Goal: Information Seeking & Learning: Learn about a topic

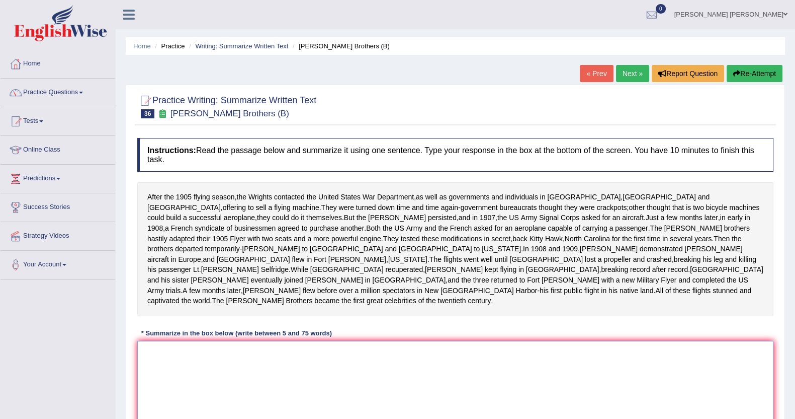
click at [274, 387] on textarea at bounding box center [455, 390] width 636 height 98
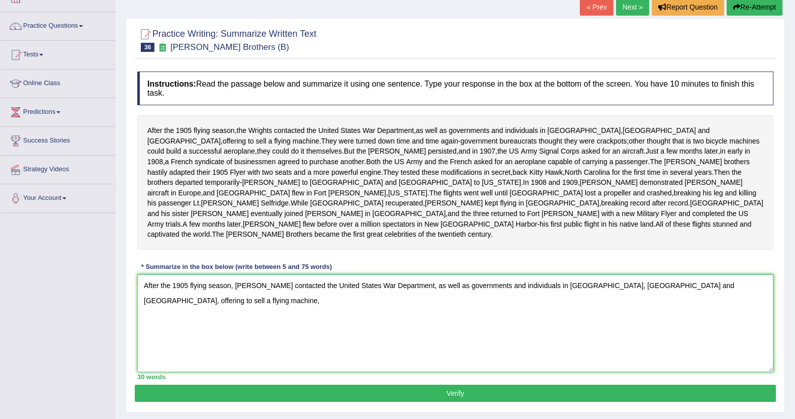
scroll to position [47, 0]
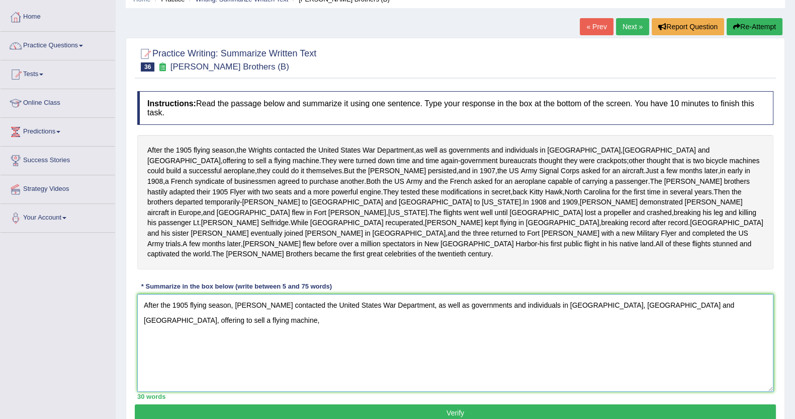
click at [438, 386] on textarea "After the 1905 flying season, the Wrights contacted the United States War Depar…" at bounding box center [455, 343] width 636 height 98
drag, startPoint x: 438, startPoint y: 386, endPoint x: 424, endPoint y: 382, distance: 15.1
click at [424, 382] on textarea "After the 1905 flying season, the Wrights contacted the United States War Depar…" at bounding box center [455, 343] width 636 height 98
click at [760, 316] on textarea "After the 1905 flying season, the Wrights contacted the United States War Depar…" at bounding box center [455, 343] width 636 height 98
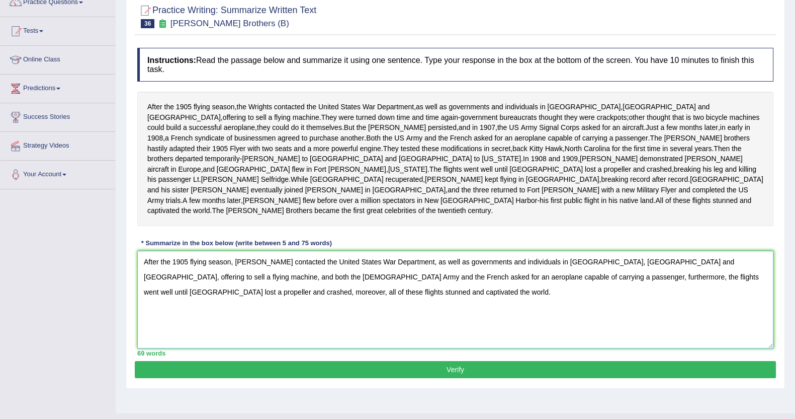
scroll to position [110, 0]
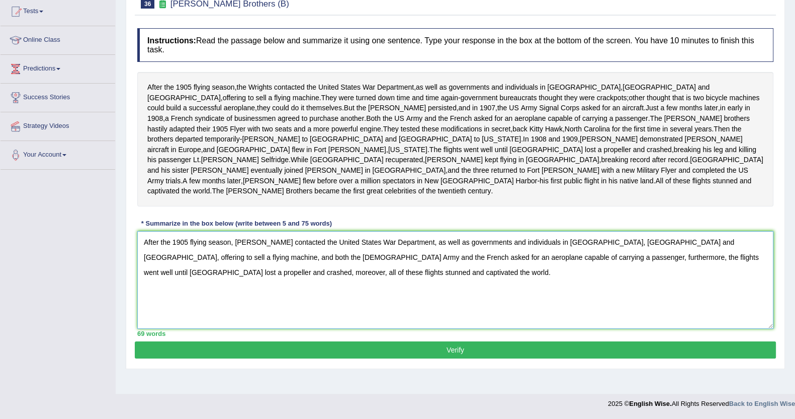
type textarea "After the 1905 flying season, the Wrights contacted the United States War Depar…"
click at [357, 358] on button "Verify" at bounding box center [455, 349] width 641 height 17
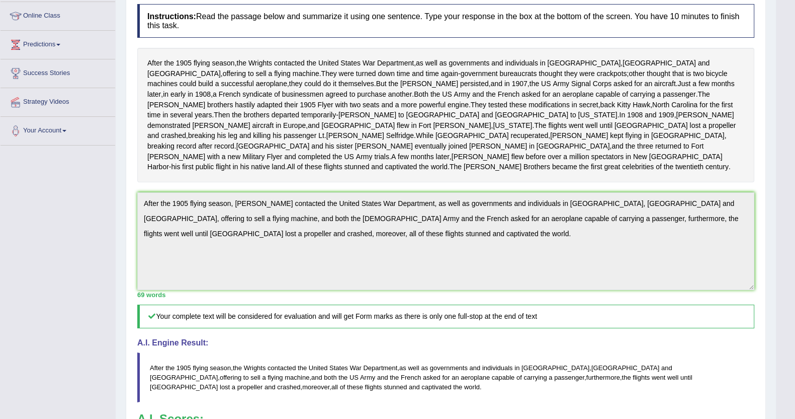
scroll to position [0, 0]
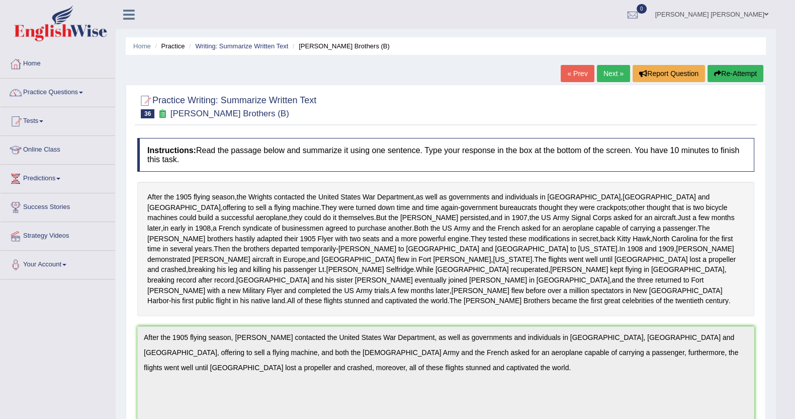
click at [605, 72] on link "Next »" at bounding box center [613, 73] width 33 height 17
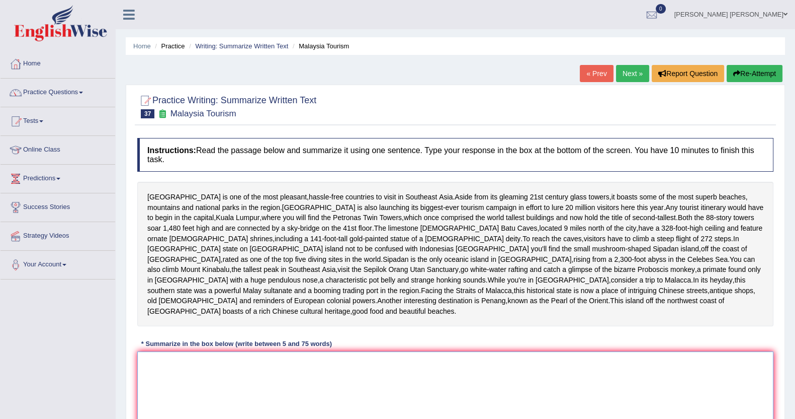
click at [449, 398] on textarea at bounding box center [455, 400] width 636 height 98
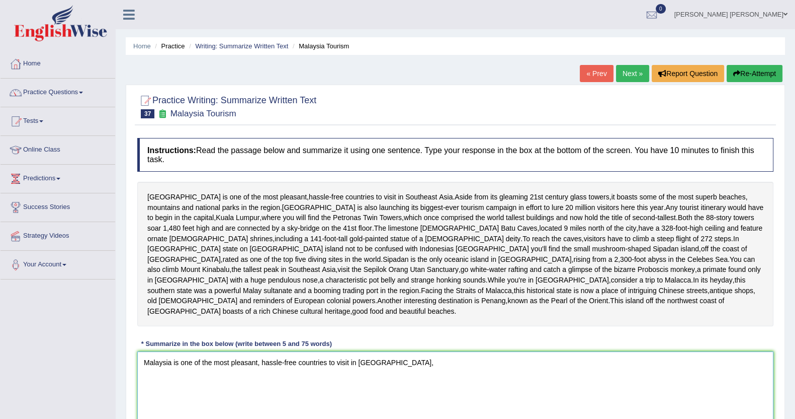
click at [503, 386] on textarea "Malaysia is one of the most pleasant, hassle-free countries to visit in Southea…" at bounding box center [455, 400] width 636 height 98
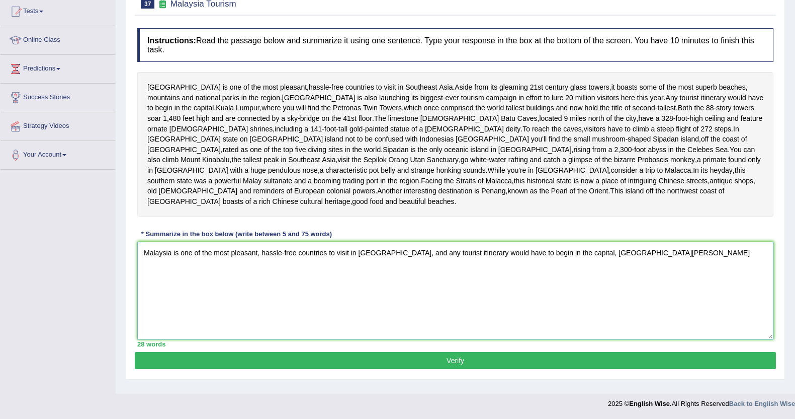
scroll to position [123, 0]
click at [654, 259] on textarea "Malaysia is one of the most pleasant, hassle-free countries to visit in Southea…" at bounding box center [455, 291] width 636 height 98
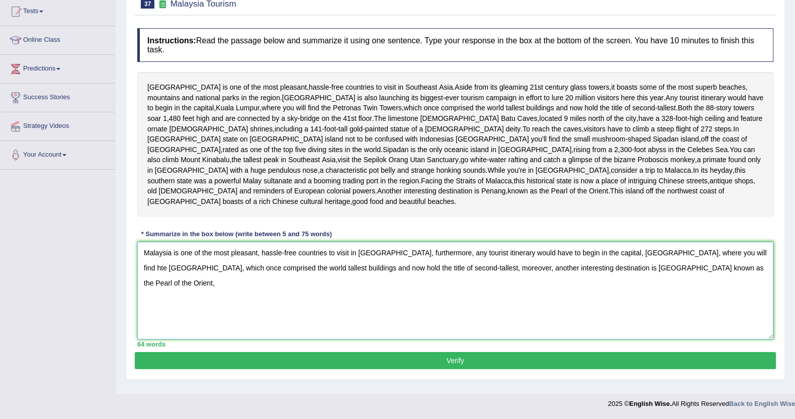
click at [449, 260] on textarea "Malaysia is one of the most pleasant, hassle-free countries to visit in Southea…" at bounding box center [455, 291] width 636 height 98
click at [450, 258] on textarea "Malaysia is one of the most pleasant, hassle-free countries to visit in Southea…" at bounding box center [455, 291] width 636 height 98
click at [737, 278] on textarea "Malaysia is one of the most pleasant, hassle-free countries to visit in Southea…" at bounding box center [455, 291] width 636 height 98
click at [473, 278] on textarea "Malaysia is one of the most pleasant, hassle-free countries to visit in Southea…" at bounding box center [455, 291] width 636 height 98
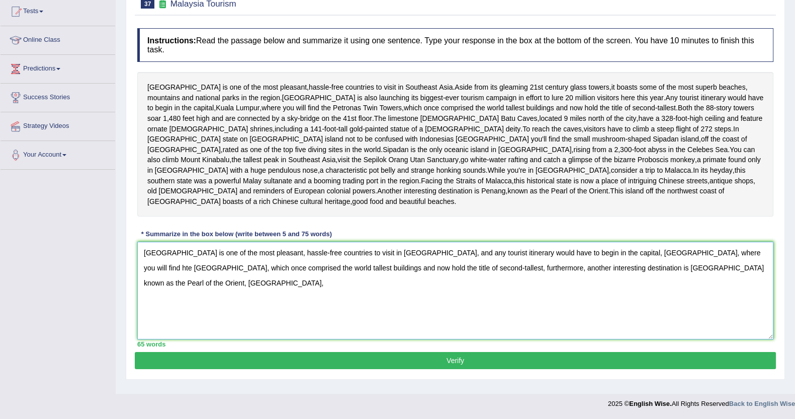
click at [515, 281] on textarea "Malaysia is one of the most pleasant, hassle-free countries to visit in Southea…" at bounding box center [455, 291] width 636 height 98
click at [523, 240] on div "Instructions: Read the passage below and summarize it using one sentence. Type …" at bounding box center [455, 187] width 641 height 329
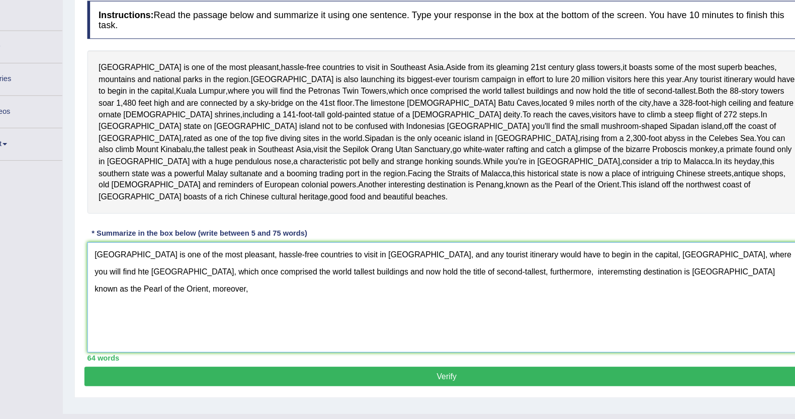
click at [464, 274] on textarea "Malaysia is one of the most pleasant, hassle-free countries to visit in Southea…" at bounding box center [455, 291] width 636 height 98
type textarea "Malaysia is one of the most pleasant, hassle-free countries to visit in Southea…"
click at [475, 369] on button "Verify" at bounding box center [455, 360] width 641 height 17
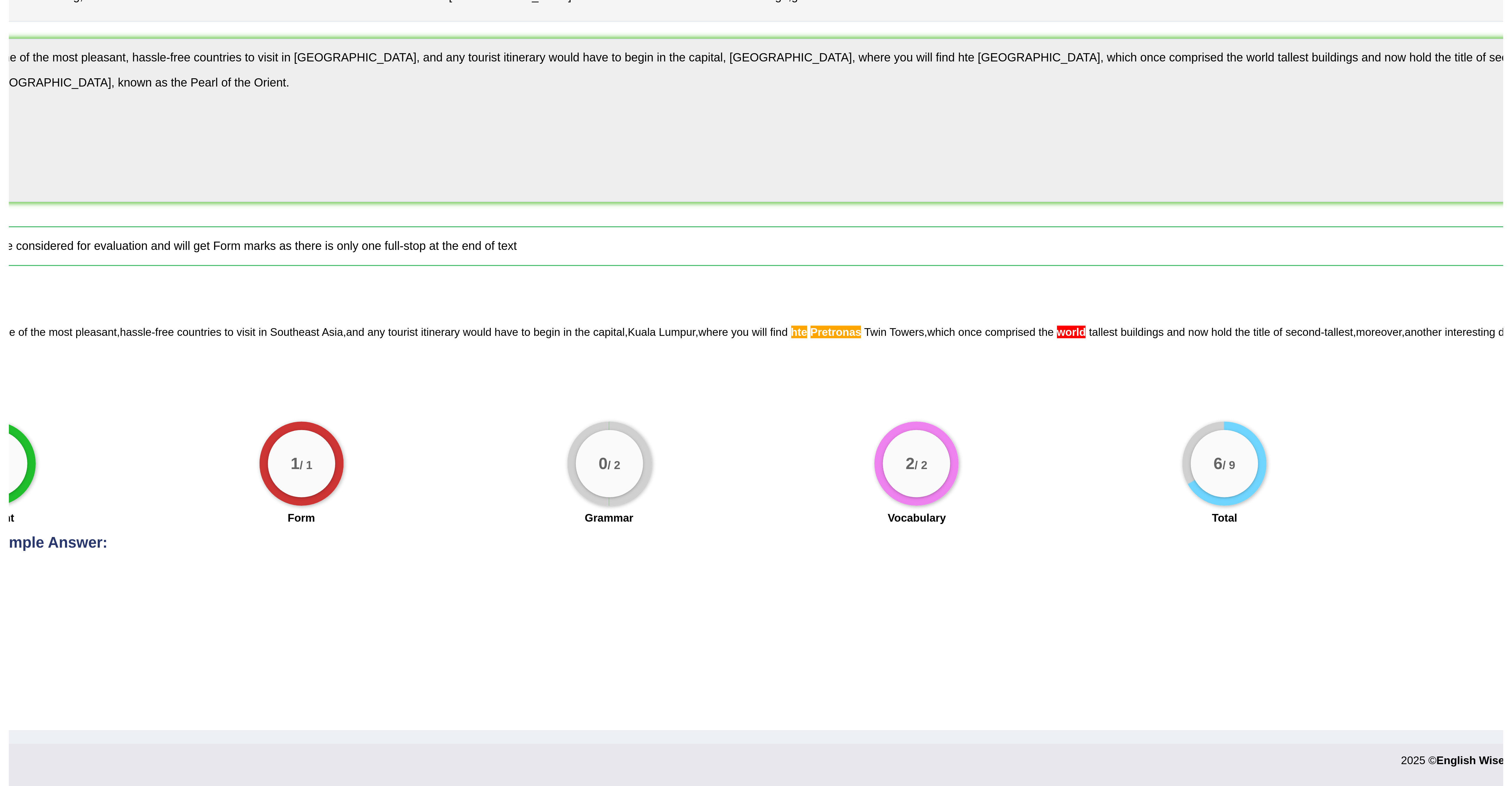
scroll to position [0, 0]
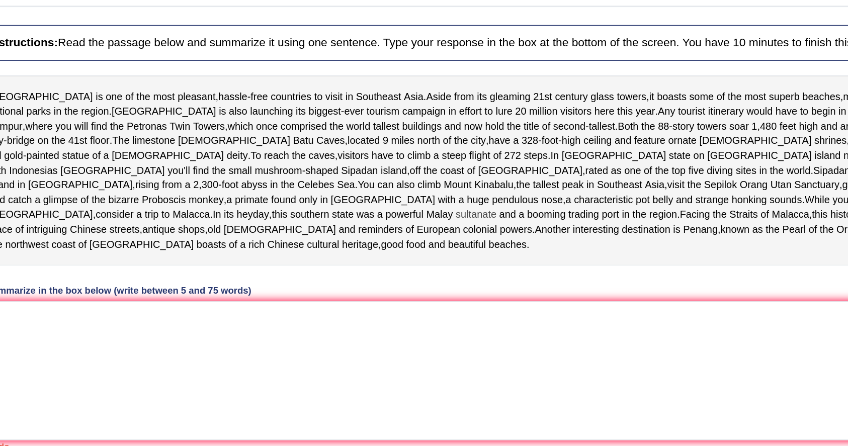
drag, startPoint x: 2241, startPoint y: 403, endPoint x: 506, endPoint y: 305, distance: 1738.0
click at [504, 289] on span "sultanate" at bounding box center [489, 283] width 29 height 11
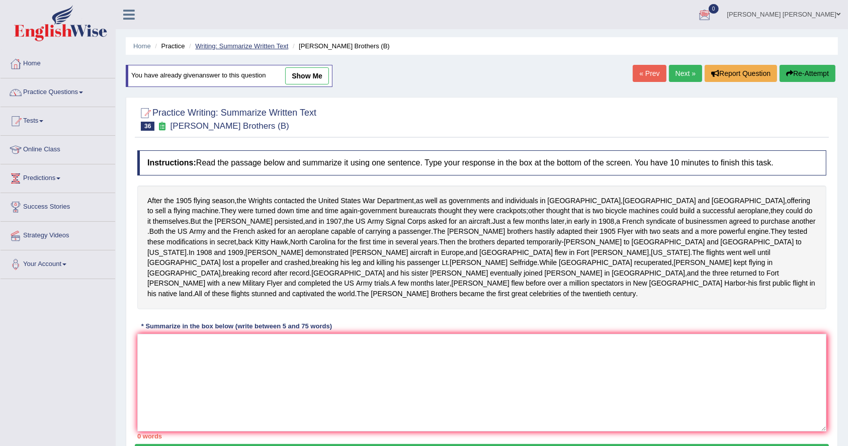
click at [260, 42] on link "Writing: Summarize Written Text" at bounding box center [241, 46] width 93 height 8
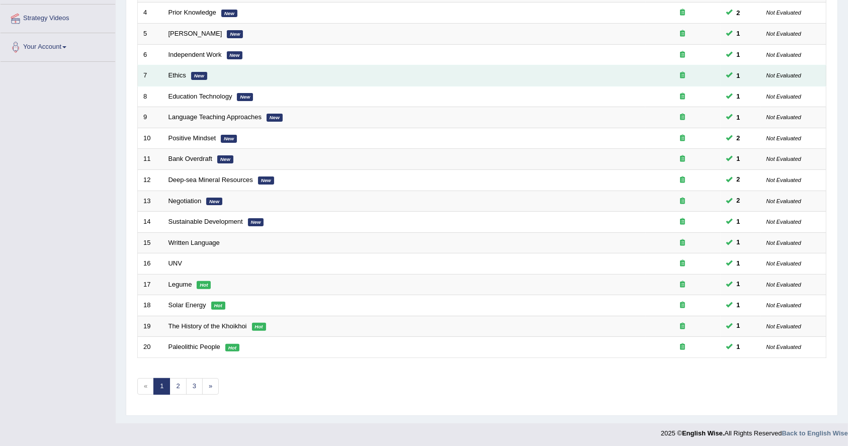
scroll to position [217, 0]
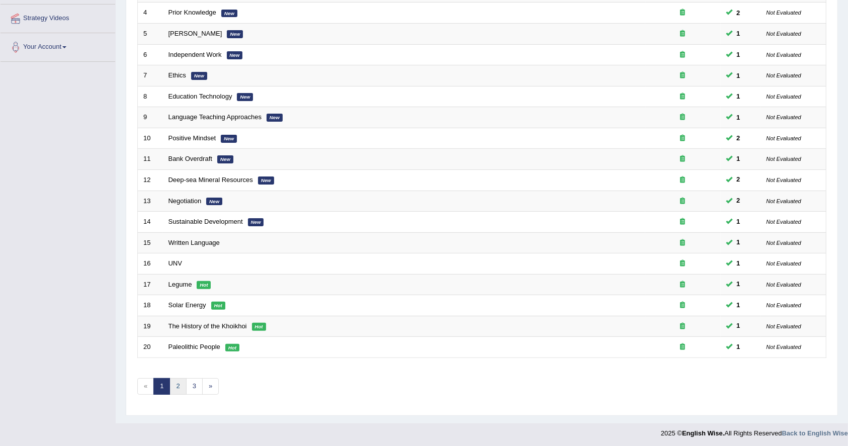
click at [182, 381] on link "2" at bounding box center [178, 386] width 17 height 17
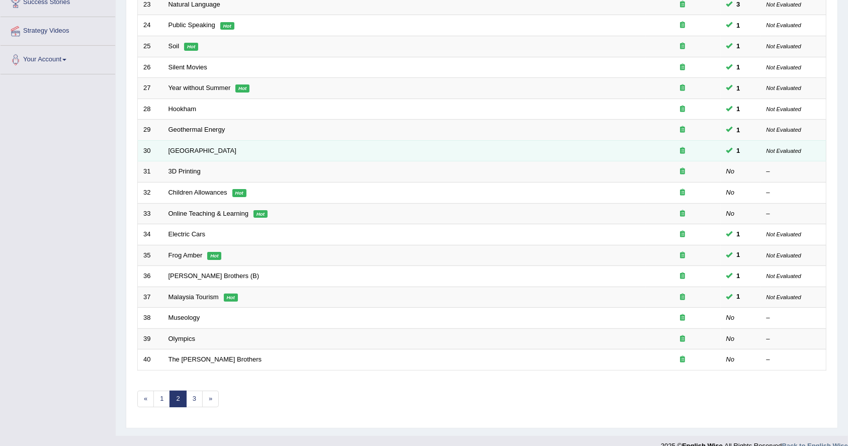
scroll to position [217, 0]
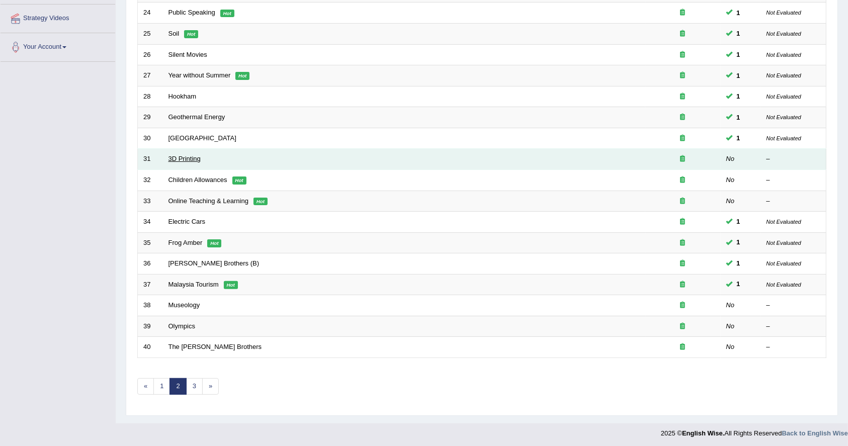
click at [189, 159] on link "3D Printing" at bounding box center [185, 159] width 32 height 8
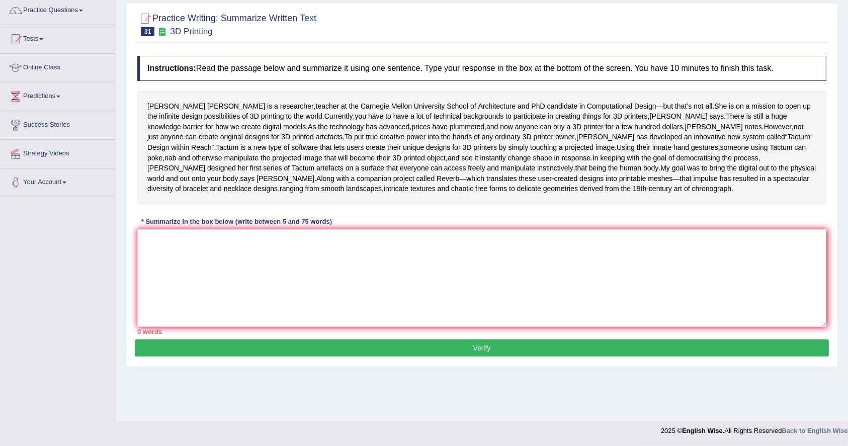
scroll to position [118, 0]
click at [208, 327] on textarea at bounding box center [481, 278] width 689 height 98
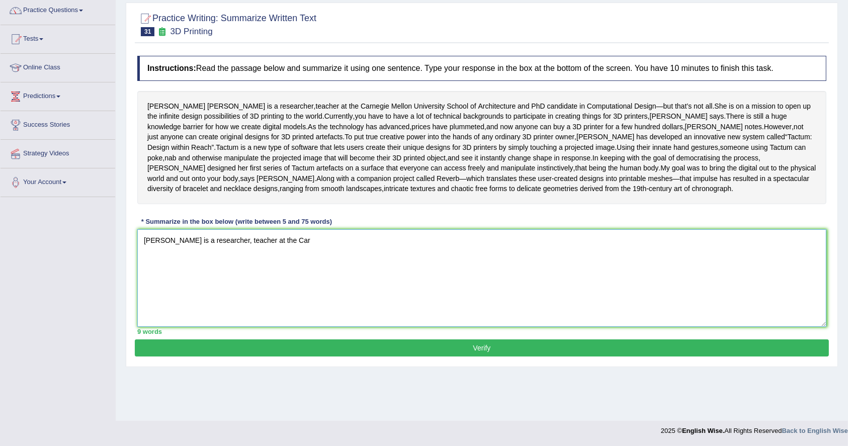
click at [203, 327] on textarea "Medeline Gannon is a researcher, teacher at the Car" at bounding box center [481, 278] width 689 height 98
drag, startPoint x: 106, startPoint y: 477, endPoint x: 67, endPoint y: 477, distance: 38.7
drag, startPoint x: 67, startPoint y: 477, endPoint x: 448, endPoint y: 340, distance: 404.9
click at [448, 327] on textarea "Medeline Gannon is a researcher, teacher at the Car" at bounding box center [481, 278] width 689 height 98
click at [494, 204] on div "Madeline Gannon is a researcher , teacher at the Carnegie Mellon University Sch…" at bounding box center [481, 147] width 689 height 113
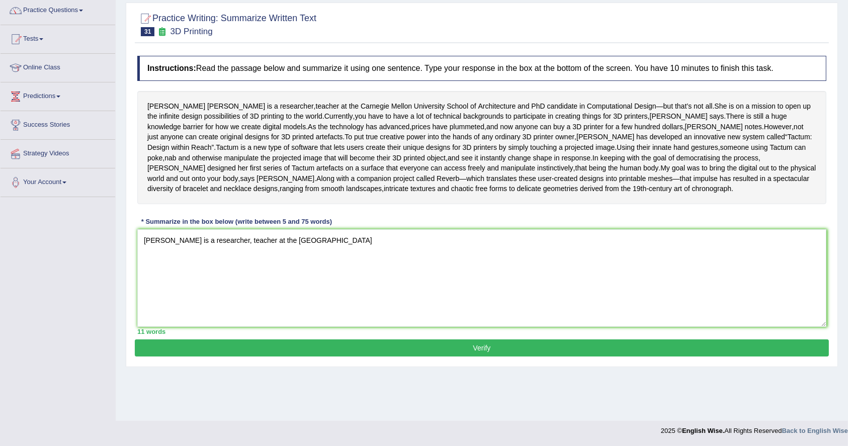
click at [494, 204] on div "Madeline Gannon is a researcher , teacher at the Carnegie Mellon University Sch…" at bounding box center [481, 147] width 689 height 113
click at [412, 302] on textarea "Medeline Gannon is a researcher, teacher at the Carnegie Mellon U" at bounding box center [481, 278] width 689 height 98
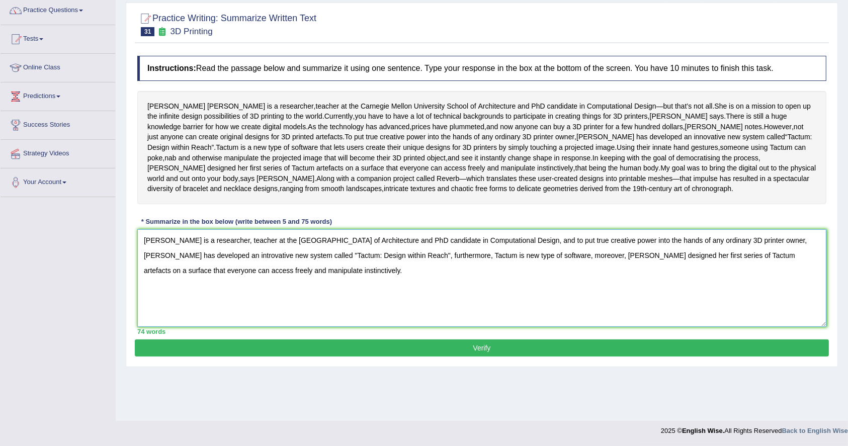
type textarea "Medeline Gannon is a researcher, teacher at the Carnegie Mellon University Scho…"
click at [440, 357] on button "Verify" at bounding box center [482, 348] width 694 height 17
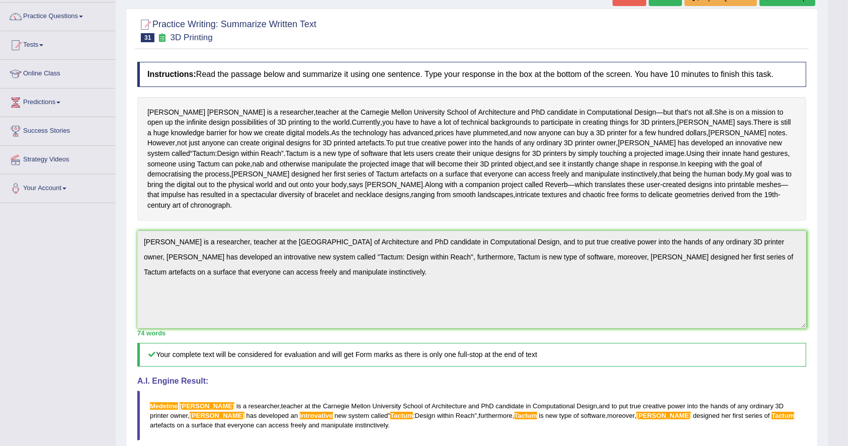
scroll to position [185, 0]
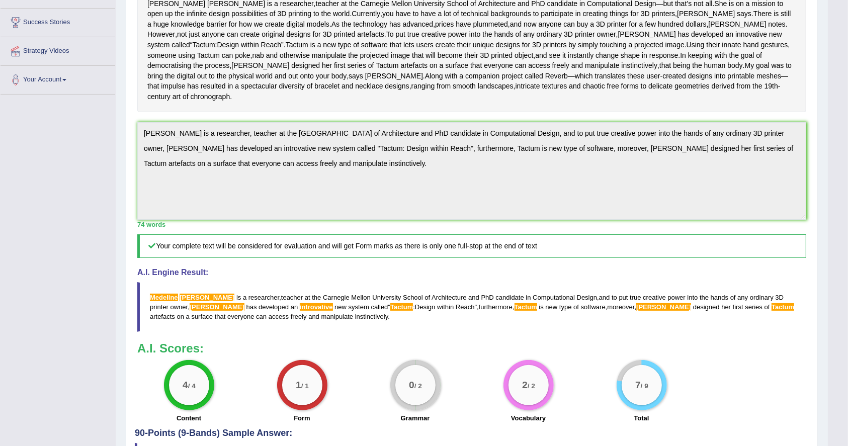
click at [123, 198] on div "Home Practice Writing: Summarize Written Text 3D Printing « Prev Next » Report …" at bounding box center [472, 184] width 712 height 738
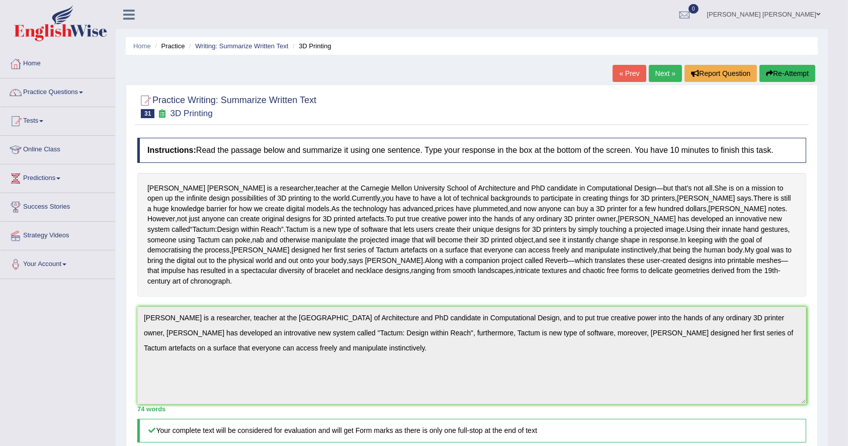
click at [779, 67] on button "Re-Attempt" at bounding box center [788, 73] width 56 height 17
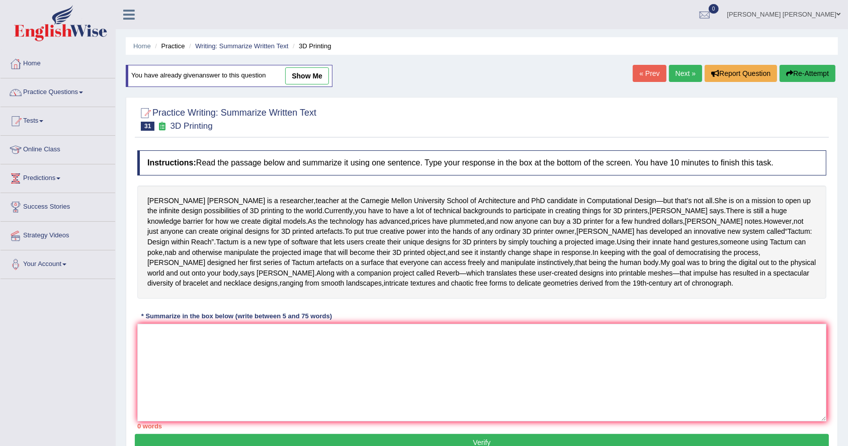
scroll to position [131, 0]
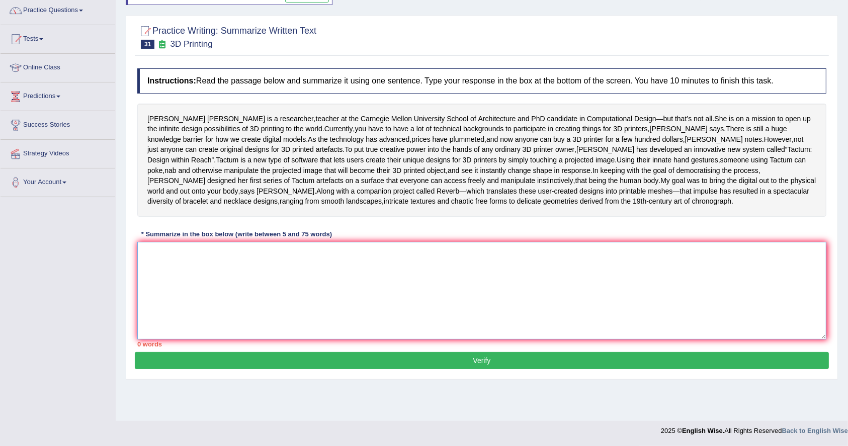
click at [233, 316] on textarea at bounding box center [481, 291] width 689 height 98
paste textarea "[PERSON_NAME] is a researcher, teacher at the [GEOGRAPHIC_DATA] of Architecture…"
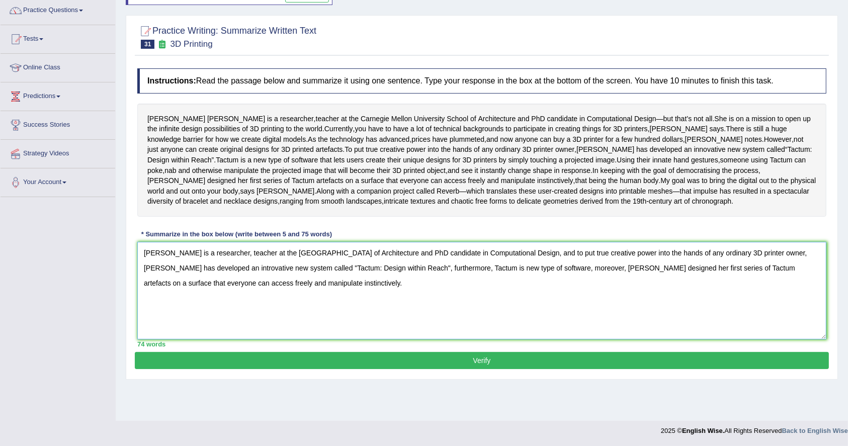
click at [151, 289] on textarea "Medeline Gannon is a researcher, teacher at the Carnegie Mellon University Scho…" at bounding box center [481, 291] width 689 height 98
click at [759, 305] on textarea "Madeline Gannon is a researcher, teacher at the Carnegie Mellon University Scho…" at bounding box center [481, 291] width 689 height 98
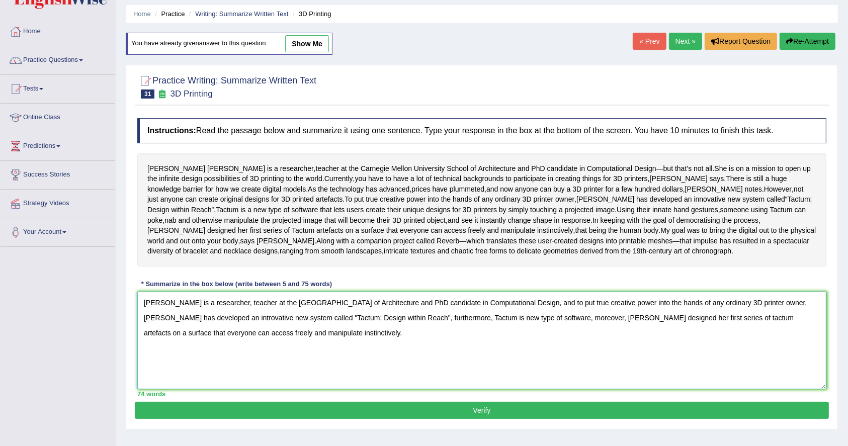
scroll to position [0, 0]
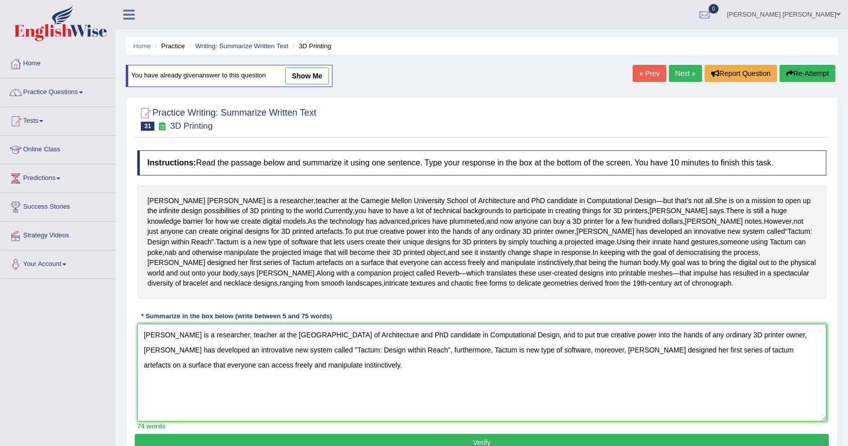
type textarea "Madeline Gannon is a researcher, teacher at the Carnegie Mellon University Scho…"
click at [673, 80] on link "Next »" at bounding box center [685, 73] width 33 height 17
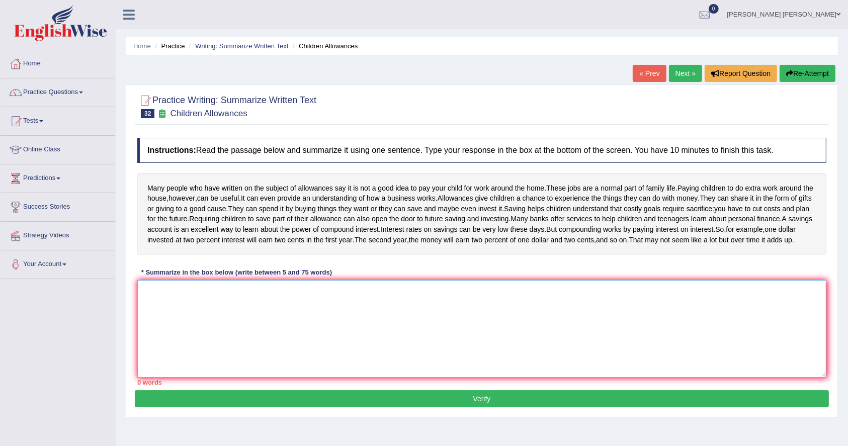
click at [364, 333] on textarea at bounding box center [481, 329] width 689 height 98
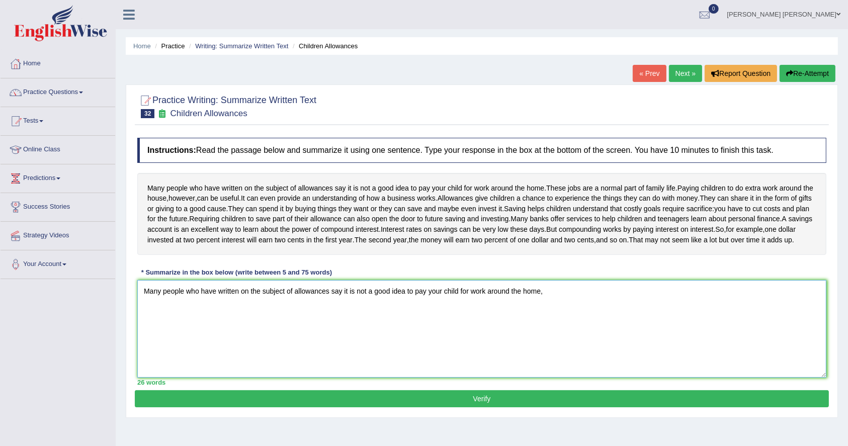
type textarea "Many people who have written on the subject of allowances say it is not a good …"
click at [620, 408] on button "Verify" at bounding box center [482, 398] width 694 height 17
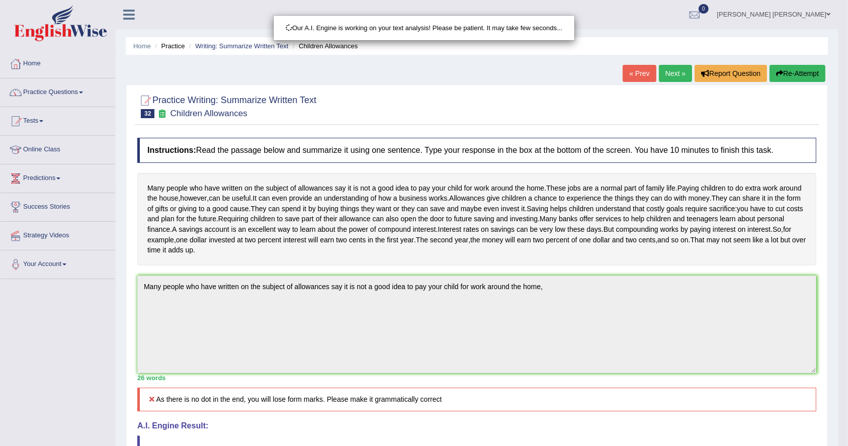
drag, startPoint x: 620, startPoint y: 438, endPoint x: 648, endPoint y: 436, distance: 28.2
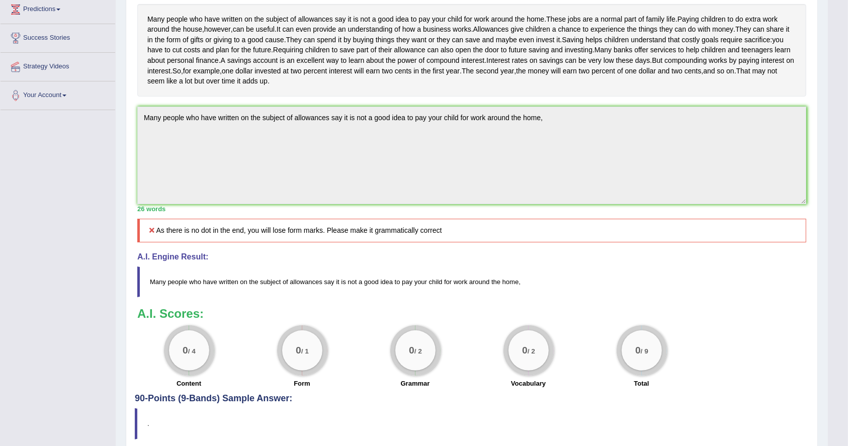
scroll to position [297, 0]
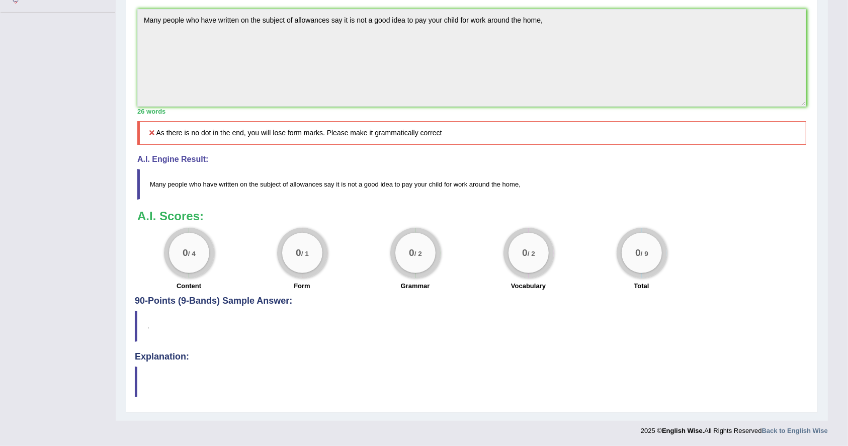
click at [415, 339] on blockquote "." at bounding box center [472, 326] width 674 height 31
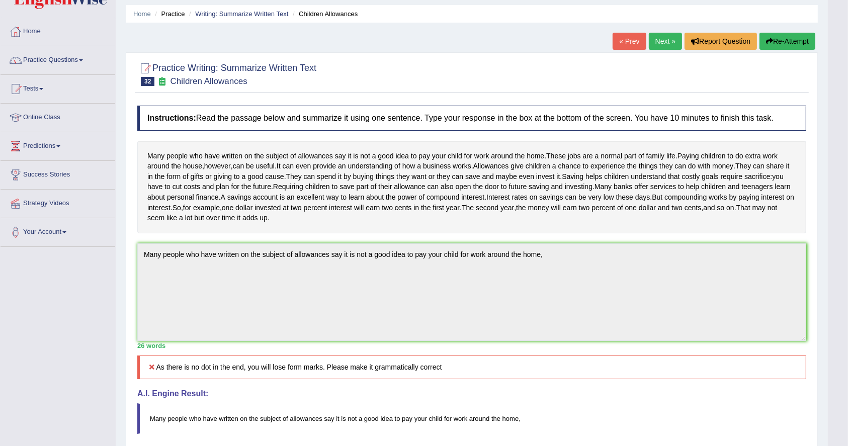
scroll to position [0, 0]
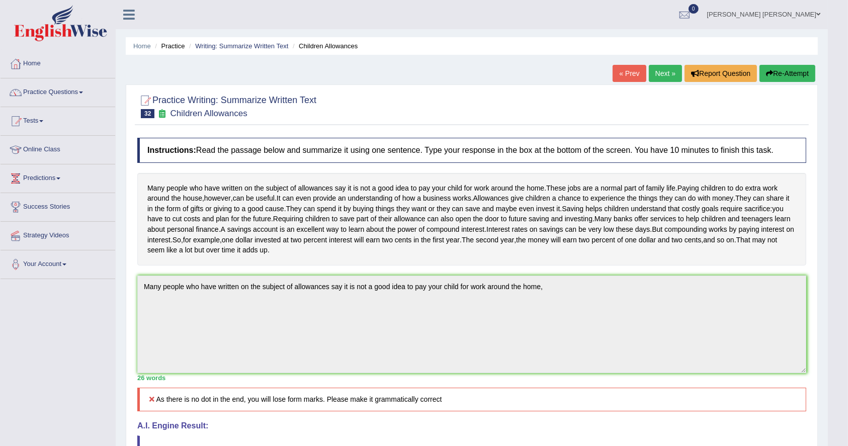
click at [0, 247] on div "Toggle navigation Home Practice Questions Speaking Practice Read Aloud Repeat S…" at bounding box center [414, 354] width 828 height 708
click at [795, 75] on button "Re-Attempt" at bounding box center [788, 73] width 56 height 17
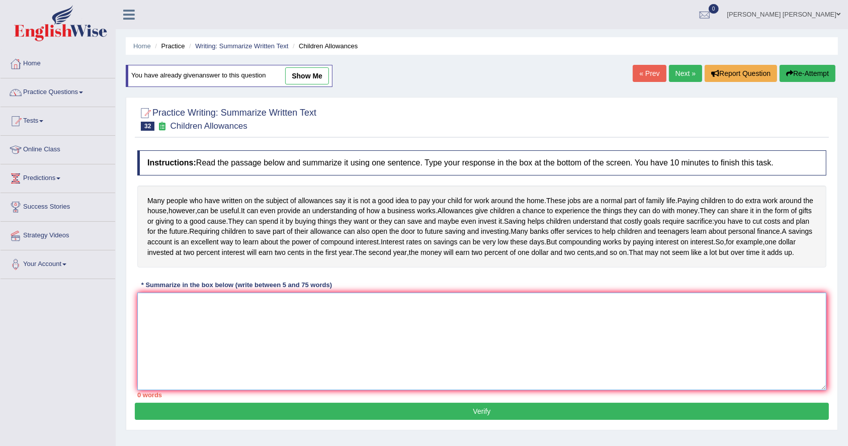
paste textarea "Many people who have written on the subject of allowances say it is not a good …"
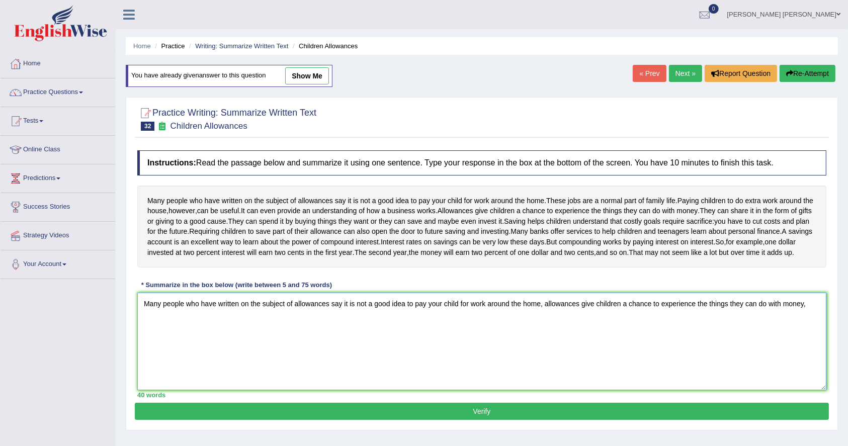
click at [549, 346] on textarea "Many people who have written on the subject of allowances say it is not a good …" at bounding box center [481, 342] width 689 height 98
click at [298, 367] on textarea "Many people who have written on the subject of allowances say it is not a good …" at bounding box center [481, 342] width 689 height 98
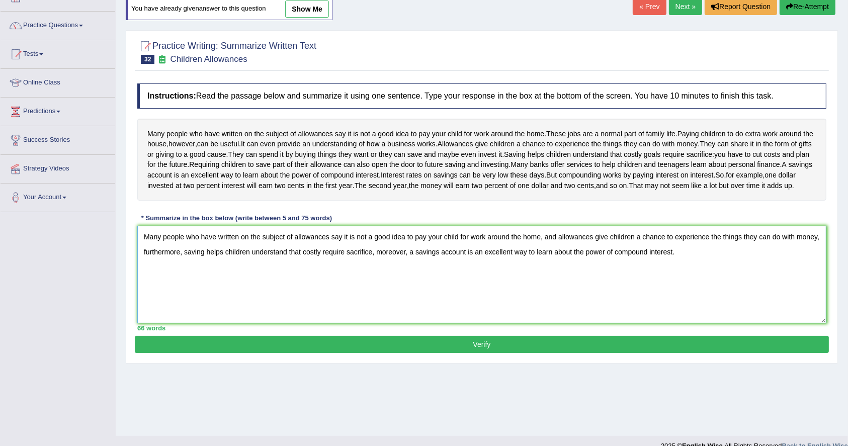
type textarea "Many people who have written on the subject of allowances say it is not a good …"
click at [429, 353] on button "Verify" at bounding box center [482, 344] width 694 height 17
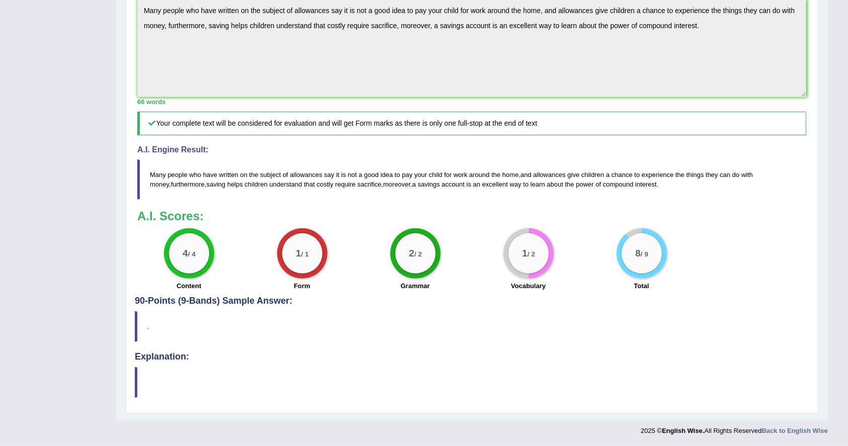
scroll to position [0, 0]
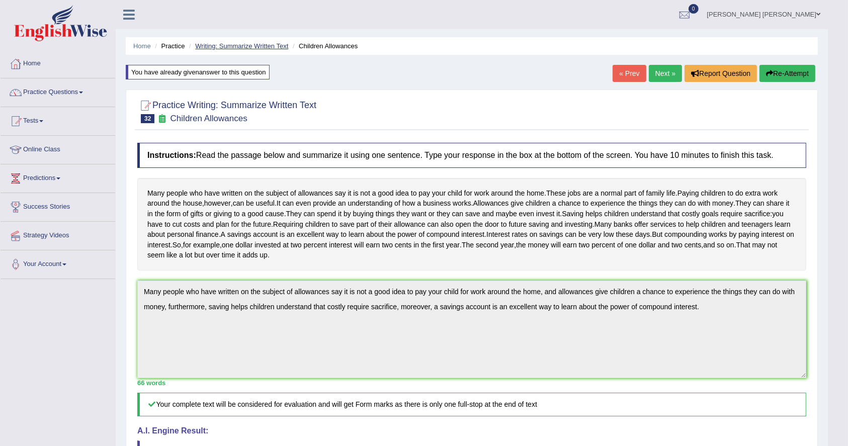
click at [256, 47] on link "Writing: Summarize Written Text" at bounding box center [241, 46] width 93 height 8
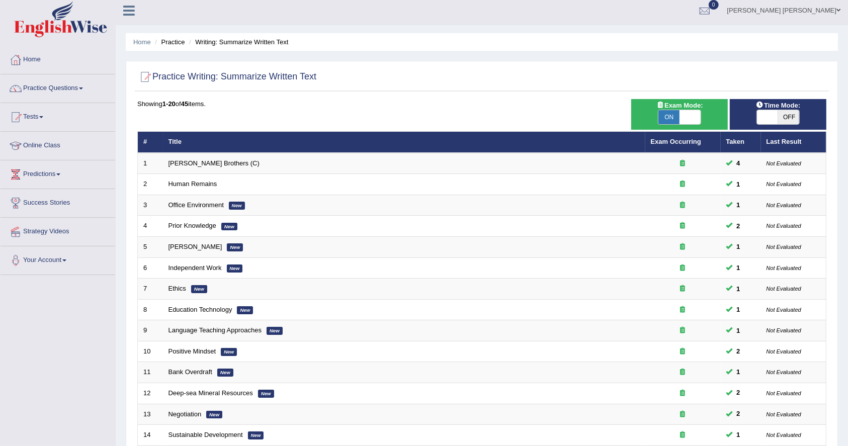
scroll to position [217, 0]
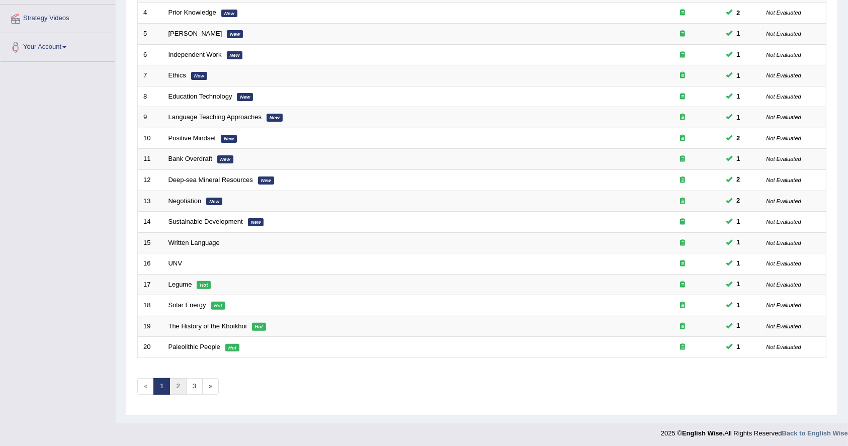
click at [179, 383] on link "2" at bounding box center [178, 386] width 17 height 17
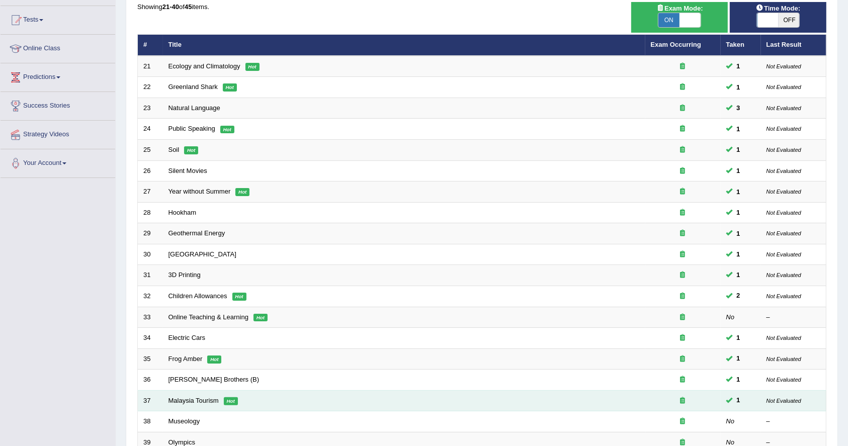
scroll to position [217, 0]
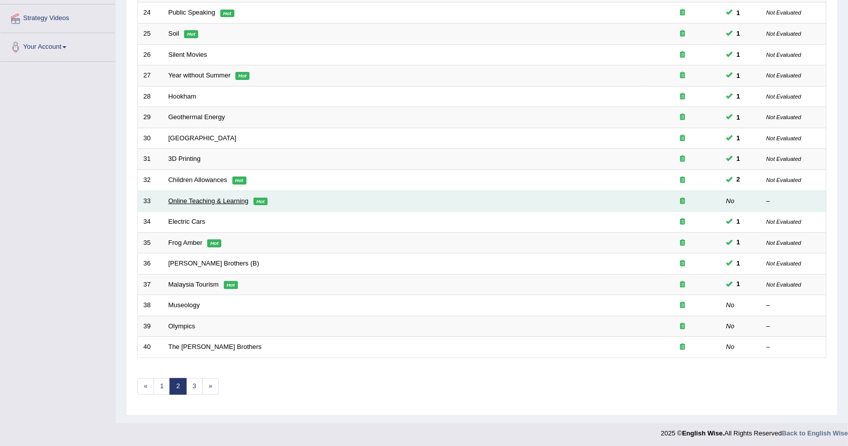
click at [203, 201] on link "Online Teaching & Learning" at bounding box center [209, 201] width 80 height 8
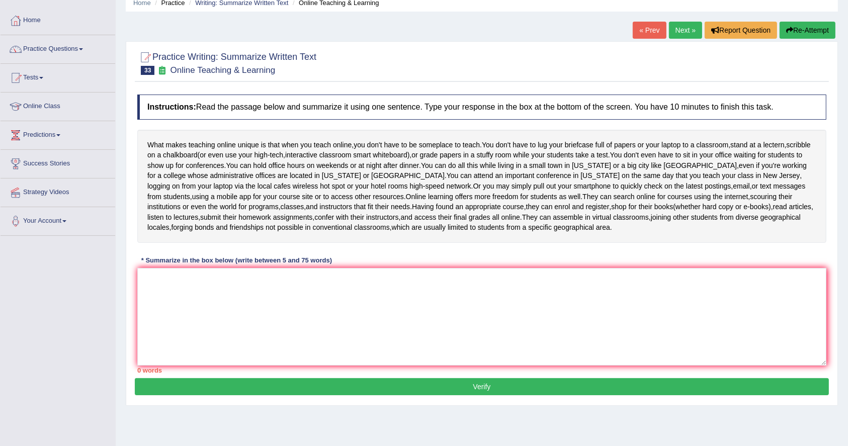
scroll to position [82, 0]
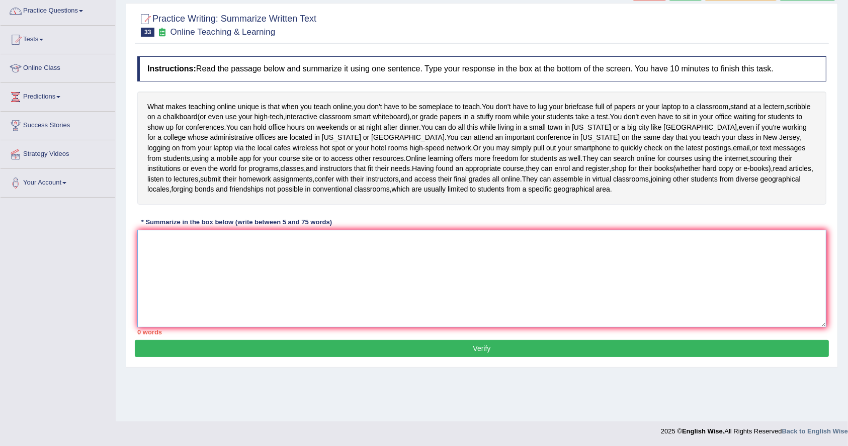
click at [192, 286] on textarea at bounding box center [481, 279] width 689 height 98
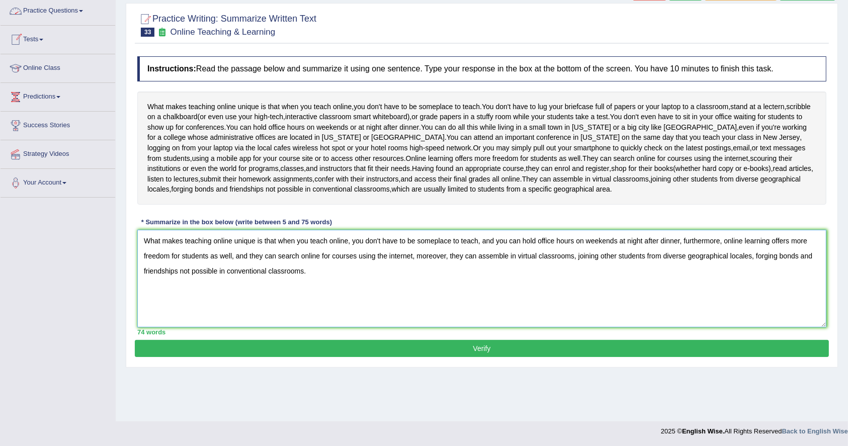
type textarea "What makes teaching online unique is that when you teach online, you don't have…"
click at [463, 357] on button "Verify" at bounding box center [482, 348] width 694 height 17
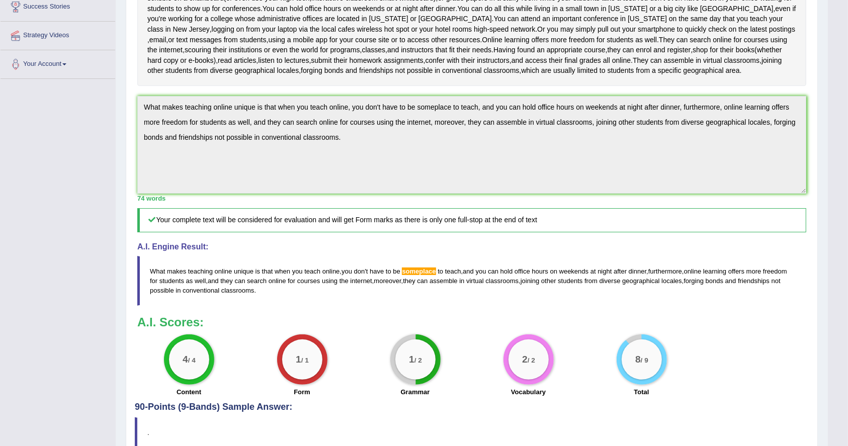
scroll to position [0, 0]
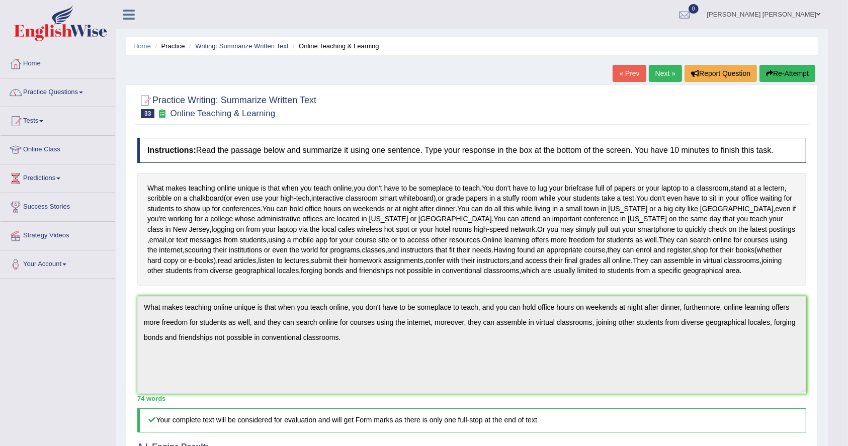
click at [658, 70] on link "Next »" at bounding box center [665, 73] width 33 height 17
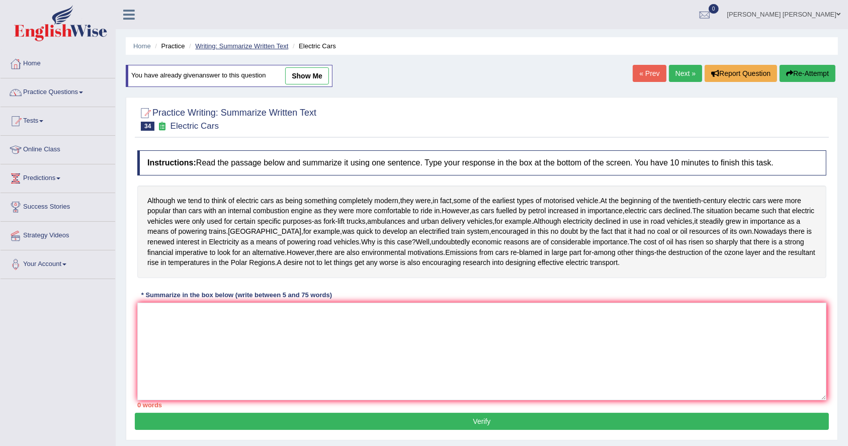
click at [246, 42] on link "Writing: Summarize Written Text" at bounding box center [241, 46] width 93 height 8
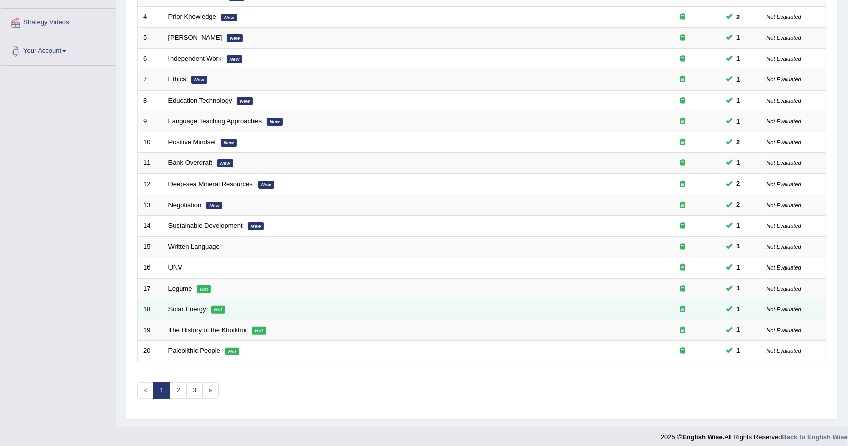
scroll to position [217, 0]
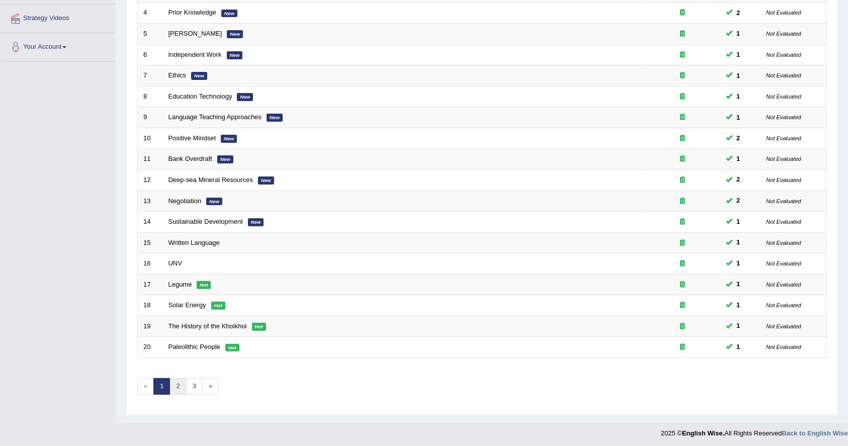
click at [176, 388] on link "2" at bounding box center [178, 386] width 17 height 17
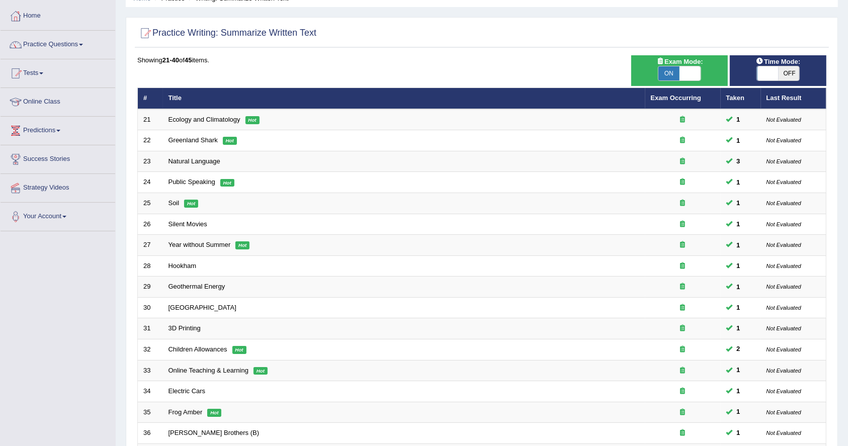
scroll to position [217, 0]
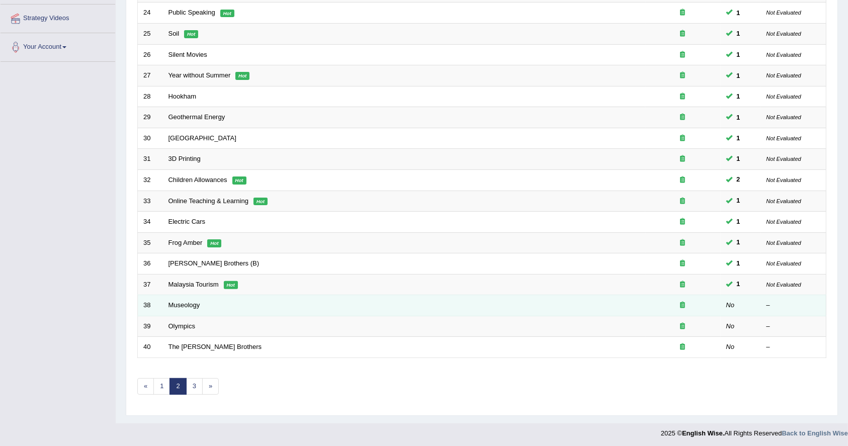
click at [185, 308] on td "Museology" at bounding box center [404, 305] width 482 height 21
click at [192, 303] on link "Museology" at bounding box center [185, 305] width 32 height 8
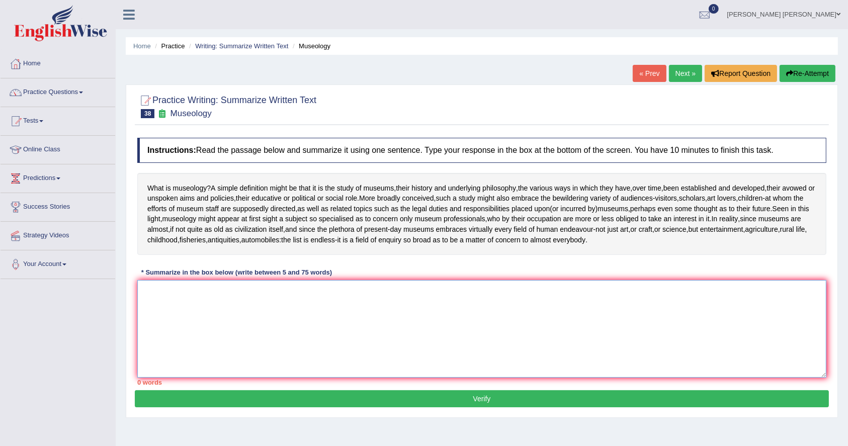
click at [278, 335] on textarea at bounding box center [481, 329] width 689 height 98
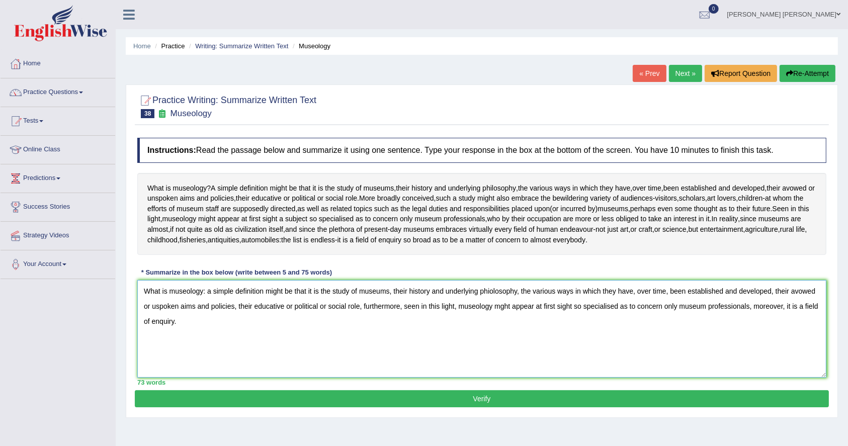
type textarea "What is museology: a simple definition might be that it is the study of museums…"
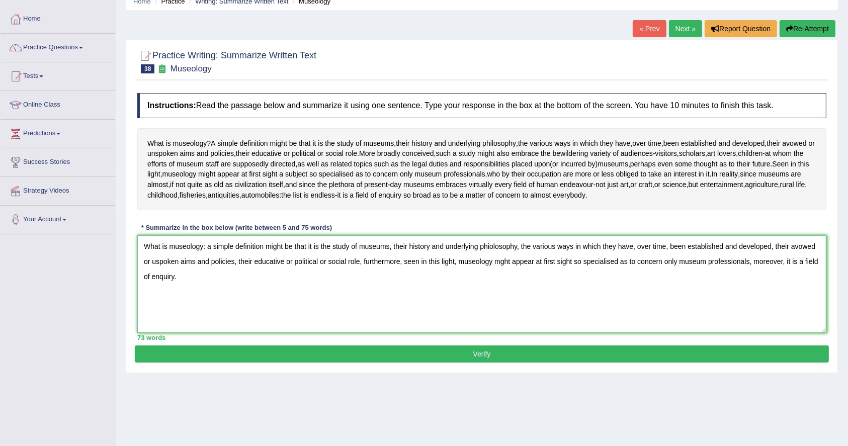
scroll to position [82, 0]
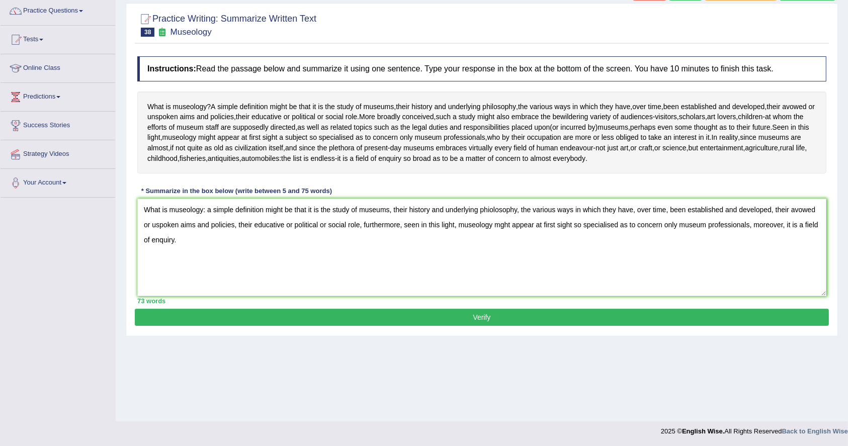
click at [562, 326] on button "Verify" at bounding box center [482, 317] width 694 height 17
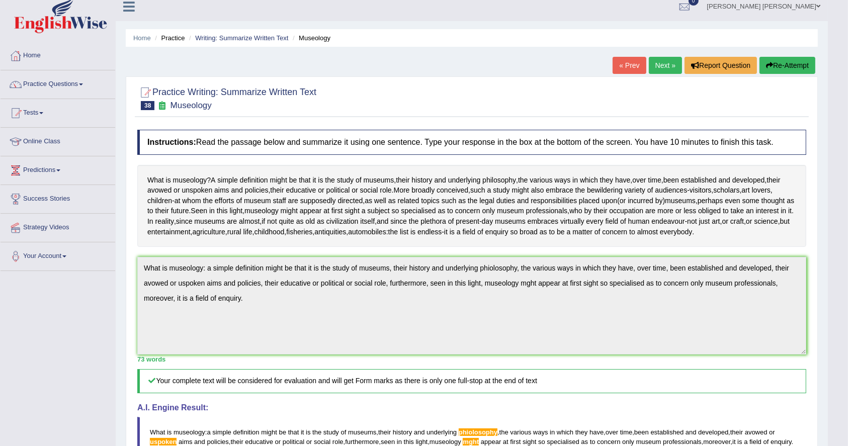
scroll to position [0, 0]
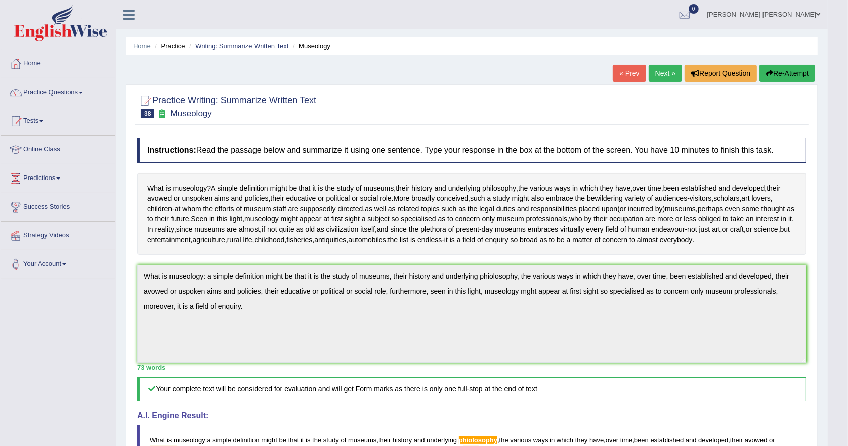
click at [671, 67] on link "Next »" at bounding box center [665, 73] width 33 height 17
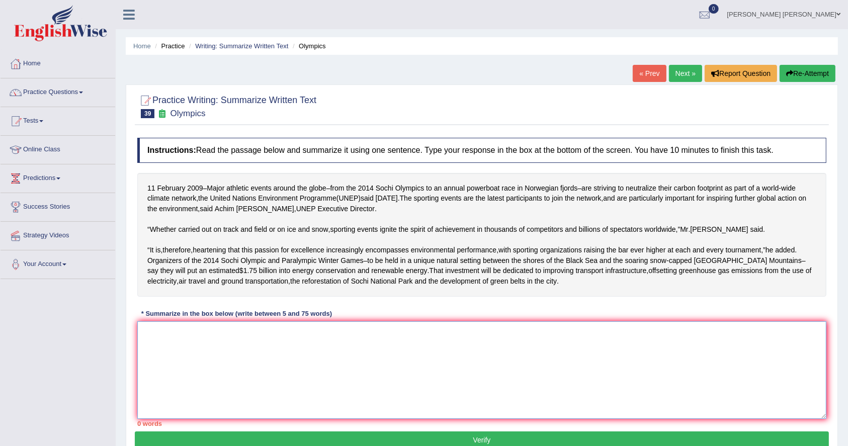
click at [325, 393] on textarea at bounding box center [481, 370] width 689 height 98
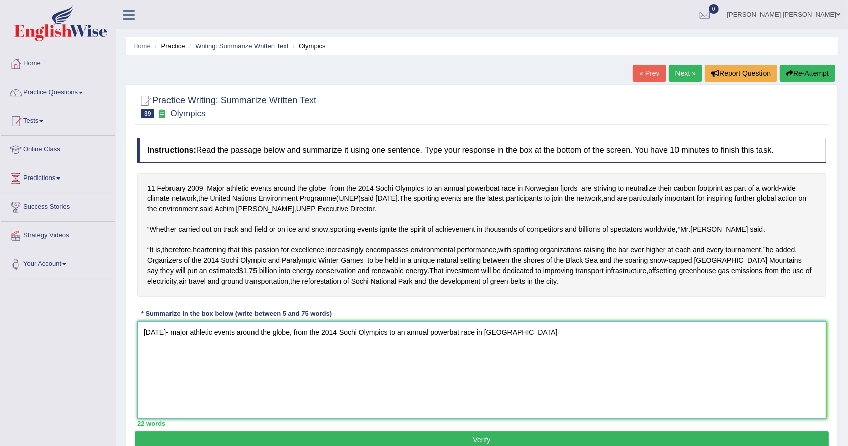
click at [493, 381] on textarea "11 February 2009- major athletic events around the globe, from the 2014 Sochi O…" at bounding box center [481, 370] width 689 height 98
click at [598, 379] on textarea "11 February 2009- major athletic events around the globe, from the 2014 Sochi O…" at bounding box center [481, 370] width 689 height 98
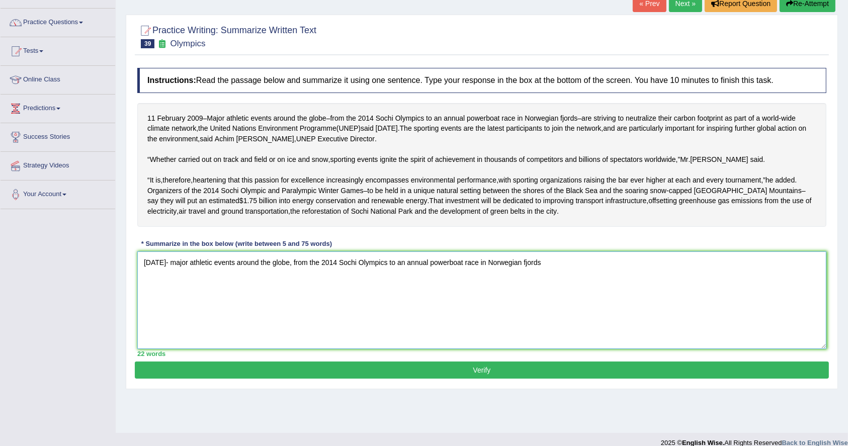
scroll to position [88, 0]
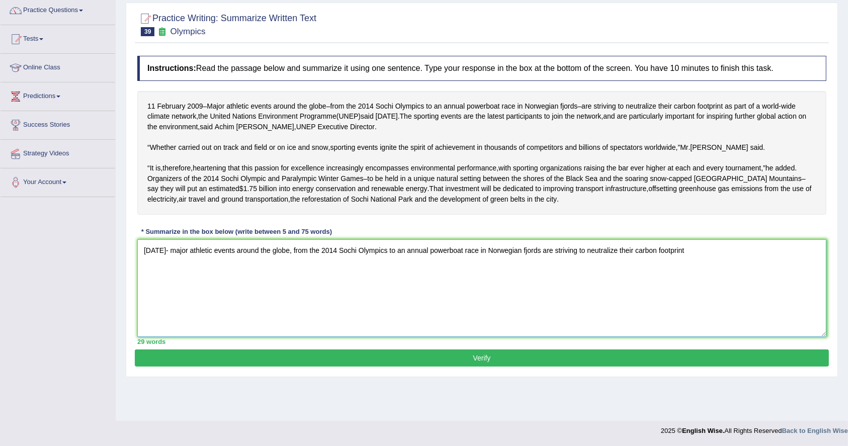
drag, startPoint x: 139, startPoint y: 288, endPoint x: 201, endPoint y: 285, distance: 61.9
click at [201, 285] on textarea "11 February 2009- major athletic events around the globe, from the 2014 Sochi O…" at bounding box center [481, 288] width 689 height 98
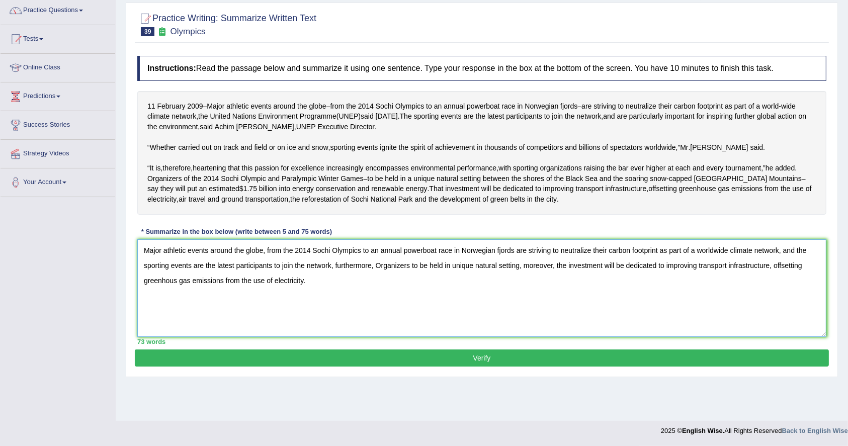
type textarea "Major athletic events around the globe, from the 2014 Sochi Olympics to an annu…"
click at [479, 367] on button "Verify" at bounding box center [482, 358] width 694 height 17
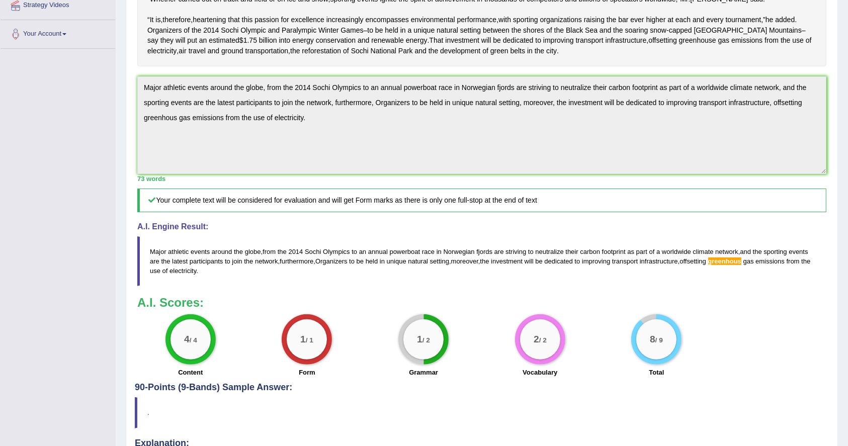
scroll to position [221, 0]
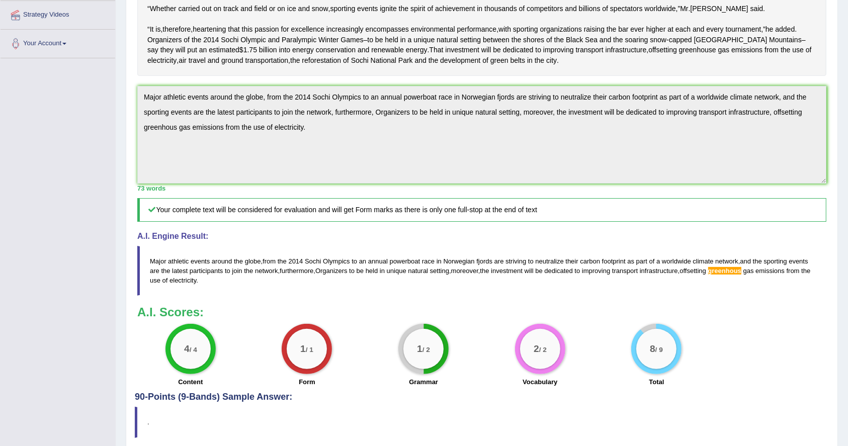
click at [112, 139] on div "Toggle navigation Home Practice Questions Speaking Practice Read Aloud Repeat S…" at bounding box center [424, 158] width 848 height 758
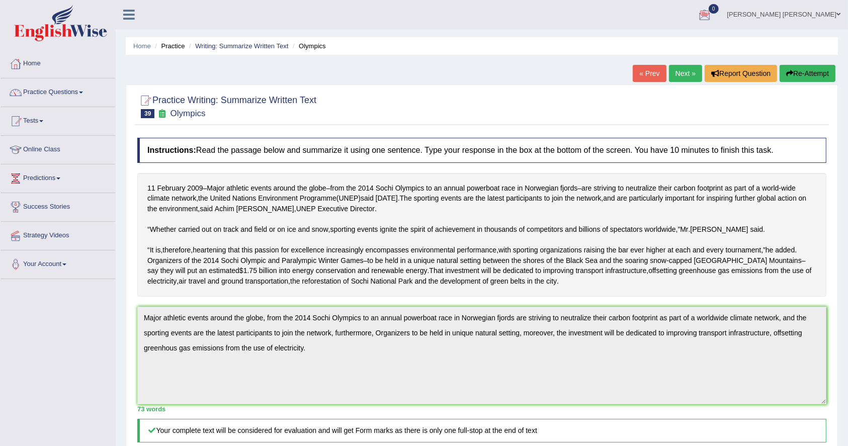
click at [801, 82] on div "« Prev Next » Report Question Re-Attempt" at bounding box center [735, 75] width 205 height 20
click at [829, 76] on button "Re-Attempt" at bounding box center [808, 73] width 56 height 17
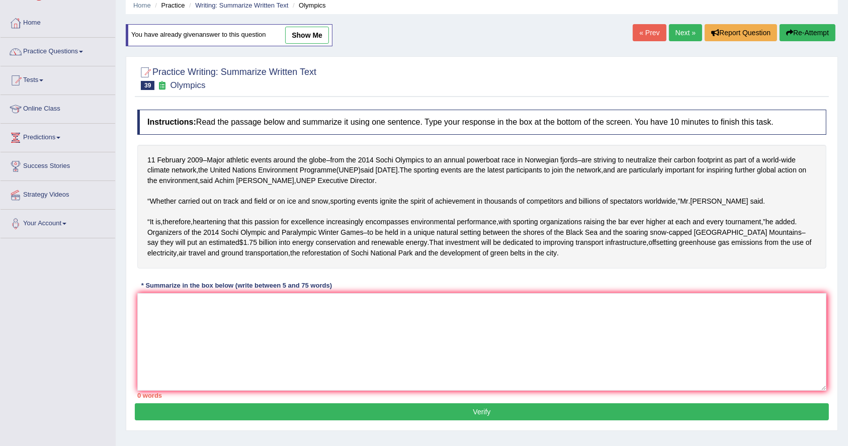
scroll to position [67, 0]
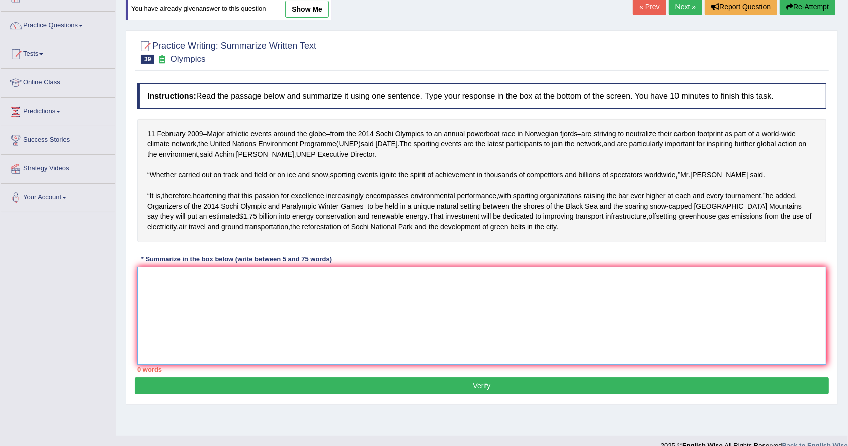
paste textarea "Major athletic events around the globe, from the 2014 Sochi Olympics to an annu…"
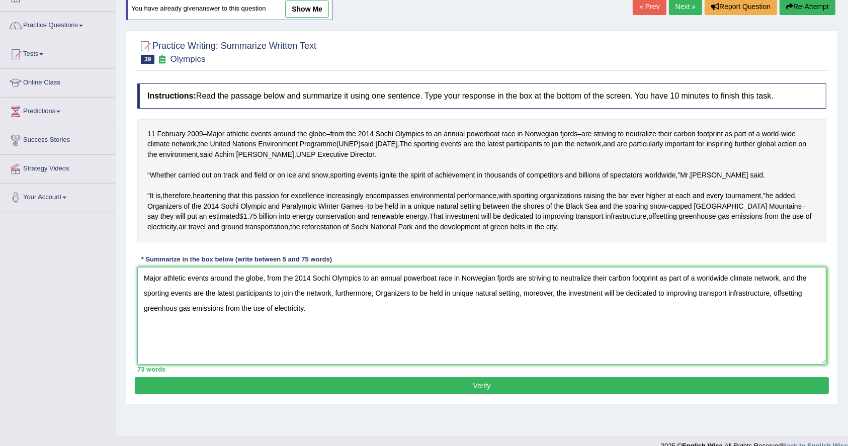
click at [161, 354] on textarea "Major athletic events around the globe, from the 2014 Sochi Olympics to an annu…" at bounding box center [481, 316] width 689 height 98
type textarea "Major athletic events around the globe, from the 2014 Sochi Olympics to an annu…"
click at [242, 394] on button "Verify" at bounding box center [482, 385] width 694 height 17
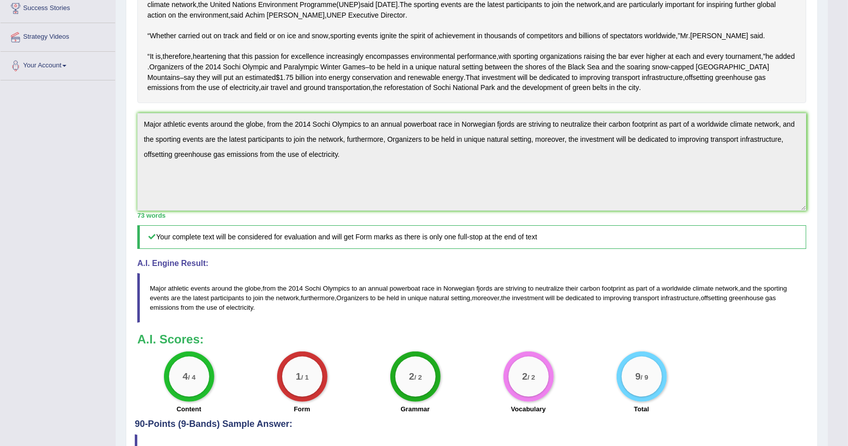
scroll to position [0, 0]
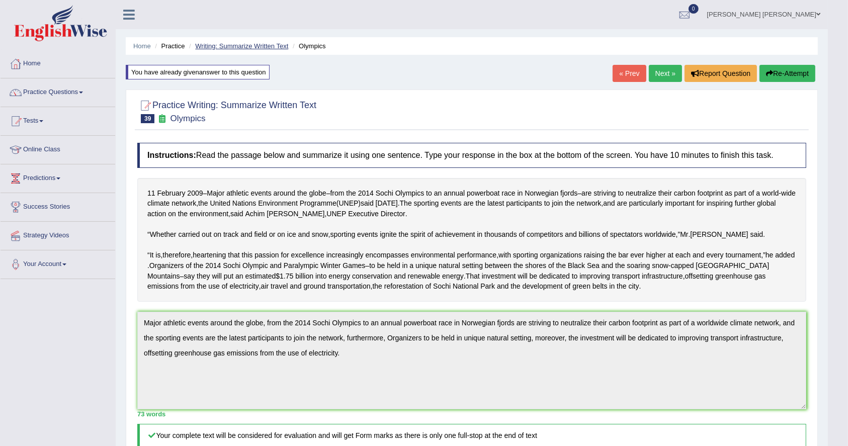
click at [258, 50] on link "Writing: Summarize Written Text" at bounding box center [241, 46] width 93 height 8
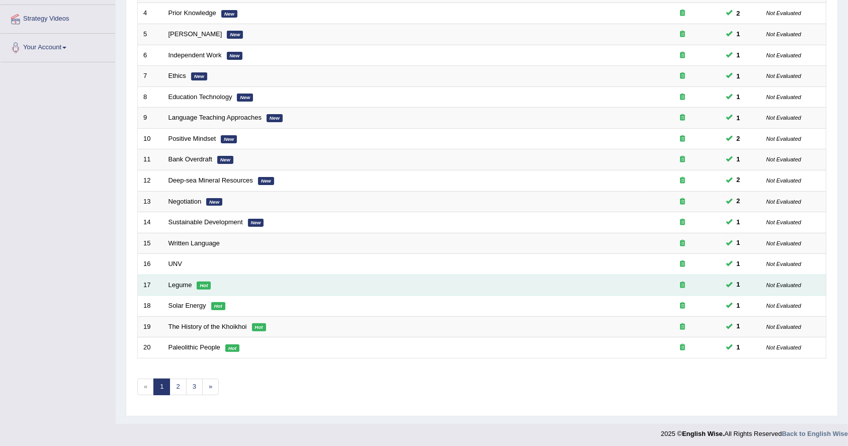
scroll to position [217, 0]
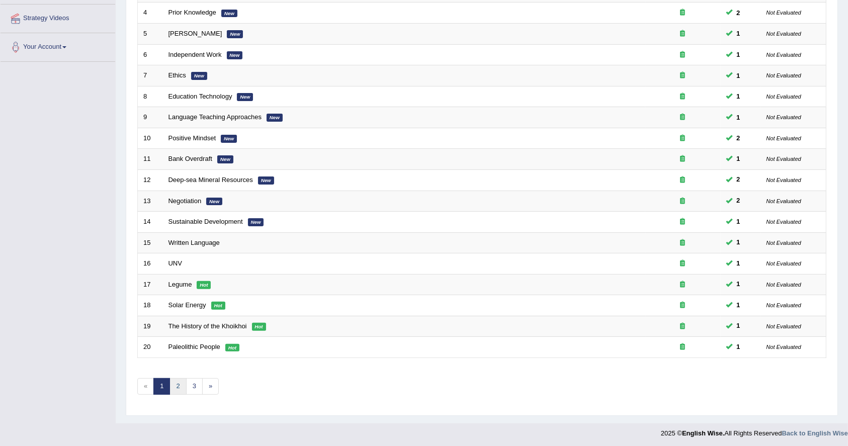
click at [173, 390] on link "2" at bounding box center [178, 386] width 17 height 17
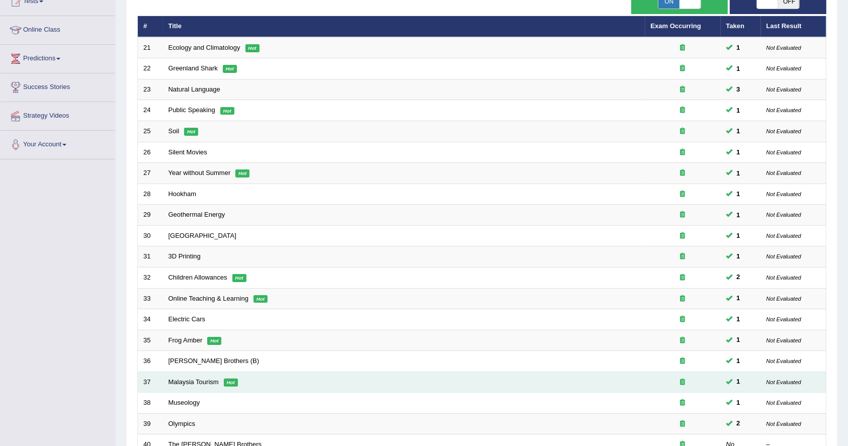
scroll to position [217, 0]
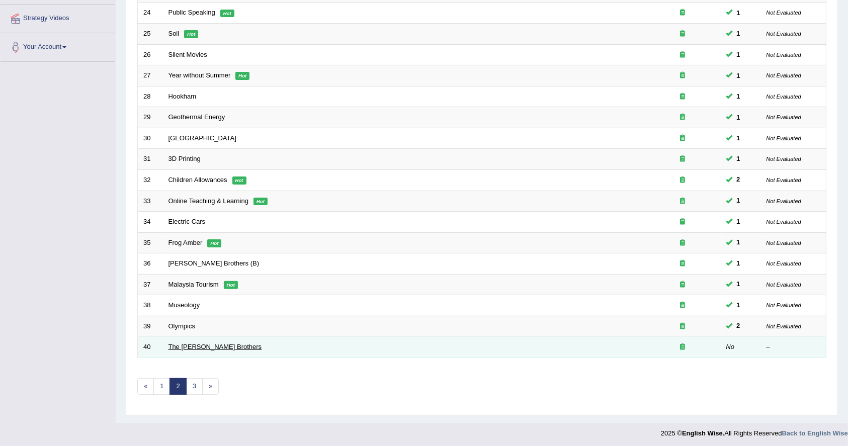
click at [186, 344] on link "The Wright Brothers" at bounding box center [216, 347] width 94 height 8
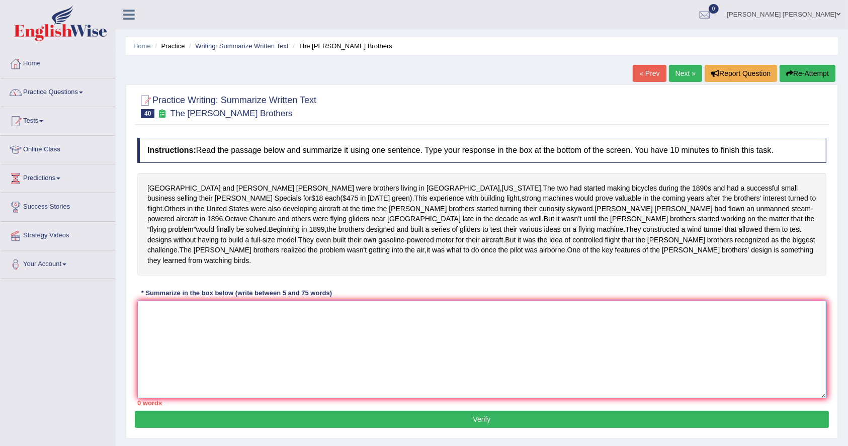
click at [291, 376] on textarea at bounding box center [481, 350] width 689 height 98
type textarea "p"
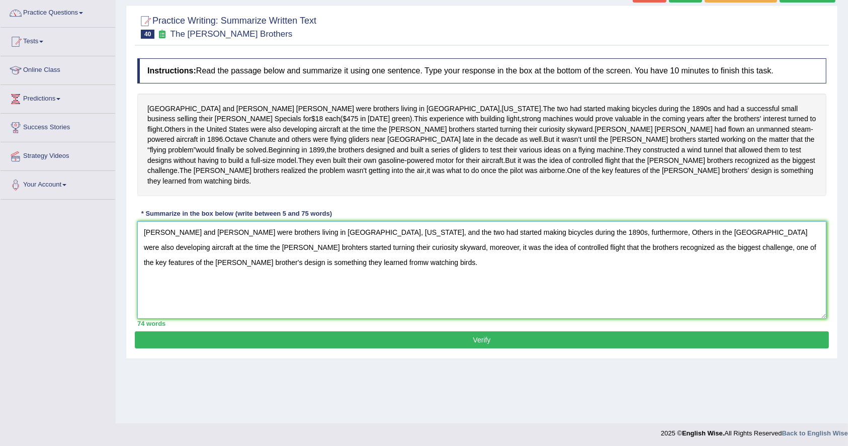
scroll to position [82, 0]
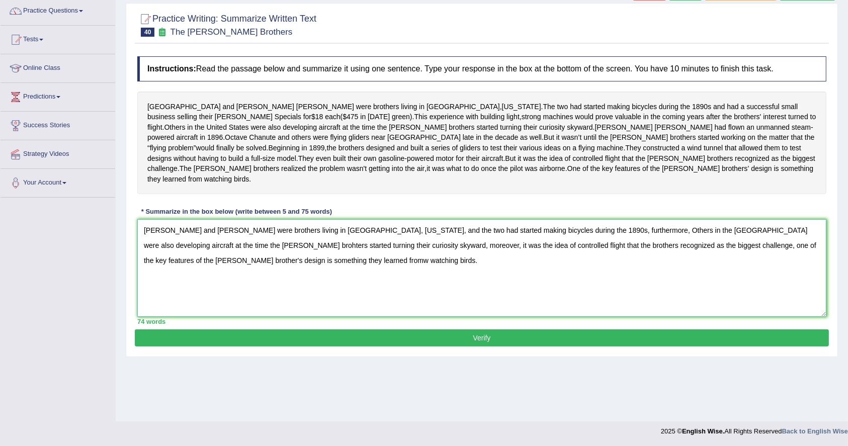
type textarea "Orville and Wilbur Wright were brothers living in Dayton, Ohio, and the two had…"
click at [532, 357] on div "Practice Writing: Summarize Written Text 40 The Wright Brothers Instructions: R…" at bounding box center [482, 180] width 712 height 354
click at [536, 347] on button "Verify" at bounding box center [482, 338] width 694 height 17
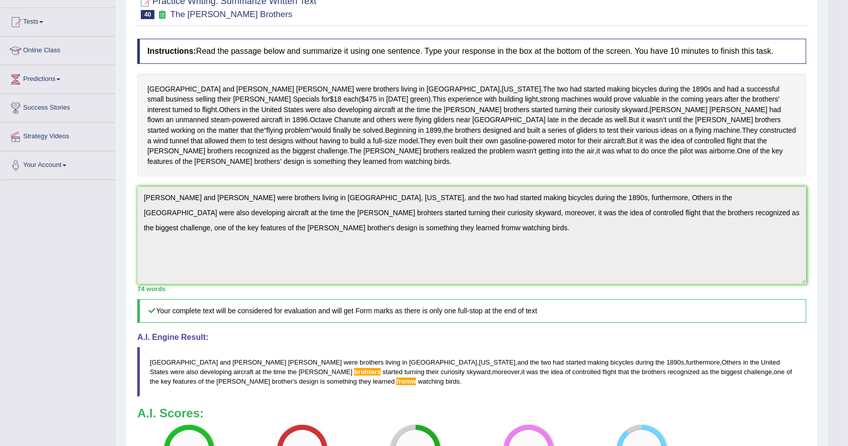
scroll to position [0, 0]
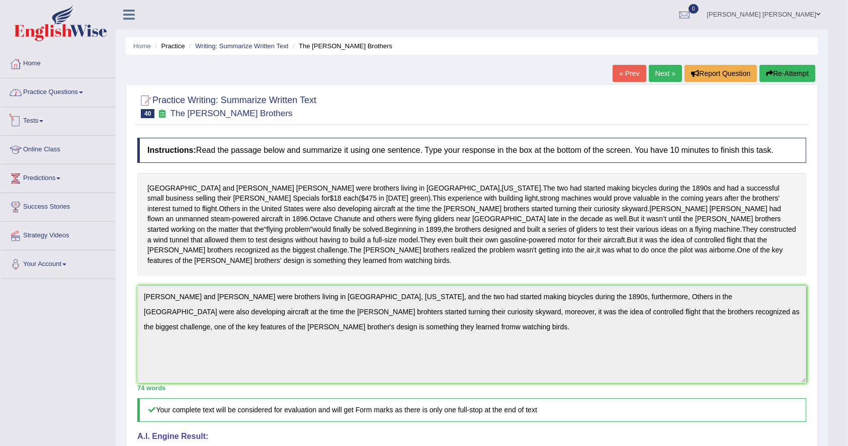
click at [83, 90] on link "Practice Questions" at bounding box center [58, 90] width 115 height 25
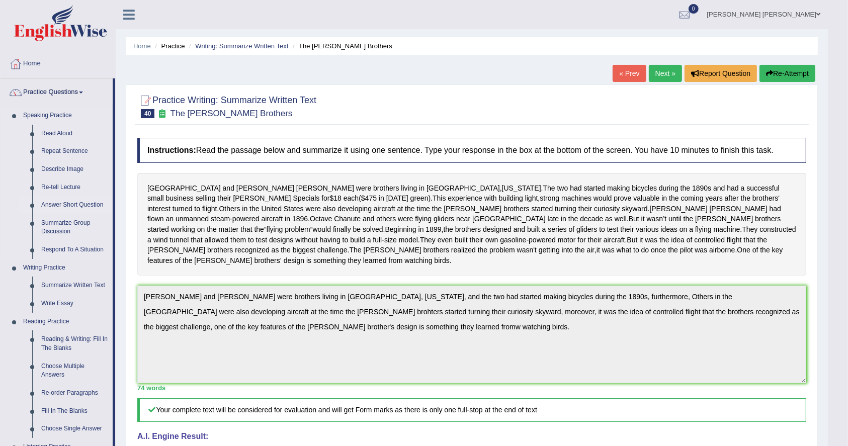
click at [79, 203] on link "Answer Short Question" at bounding box center [75, 205] width 76 height 18
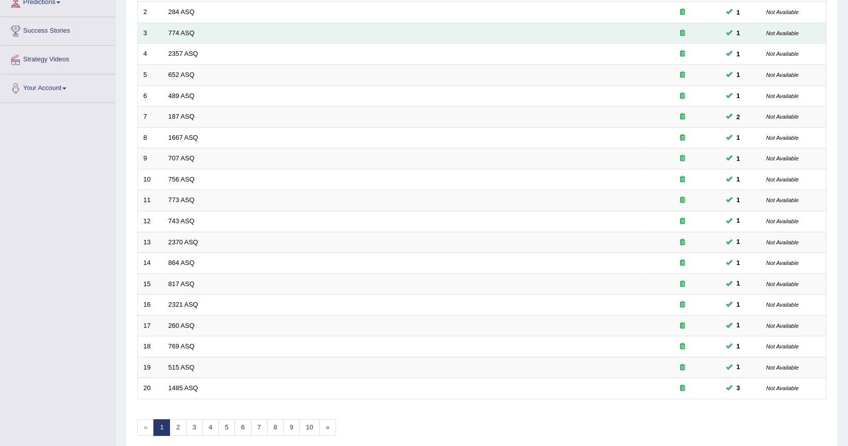
scroll to position [213, 0]
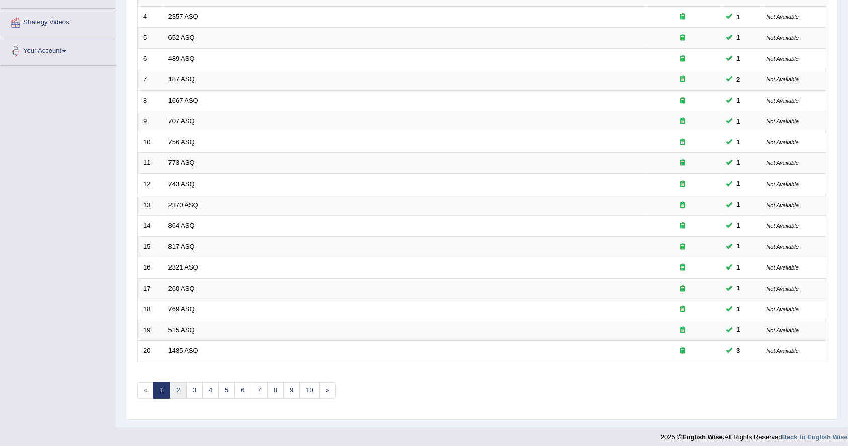
click at [176, 394] on link "2" at bounding box center [178, 390] width 17 height 17
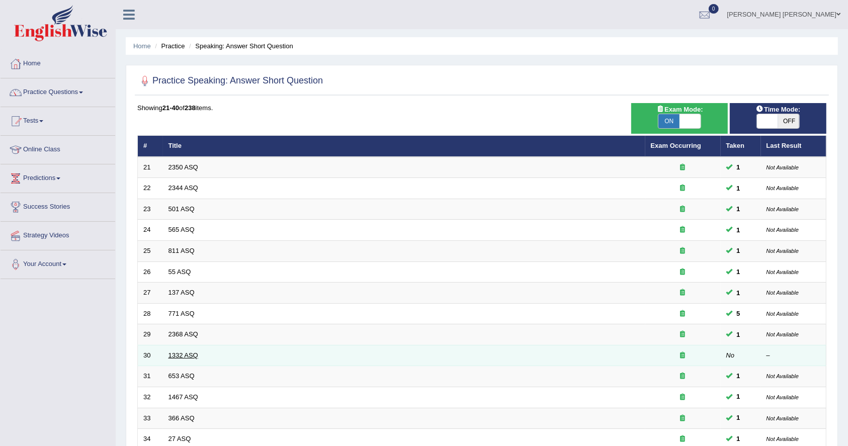
click at [178, 352] on link "1332 ASQ" at bounding box center [184, 356] width 30 height 8
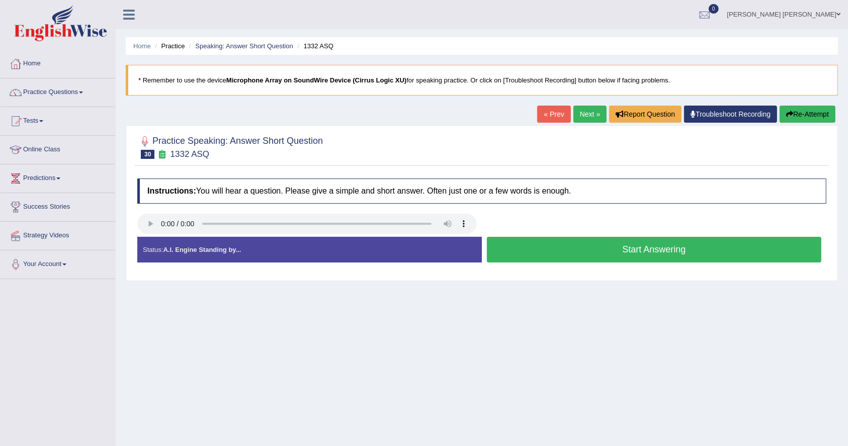
click at [644, 257] on button "Start Answering" at bounding box center [654, 250] width 335 height 26
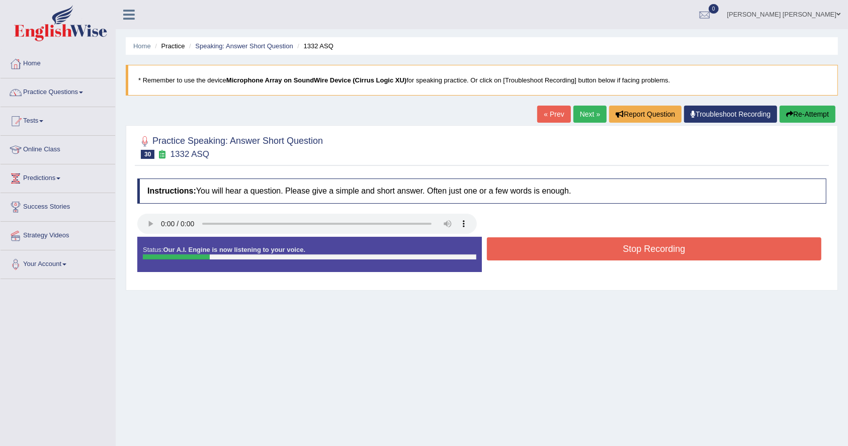
click at [644, 257] on button "Stop Recording" at bounding box center [654, 248] width 335 height 23
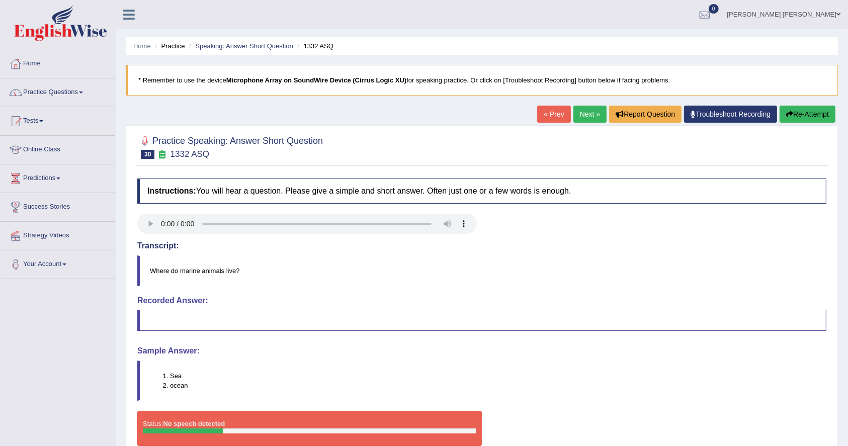
click at [543, 118] on link "« Prev" at bounding box center [553, 114] width 33 height 17
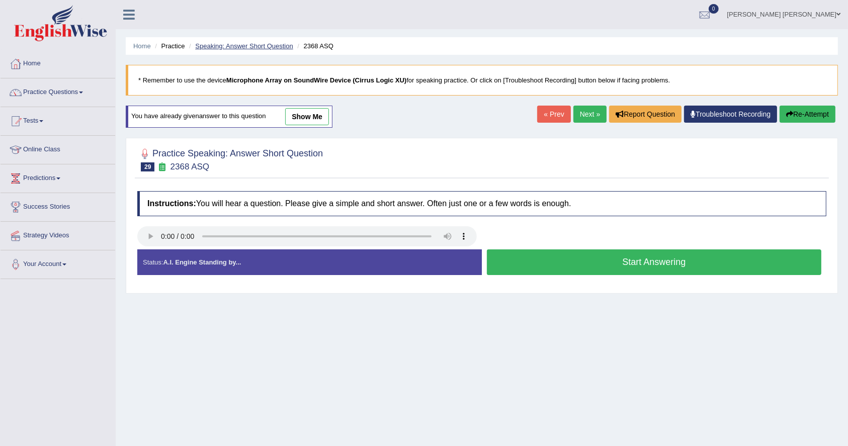
click at [271, 50] on link "Speaking: Answer Short Question" at bounding box center [244, 46] width 98 height 8
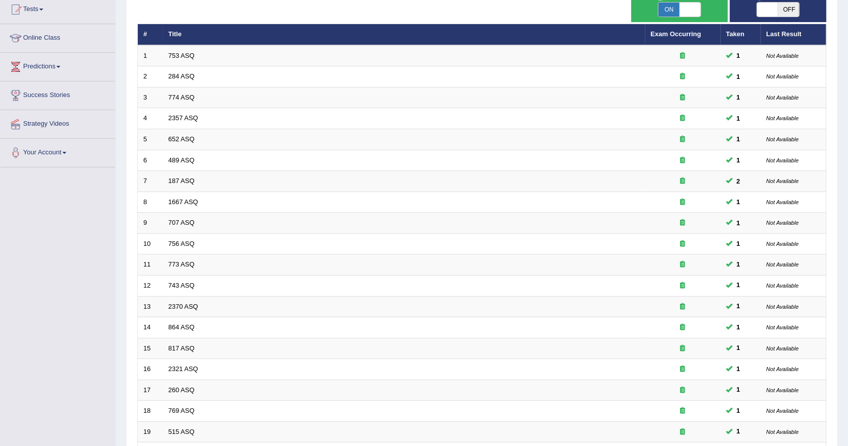
scroll to position [217, 0]
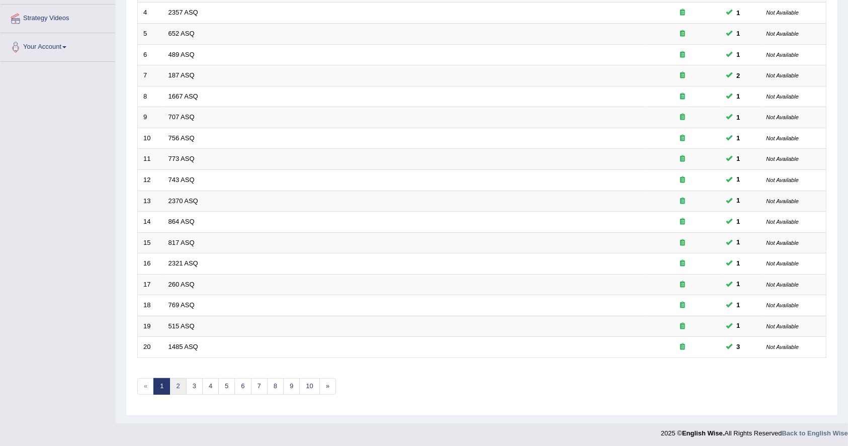
click at [174, 386] on link "2" at bounding box center [178, 386] width 17 height 17
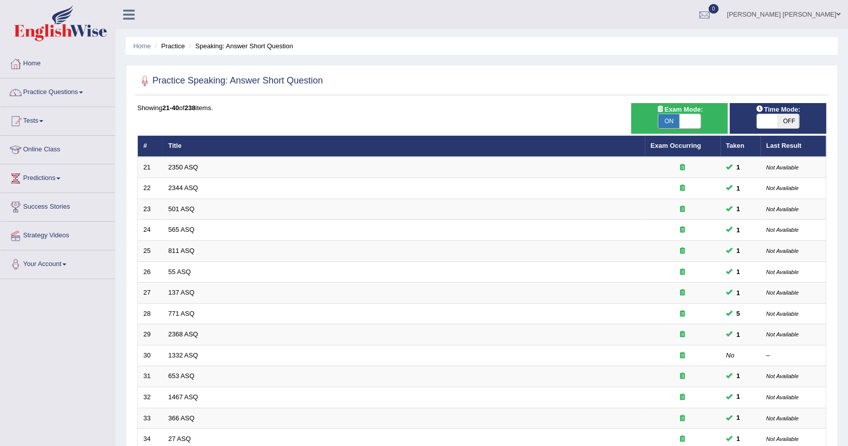
scroll to position [217, 0]
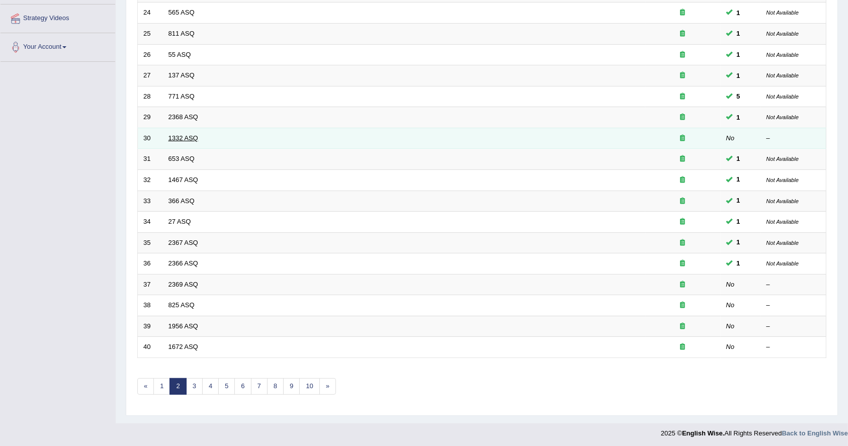
click at [176, 137] on link "1332 ASQ" at bounding box center [184, 138] width 30 height 8
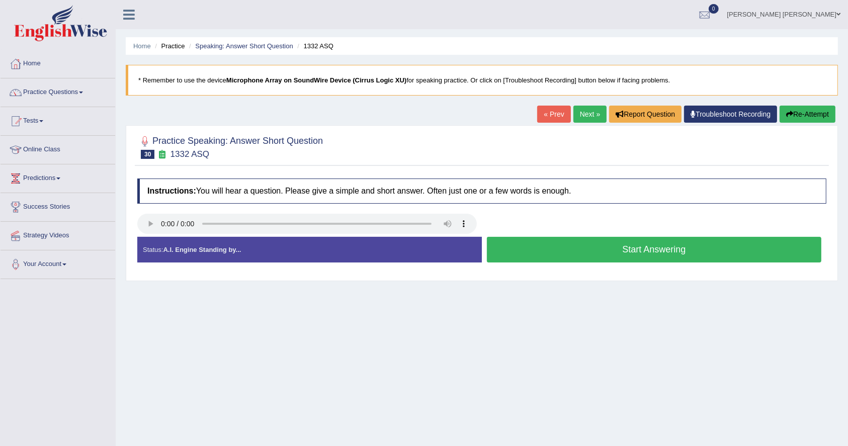
click at [656, 250] on button "Start Answering" at bounding box center [654, 250] width 335 height 26
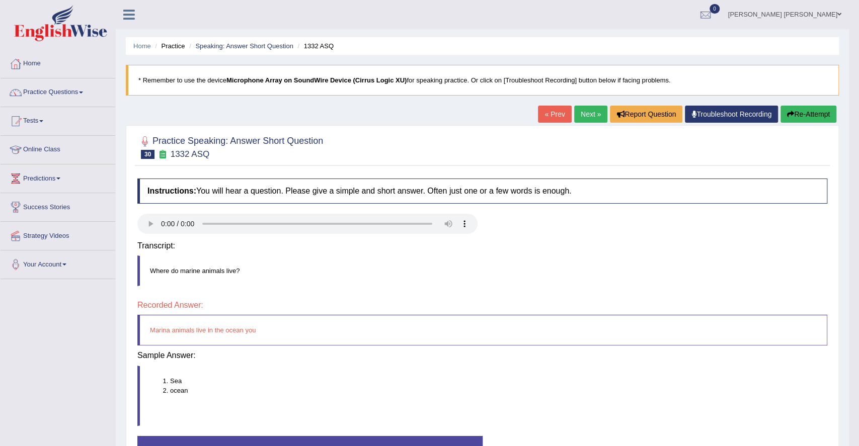
click at [656, 250] on body "Toggle navigation Home Practice Questions Speaking Practice Read Aloud Repeat S…" at bounding box center [429, 223] width 859 height 446
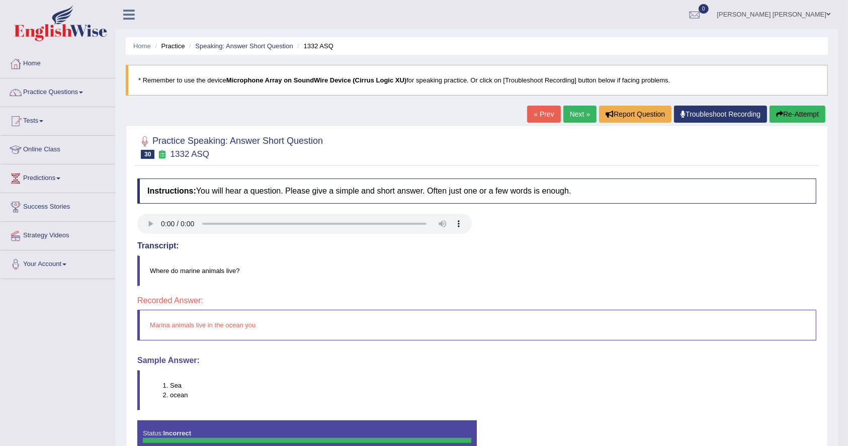
click at [252, 51] on ul "Home Practice Speaking: Answer Short Question 1332 ASQ" at bounding box center [477, 46] width 702 height 18
click at [257, 48] on link "Speaking: Answer Short Question" at bounding box center [244, 46] width 98 height 8
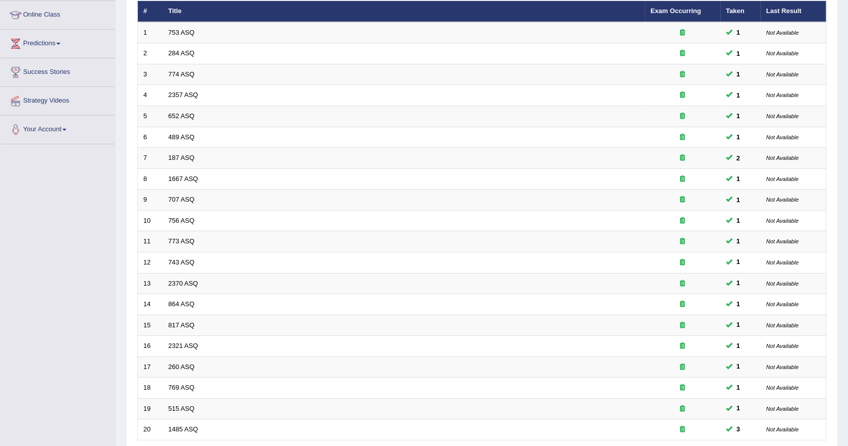
scroll to position [217, 0]
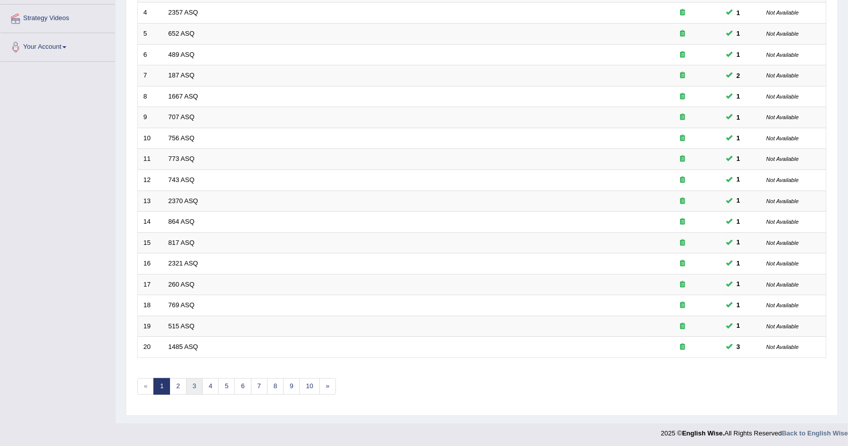
click at [197, 385] on link "3" at bounding box center [194, 386] width 17 height 17
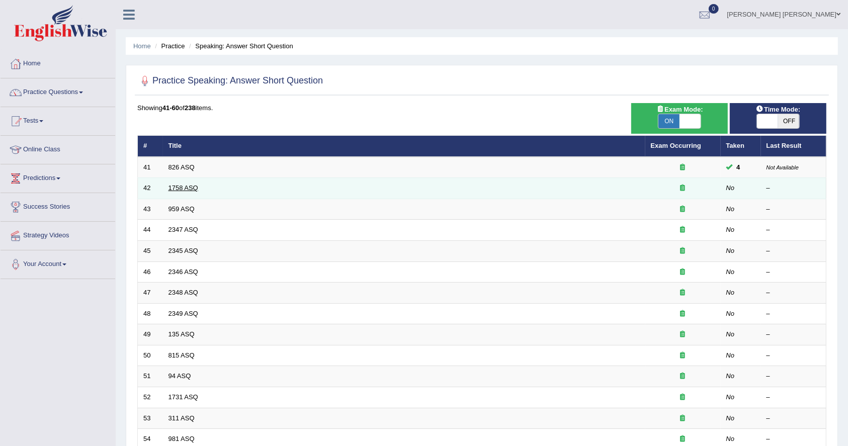
click at [175, 189] on link "1758 ASQ" at bounding box center [184, 188] width 30 height 8
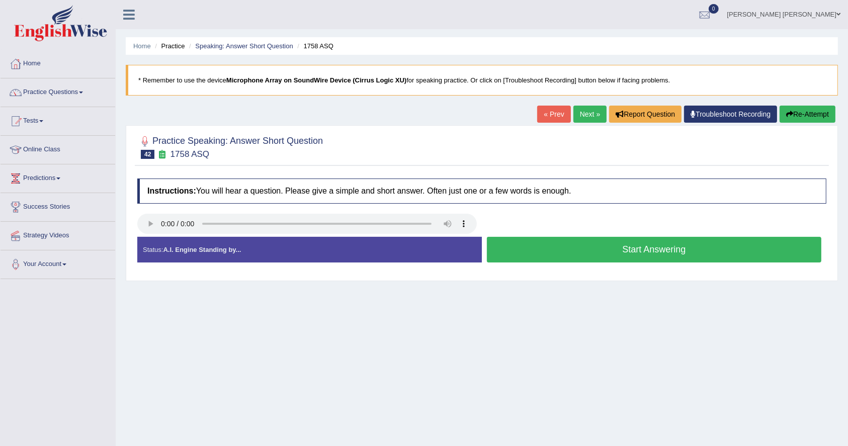
click at [621, 260] on button "Start Answering" at bounding box center [654, 250] width 335 height 26
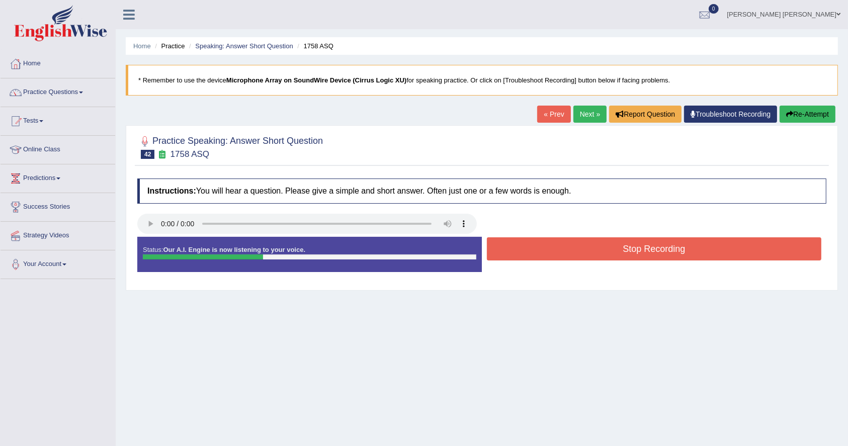
click at [619, 250] on button "Stop Recording" at bounding box center [654, 248] width 335 height 23
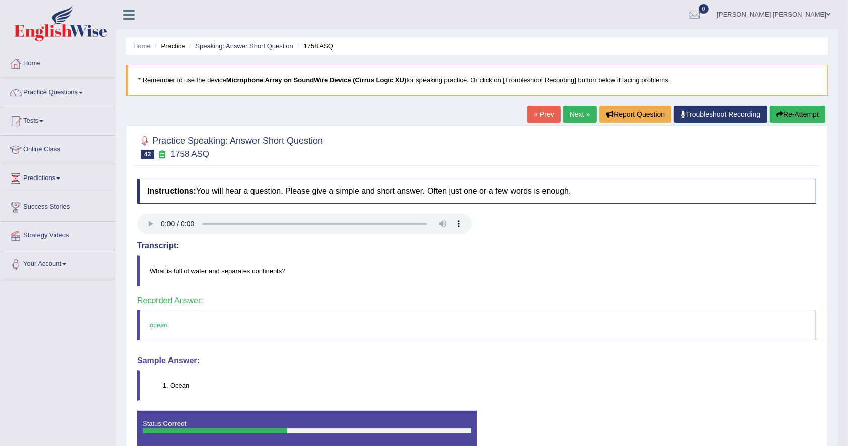
scroll to position [67, 0]
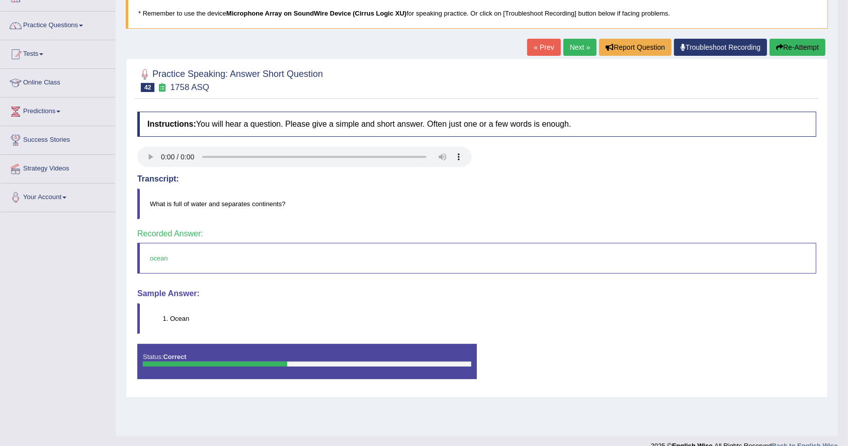
click at [573, 49] on link "Next »" at bounding box center [580, 47] width 33 height 17
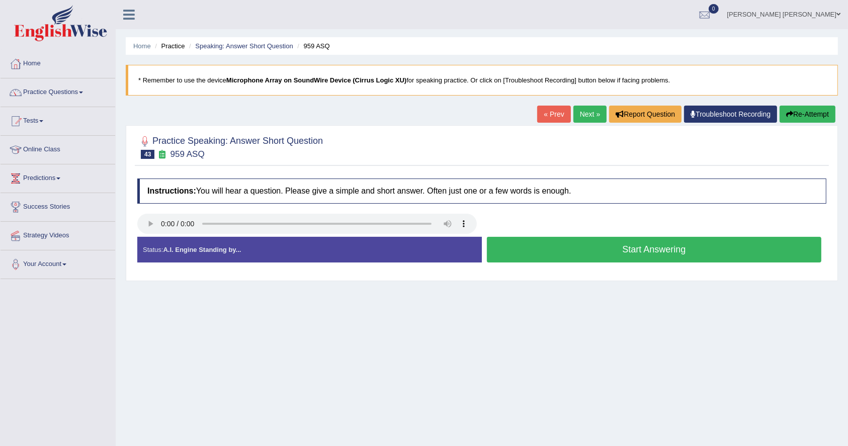
click at [648, 255] on button "Start Answering" at bounding box center [654, 250] width 335 height 26
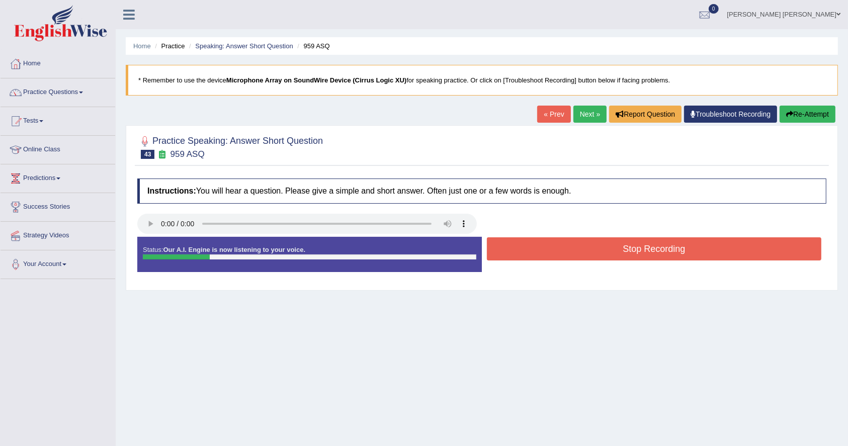
click at [648, 255] on button "Stop Recording" at bounding box center [654, 248] width 335 height 23
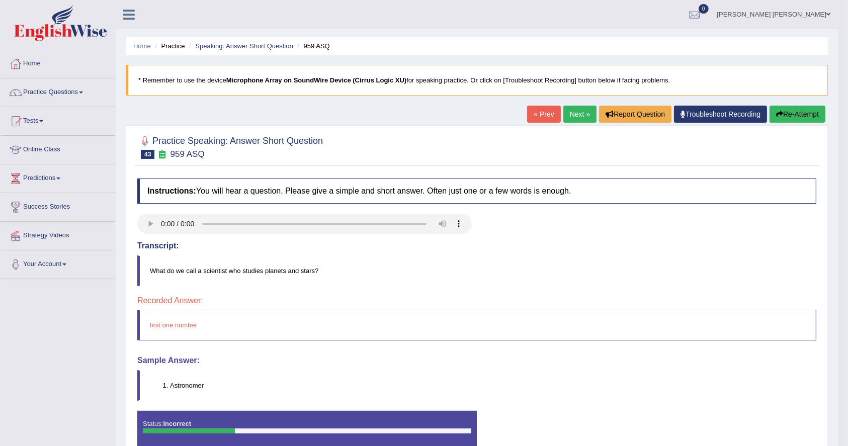
scroll to position [82, 0]
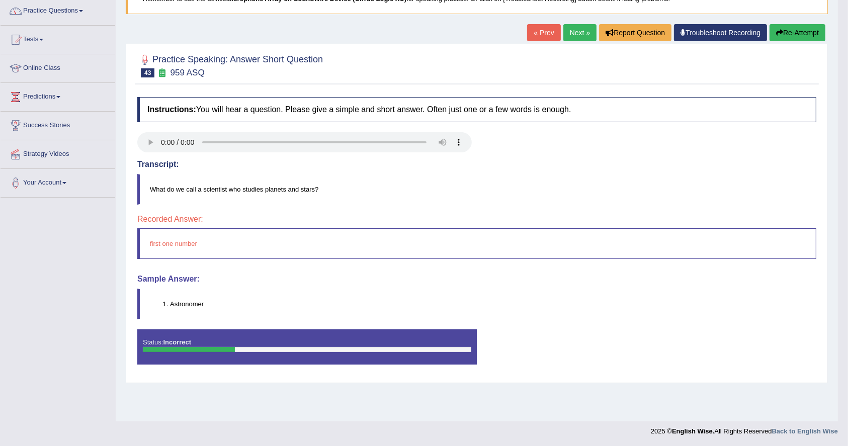
click at [580, 37] on link "Next »" at bounding box center [580, 32] width 33 height 17
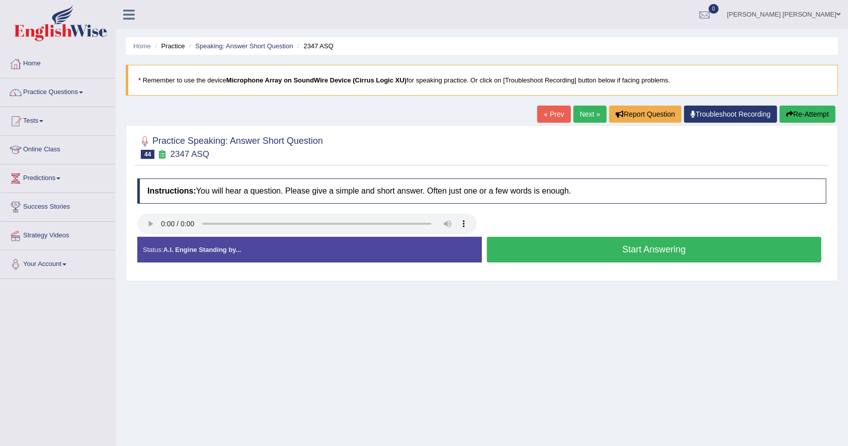
click at [519, 246] on button "Start Answering" at bounding box center [654, 250] width 335 height 26
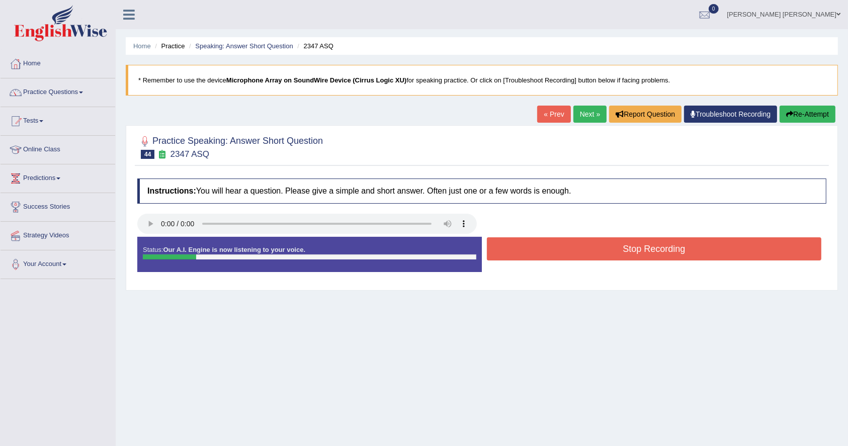
click at [522, 246] on button "Stop Recording" at bounding box center [654, 248] width 335 height 23
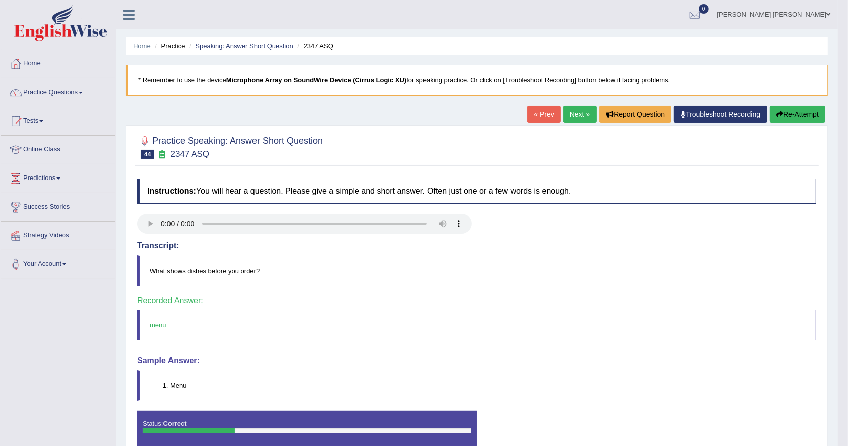
click at [579, 123] on div "« Prev Next » Report Question Troubleshoot Recording Re-Attempt" at bounding box center [677, 116] width 301 height 20
click at [577, 108] on link "Next »" at bounding box center [580, 114] width 33 height 17
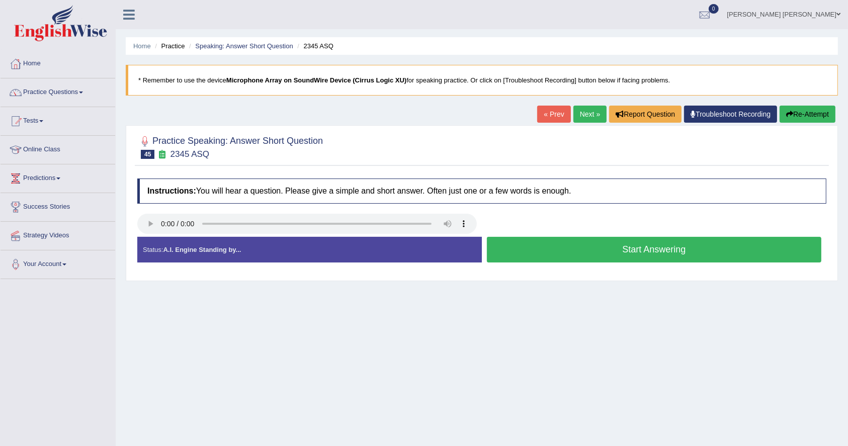
click at [594, 252] on button "Start Answering" at bounding box center [654, 250] width 335 height 26
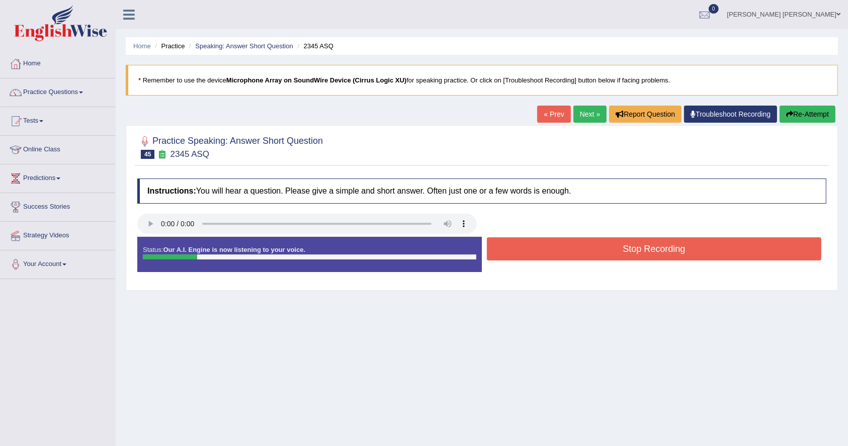
click at [595, 247] on button "Stop Recording" at bounding box center [654, 248] width 335 height 23
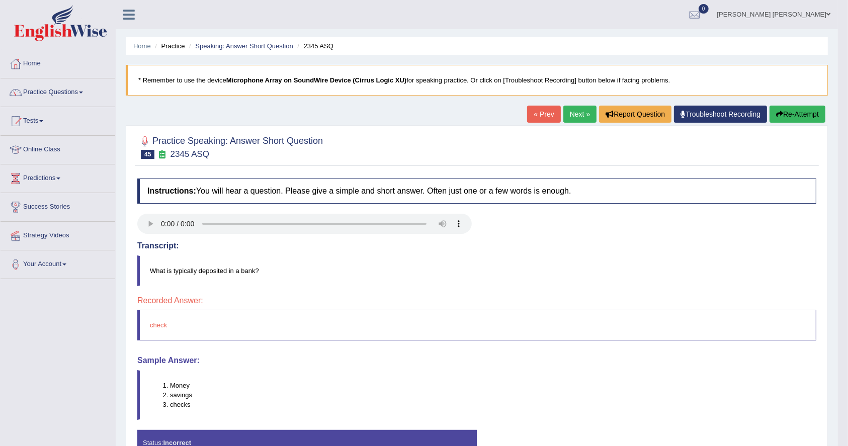
click at [571, 112] on link "Next »" at bounding box center [580, 114] width 33 height 17
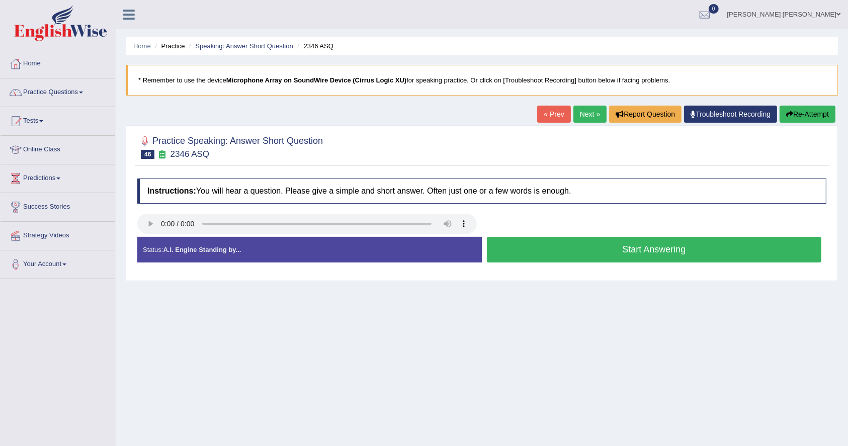
click at [572, 252] on button "Start Answering" at bounding box center [654, 250] width 335 height 26
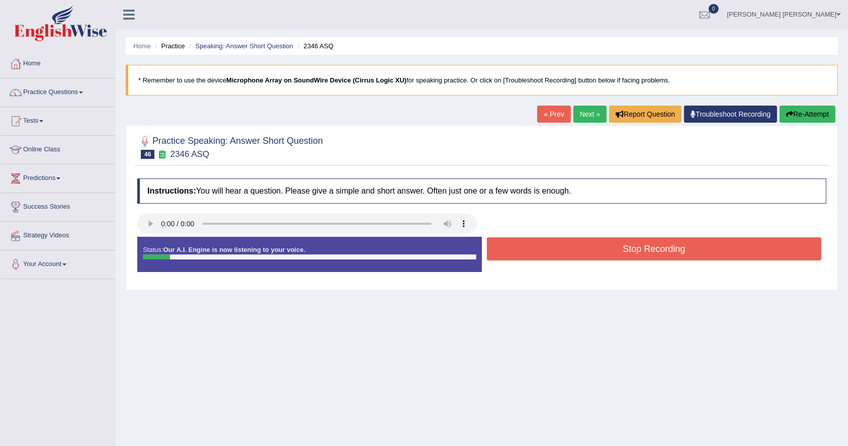
click at [572, 252] on button "Stop Recording" at bounding box center [654, 248] width 335 height 23
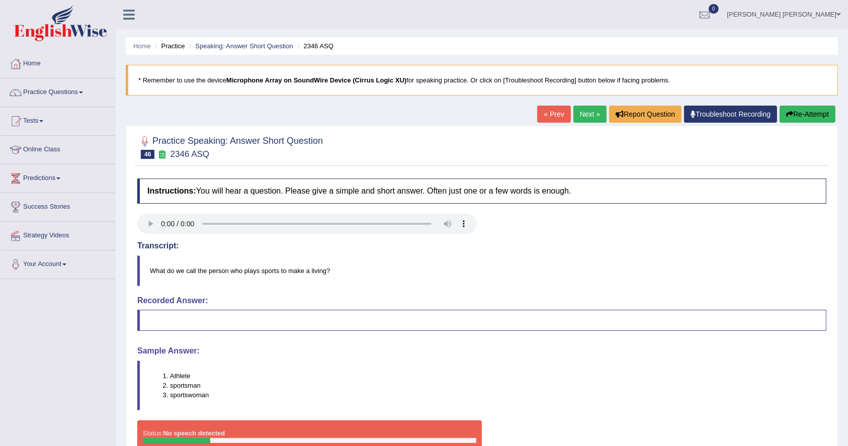
click at [581, 119] on link "Next »" at bounding box center [590, 114] width 33 height 17
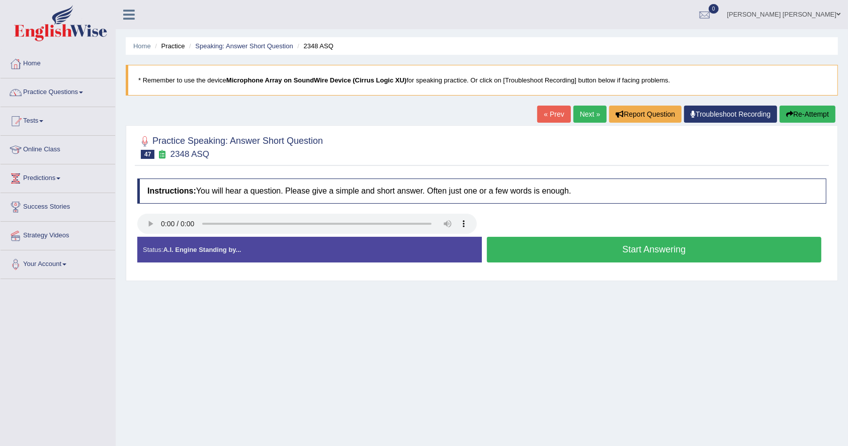
click at [560, 252] on button "Start Answering" at bounding box center [654, 250] width 335 height 26
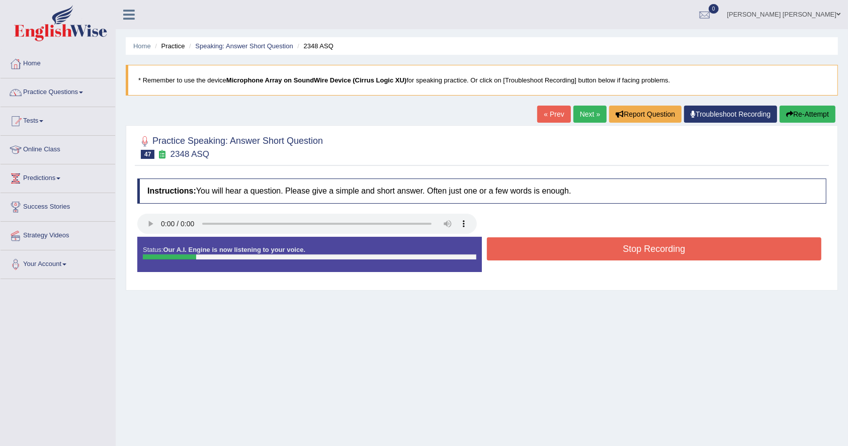
click at [560, 252] on button "Stop Recording" at bounding box center [654, 248] width 335 height 23
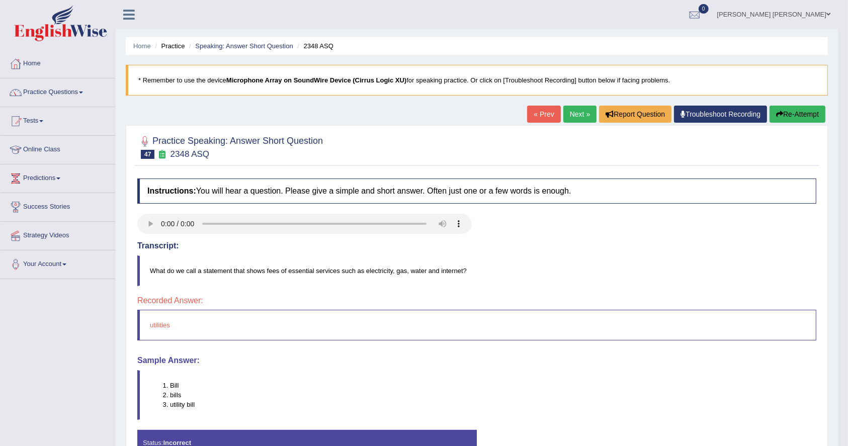
click at [578, 107] on link "Next »" at bounding box center [580, 114] width 33 height 17
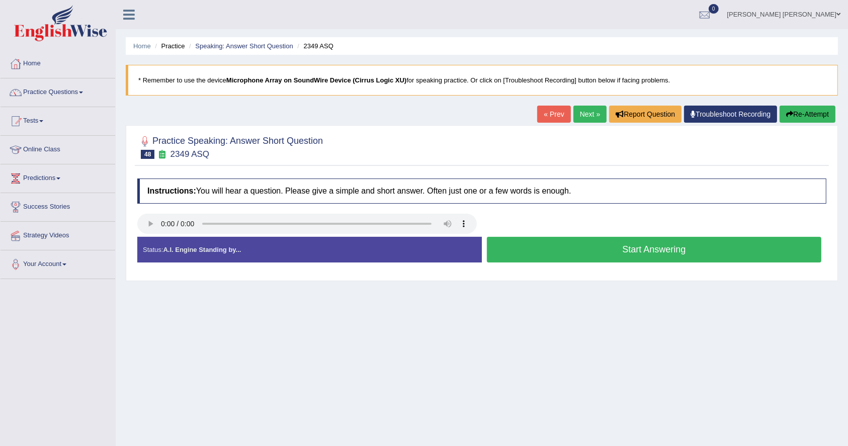
click at [551, 254] on button "Start Answering" at bounding box center [654, 250] width 335 height 26
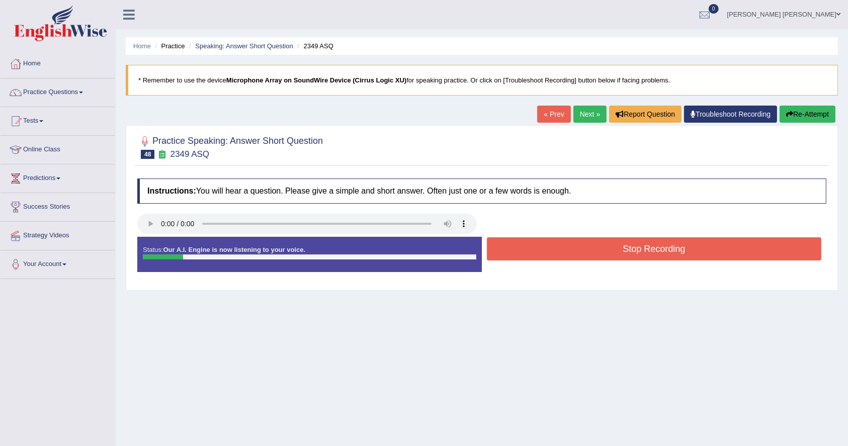
click at [551, 254] on button "Stop Recording" at bounding box center [654, 248] width 335 height 23
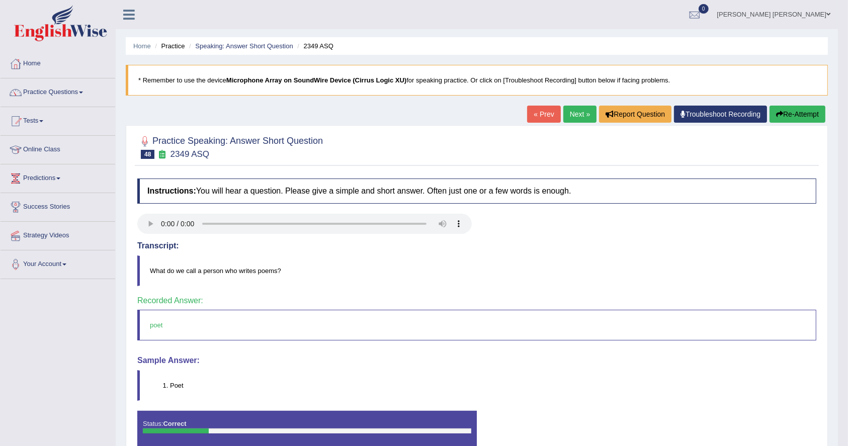
click at [575, 111] on link "Next »" at bounding box center [580, 114] width 33 height 17
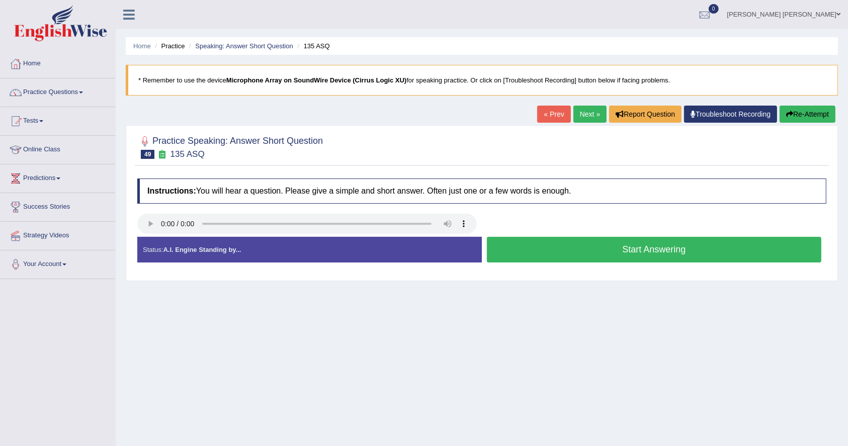
click at [608, 249] on button "Start Answering" at bounding box center [654, 250] width 335 height 26
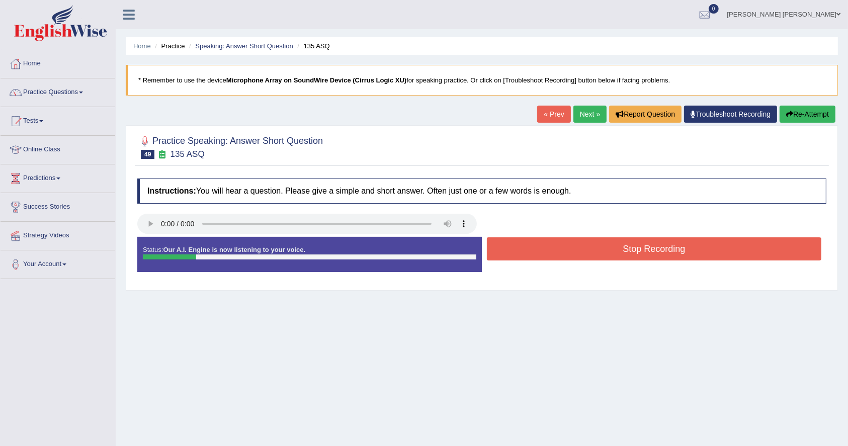
click at [608, 249] on button "Stop Recording" at bounding box center [654, 248] width 335 height 23
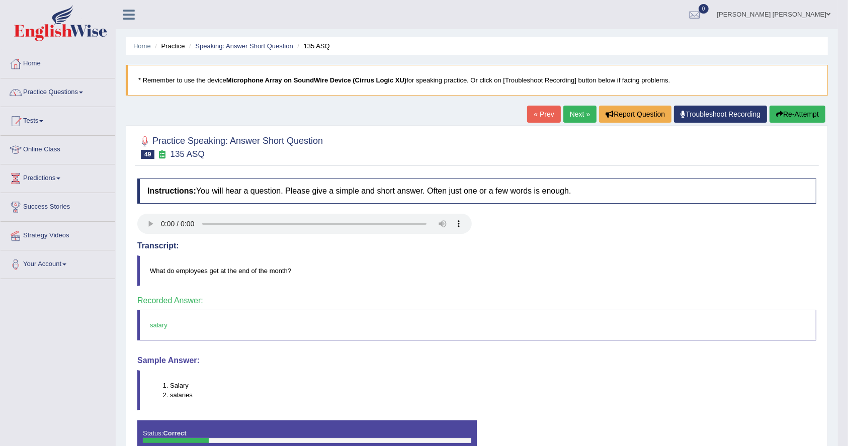
click at [577, 121] on link "Next »" at bounding box center [580, 114] width 33 height 17
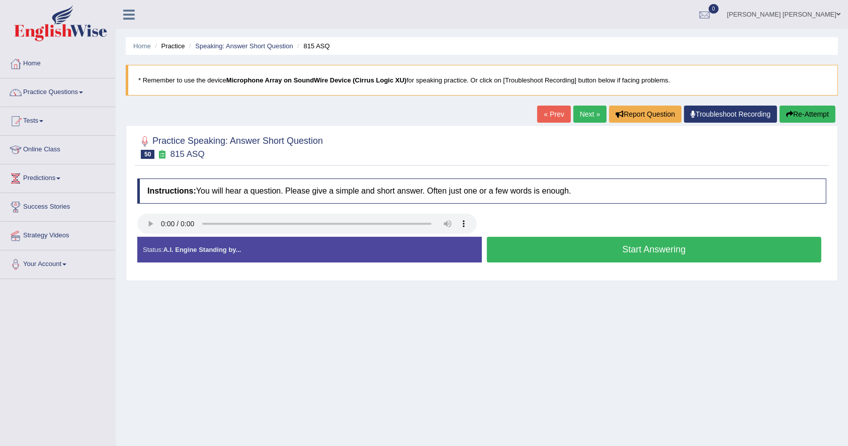
click at [588, 251] on button "Start Answering" at bounding box center [654, 250] width 335 height 26
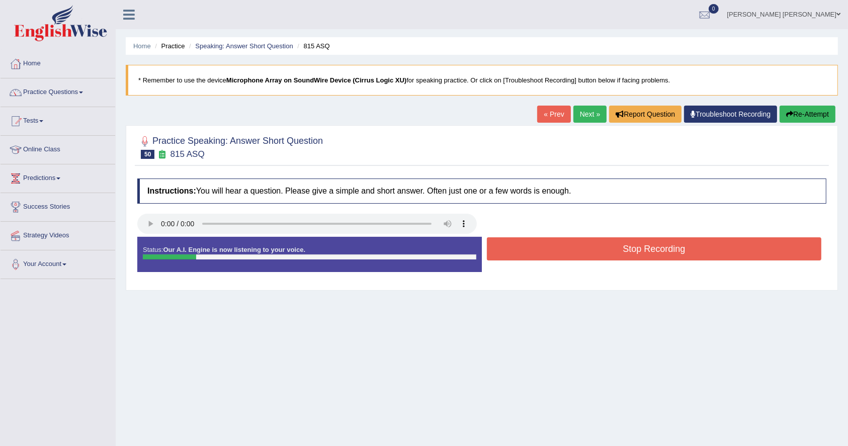
click at [588, 251] on button "Stop Recording" at bounding box center [654, 248] width 335 height 23
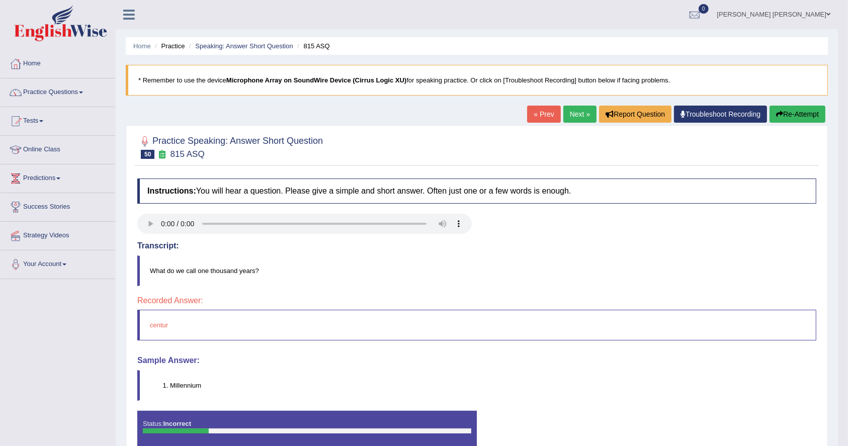
click at [568, 115] on link "Next »" at bounding box center [580, 114] width 33 height 17
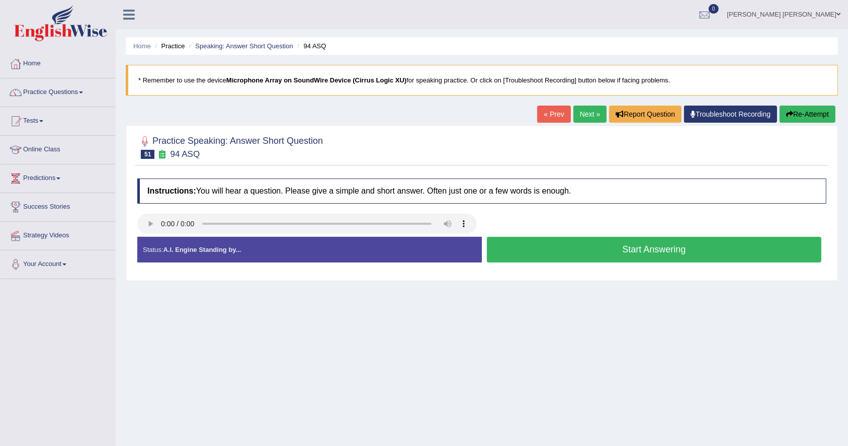
click at [571, 253] on button "Start Answering" at bounding box center [654, 250] width 335 height 26
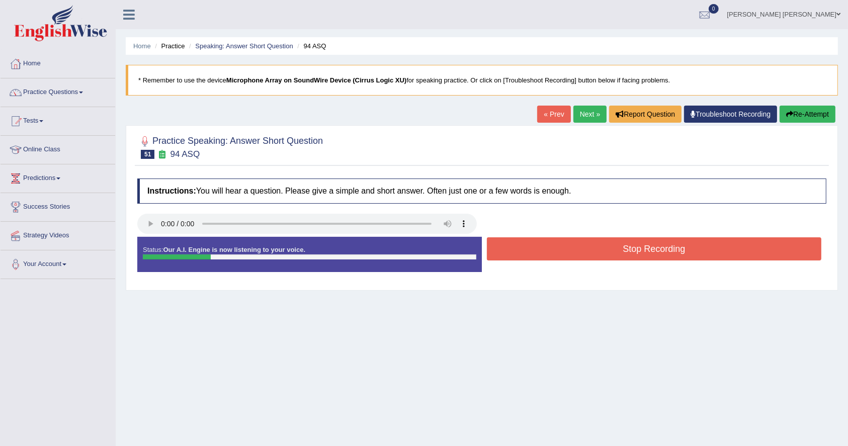
click at [571, 253] on button "Stop Recording" at bounding box center [654, 248] width 335 height 23
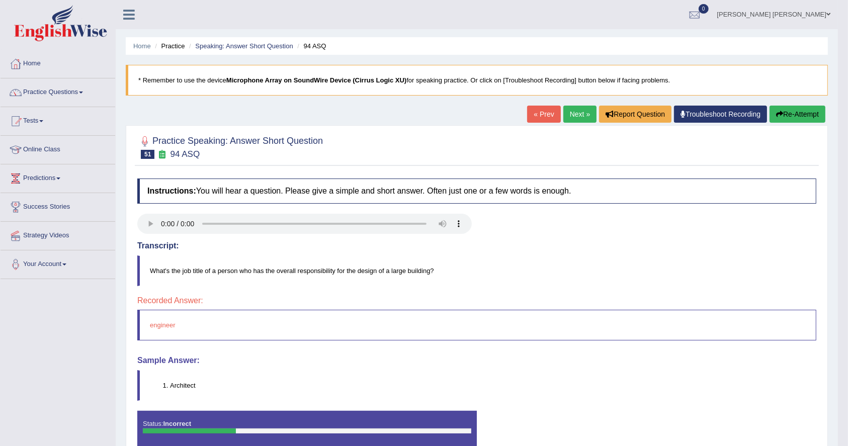
click at [577, 119] on link "Next »" at bounding box center [580, 114] width 33 height 17
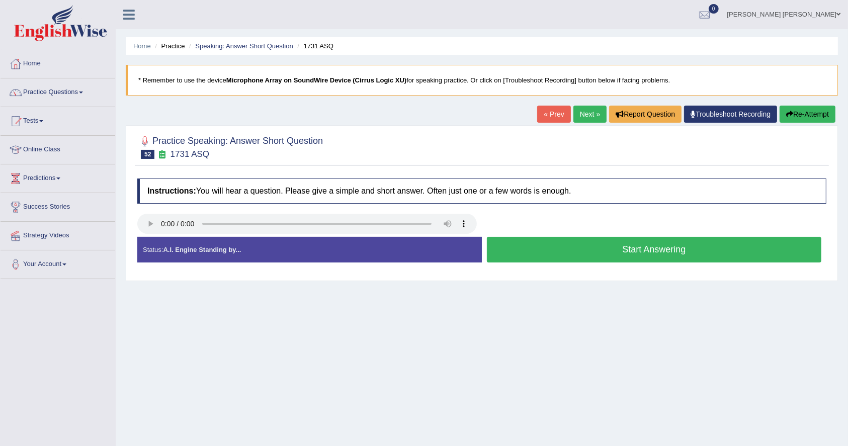
click at [632, 256] on button "Start Answering" at bounding box center [654, 250] width 335 height 26
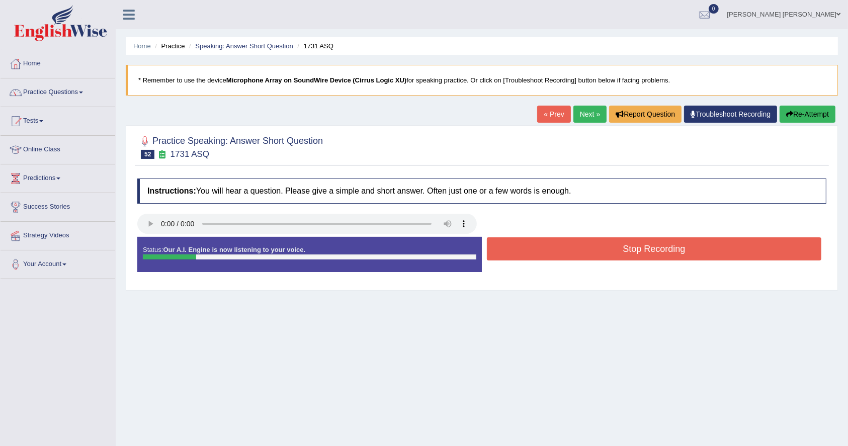
click at [632, 256] on button "Stop Recording" at bounding box center [654, 248] width 335 height 23
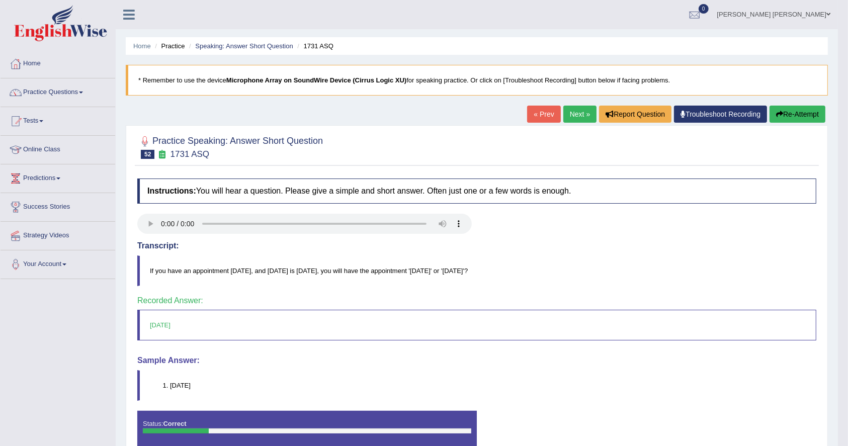
click at [565, 108] on link "Next »" at bounding box center [580, 114] width 33 height 17
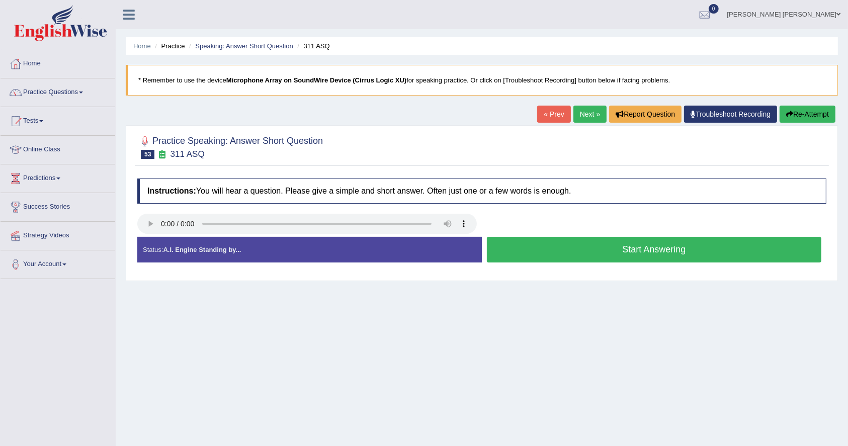
click at [605, 241] on button "Start Answering" at bounding box center [654, 250] width 335 height 26
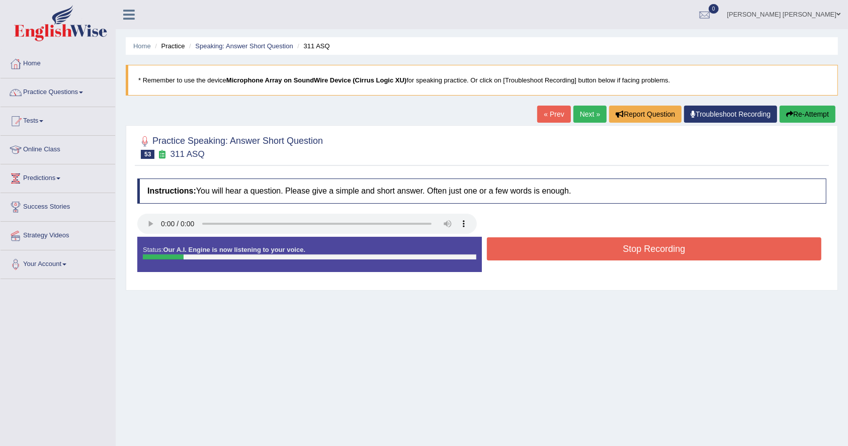
click at [605, 241] on button "Stop Recording" at bounding box center [654, 248] width 335 height 23
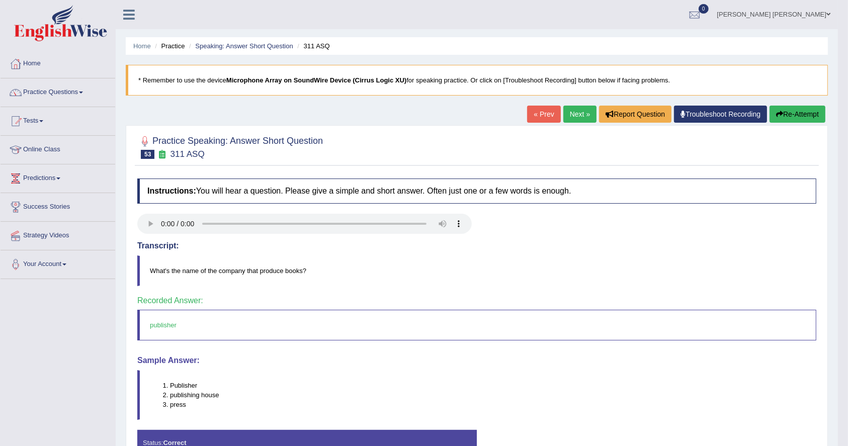
click at [569, 111] on link "Next »" at bounding box center [580, 114] width 33 height 17
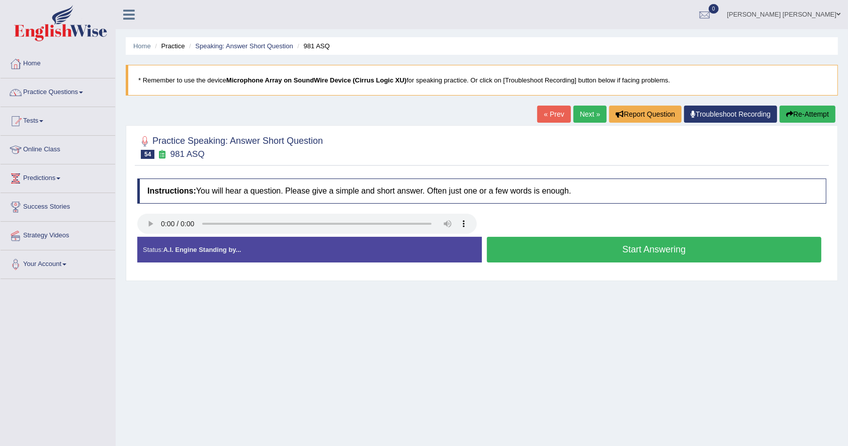
click at [530, 240] on button "Start Answering" at bounding box center [654, 250] width 335 height 26
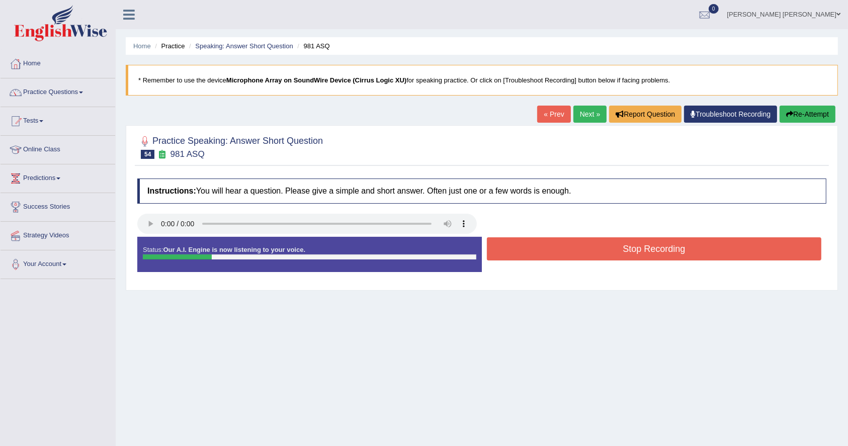
drag, startPoint x: 528, startPoint y: 233, endPoint x: 528, endPoint y: 247, distance: 14.1
click at [528, 235] on div at bounding box center [481, 225] width 699 height 23
click at [528, 250] on button "Stop Recording" at bounding box center [654, 248] width 335 height 23
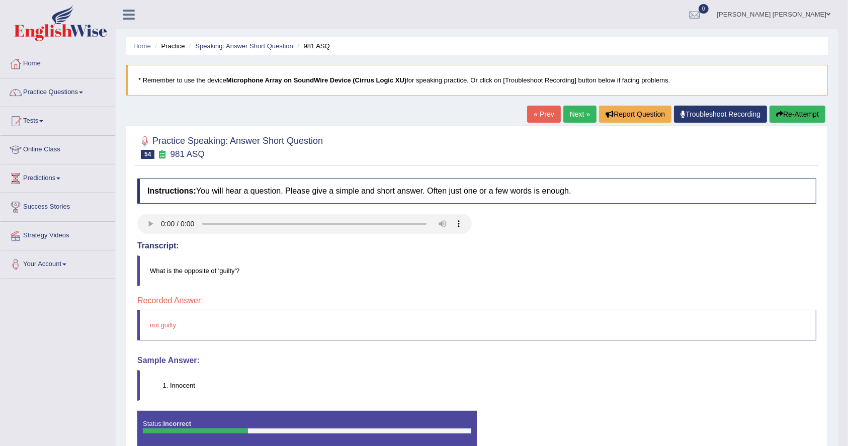
click at [569, 110] on link "Next »" at bounding box center [580, 114] width 33 height 17
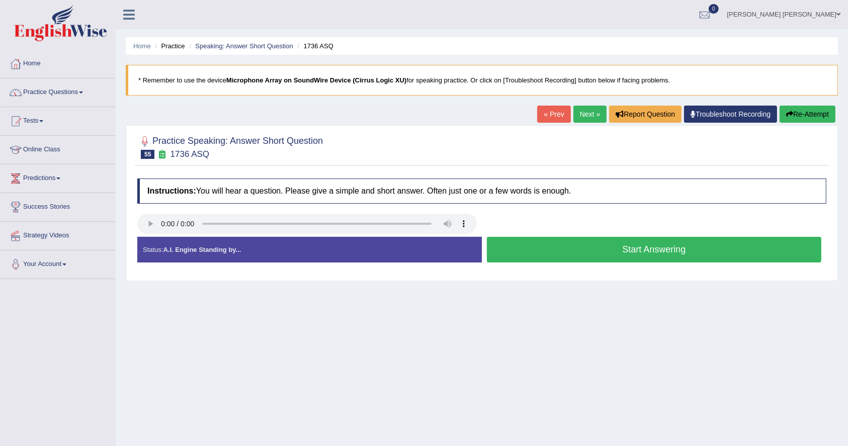
click at [636, 253] on button "Start Answering" at bounding box center [654, 250] width 335 height 26
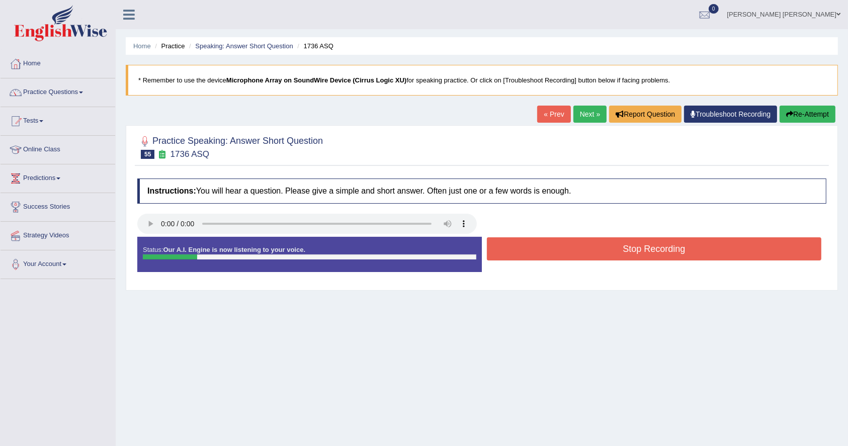
click at [636, 253] on button "Stop Recording" at bounding box center [654, 248] width 335 height 23
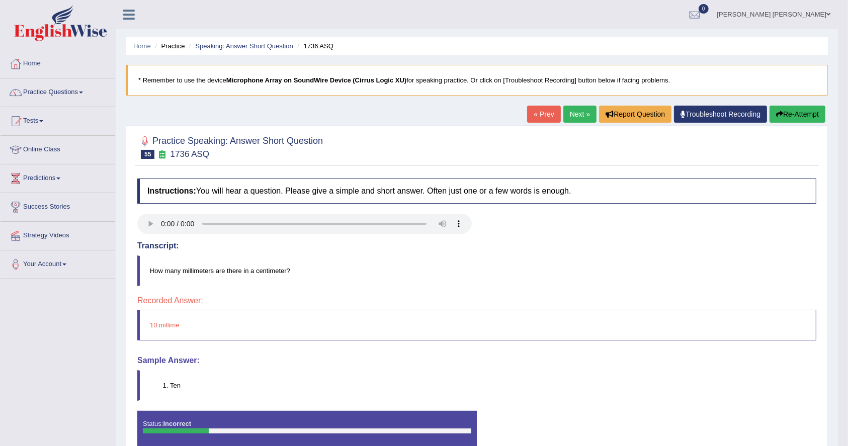
click at [572, 115] on link "Next »" at bounding box center [580, 114] width 33 height 17
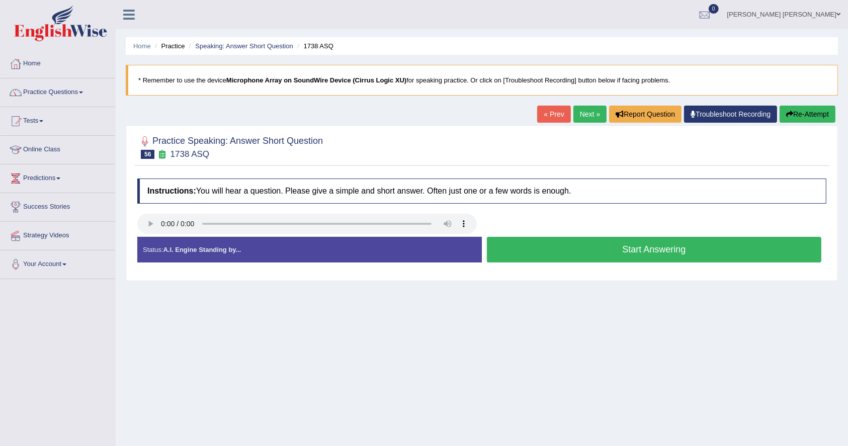
click at [547, 248] on button "Start Answering" at bounding box center [654, 250] width 335 height 26
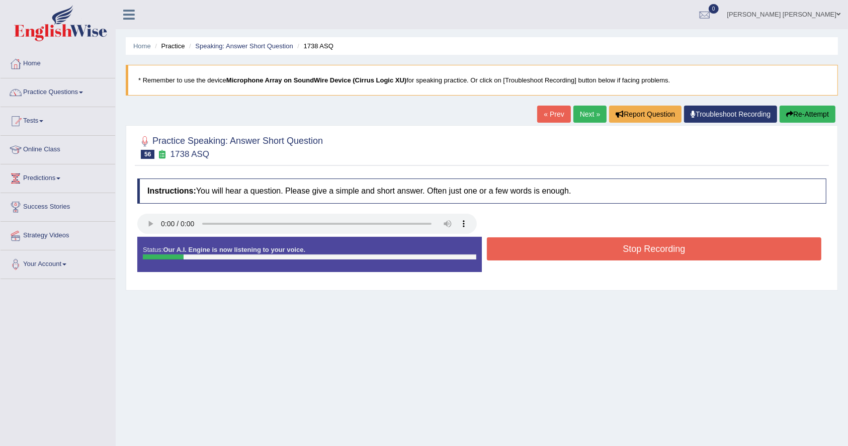
click at [547, 248] on button "Stop Recording" at bounding box center [654, 248] width 335 height 23
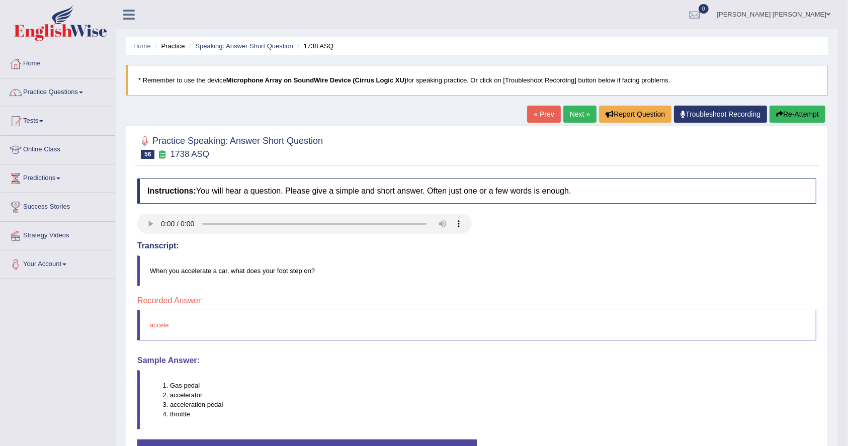
click at [571, 118] on link "Next »" at bounding box center [580, 114] width 33 height 17
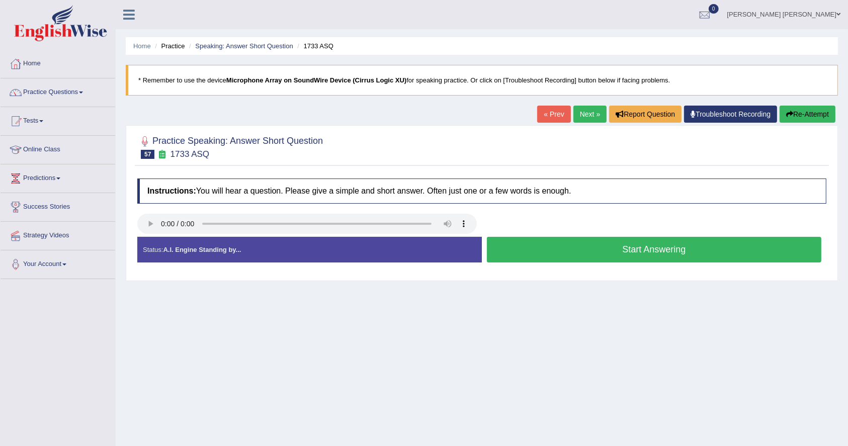
click at [660, 257] on button "Start Answering" at bounding box center [654, 250] width 335 height 26
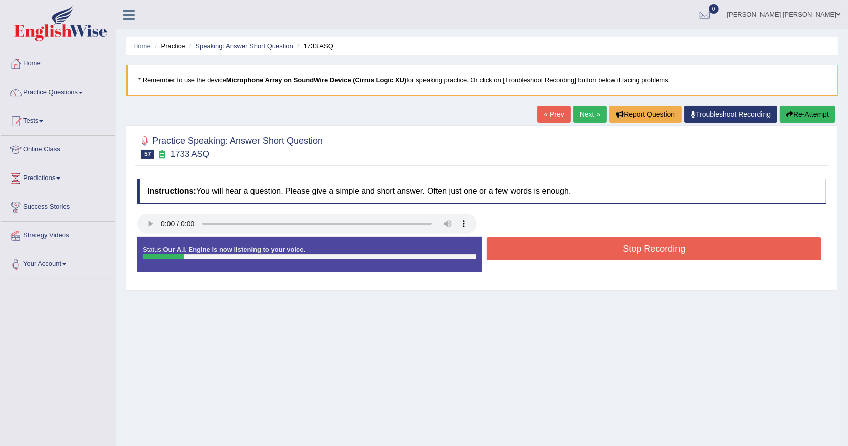
click at [660, 257] on button "Stop Recording" at bounding box center [654, 248] width 335 height 23
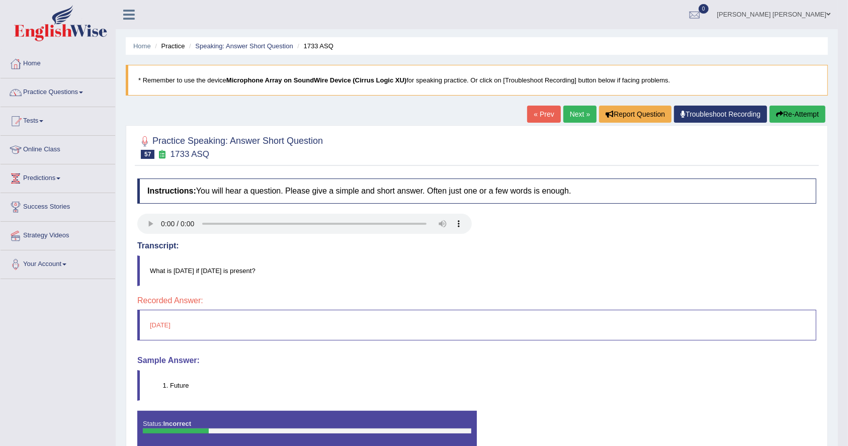
click at [575, 116] on link "Next »" at bounding box center [580, 114] width 33 height 17
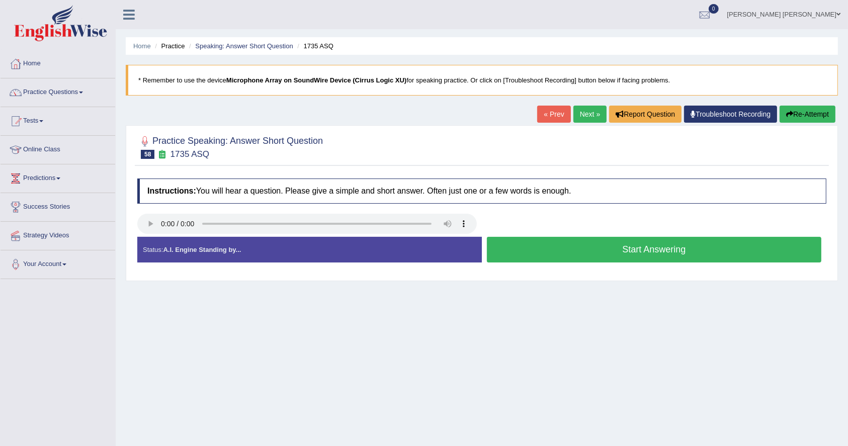
drag, startPoint x: 520, startPoint y: 256, endPoint x: 0, endPoint y: 9, distance: 575.9
click at [503, 249] on button "Start Answering" at bounding box center [654, 250] width 335 height 26
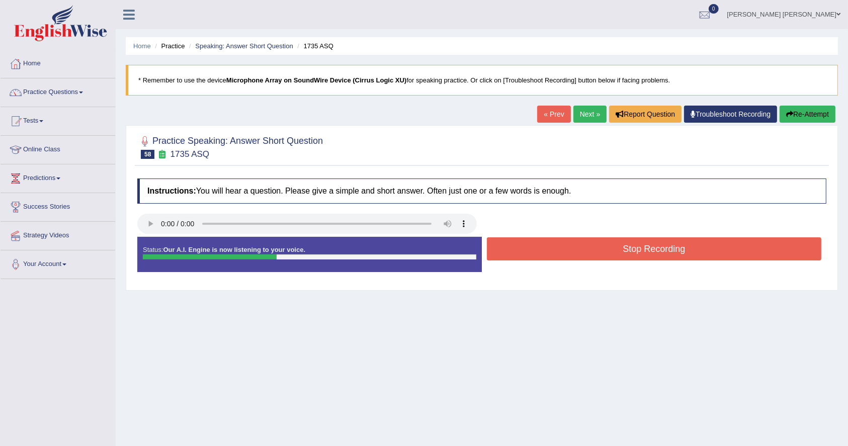
click at [672, 244] on button "Stop Recording" at bounding box center [654, 248] width 335 height 23
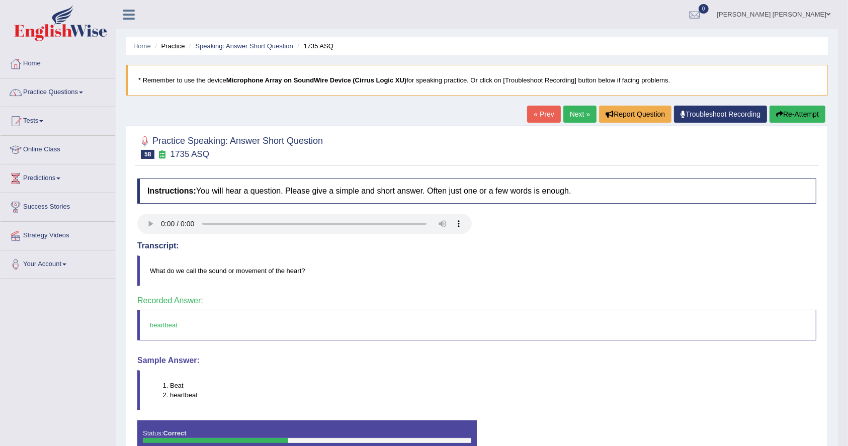
drag, startPoint x: 569, startPoint y: 121, endPoint x: 568, endPoint y: 115, distance: 5.7
click at [569, 119] on link "Next »" at bounding box center [580, 114] width 33 height 17
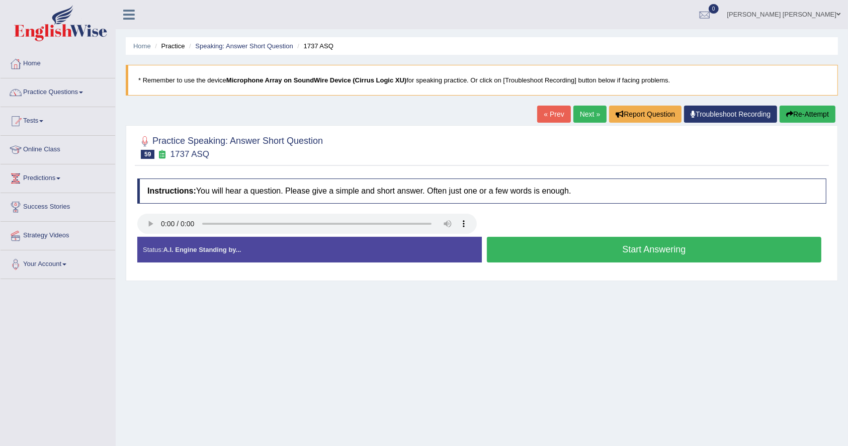
click at [760, 241] on button "Start Answering" at bounding box center [654, 250] width 335 height 26
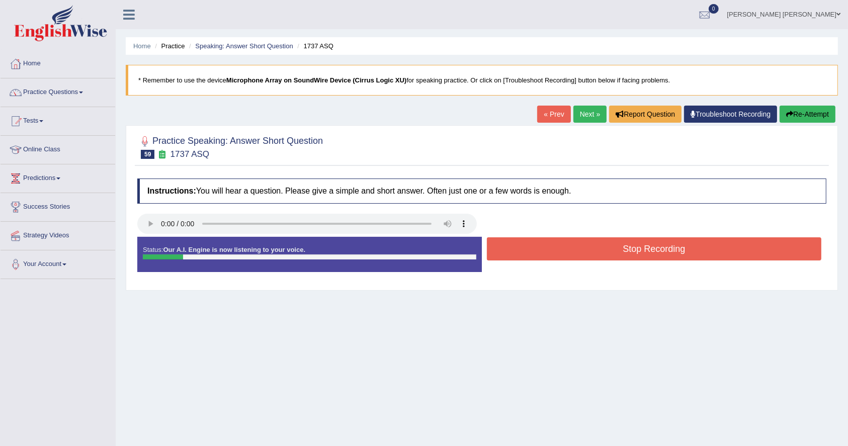
click at [760, 242] on button "Stop Recording" at bounding box center [654, 248] width 335 height 23
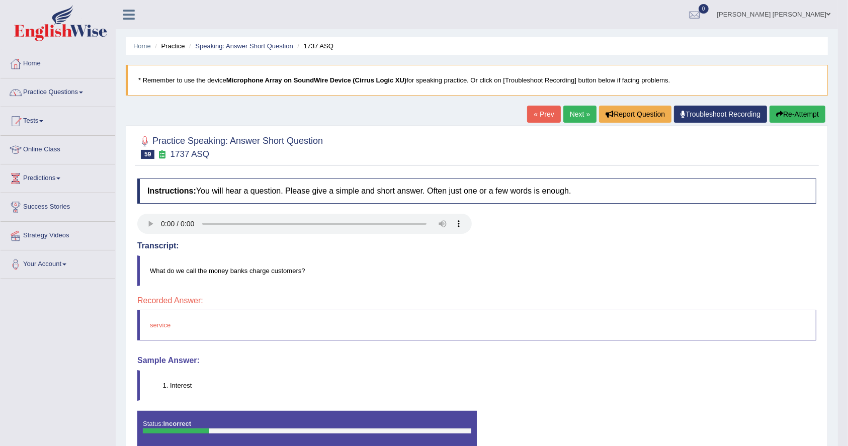
click at [573, 122] on link "Next »" at bounding box center [580, 114] width 33 height 17
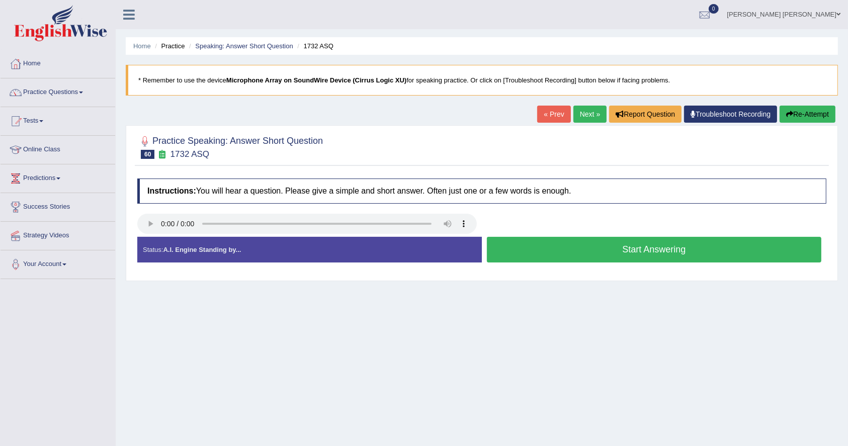
click at [530, 246] on button "Start Answering" at bounding box center [654, 250] width 335 height 26
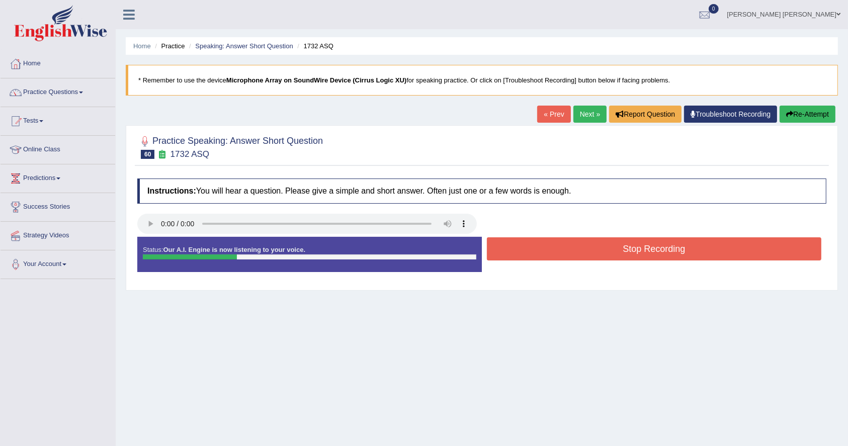
click at [530, 246] on button "Stop Recording" at bounding box center [654, 248] width 335 height 23
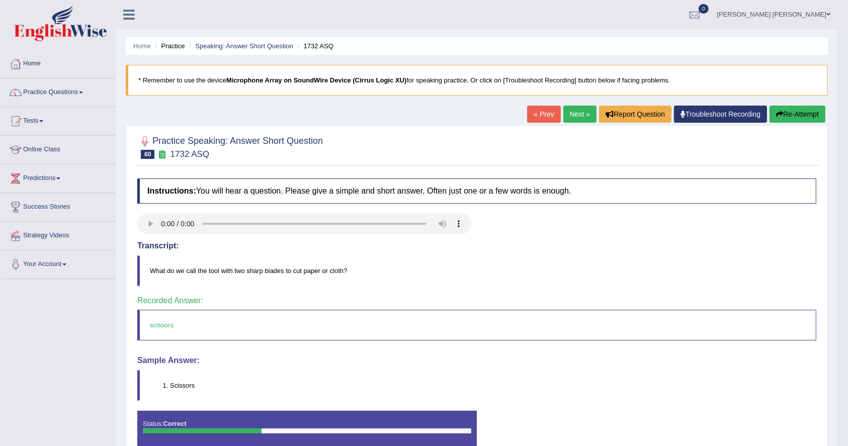
drag, startPoint x: 579, startPoint y: 114, endPoint x: 520, endPoint y: 129, distance: 61.4
click at [579, 114] on link "Next »" at bounding box center [580, 114] width 33 height 17
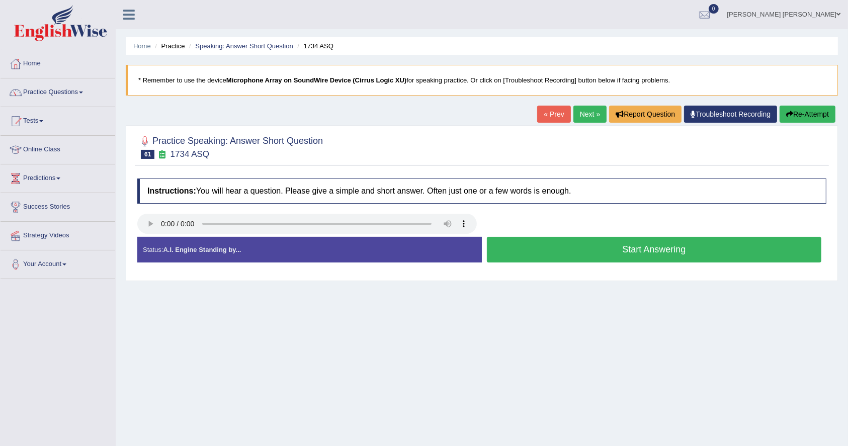
click at [552, 252] on button "Start Answering" at bounding box center [654, 250] width 335 height 26
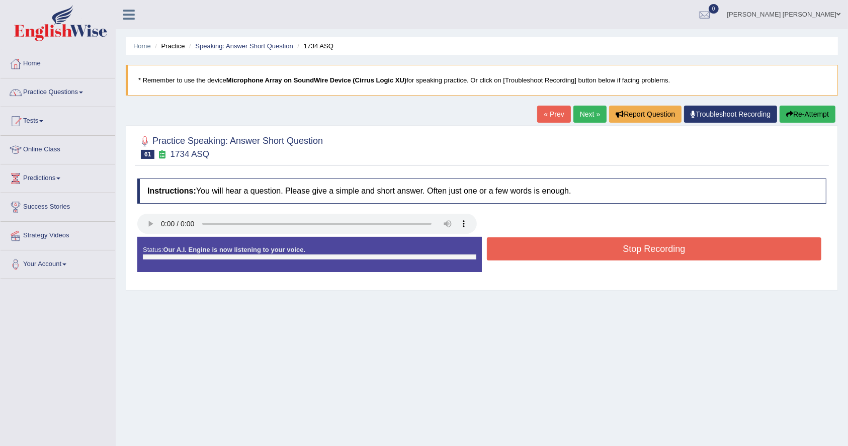
click at [552, 252] on button "Stop Recording" at bounding box center [654, 248] width 335 height 23
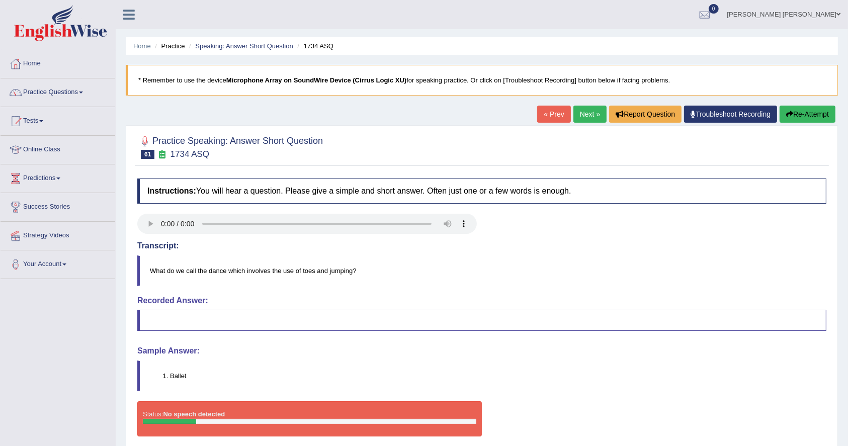
click at [574, 118] on link "Next »" at bounding box center [590, 114] width 33 height 17
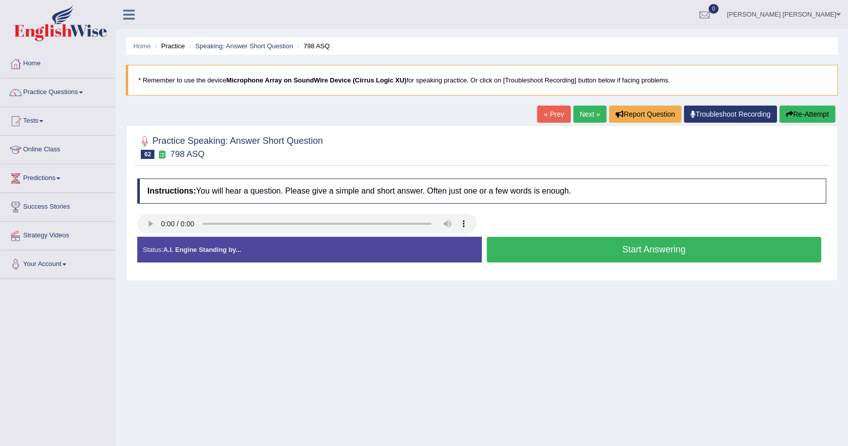
click at [657, 238] on button "Start Answering" at bounding box center [654, 250] width 335 height 26
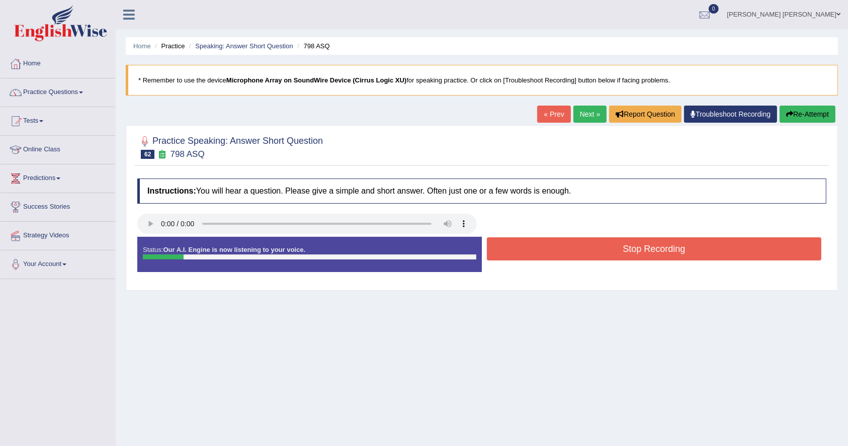
click at [657, 251] on button "Stop Recording" at bounding box center [654, 248] width 335 height 23
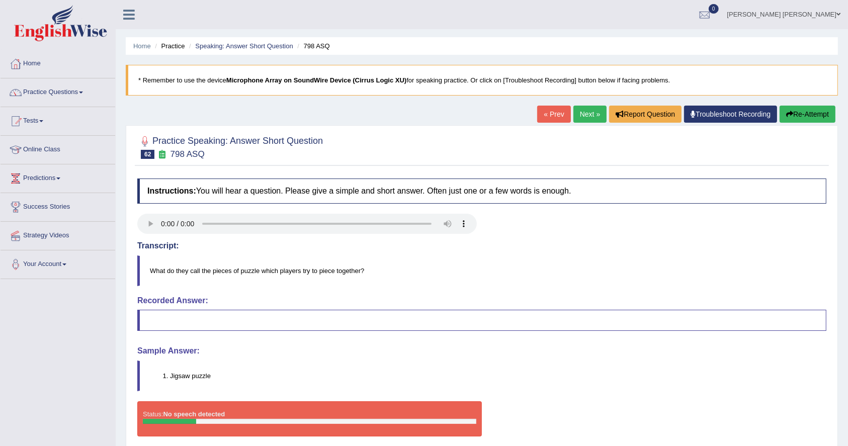
click at [591, 115] on link "Next »" at bounding box center [590, 114] width 33 height 17
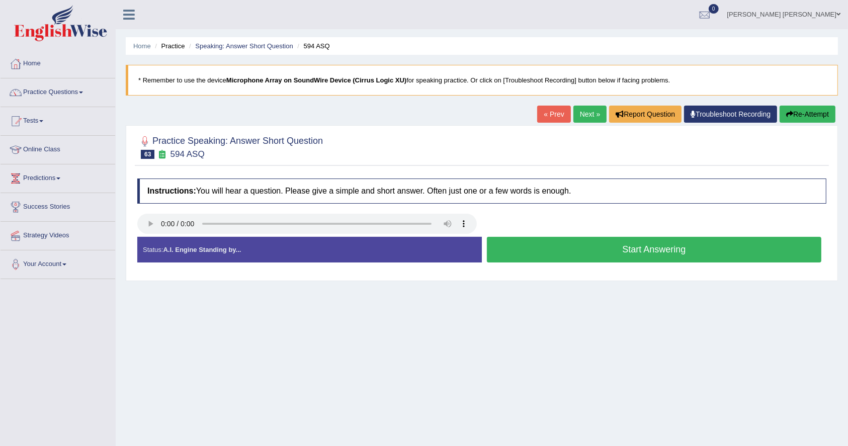
click at [645, 250] on button "Start Answering" at bounding box center [654, 250] width 335 height 26
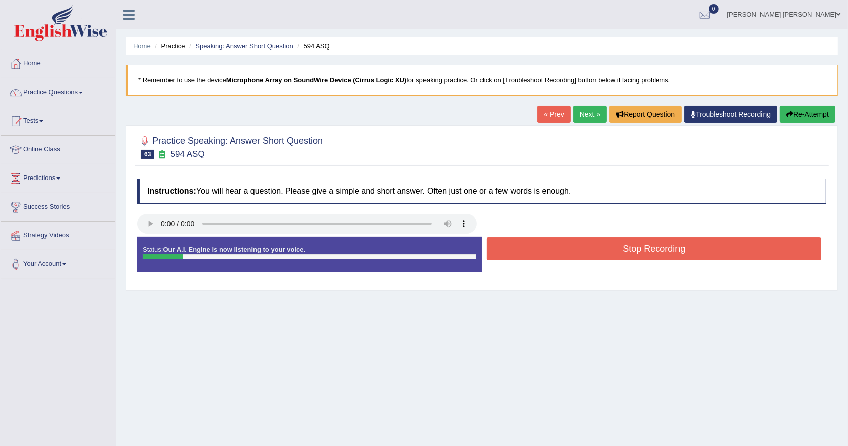
click at [645, 250] on button "Stop Recording" at bounding box center [654, 248] width 335 height 23
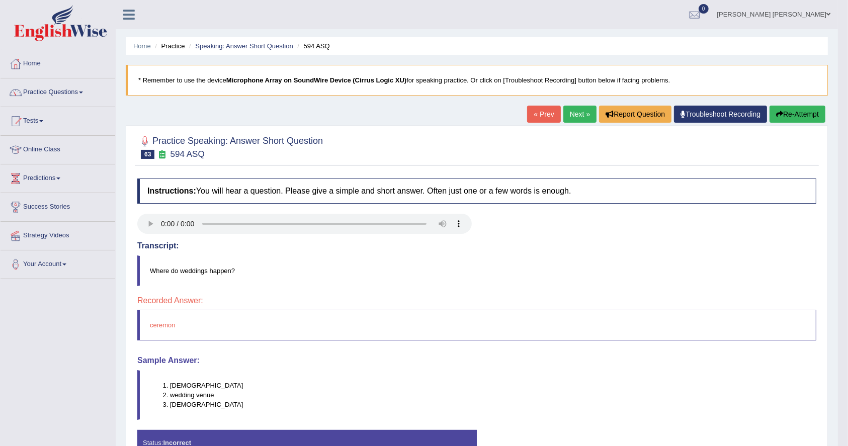
click at [566, 111] on link "Next »" at bounding box center [580, 114] width 33 height 17
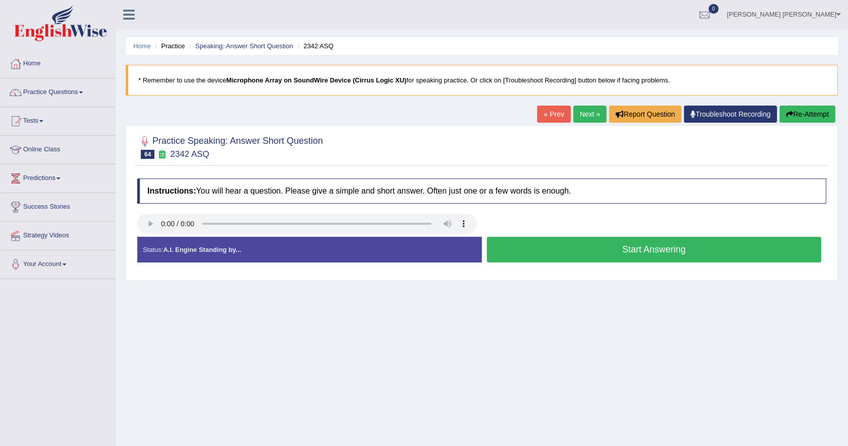
click at [568, 255] on button "Start Answering" at bounding box center [654, 250] width 335 height 26
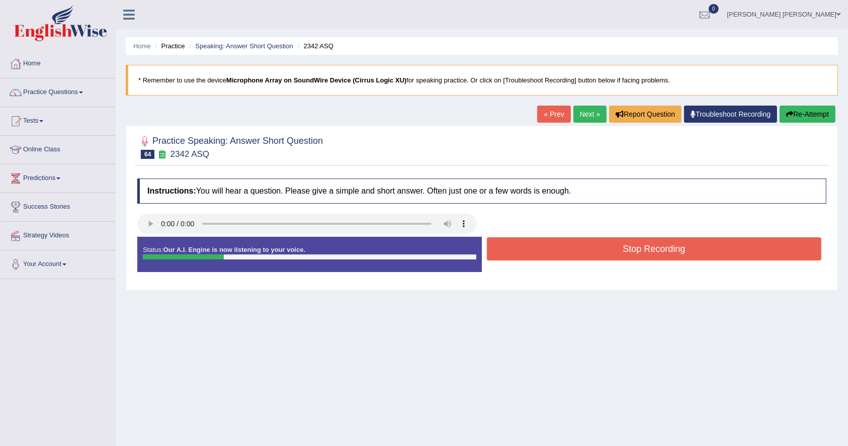
click at [568, 255] on button "Stop Recording" at bounding box center [654, 248] width 335 height 23
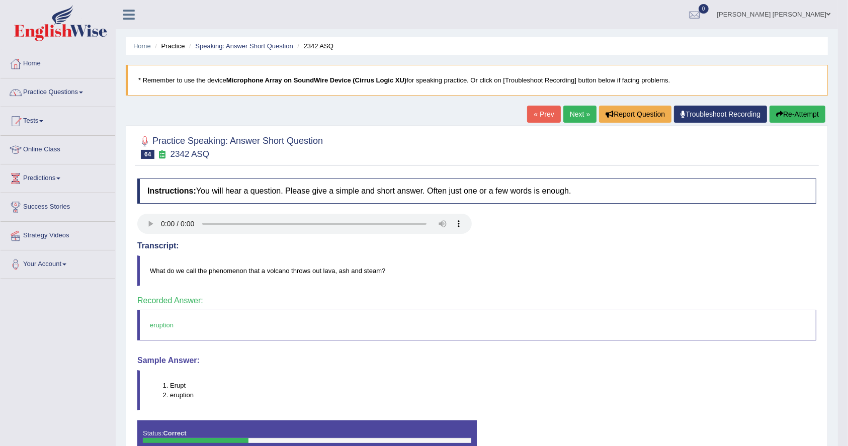
click at [575, 121] on link "Next »" at bounding box center [580, 114] width 33 height 17
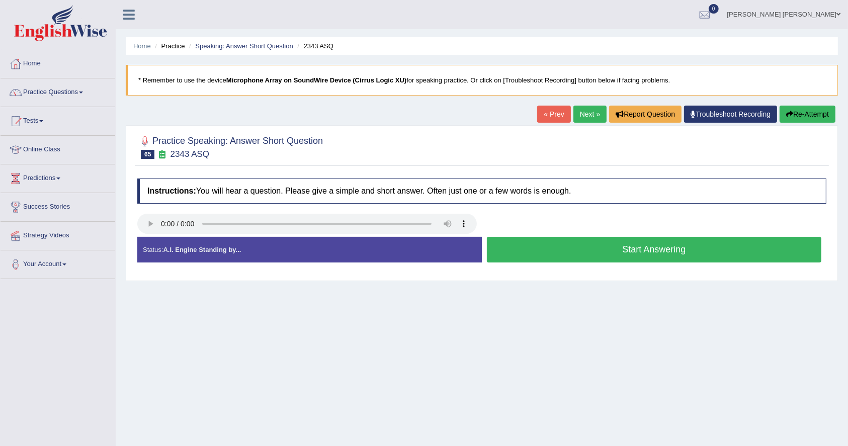
click at [520, 243] on button "Start Answering" at bounding box center [654, 250] width 335 height 26
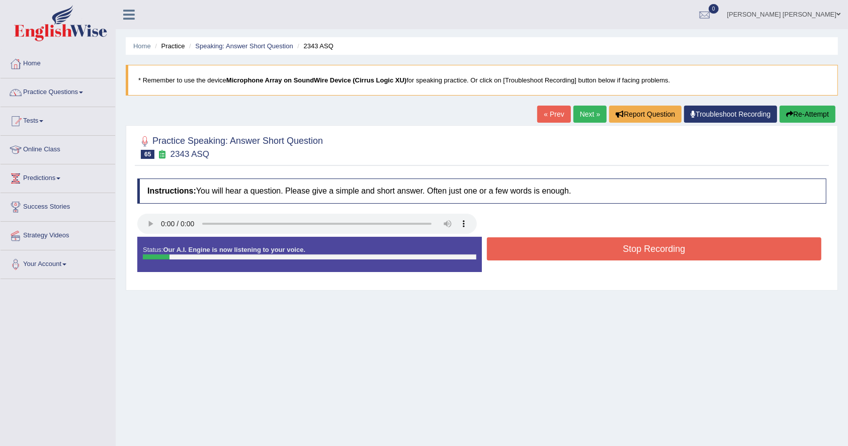
click at [520, 244] on button "Stop Recording" at bounding box center [654, 248] width 335 height 23
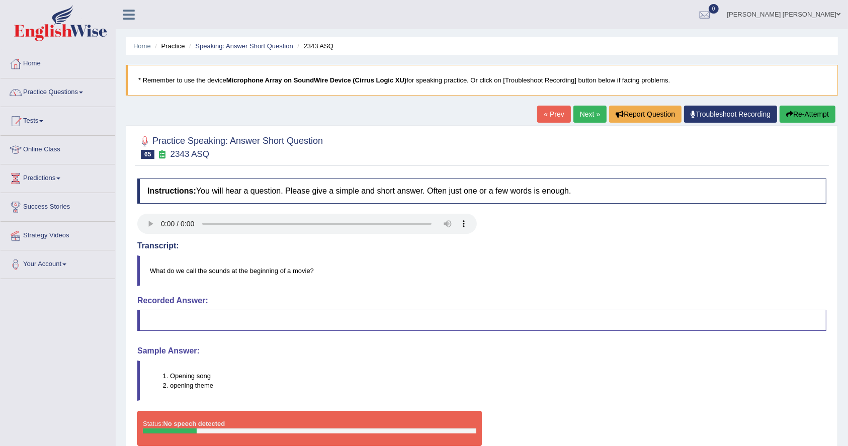
click at [578, 118] on link "Next »" at bounding box center [590, 114] width 33 height 17
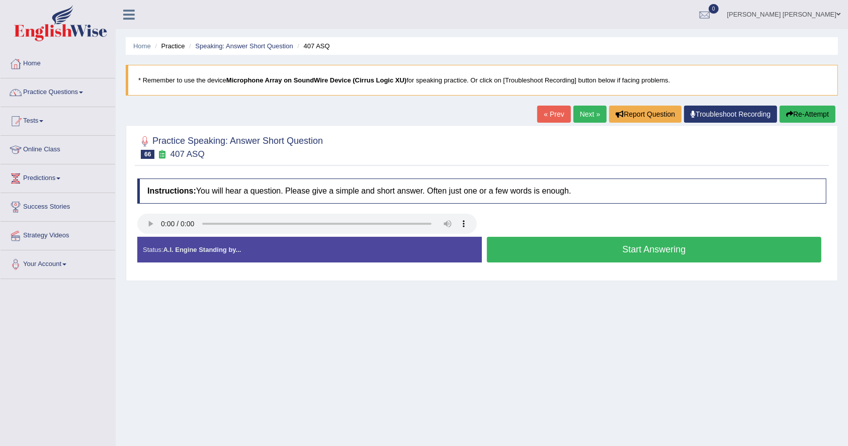
click at [536, 242] on button "Start Answering" at bounding box center [654, 250] width 335 height 26
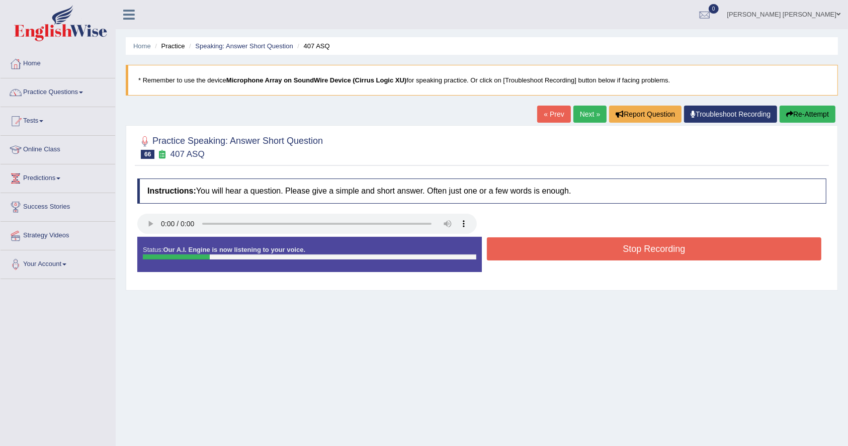
click at [528, 248] on button "Stop Recording" at bounding box center [654, 248] width 335 height 23
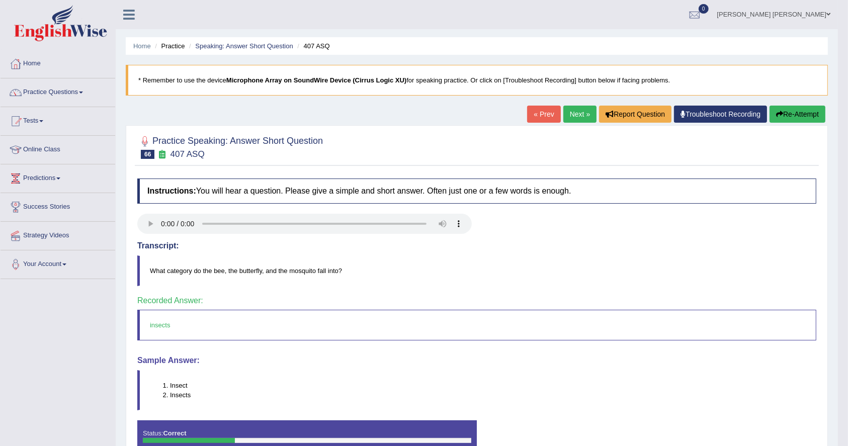
click at [566, 115] on link "Next »" at bounding box center [580, 114] width 33 height 17
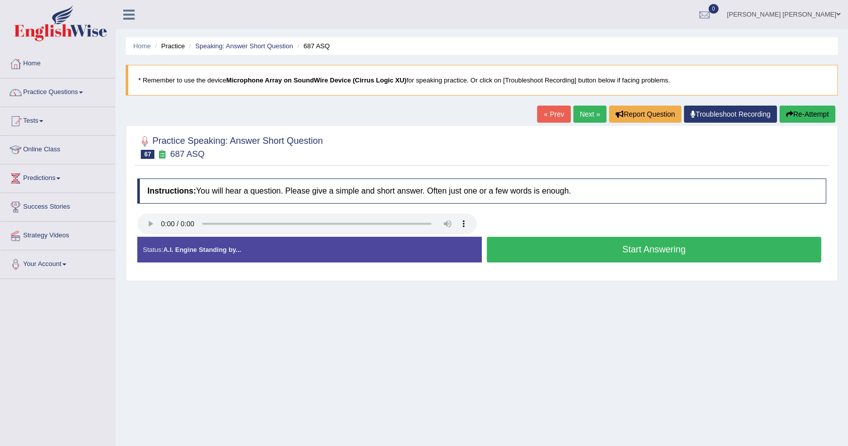
click at [516, 248] on button "Start Answering" at bounding box center [654, 250] width 335 height 26
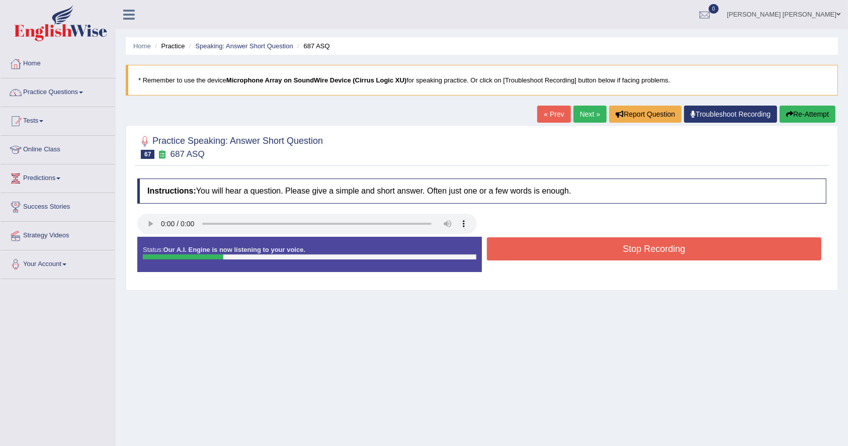
click at [539, 246] on button "Stop Recording" at bounding box center [654, 248] width 335 height 23
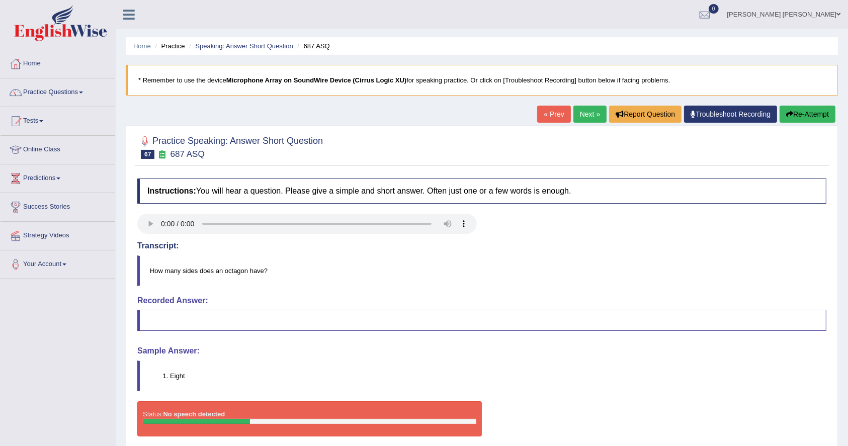
click at [592, 118] on link "Next »" at bounding box center [590, 114] width 33 height 17
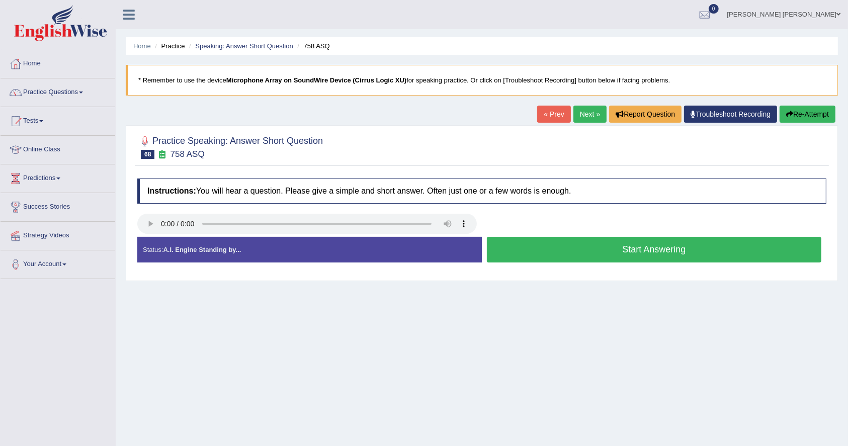
click at [640, 250] on button "Start Answering" at bounding box center [654, 250] width 335 height 26
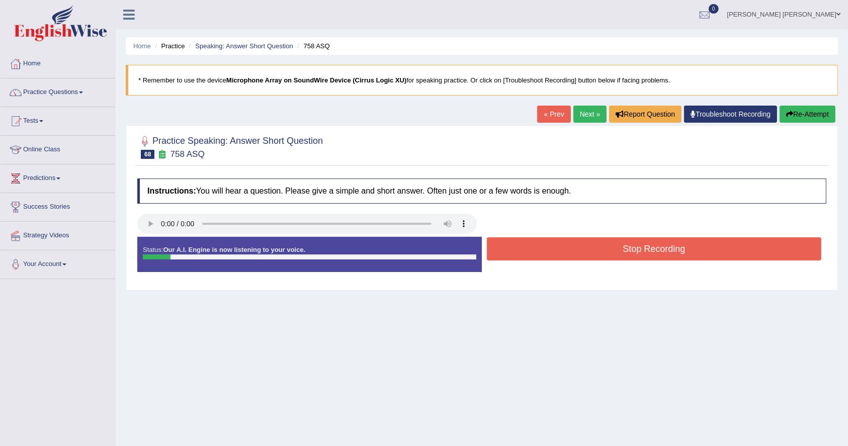
click at [636, 249] on button "Stop Recording" at bounding box center [654, 248] width 335 height 23
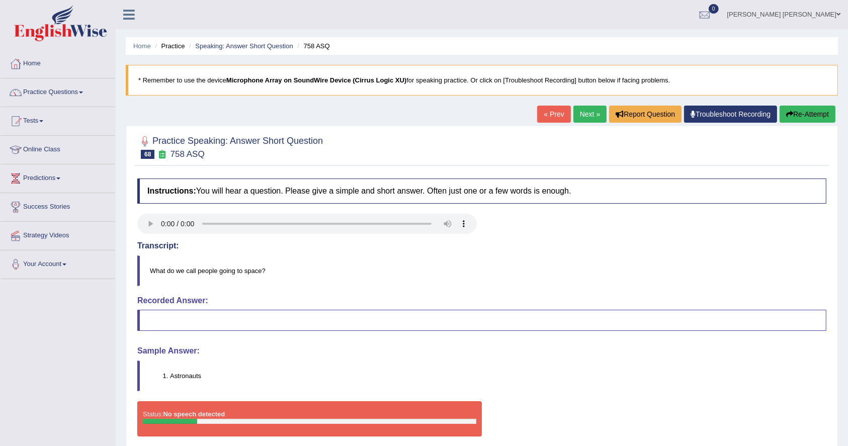
click at [583, 108] on link "Next »" at bounding box center [590, 114] width 33 height 17
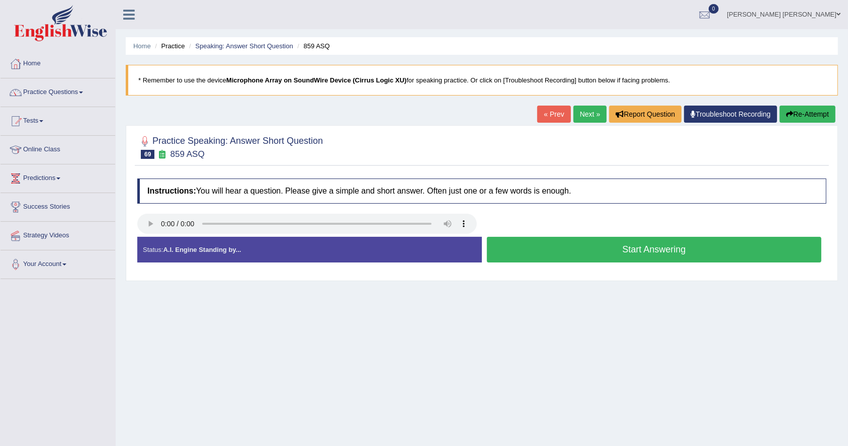
click at [644, 250] on button "Start Answering" at bounding box center [654, 250] width 335 height 26
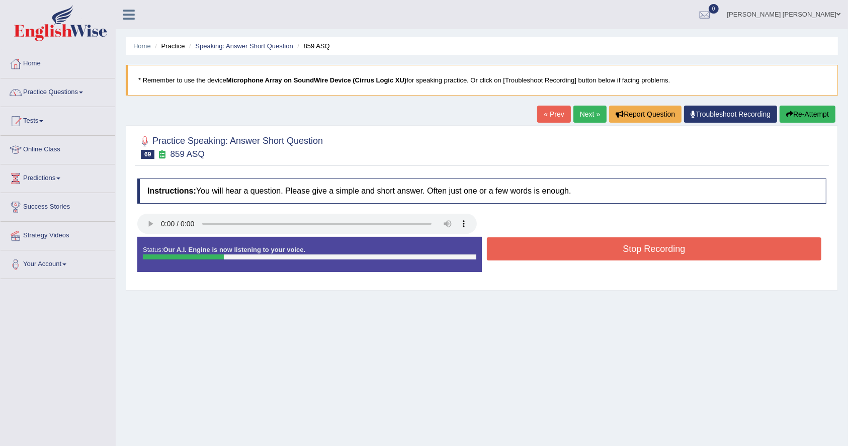
click at [644, 250] on button "Stop Recording" at bounding box center [654, 248] width 335 height 23
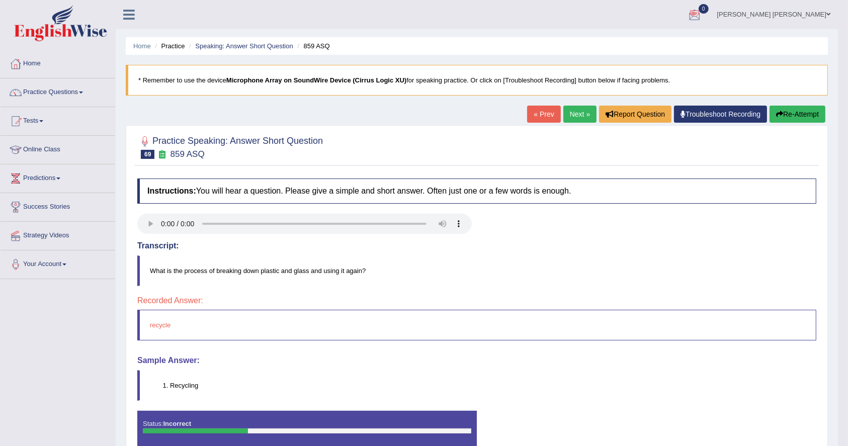
click at [572, 115] on link "Next »" at bounding box center [580, 114] width 33 height 17
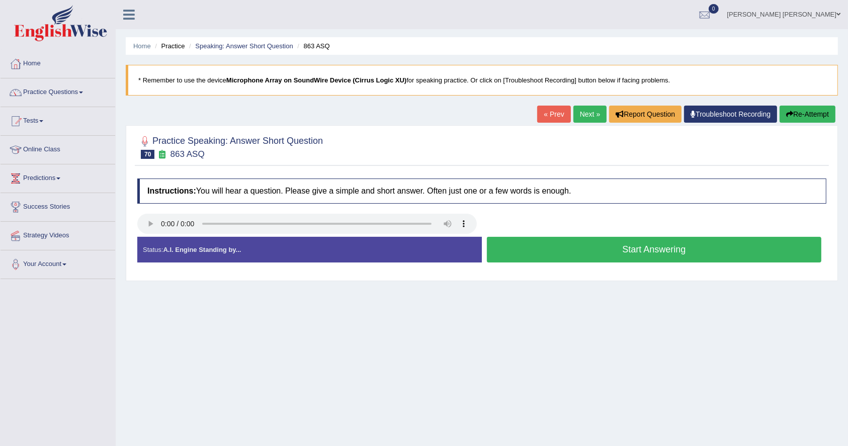
click at [600, 246] on button "Start Answering" at bounding box center [654, 250] width 335 height 26
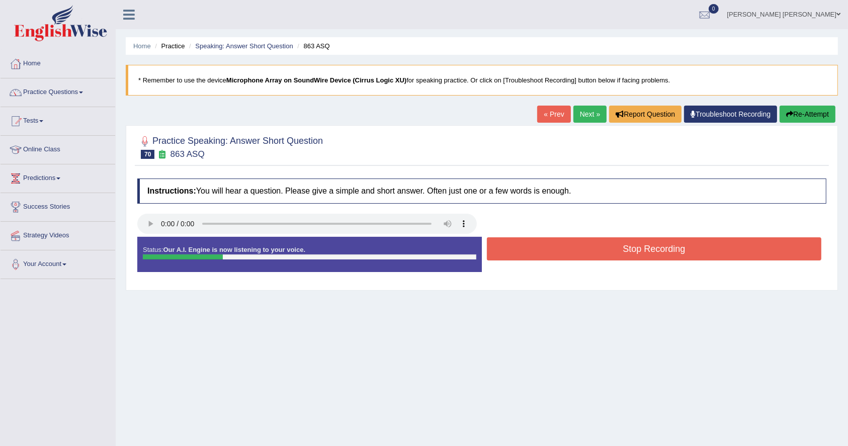
click at [600, 246] on button "Stop Recording" at bounding box center [654, 248] width 335 height 23
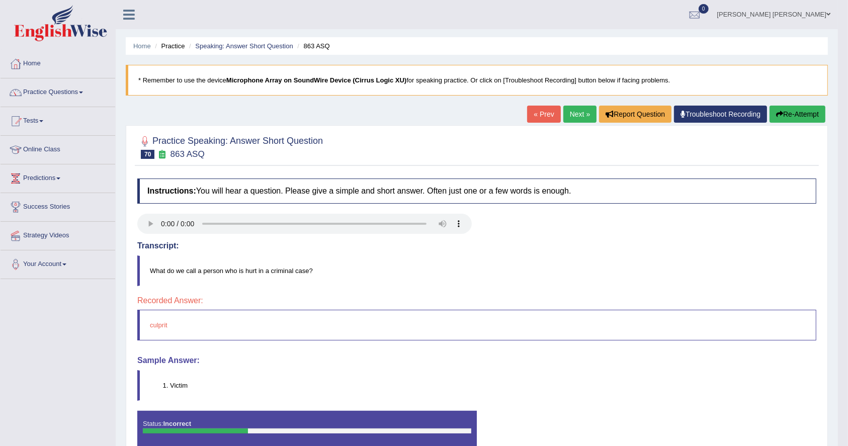
click at [564, 115] on link "Next »" at bounding box center [580, 114] width 33 height 17
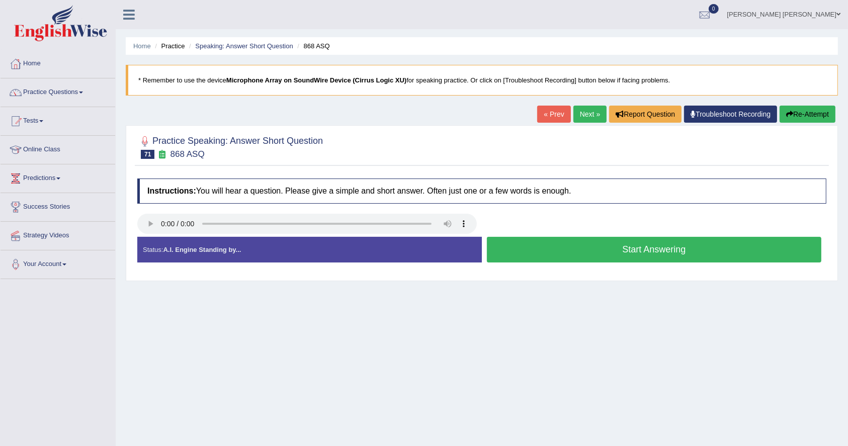
click at [676, 252] on button "Start Answering" at bounding box center [654, 250] width 335 height 26
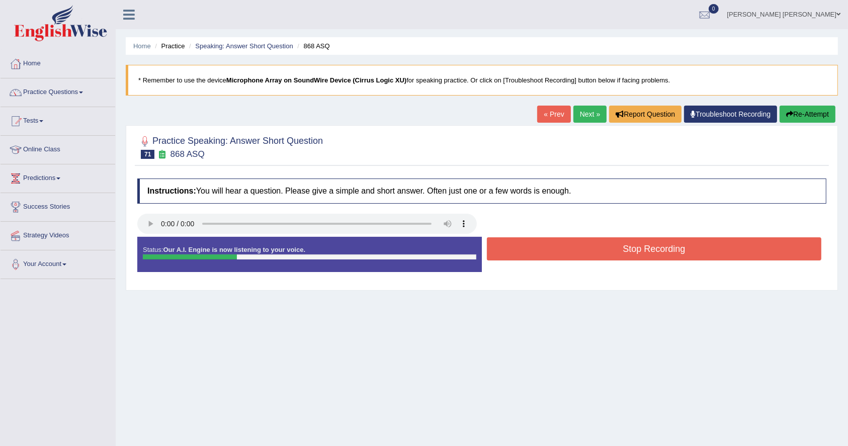
click at [676, 252] on button "Stop Recording" at bounding box center [654, 248] width 335 height 23
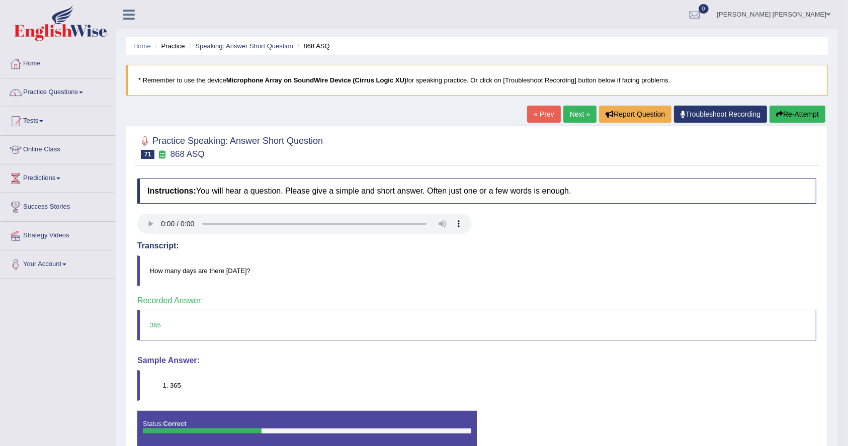
click at [564, 117] on link "Next »" at bounding box center [580, 114] width 33 height 17
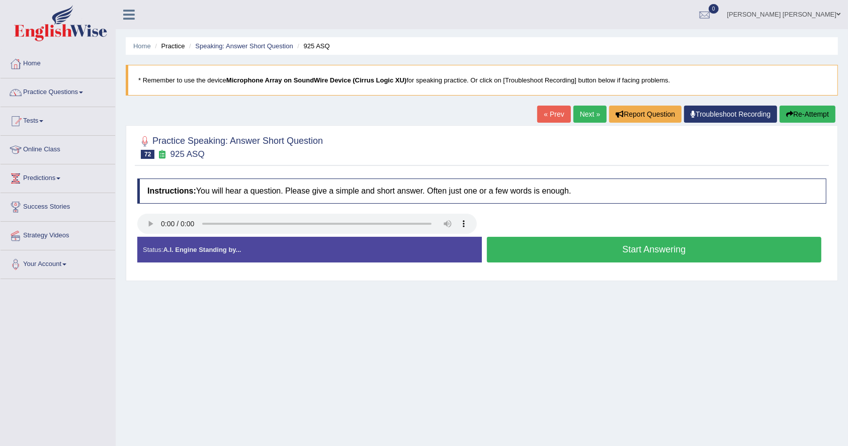
click at [623, 249] on button "Start Answering" at bounding box center [654, 250] width 335 height 26
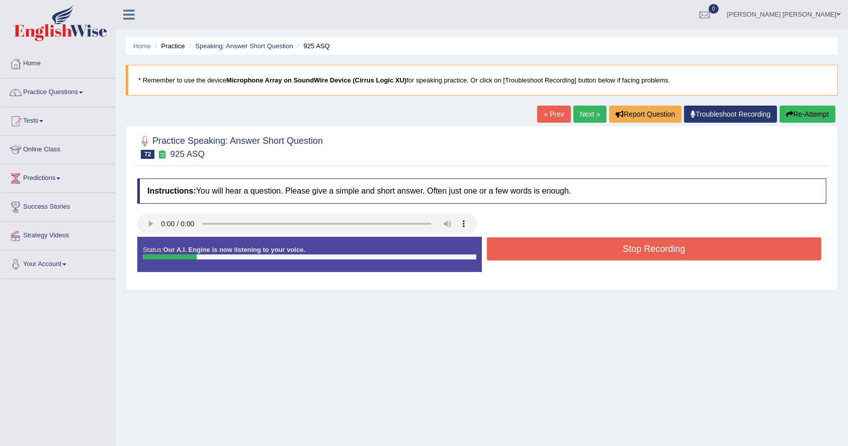
click at [623, 249] on button "Stop Recording" at bounding box center [654, 248] width 335 height 23
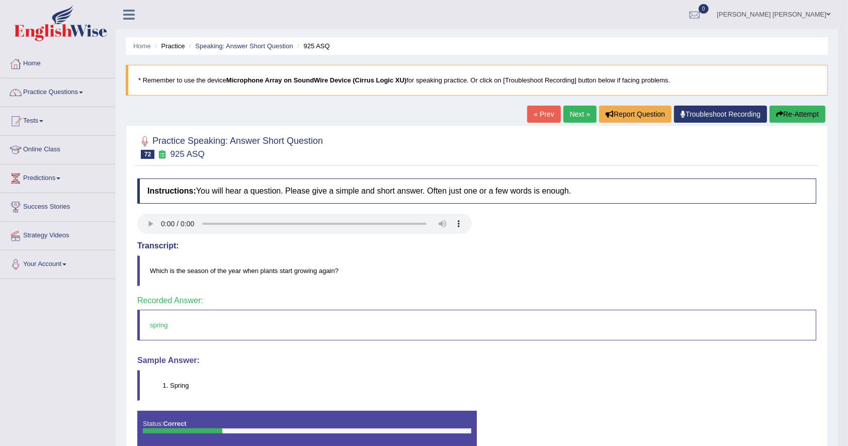
click at [580, 118] on link "Next »" at bounding box center [580, 114] width 33 height 17
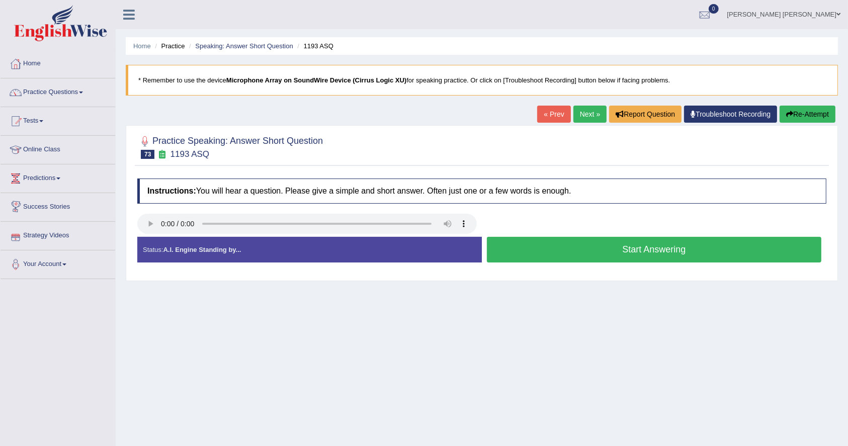
click at [657, 250] on button "Start Answering" at bounding box center [654, 250] width 335 height 26
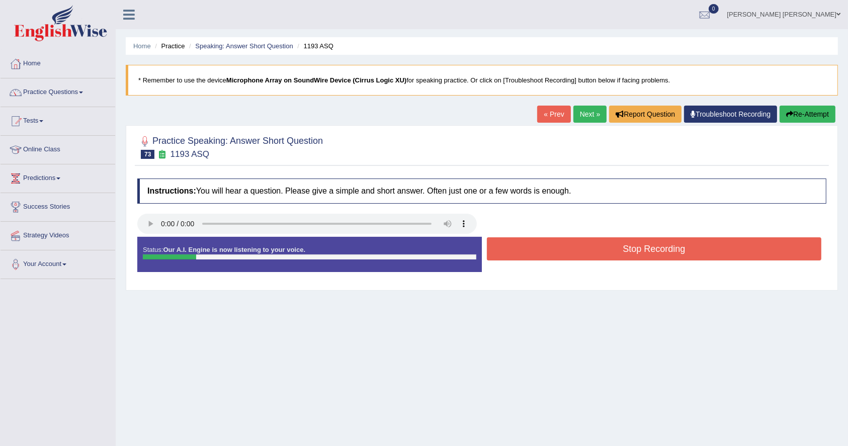
click at [657, 250] on button "Stop Recording" at bounding box center [654, 248] width 335 height 23
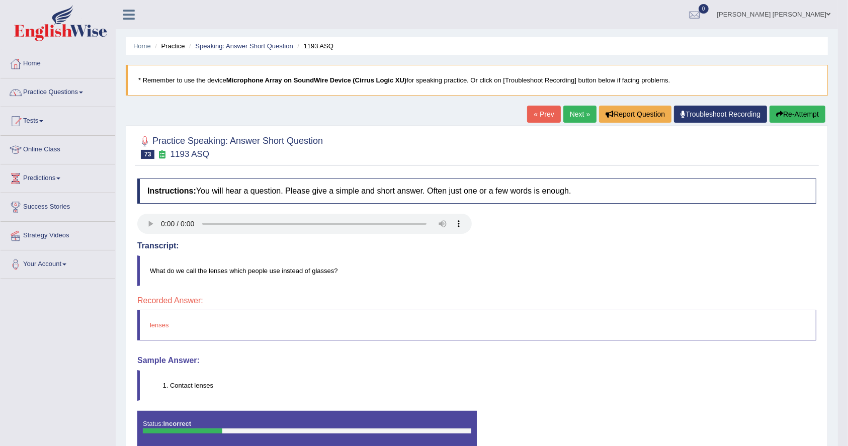
click at [566, 117] on link "Next »" at bounding box center [580, 114] width 33 height 17
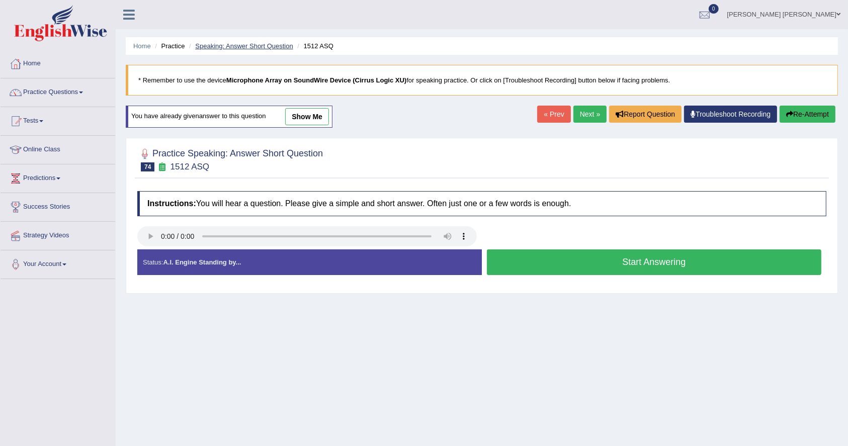
click at [275, 42] on link "Speaking: Answer Short Question" at bounding box center [244, 46] width 98 height 8
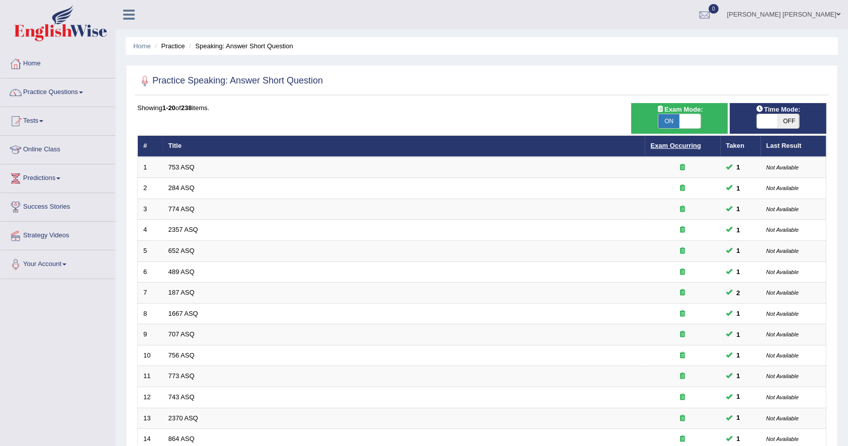
click at [668, 147] on link "Exam Occurring" at bounding box center [676, 146] width 50 height 8
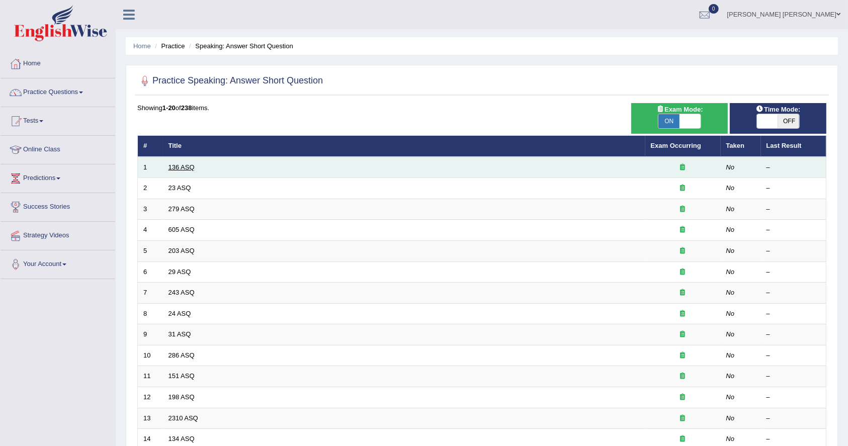
click at [177, 168] on link "136 ASQ" at bounding box center [182, 168] width 26 height 8
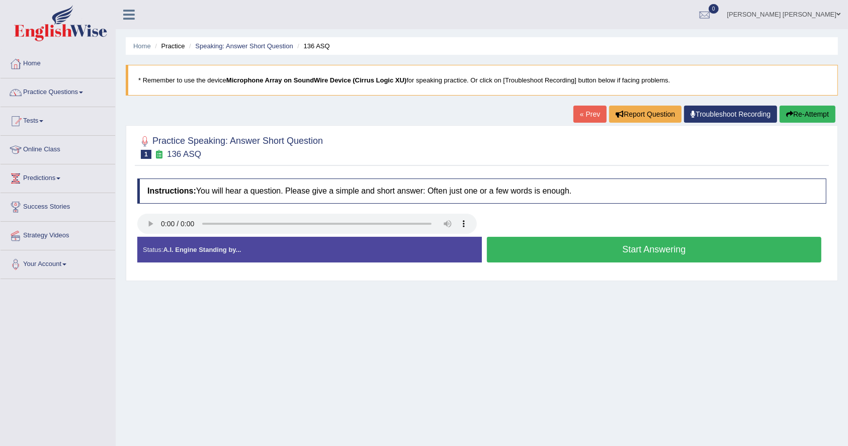
click at [653, 250] on button "Start Answering" at bounding box center [654, 250] width 335 height 26
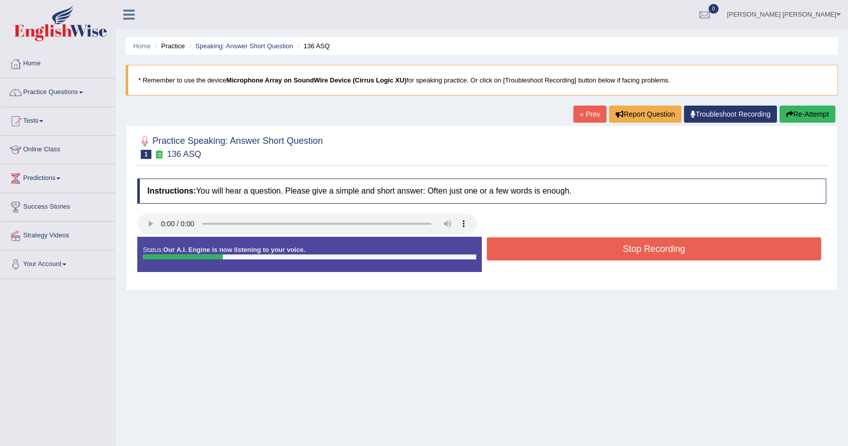
click at [653, 250] on button "Stop Recording" at bounding box center [654, 248] width 335 height 23
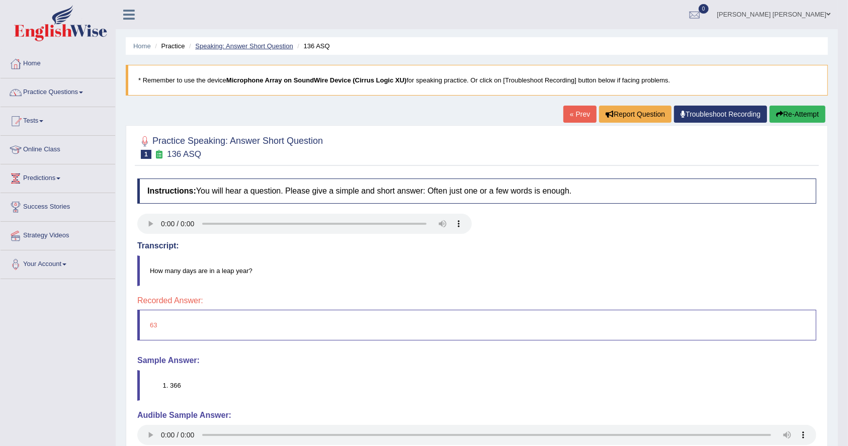
click at [250, 46] on link "Speaking: Answer Short Question" at bounding box center [244, 46] width 98 height 8
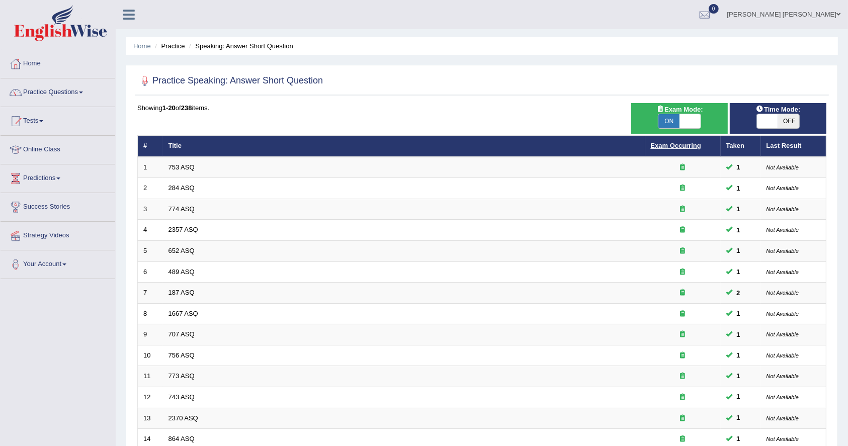
click at [673, 145] on link "Exam Occurring" at bounding box center [676, 146] width 50 height 8
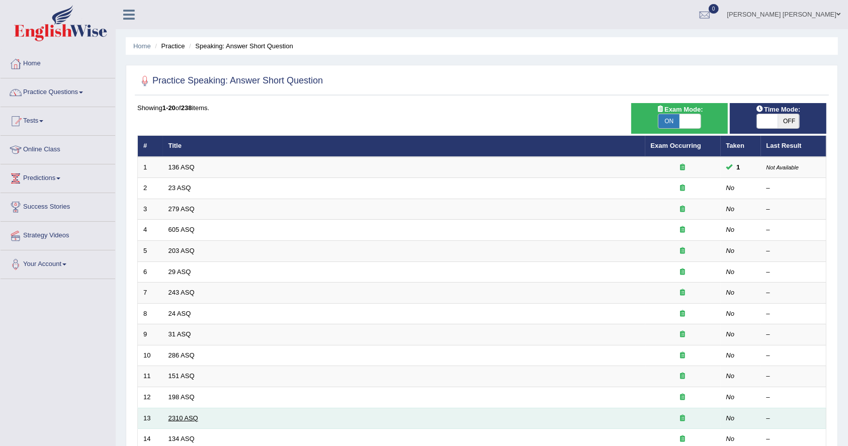
click at [189, 415] on link "2310 ASQ" at bounding box center [184, 419] width 30 height 8
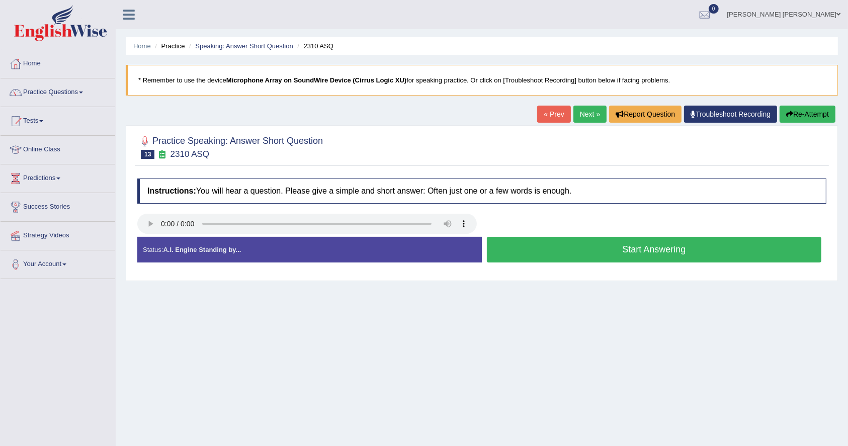
click at [665, 244] on button "Start Answering" at bounding box center [654, 250] width 335 height 26
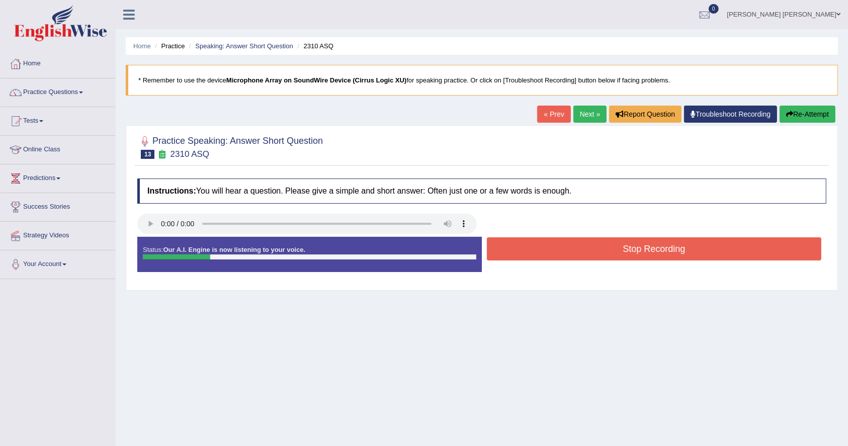
click at [665, 244] on button "Stop Recording" at bounding box center [654, 248] width 335 height 23
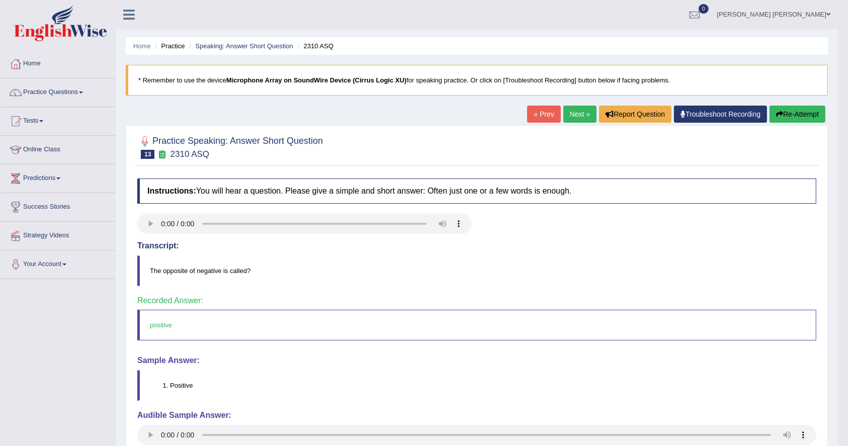
click at [578, 119] on link "Next »" at bounding box center [580, 114] width 33 height 17
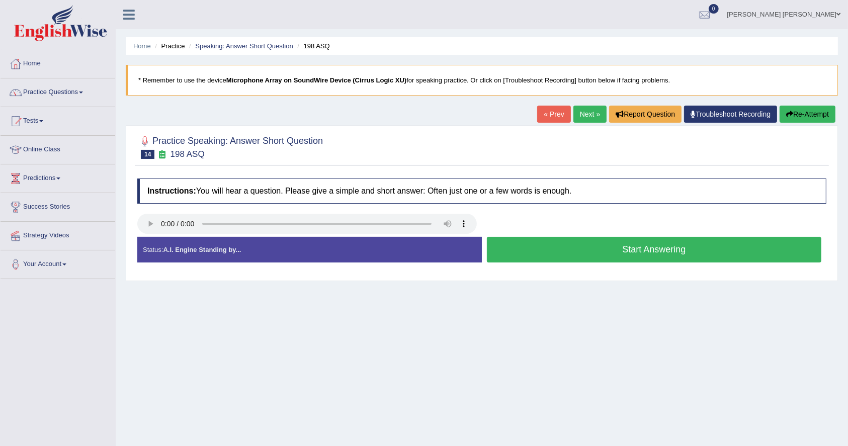
click at [675, 253] on button "Start Answering" at bounding box center [654, 250] width 335 height 26
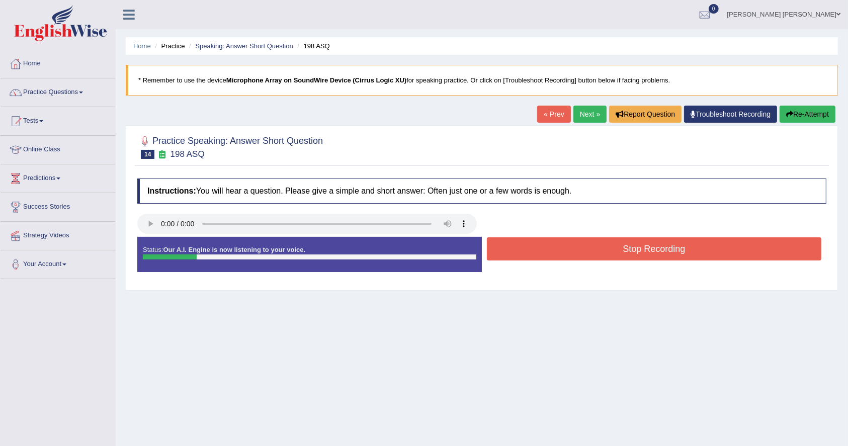
click at [675, 253] on button "Stop Recording" at bounding box center [654, 248] width 335 height 23
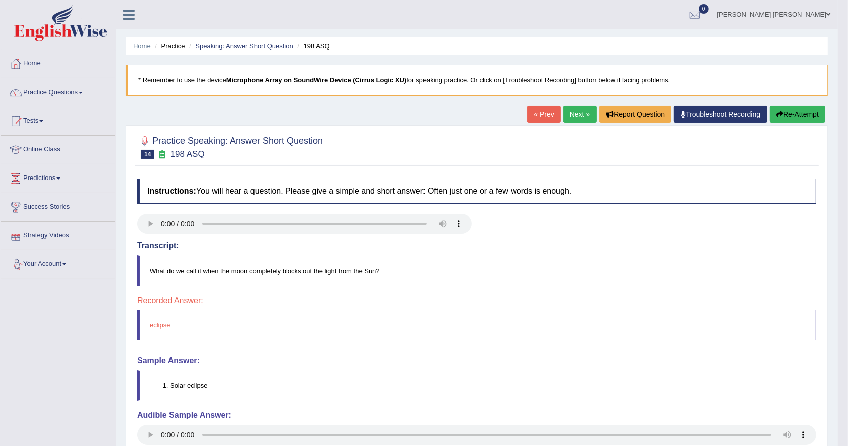
click at [577, 118] on link "Next »" at bounding box center [580, 114] width 33 height 17
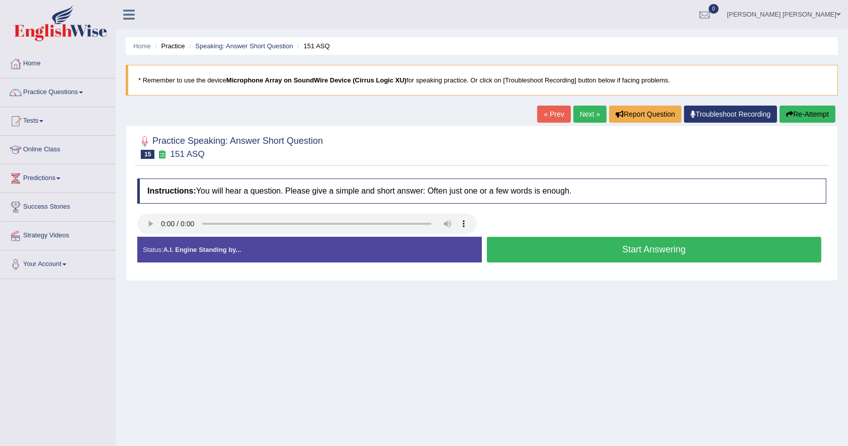
click at [648, 245] on button "Start Answering" at bounding box center [654, 250] width 335 height 26
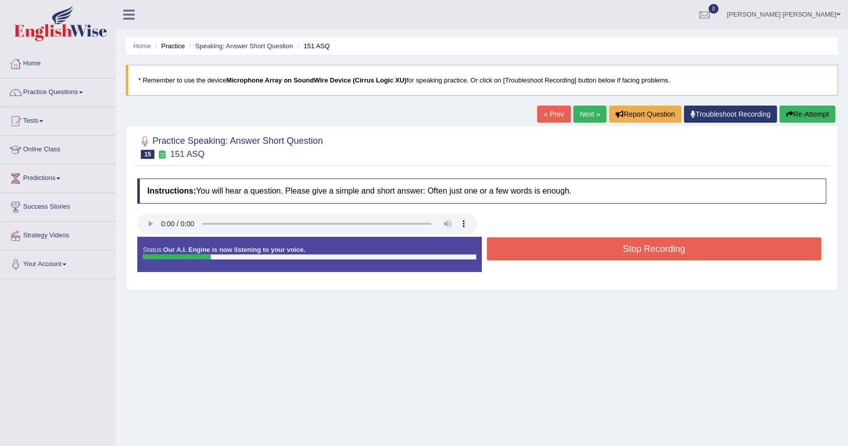
click at [648, 245] on button "Stop Recording" at bounding box center [654, 248] width 335 height 23
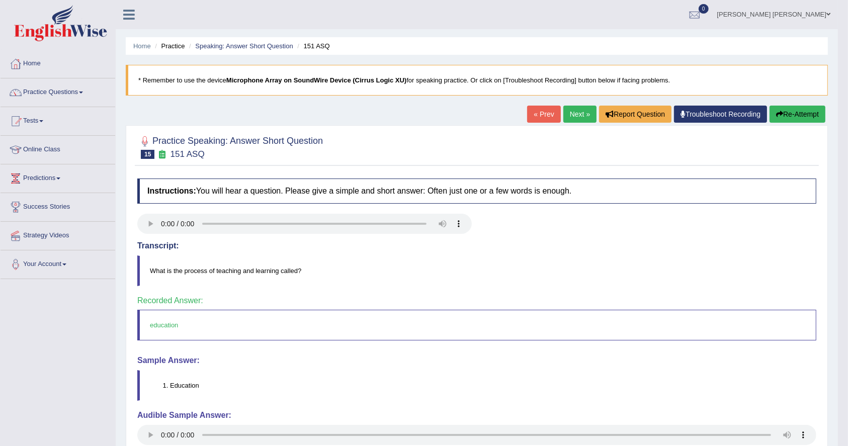
click at [578, 117] on link "Next »" at bounding box center [580, 114] width 33 height 17
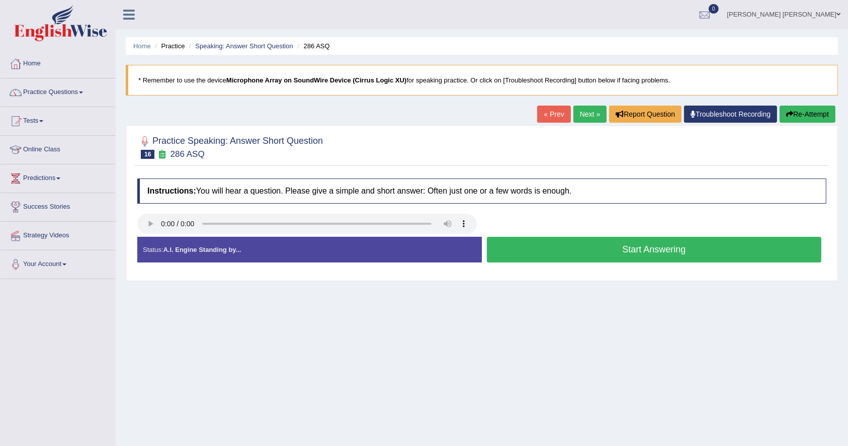
click at [707, 250] on button "Start Answering" at bounding box center [654, 250] width 335 height 26
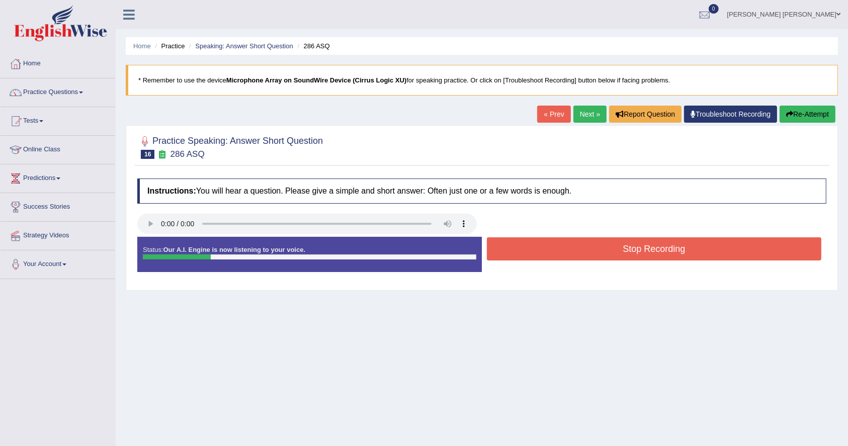
click at [707, 250] on button "Stop Recording" at bounding box center [654, 248] width 335 height 23
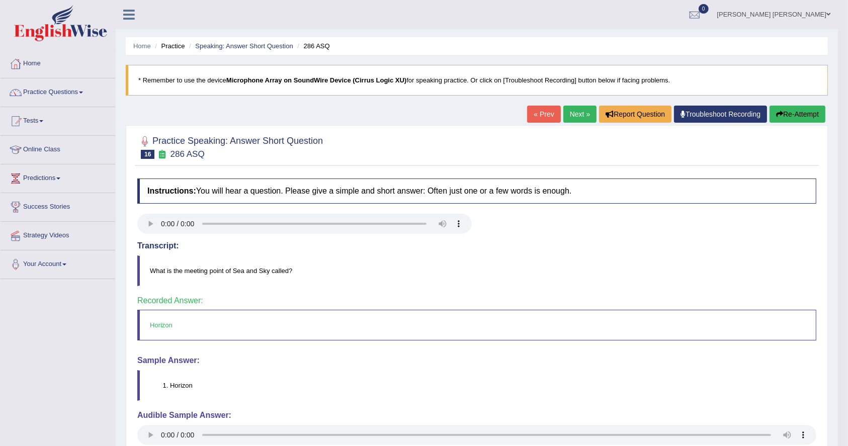
click at [580, 114] on link "Next »" at bounding box center [580, 114] width 33 height 17
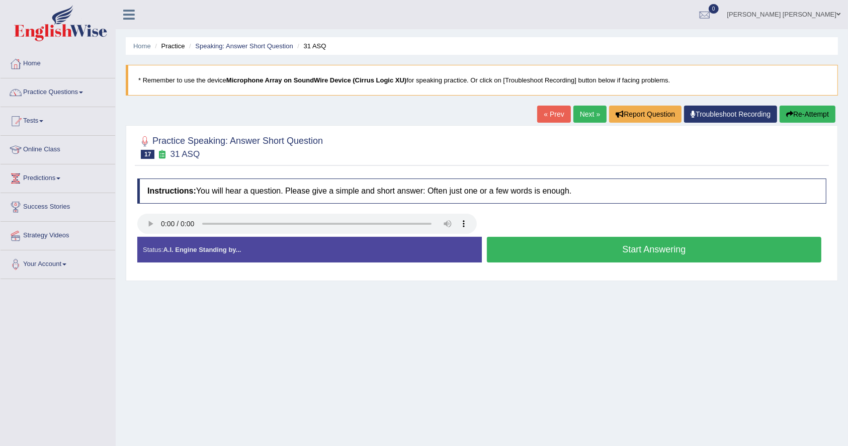
click at [671, 264] on div "Start Answering" at bounding box center [654, 251] width 345 height 28
click at [668, 252] on button "Start Answering" at bounding box center [654, 250] width 335 height 26
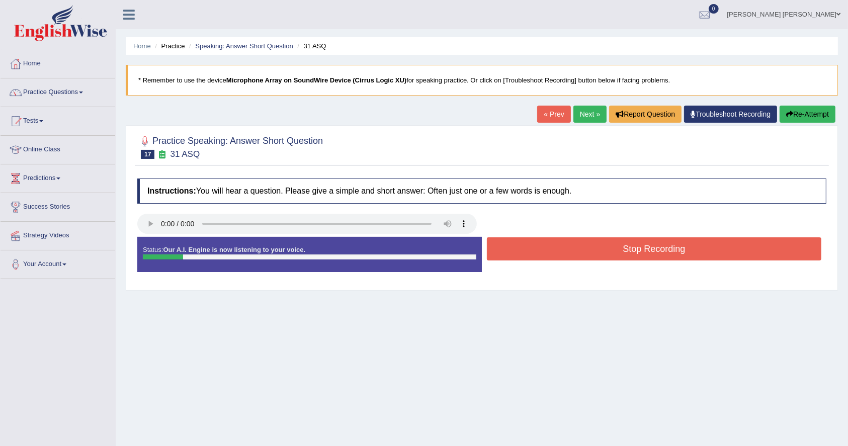
click at [668, 252] on button "Stop Recording" at bounding box center [654, 248] width 335 height 23
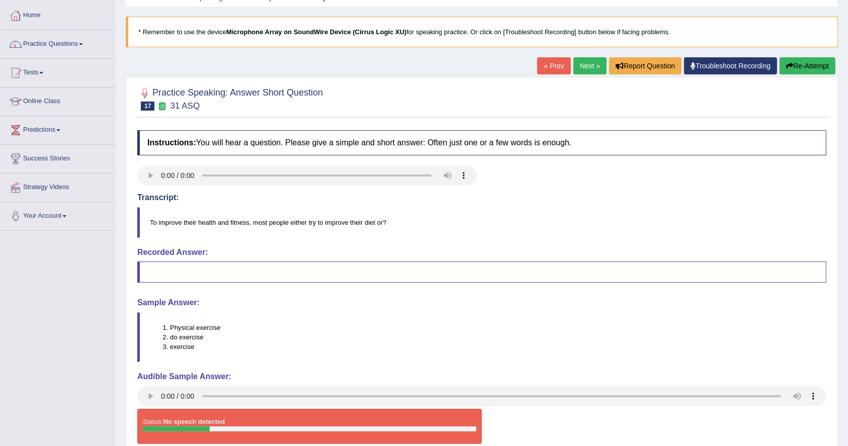
scroll to position [67, 0]
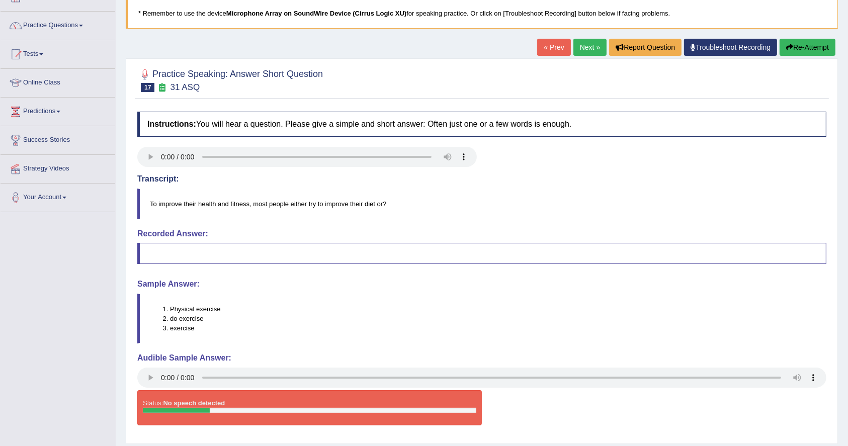
click at [576, 47] on link "Next »" at bounding box center [590, 47] width 33 height 17
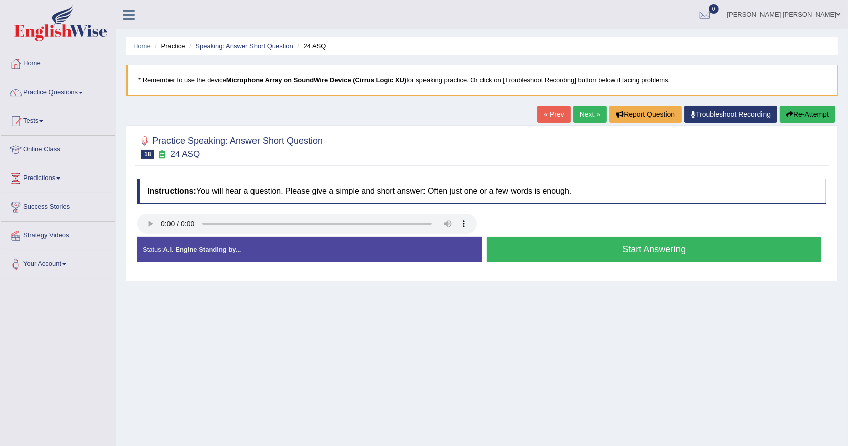
click at [677, 250] on button "Start Answering" at bounding box center [654, 250] width 335 height 26
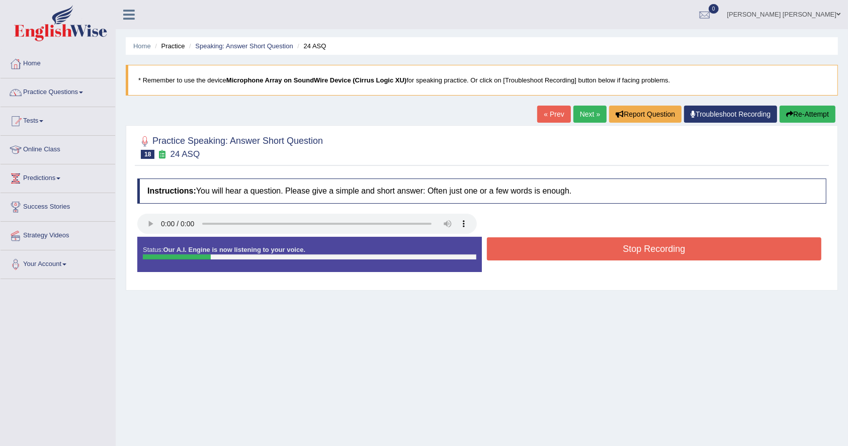
click at [677, 250] on button "Stop Recording" at bounding box center [654, 248] width 335 height 23
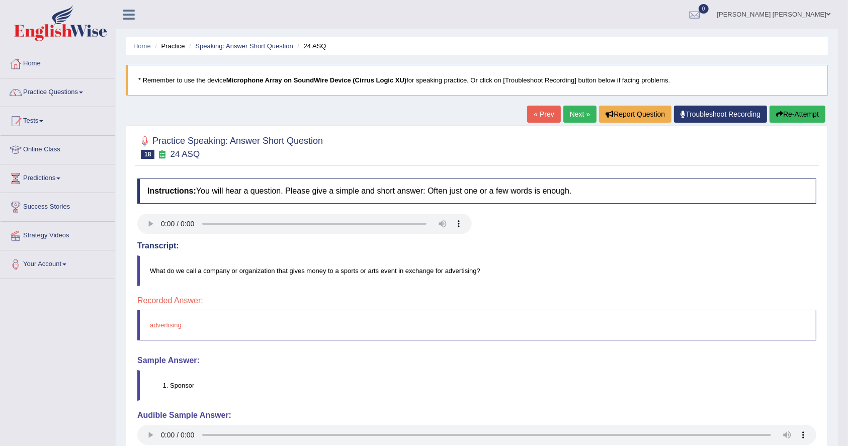
click at [564, 111] on link "Next »" at bounding box center [580, 114] width 33 height 17
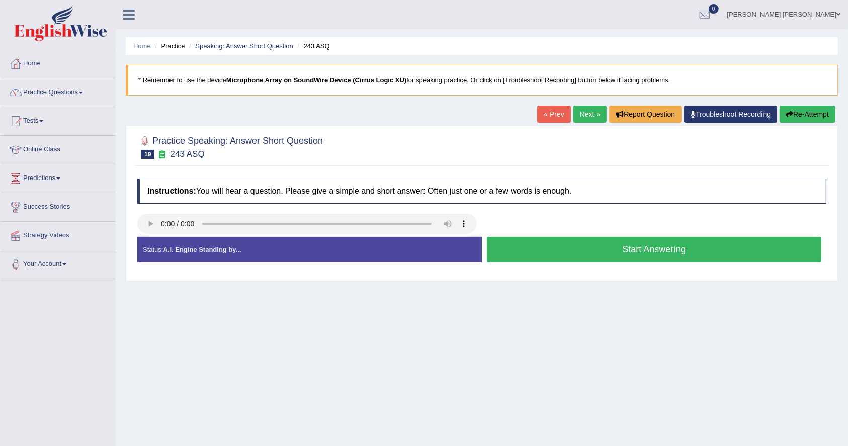
click at [590, 253] on button "Start Answering" at bounding box center [654, 250] width 335 height 26
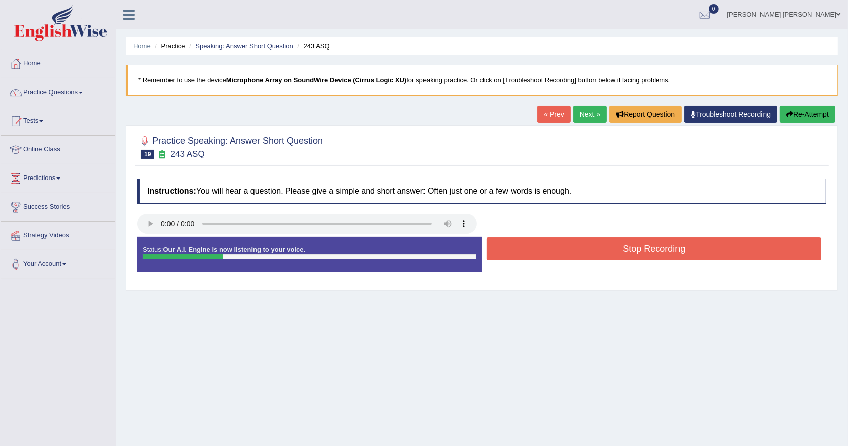
click at [590, 253] on button "Stop Recording" at bounding box center [654, 248] width 335 height 23
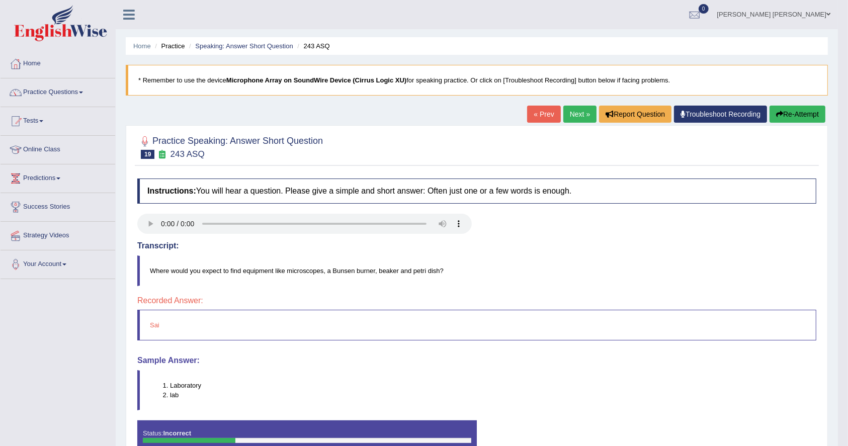
click at [565, 114] on link "Next »" at bounding box center [580, 114] width 33 height 17
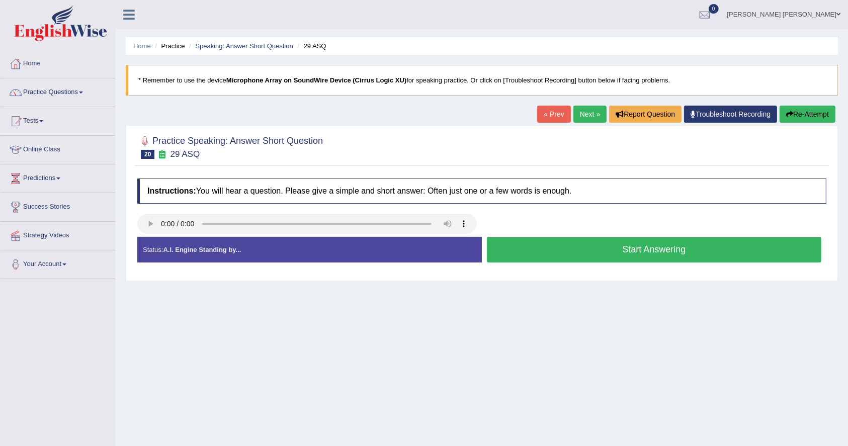
click at [606, 247] on button "Start Answering" at bounding box center [654, 250] width 335 height 26
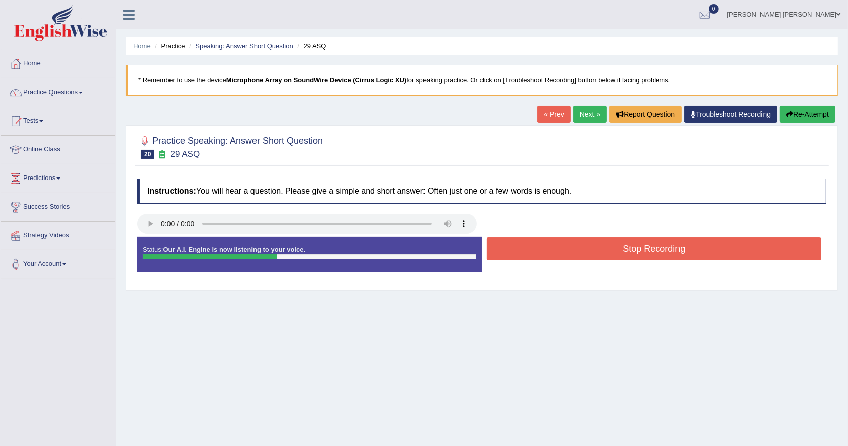
click at [606, 247] on button "Stop Recording" at bounding box center [654, 248] width 335 height 23
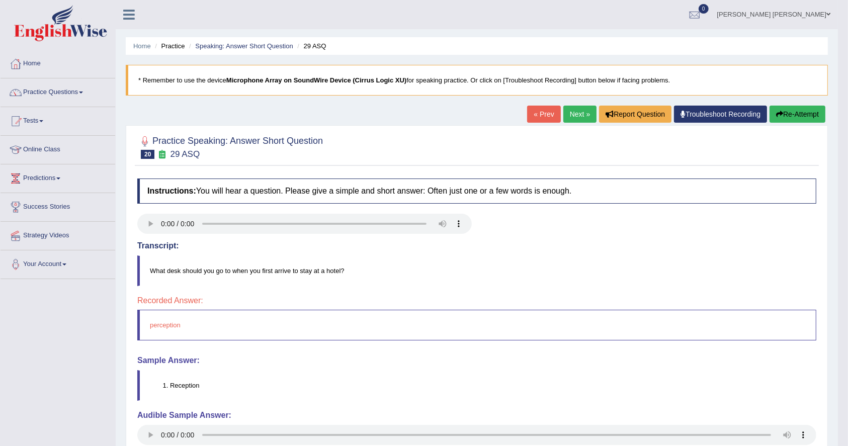
click at [571, 107] on link "Next »" at bounding box center [580, 114] width 33 height 17
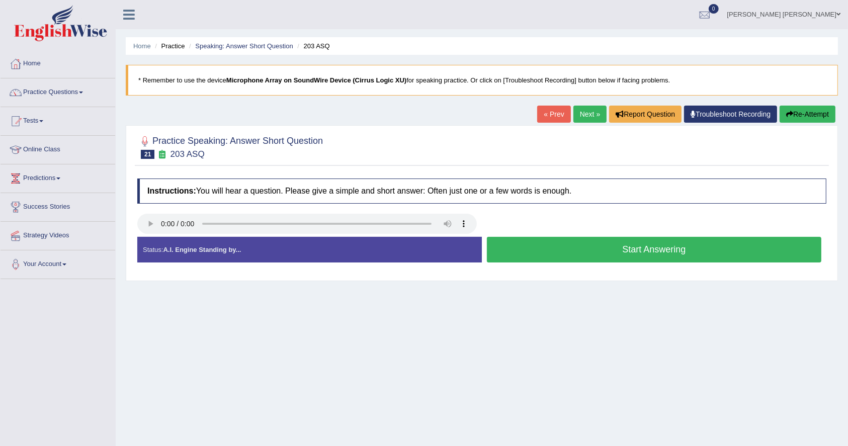
click at [653, 243] on button "Start Answering" at bounding box center [654, 250] width 335 height 26
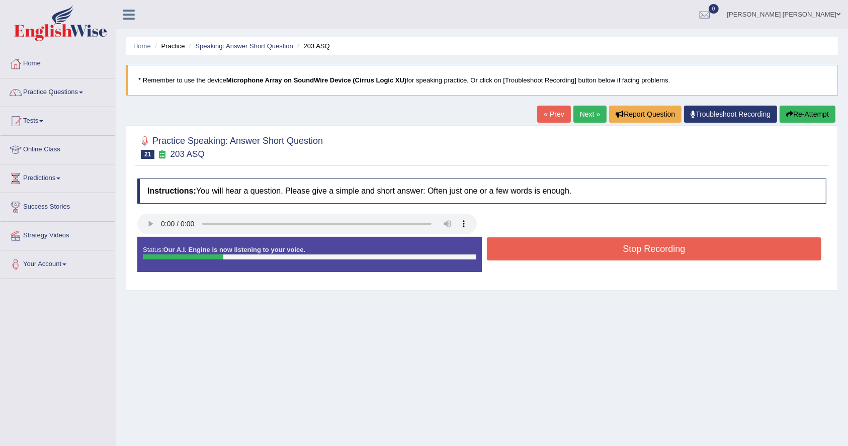
click at [653, 244] on button "Stop Recording" at bounding box center [654, 248] width 335 height 23
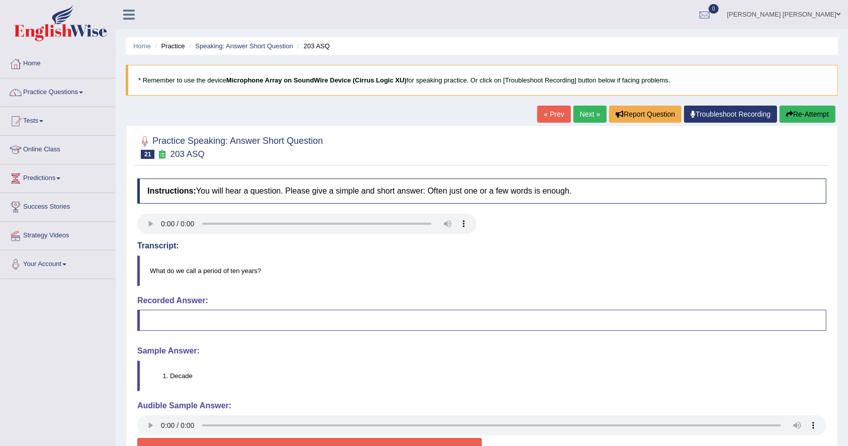
click at [583, 115] on link "Next »" at bounding box center [590, 114] width 33 height 17
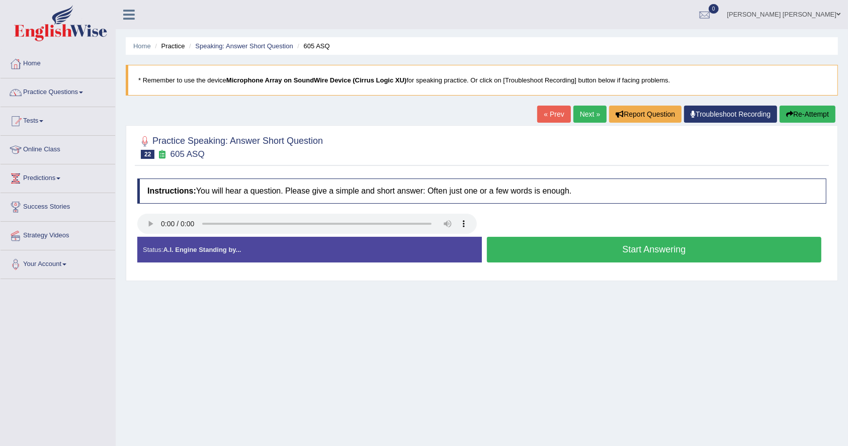
click at [620, 255] on button "Start Answering" at bounding box center [654, 250] width 335 height 26
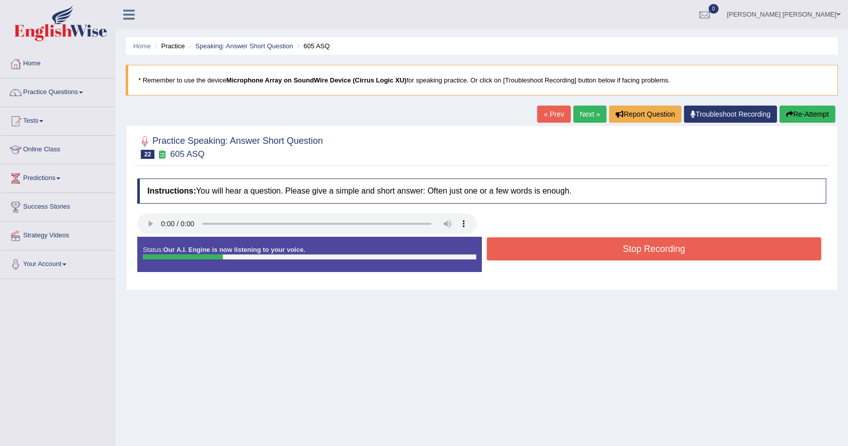
click at [620, 255] on button "Stop Recording" at bounding box center [654, 248] width 335 height 23
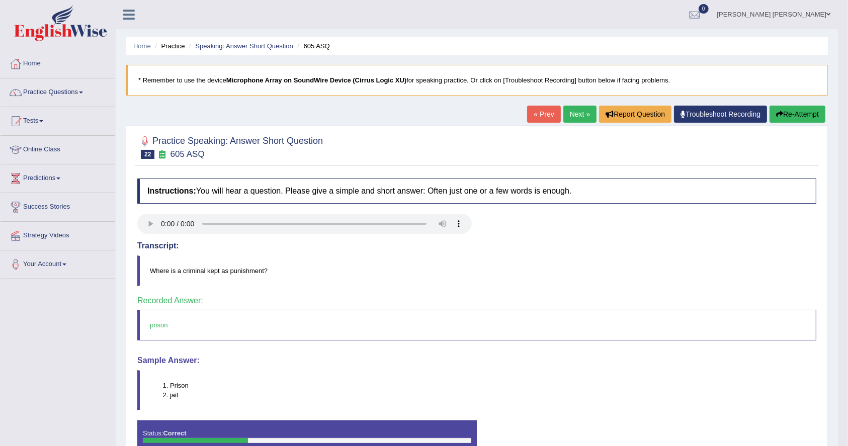
click at [568, 115] on link "Next »" at bounding box center [580, 114] width 33 height 17
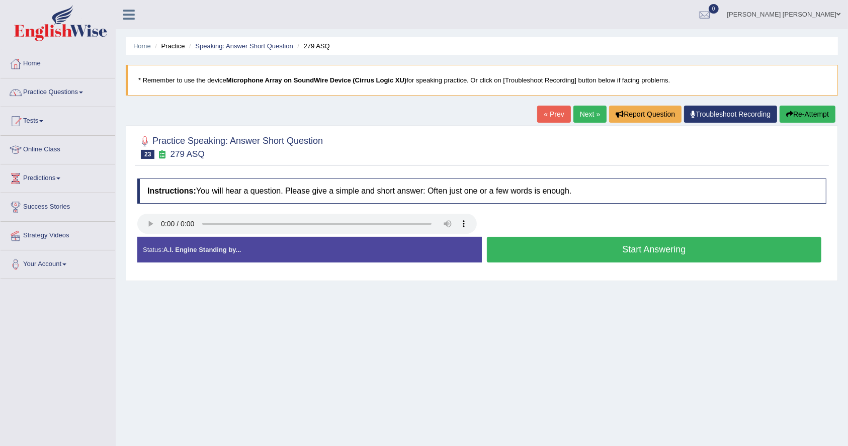
click at [635, 250] on button "Start Answering" at bounding box center [654, 250] width 335 height 26
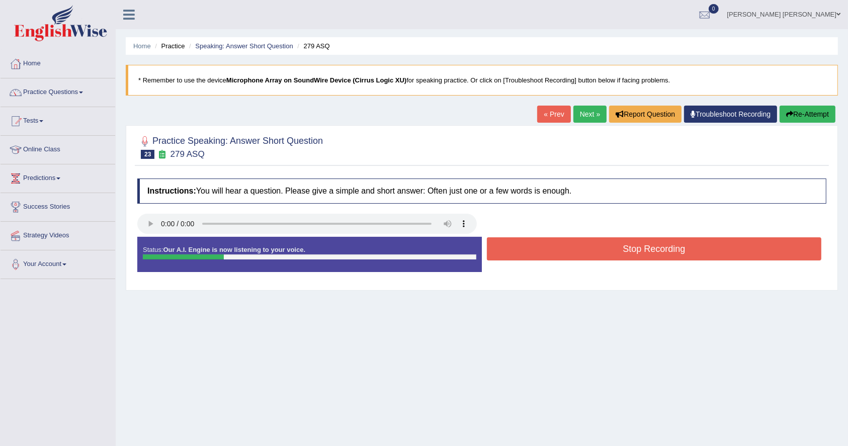
click at [635, 250] on button "Stop Recording" at bounding box center [654, 248] width 335 height 23
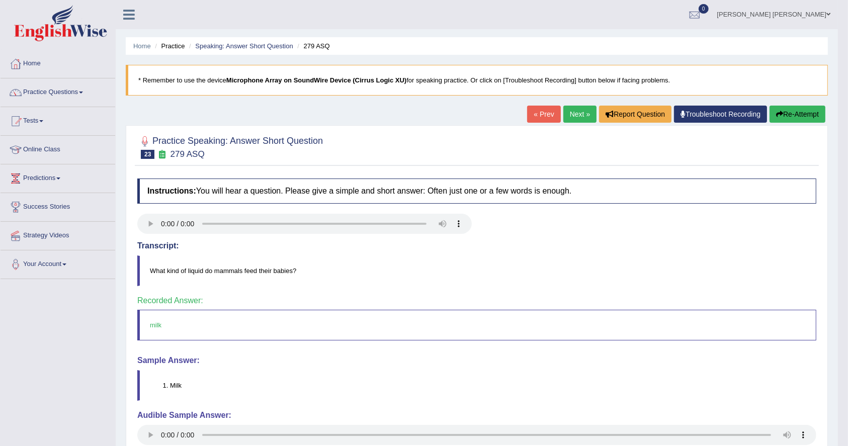
click at [587, 117] on link "Next »" at bounding box center [580, 114] width 33 height 17
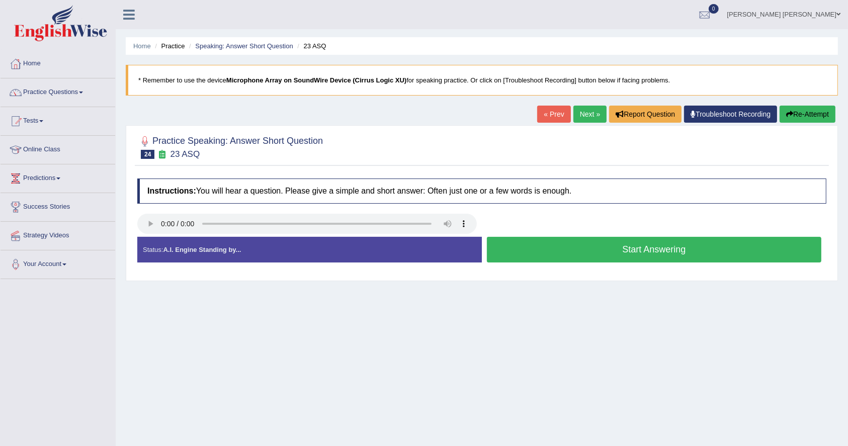
click at [675, 250] on button "Start Answering" at bounding box center [654, 250] width 335 height 26
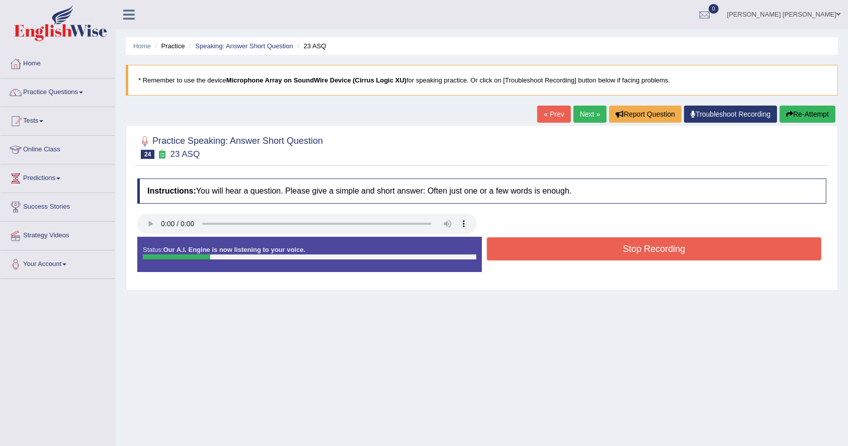
click at [675, 250] on button "Stop Recording" at bounding box center [654, 248] width 335 height 23
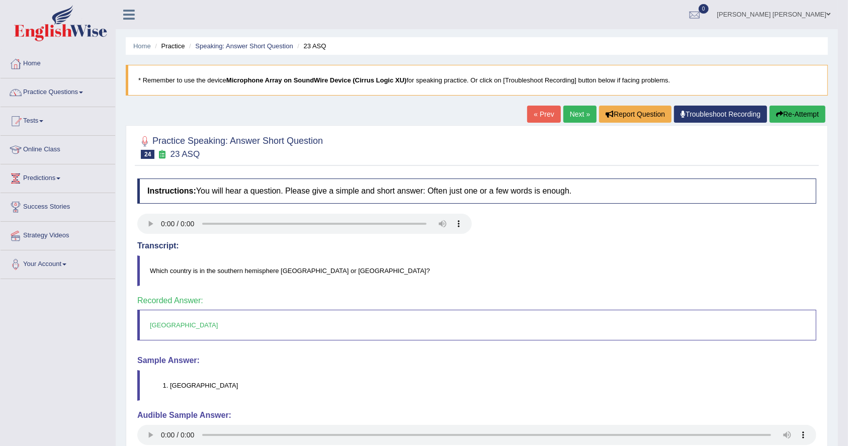
scroll to position [67, 0]
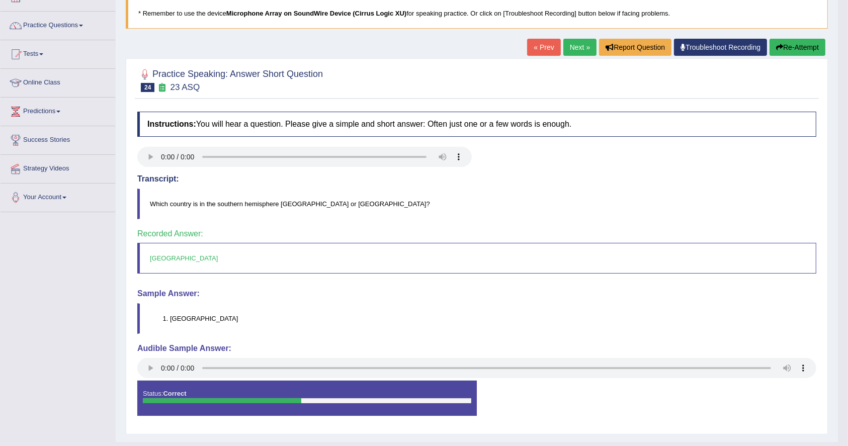
click at [572, 53] on link "Next »" at bounding box center [580, 47] width 33 height 17
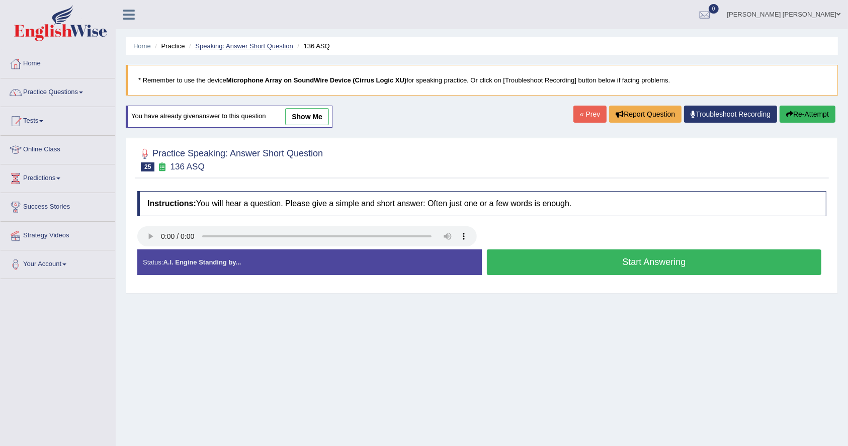
click at [262, 46] on link "Speaking: Answer Short Question" at bounding box center [244, 46] width 98 height 8
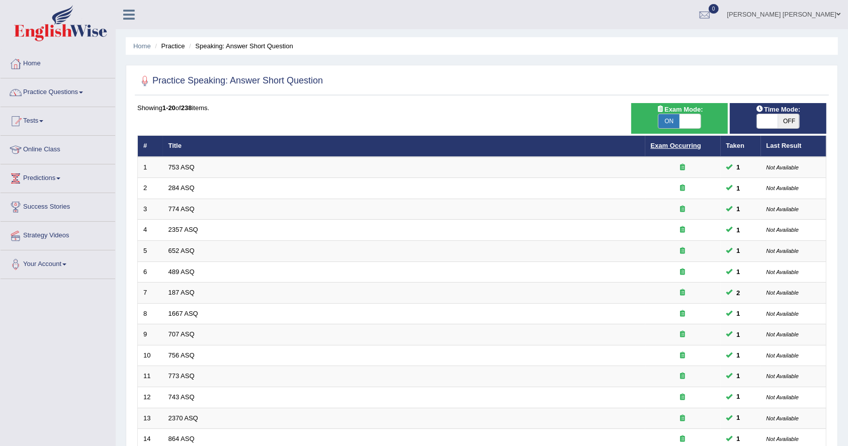
click at [687, 142] on link "Exam Occurring" at bounding box center [676, 146] width 50 height 8
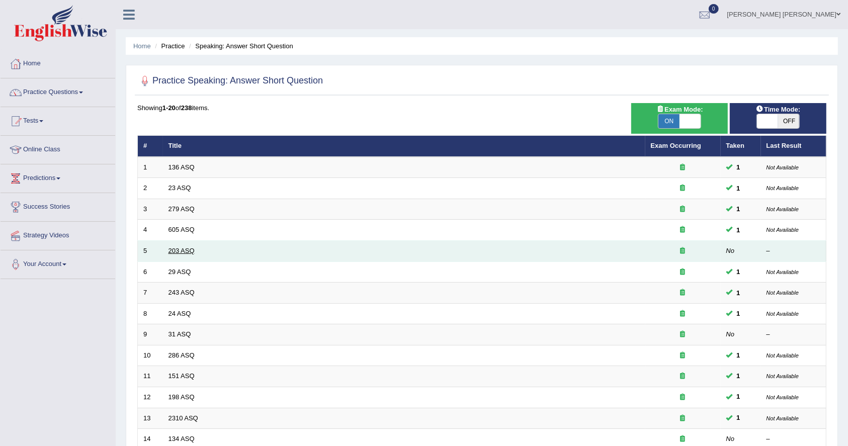
click at [175, 251] on link "203 ASQ" at bounding box center [182, 251] width 26 height 8
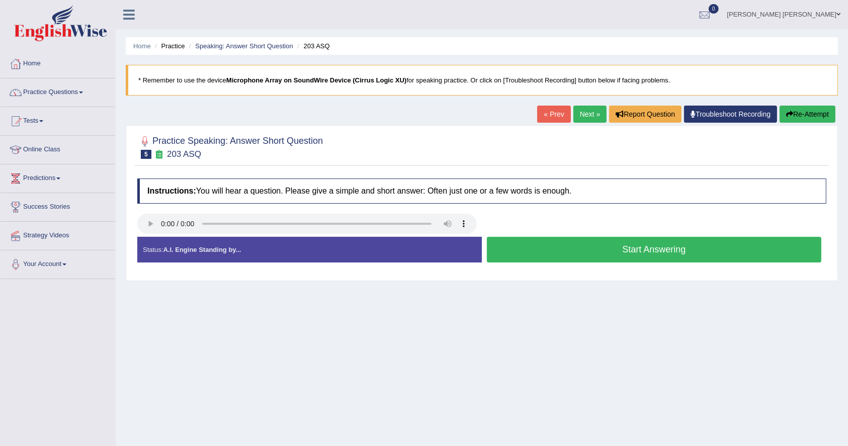
click at [697, 254] on button "Start Answering" at bounding box center [654, 250] width 335 height 26
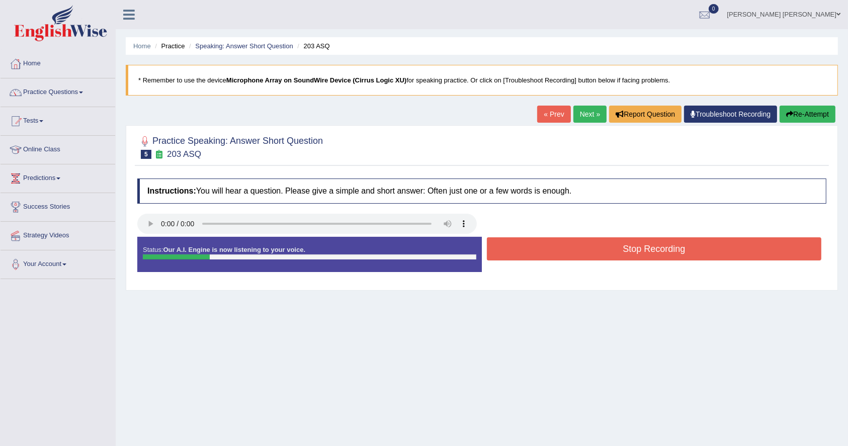
click at [697, 254] on button "Stop Recording" at bounding box center [654, 248] width 335 height 23
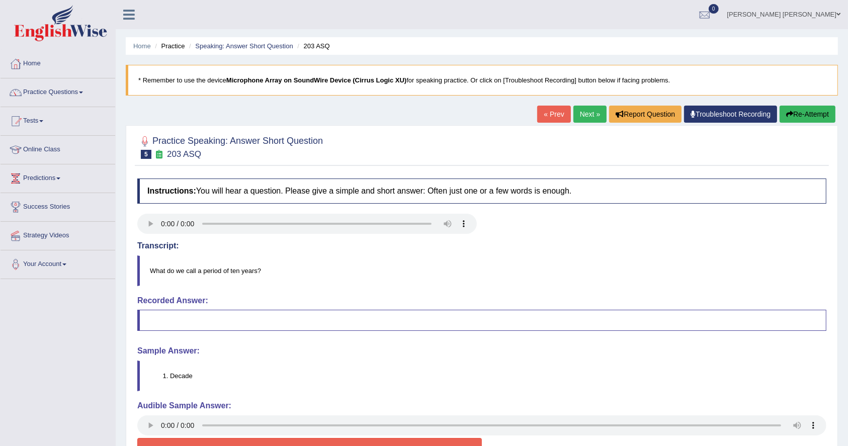
click at [236, 52] on ul "Home Practice Speaking: Answer Short Question 203 ASQ" at bounding box center [482, 46] width 712 height 18
click at [236, 50] on li "Speaking: Answer Short Question" at bounding box center [240, 46] width 107 height 10
click at [236, 47] on link "Speaking: Answer Short Question" at bounding box center [244, 46] width 98 height 8
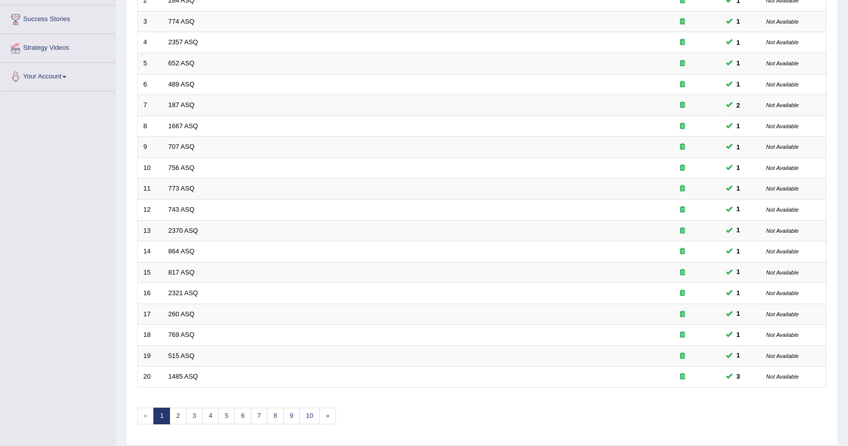
scroll to position [217, 0]
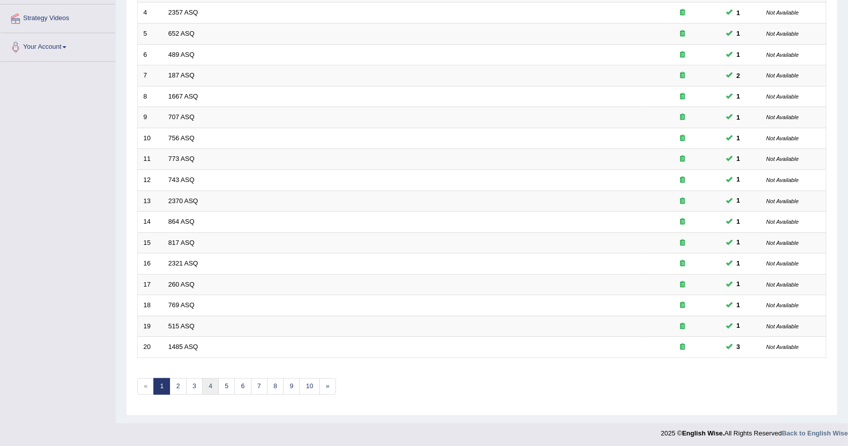
click at [214, 383] on link "4" at bounding box center [210, 386] width 17 height 17
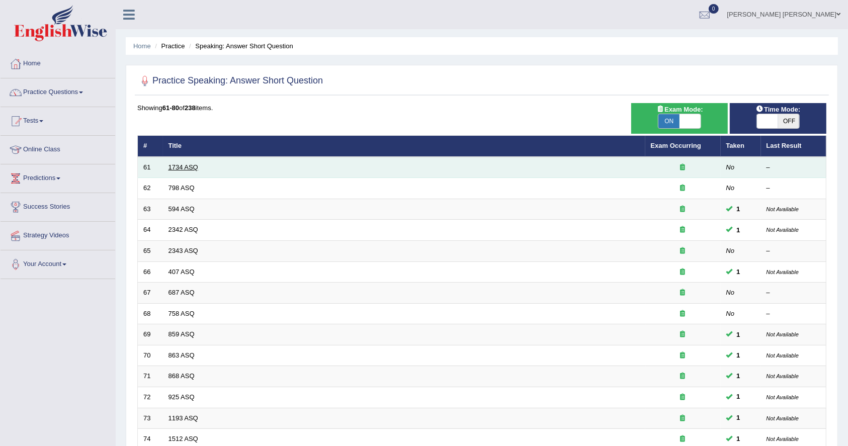
click at [189, 164] on link "1734 ASQ" at bounding box center [184, 168] width 30 height 8
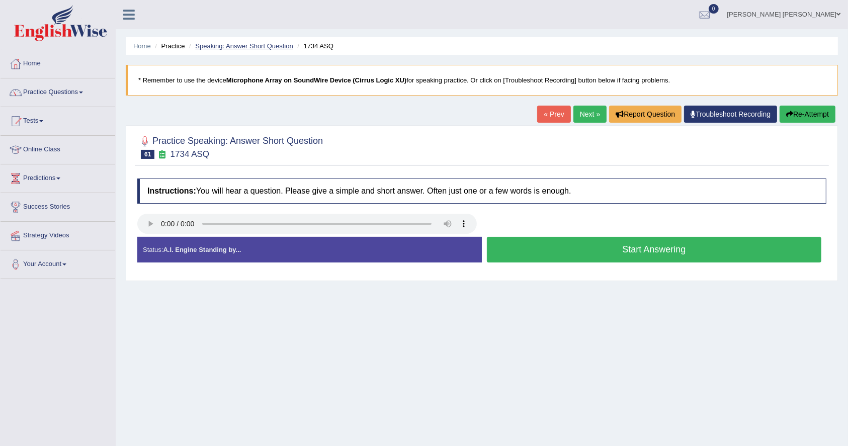
click at [262, 49] on link "Speaking: Answer Short Question" at bounding box center [244, 46] width 98 height 8
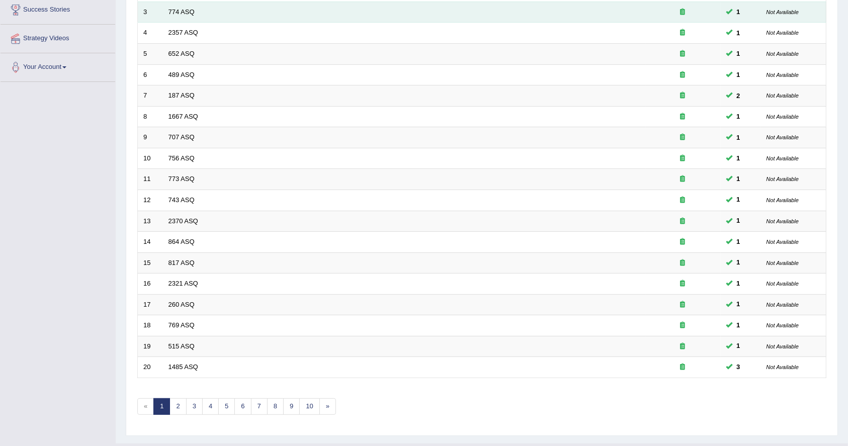
scroll to position [217, 0]
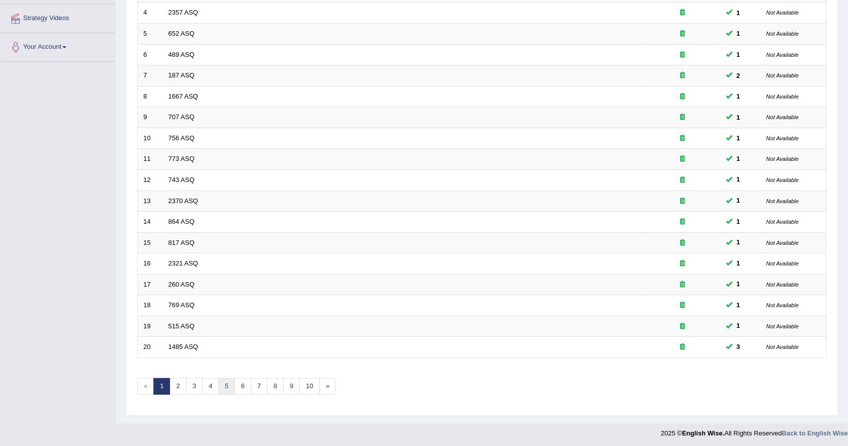
click at [232, 379] on link "5" at bounding box center [226, 386] width 17 height 17
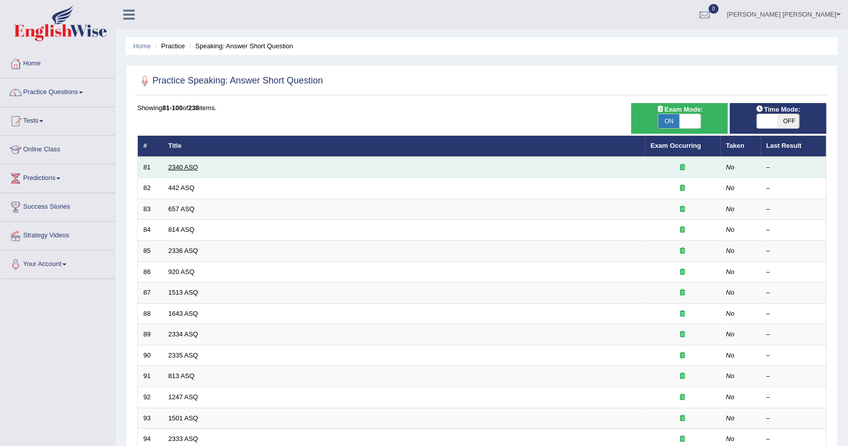
click at [183, 166] on link "2340 ASQ" at bounding box center [184, 168] width 30 height 8
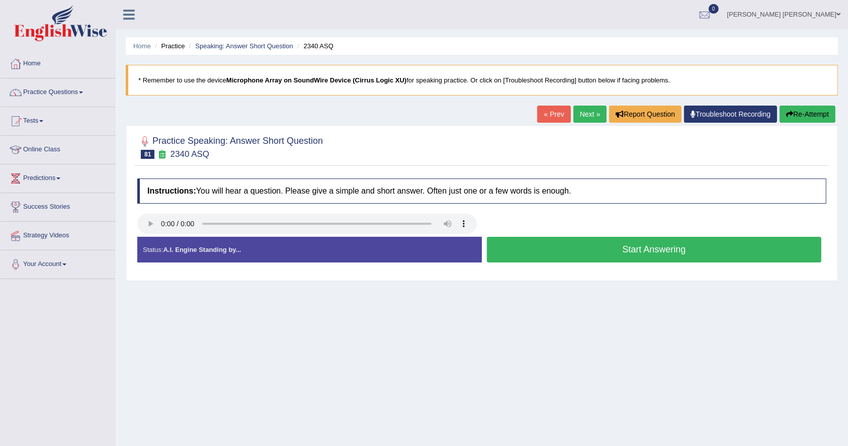
click at [645, 248] on button "Start Answering" at bounding box center [654, 250] width 335 height 26
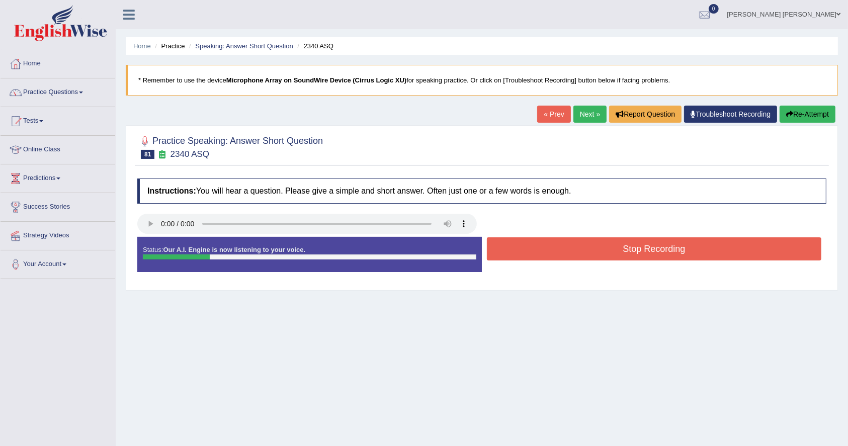
click at [645, 248] on button "Stop Recording" at bounding box center [654, 248] width 335 height 23
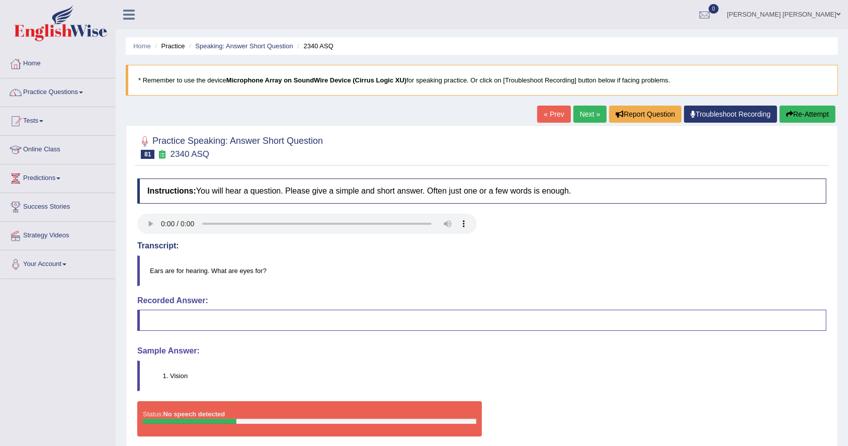
click at [578, 119] on link "Next »" at bounding box center [590, 114] width 33 height 17
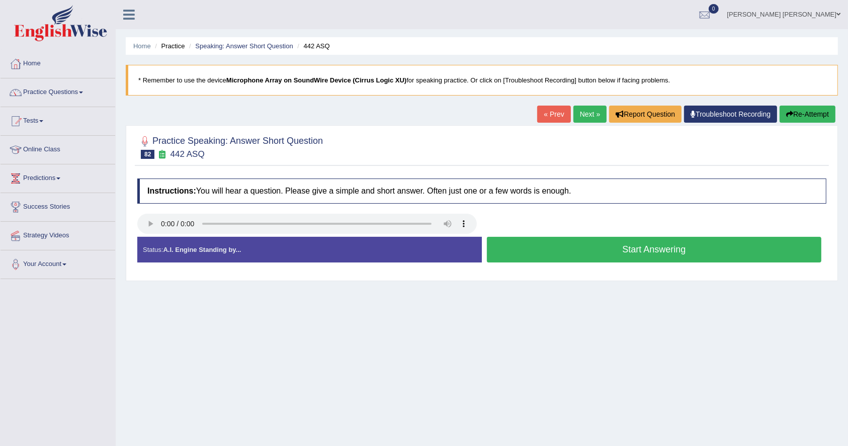
click at [345, 251] on div "Status: A.I. Engine Standing by..." at bounding box center [309, 250] width 345 height 26
click at [636, 244] on button "Start Answering" at bounding box center [654, 250] width 335 height 26
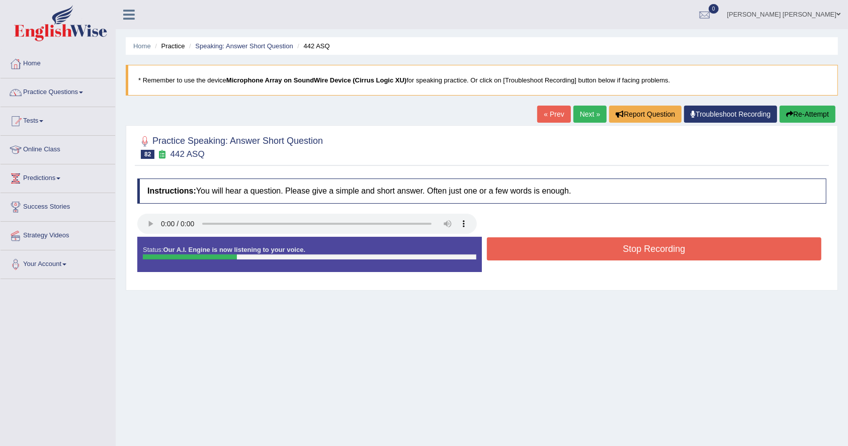
click at [636, 244] on button "Stop Recording" at bounding box center [654, 248] width 335 height 23
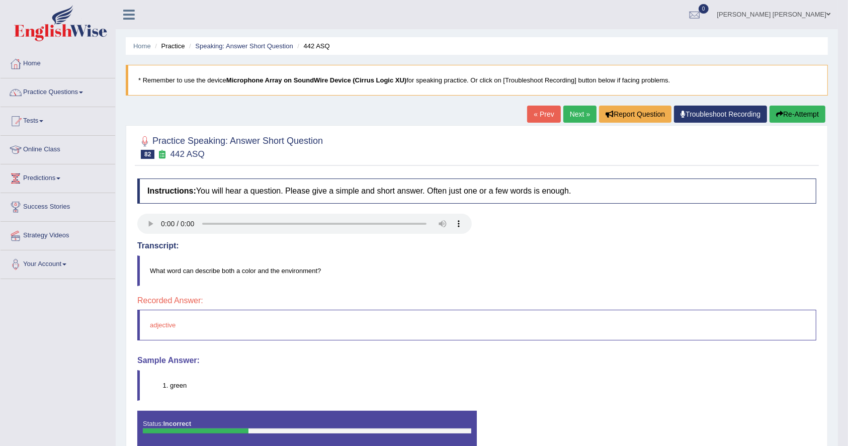
click at [576, 110] on link "Next »" at bounding box center [580, 114] width 33 height 17
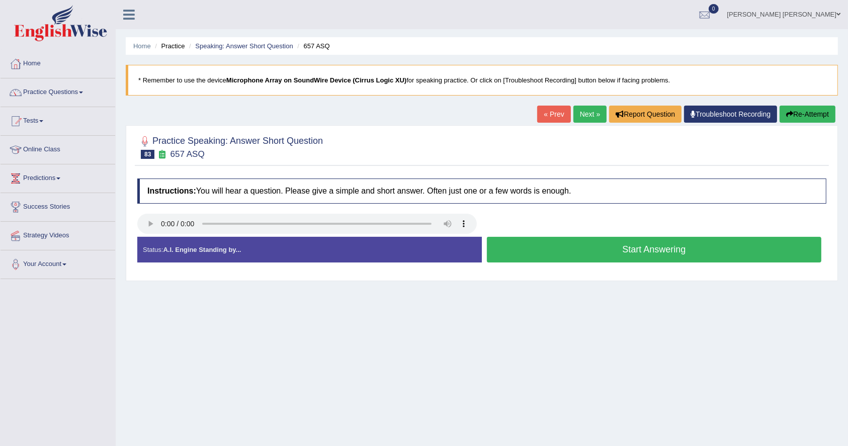
click at [699, 223] on div at bounding box center [481, 225] width 699 height 23
click at [677, 247] on button "Start Answering" at bounding box center [654, 250] width 335 height 26
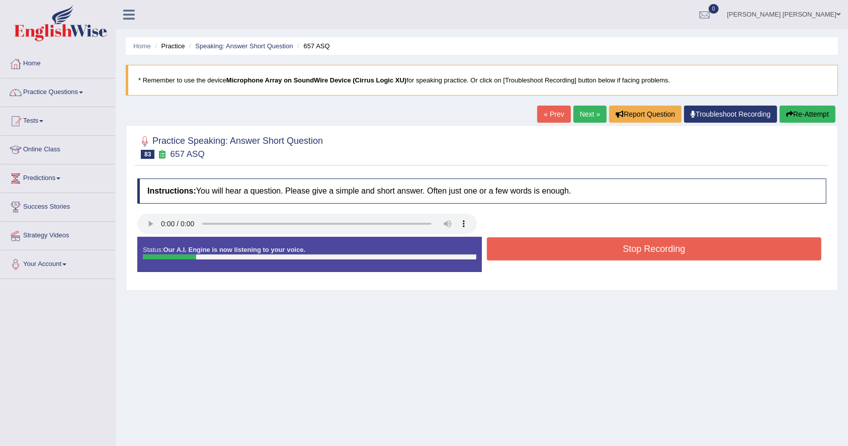
click at [677, 247] on button "Stop Recording" at bounding box center [654, 248] width 335 height 23
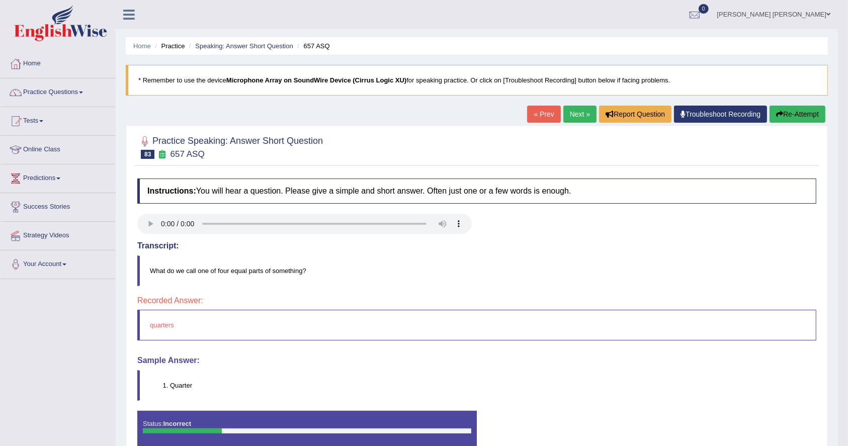
click at [577, 116] on link "Next »" at bounding box center [580, 114] width 33 height 17
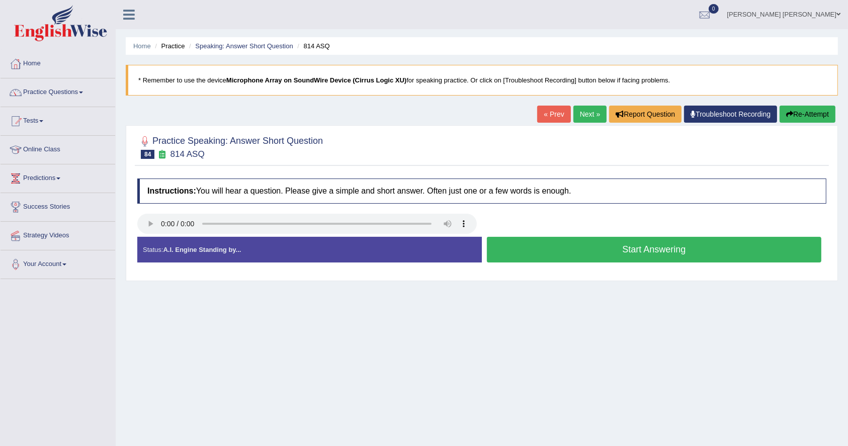
click at [715, 244] on button "Start Answering" at bounding box center [654, 250] width 335 height 26
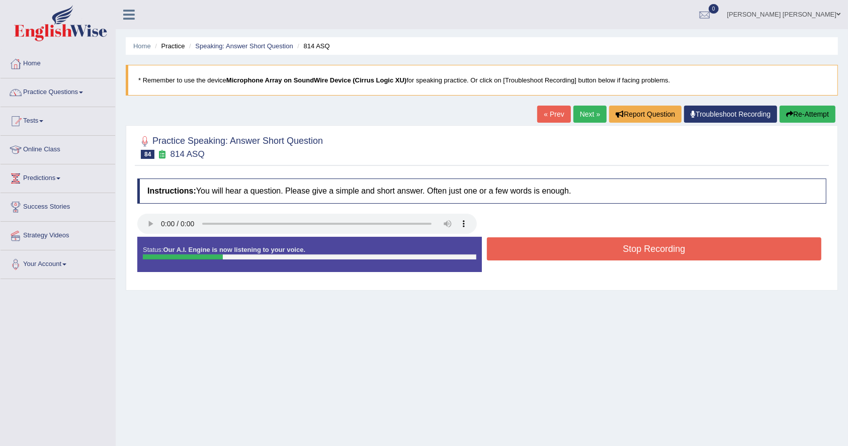
click at [715, 244] on button "Stop Recording" at bounding box center [654, 248] width 335 height 23
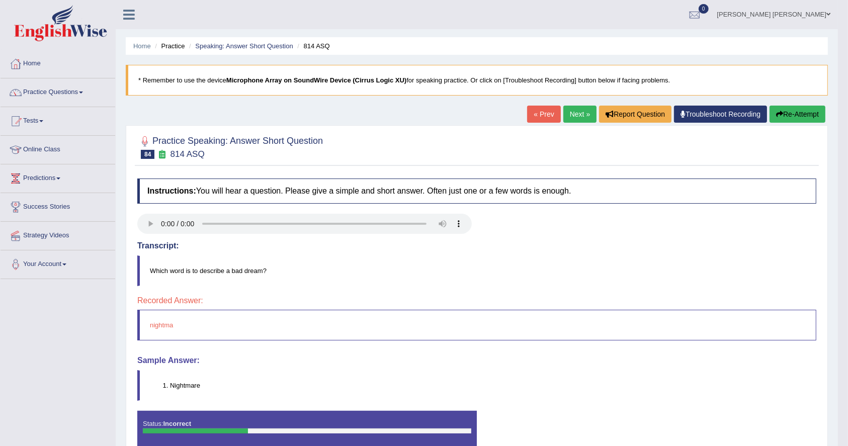
click at [574, 118] on link "Next »" at bounding box center [580, 114] width 33 height 17
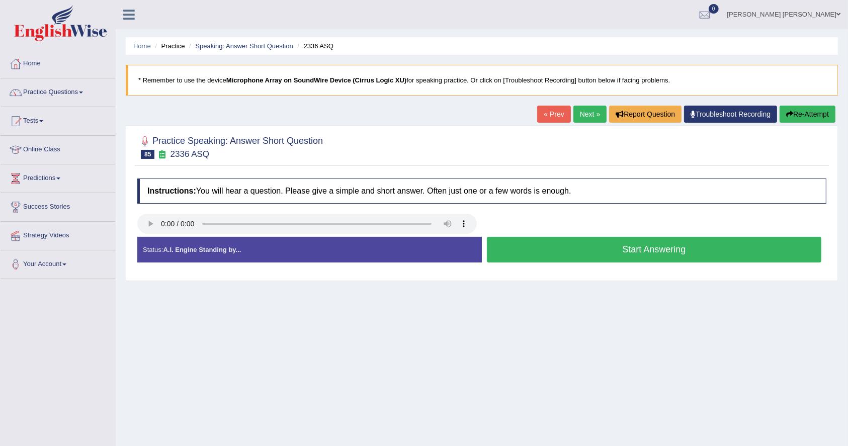
drag, startPoint x: 406, startPoint y: 363, endPoint x: 858, endPoint y: 336, distance: 452.6
click at [848, 392] on html "Toggle navigation Home Practice Questions Speaking Practice Read Aloud Repeat S…" at bounding box center [424, 223] width 848 height 446
click at [710, 253] on button "Start Answering" at bounding box center [654, 250] width 335 height 26
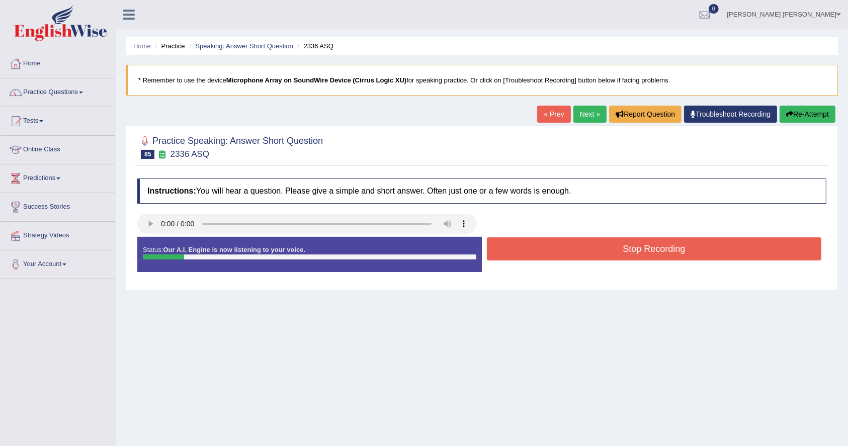
click at [710, 253] on button "Stop Recording" at bounding box center [654, 248] width 335 height 23
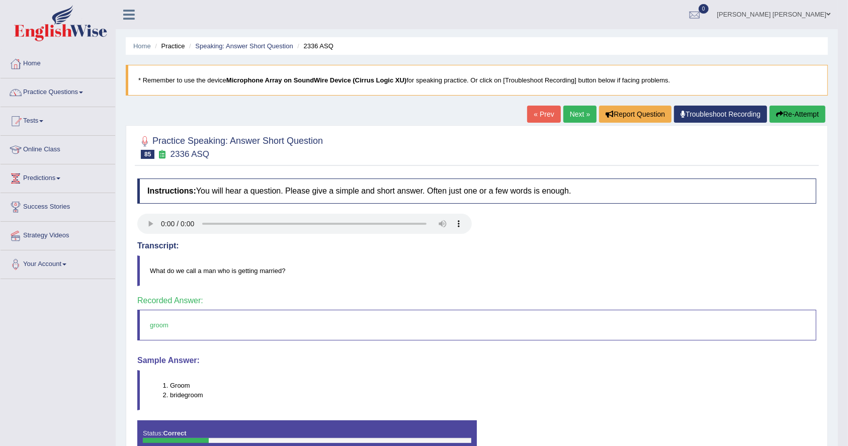
click at [564, 114] on link "Next »" at bounding box center [580, 114] width 33 height 17
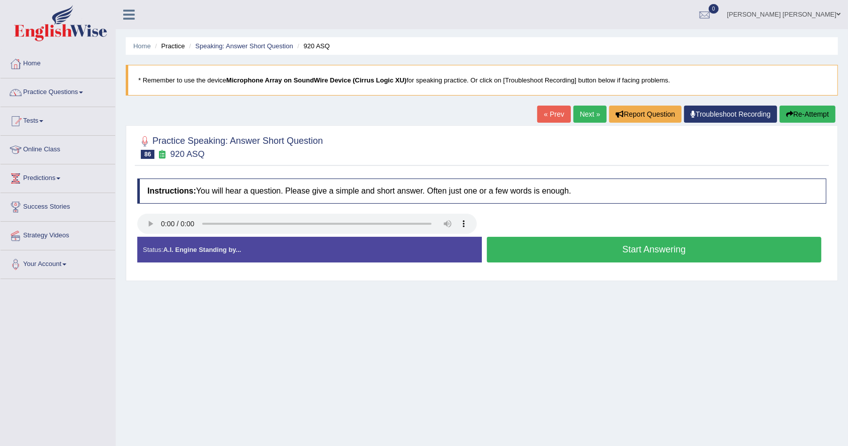
click at [643, 256] on button "Start Answering" at bounding box center [654, 250] width 335 height 26
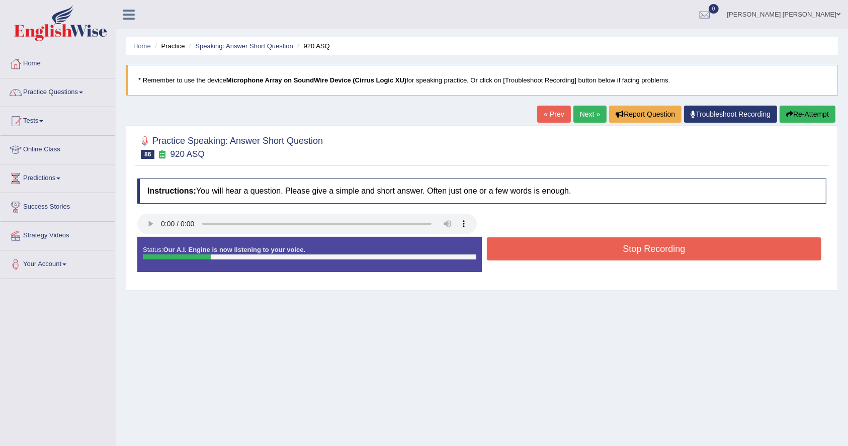
click at [644, 254] on button "Stop Recording" at bounding box center [654, 248] width 335 height 23
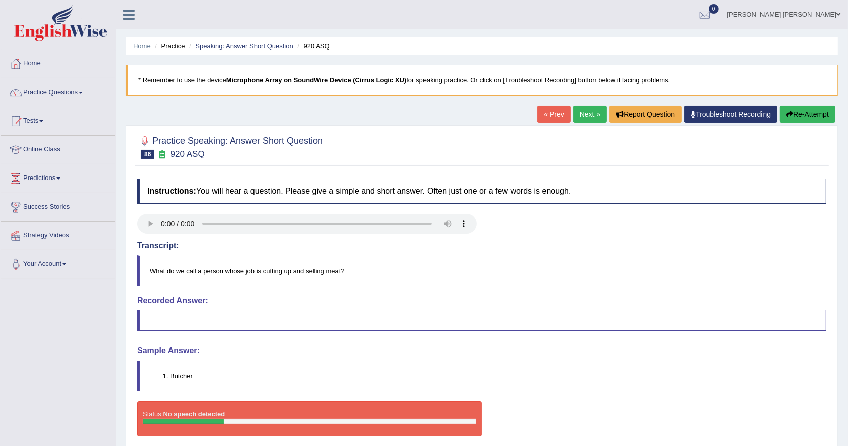
click at [585, 112] on link "Next »" at bounding box center [590, 114] width 33 height 17
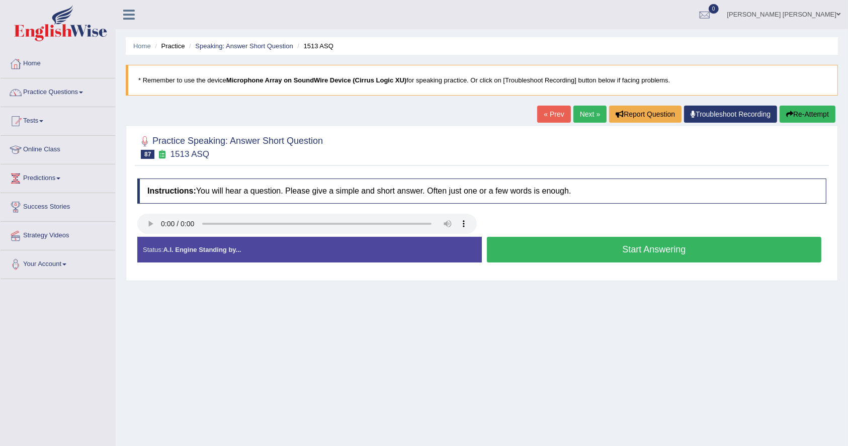
click at [691, 248] on button "Start Answering" at bounding box center [654, 250] width 335 height 26
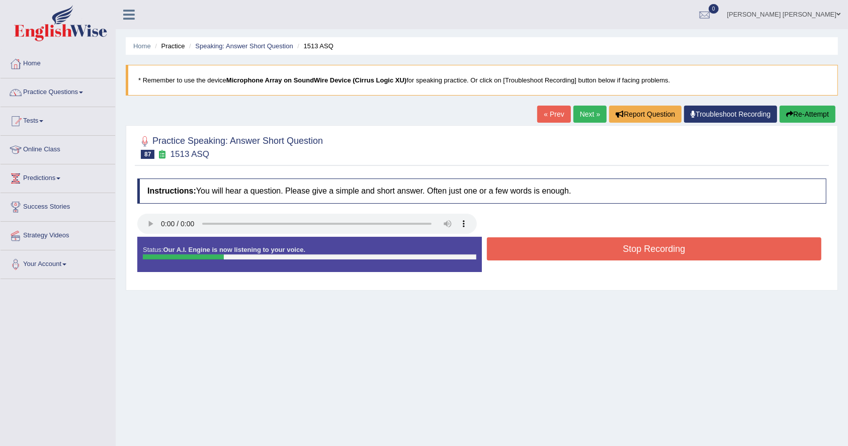
click at [691, 248] on button "Stop Recording" at bounding box center [654, 248] width 335 height 23
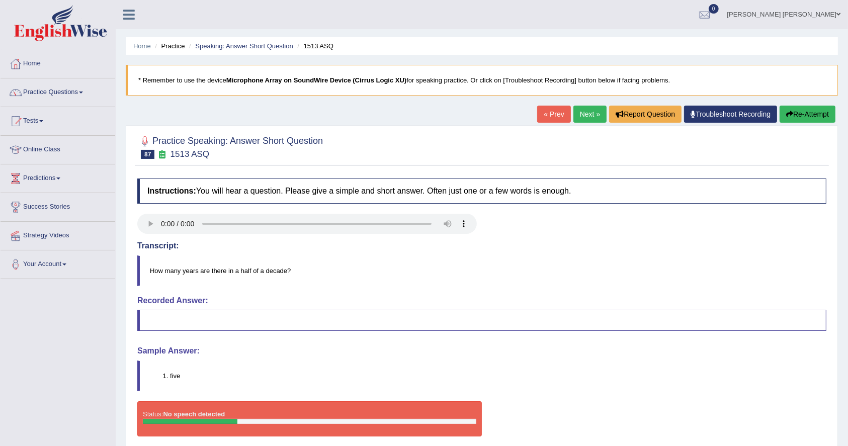
click at [581, 115] on link "Next »" at bounding box center [590, 114] width 33 height 17
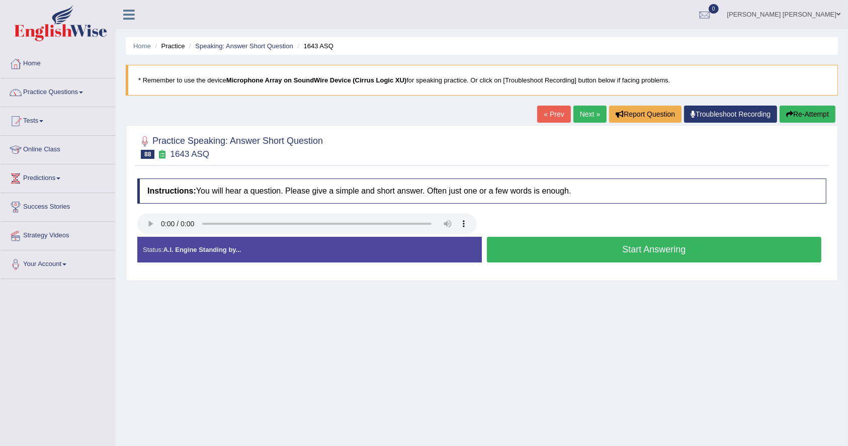
click at [156, 209] on div "Instructions: You will hear a question. Please give a simple and short answer. …" at bounding box center [482, 225] width 694 height 102
click at [655, 252] on button "Start Answering" at bounding box center [654, 250] width 335 height 26
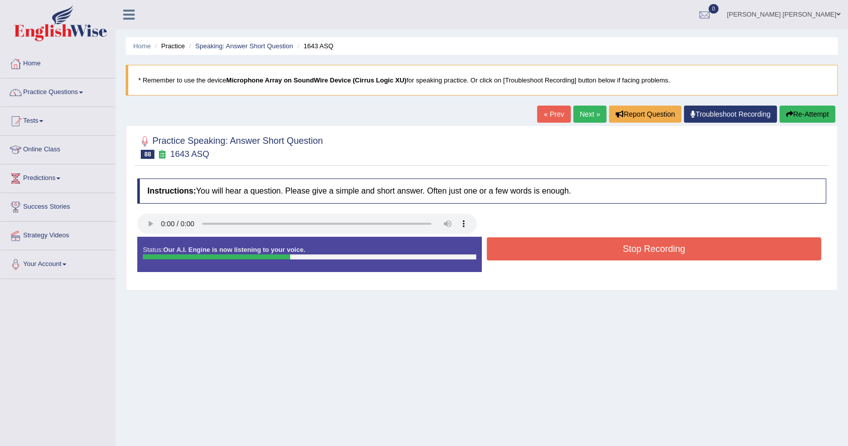
click at [655, 252] on button "Stop Recording" at bounding box center [654, 248] width 335 height 23
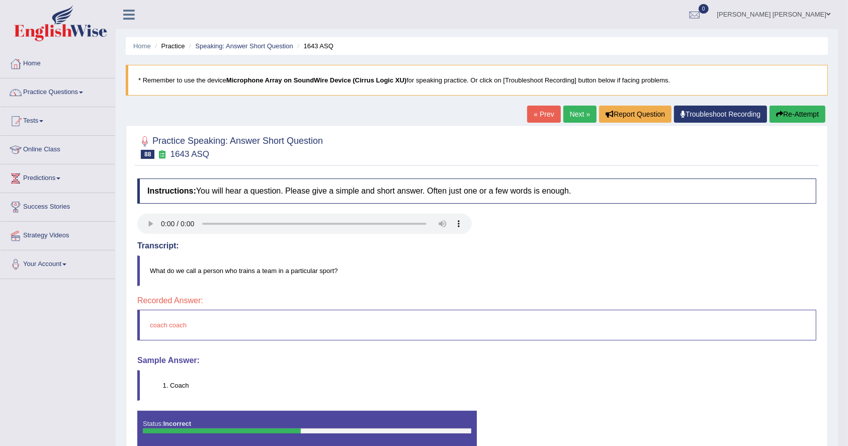
click at [575, 117] on link "Next »" at bounding box center [580, 114] width 33 height 17
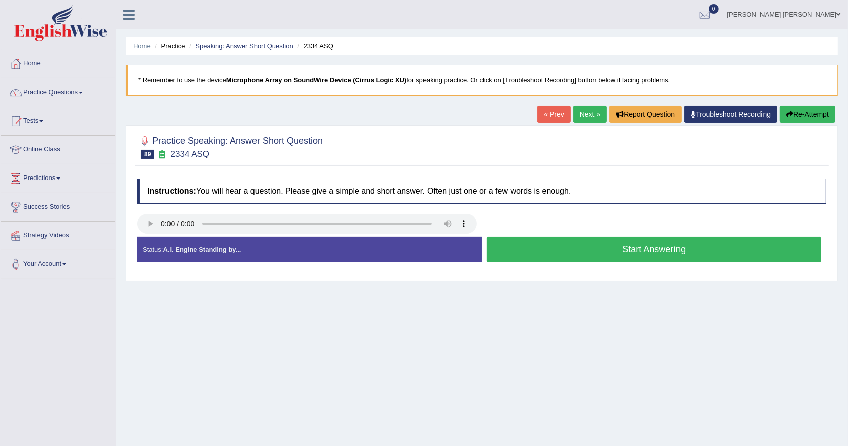
click at [724, 246] on button "Start Answering" at bounding box center [654, 250] width 335 height 26
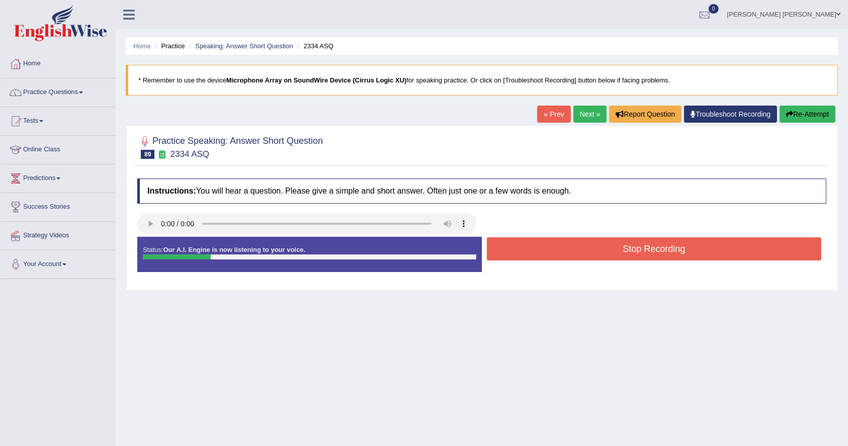
click at [724, 246] on button "Stop Recording" at bounding box center [654, 248] width 335 height 23
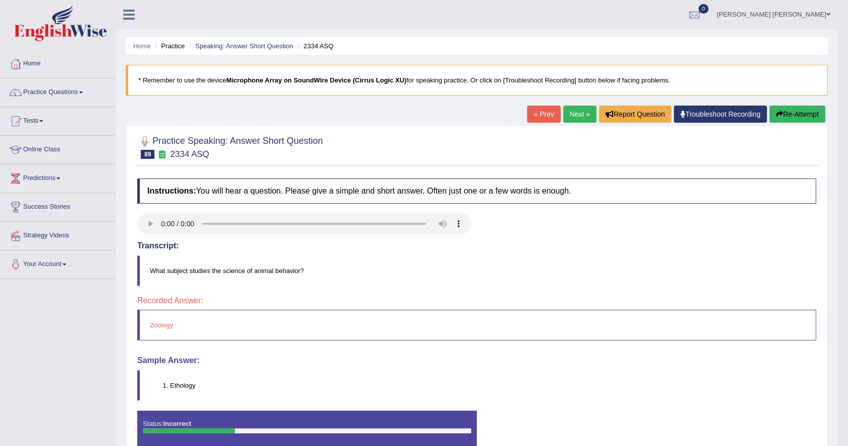
click at [580, 117] on link "Next »" at bounding box center [580, 114] width 33 height 17
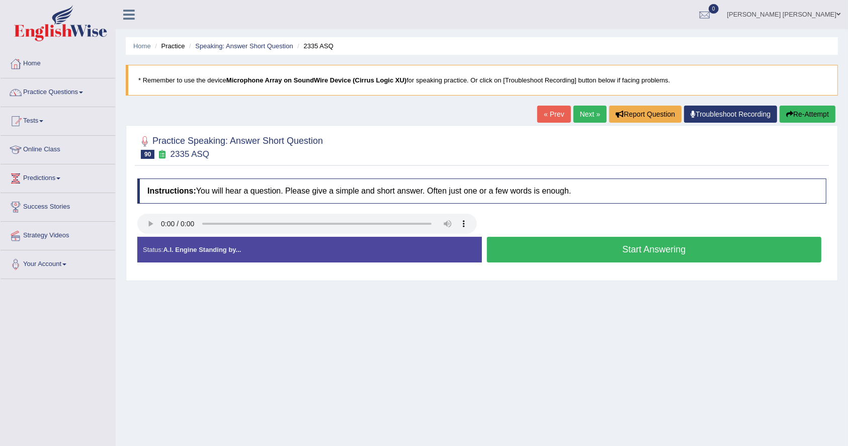
click at [658, 249] on button "Start Answering" at bounding box center [654, 250] width 335 height 26
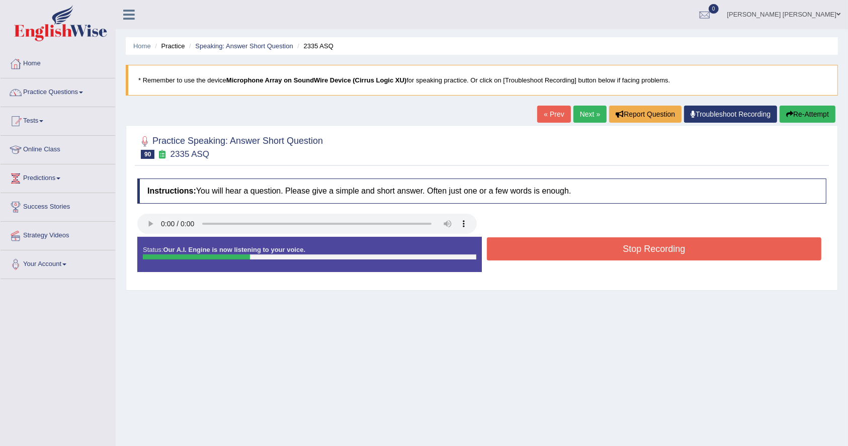
click at [658, 240] on button "Stop Recording" at bounding box center [654, 248] width 335 height 23
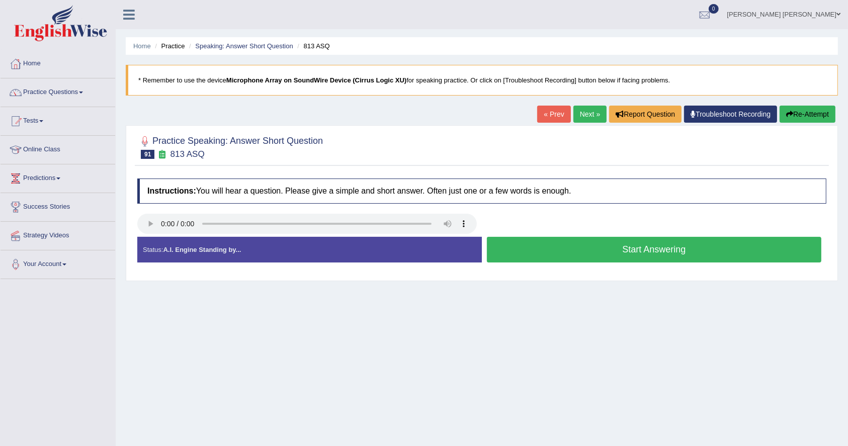
click at [668, 252] on button "Start Answering" at bounding box center [654, 250] width 335 height 26
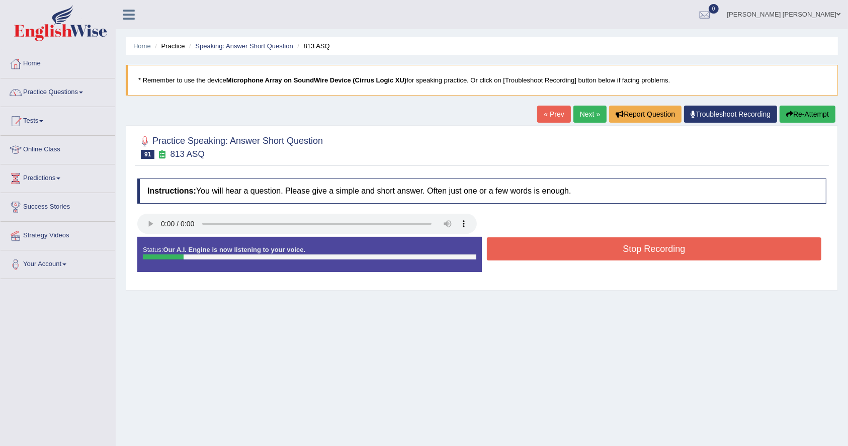
click at [668, 252] on button "Stop Recording" at bounding box center [654, 248] width 335 height 23
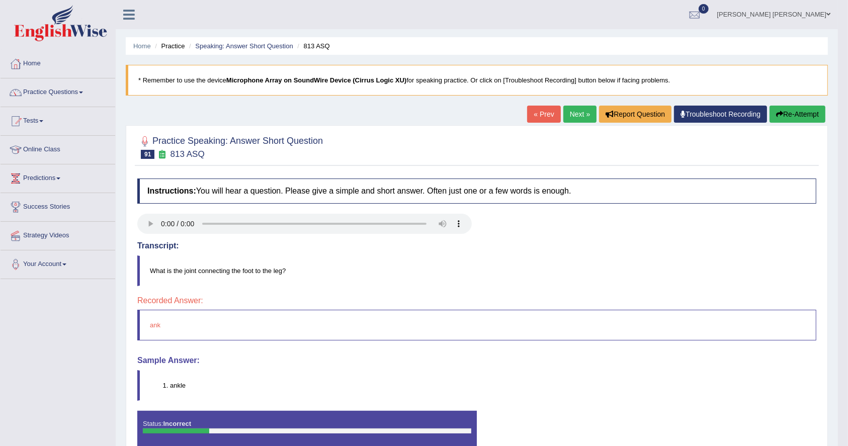
click at [569, 120] on link "Next »" at bounding box center [580, 114] width 33 height 17
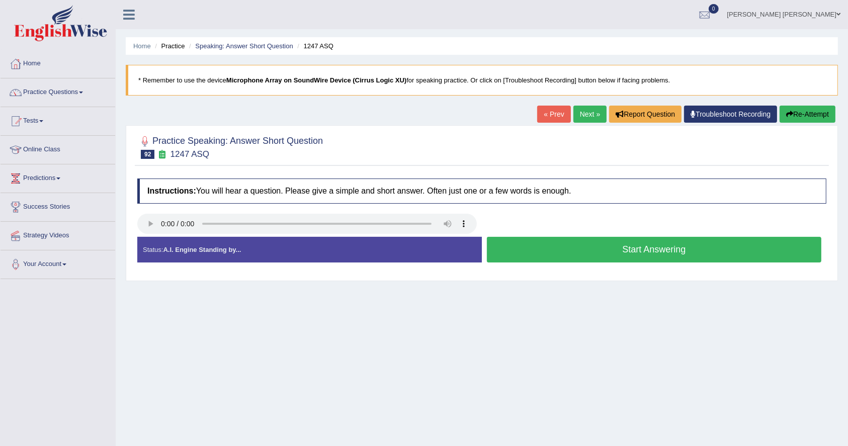
click at [661, 249] on button "Start Answering" at bounding box center [654, 250] width 335 height 26
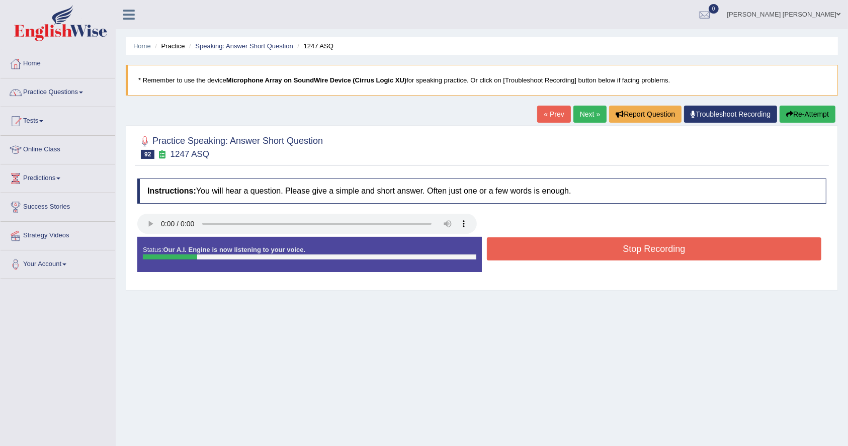
click at [661, 249] on button "Stop Recording" at bounding box center [654, 248] width 335 height 23
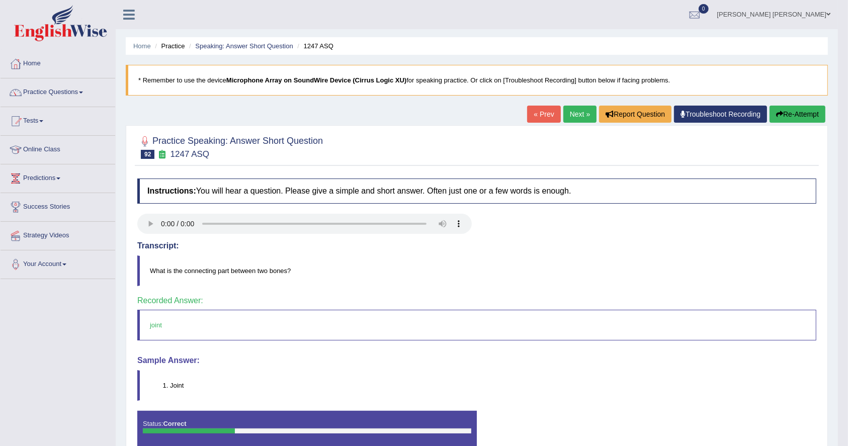
click at [573, 115] on link "Next »" at bounding box center [580, 114] width 33 height 17
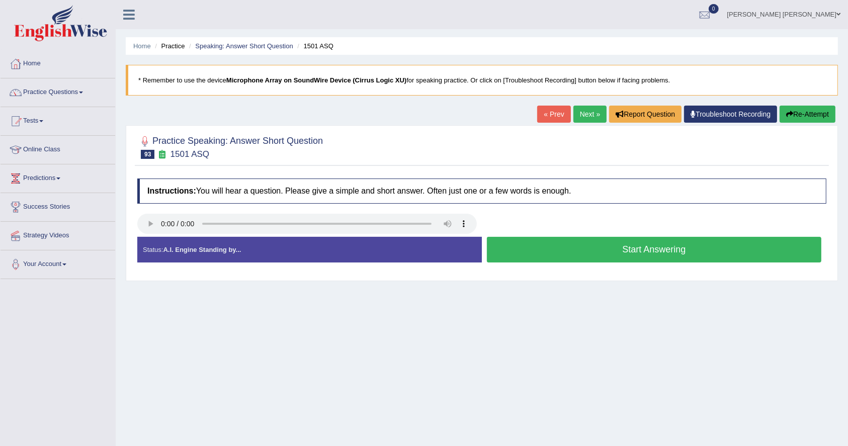
click at [684, 254] on button "Start Answering" at bounding box center [654, 250] width 335 height 26
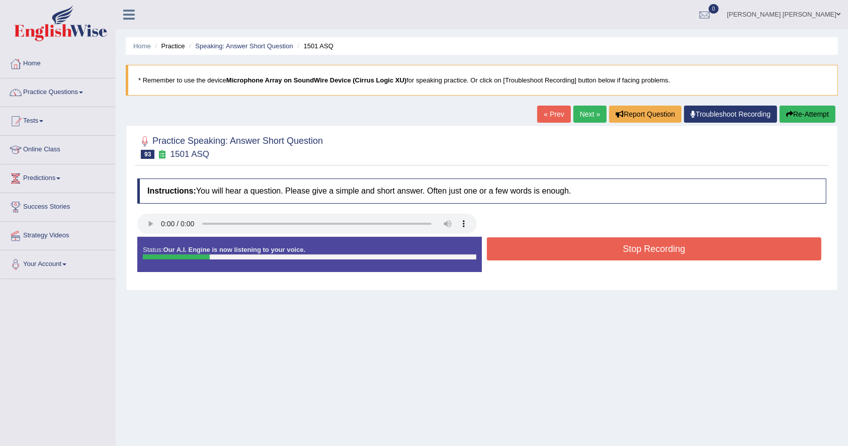
click at [684, 254] on button "Stop Recording" at bounding box center [654, 248] width 335 height 23
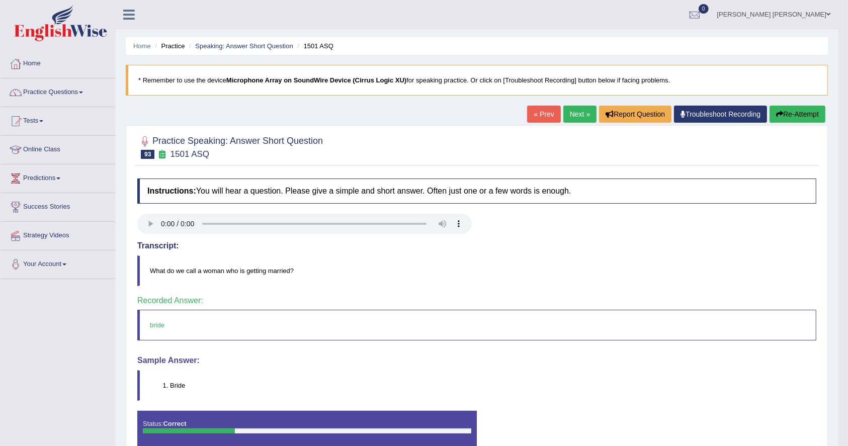
click at [576, 104] on div "Home Practice Speaking: Answer Short Question 1501 ASQ * Remember to use the de…" at bounding box center [477, 251] width 722 height 503
click at [572, 115] on link "Next »" at bounding box center [580, 114] width 33 height 17
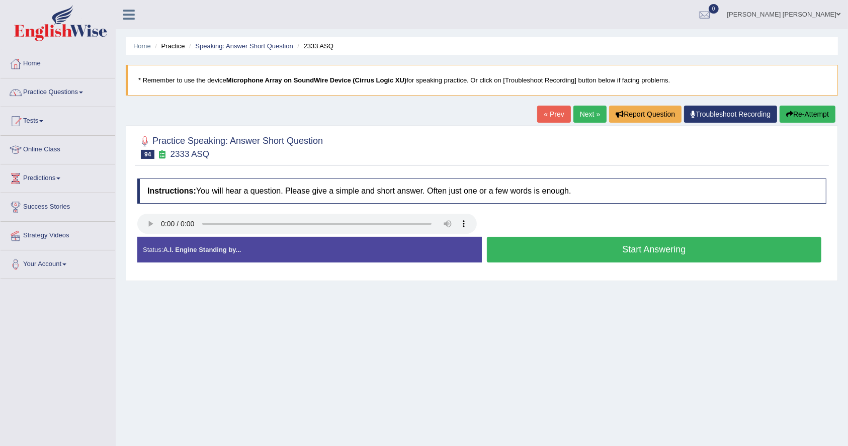
click at [672, 243] on button "Start Answering" at bounding box center [654, 250] width 335 height 26
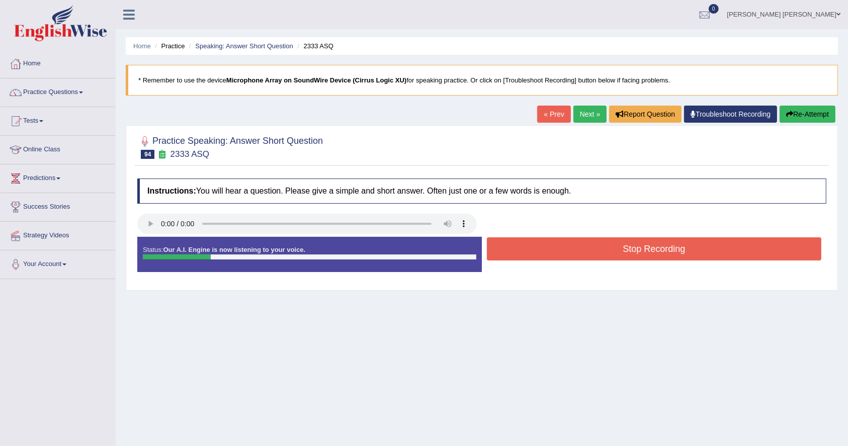
click at [672, 244] on button "Stop Recording" at bounding box center [654, 248] width 335 height 23
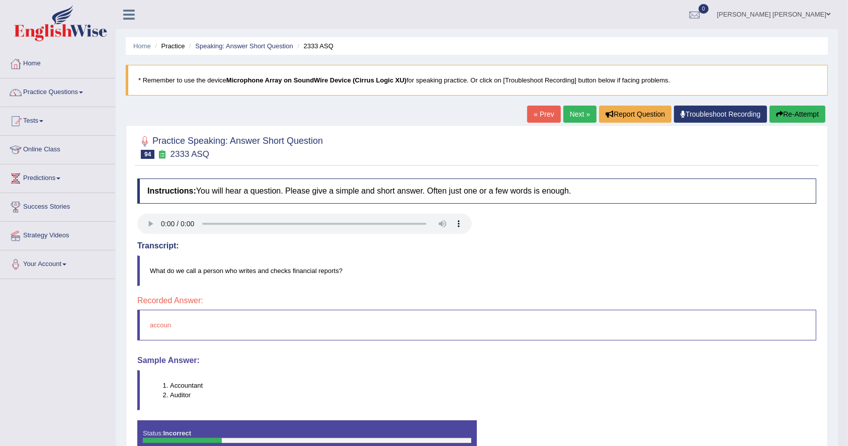
click at [569, 118] on link "Next »" at bounding box center [580, 114] width 33 height 17
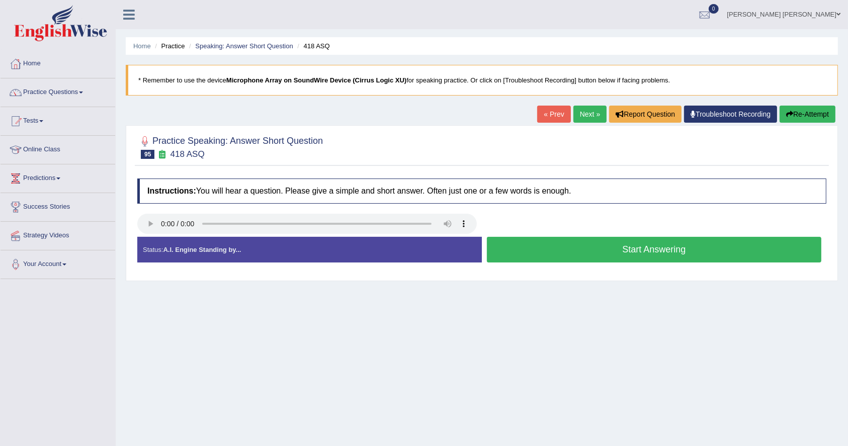
click at [688, 251] on button "Start Answering" at bounding box center [654, 250] width 335 height 26
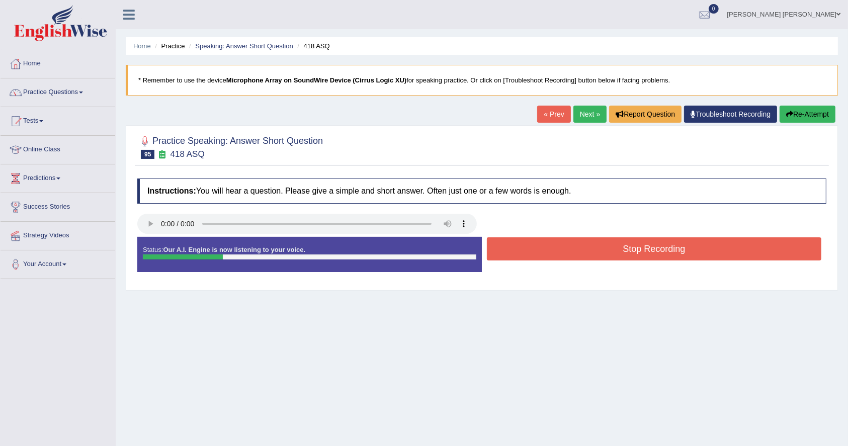
click at [688, 251] on button "Stop Recording" at bounding box center [654, 248] width 335 height 23
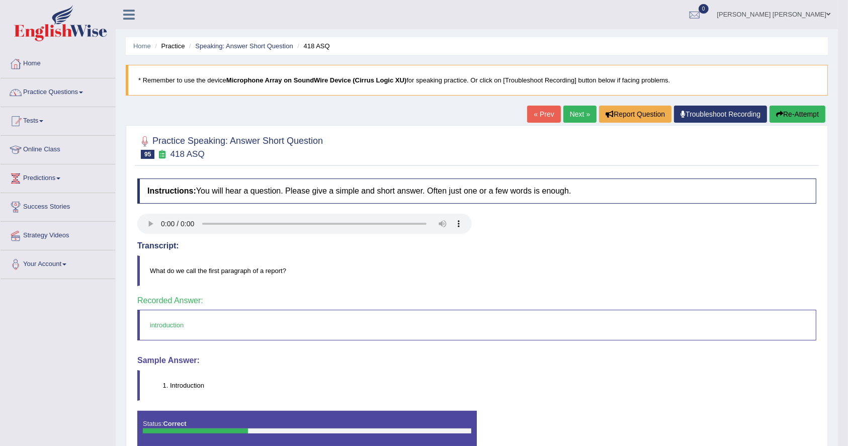
click at [578, 109] on link "Next »" at bounding box center [580, 114] width 33 height 17
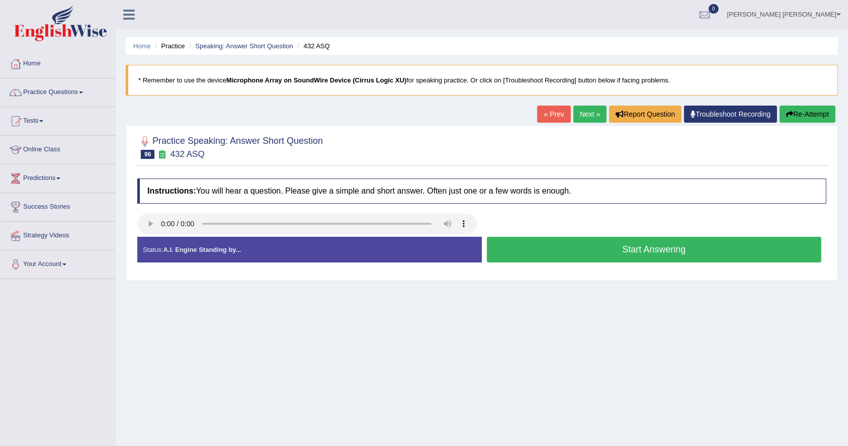
click at [715, 247] on button "Start Answering" at bounding box center [654, 250] width 335 height 26
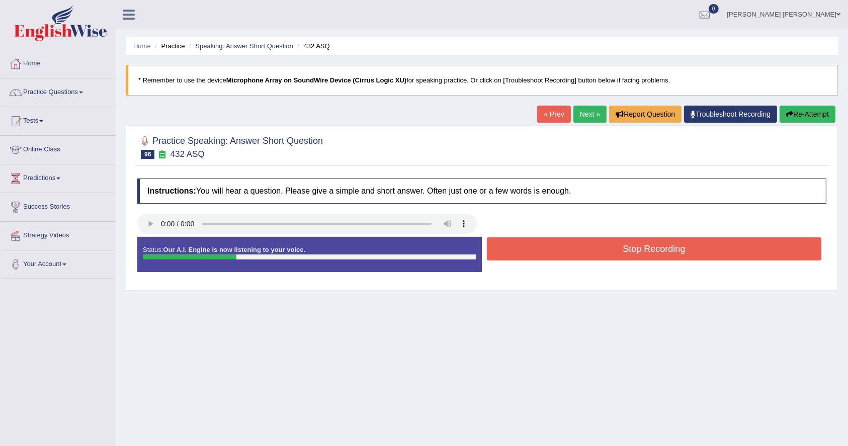
click at [715, 247] on button "Stop Recording" at bounding box center [654, 248] width 335 height 23
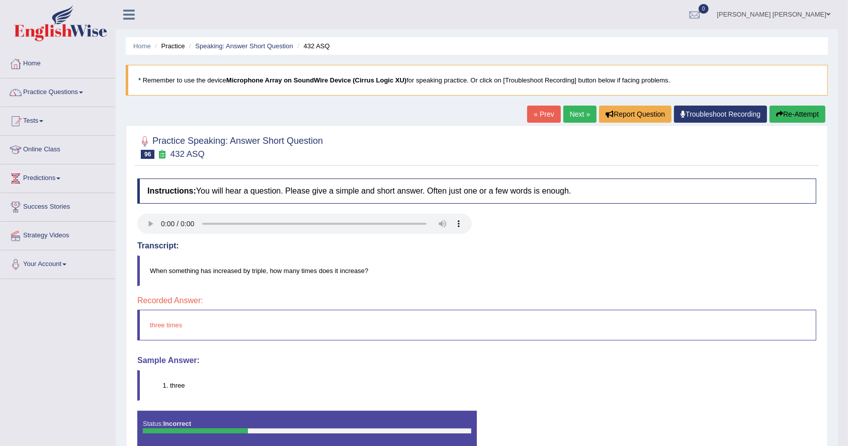
click at [588, 89] on blockquote "* Remember to use the device Microphone Array on SoundWire Device (Cirrus Logic…" at bounding box center [477, 80] width 702 height 31
click at [569, 117] on link "Next »" at bounding box center [580, 114] width 33 height 17
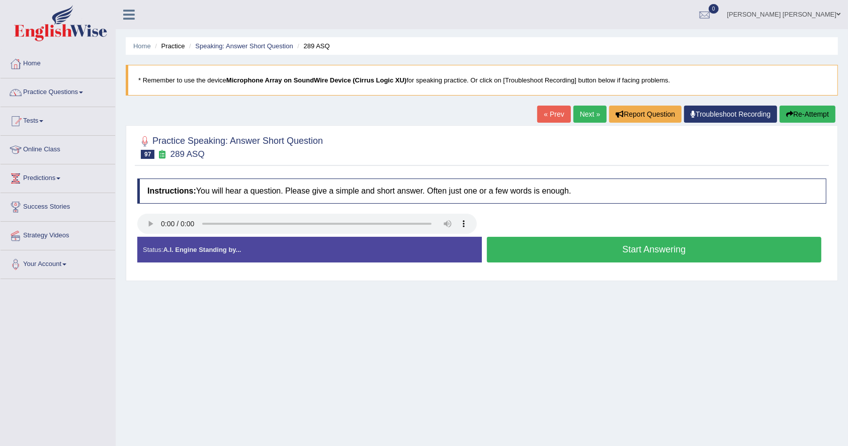
click at [680, 250] on button "Start Answering" at bounding box center [654, 250] width 335 height 26
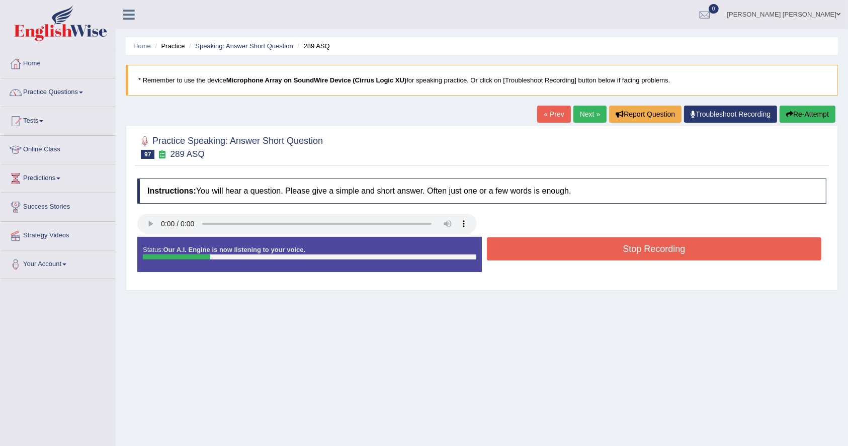
click at [680, 250] on button "Stop Recording" at bounding box center [654, 248] width 335 height 23
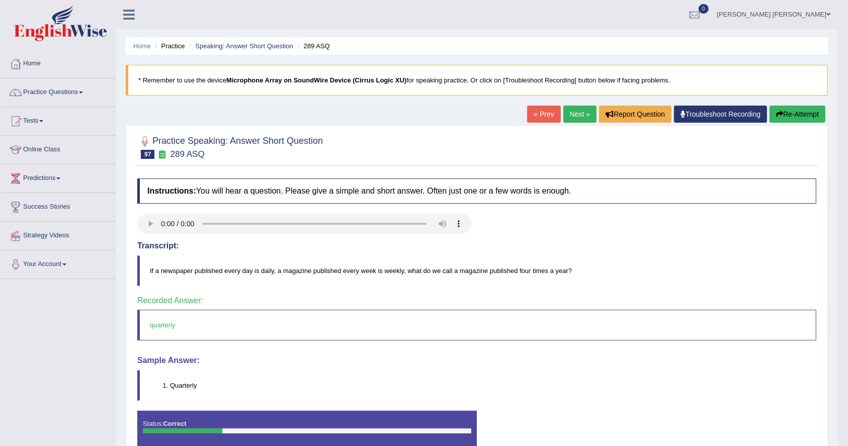
click at [572, 108] on link "Next »" at bounding box center [580, 114] width 33 height 17
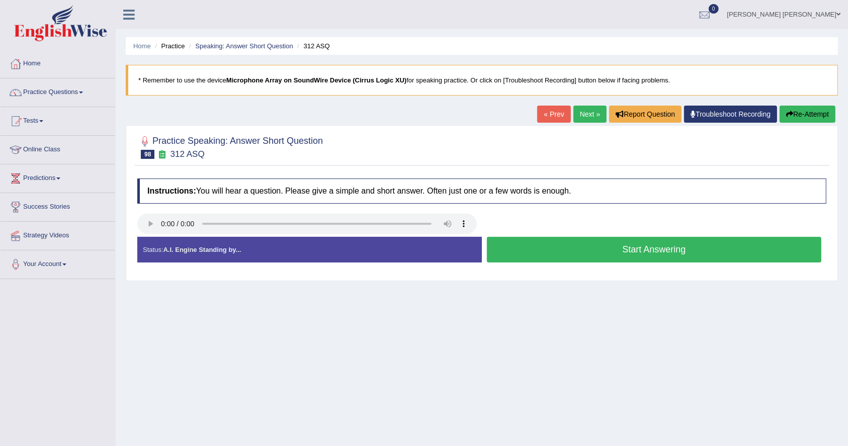
click at [613, 243] on button "Start Answering" at bounding box center [654, 250] width 335 height 26
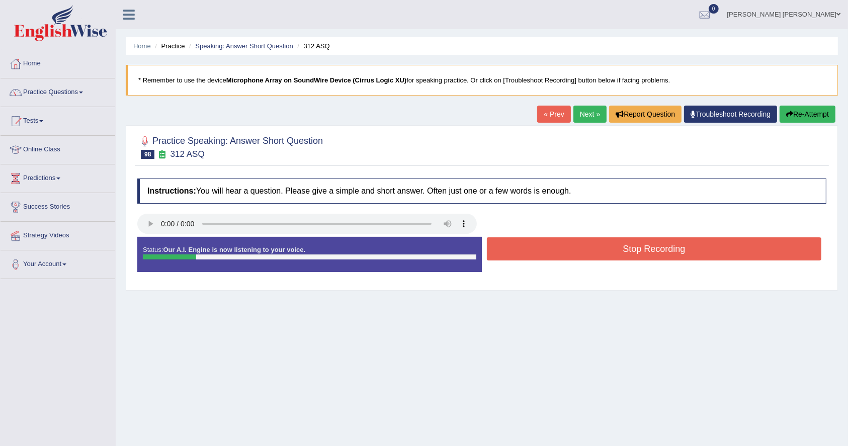
click at [613, 243] on button "Stop Recording" at bounding box center [654, 248] width 335 height 23
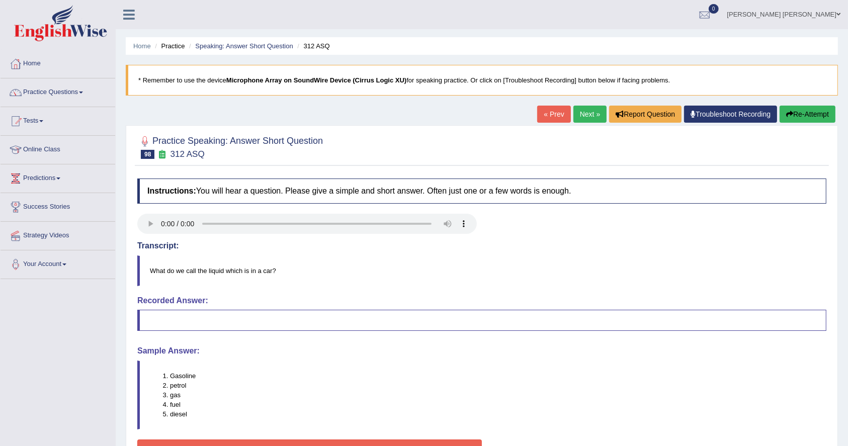
click link "Next »"
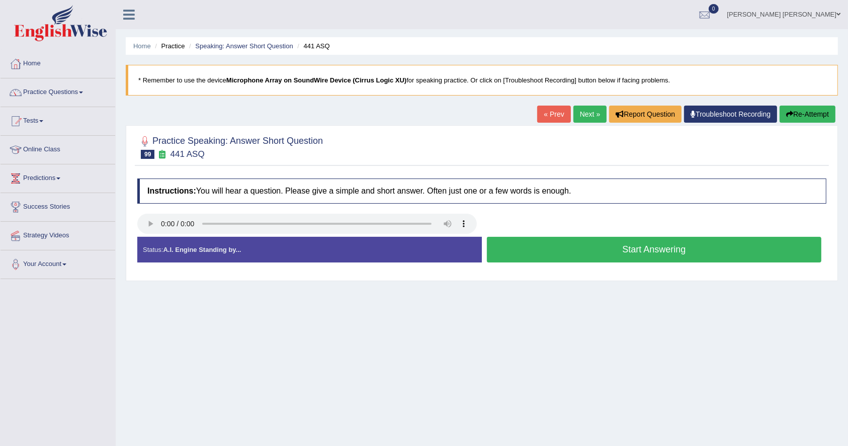
click at [716, 252] on button "Start Answering" at bounding box center [654, 250] width 335 height 26
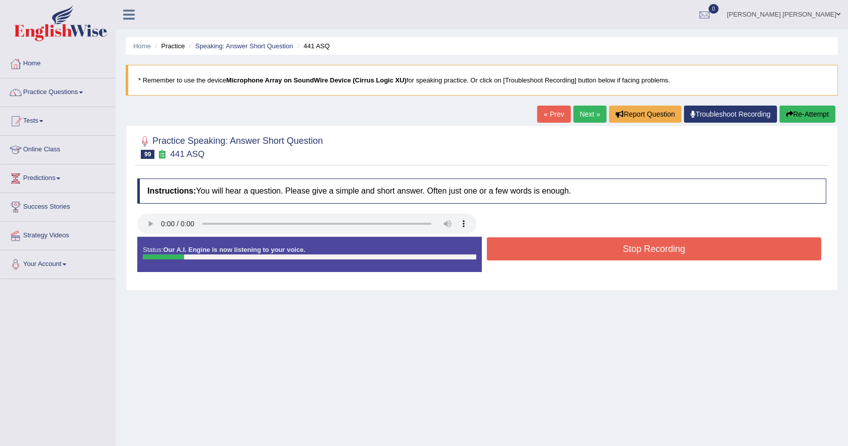
click at [716, 252] on button "Stop Recording" at bounding box center [654, 248] width 335 height 23
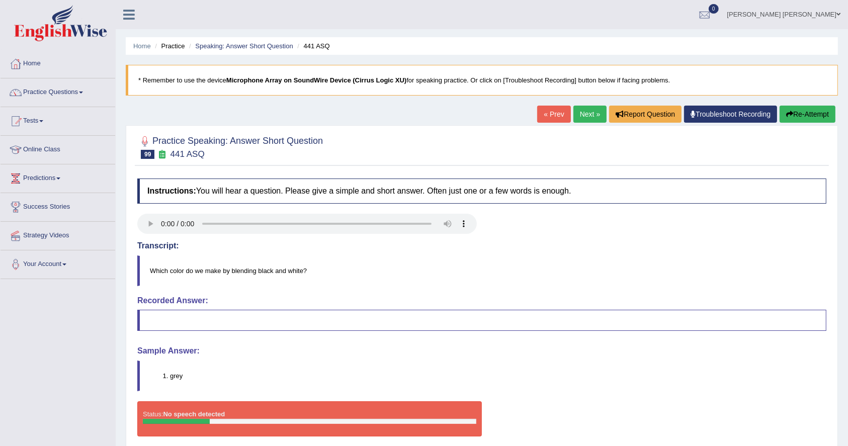
drag, startPoint x: 594, startPoint y: 119, endPoint x: 590, endPoint y: 126, distance: 8.1
click at [594, 119] on link "Next »" at bounding box center [590, 114] width 33 height 17
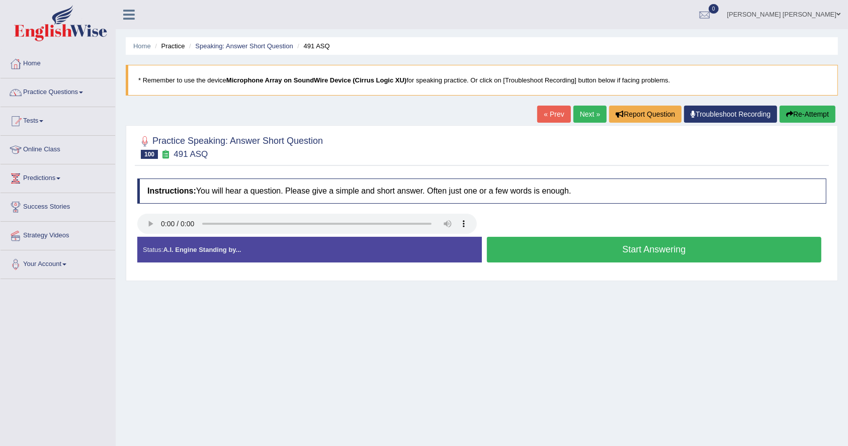
click at [638, 245] on button "Start Answering" at bounding box center [654, 250] width 335 height 26
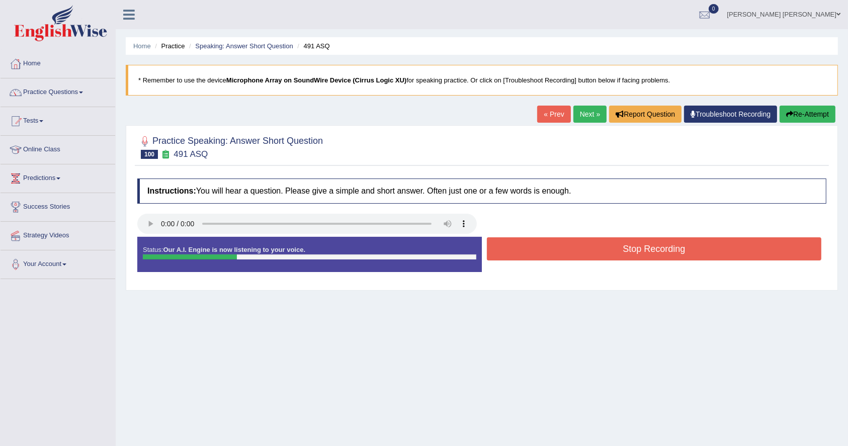
click at [638, 239] on button "Stop Recording" at bounding box center [654, 248] width 335 height 23
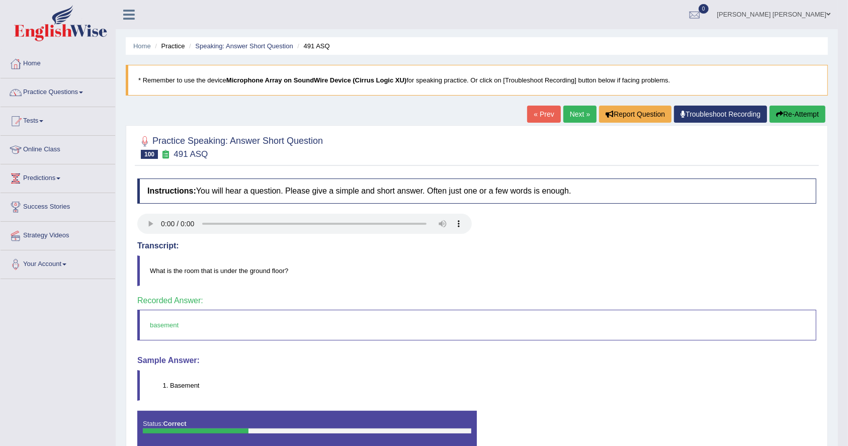
click at [582, 114] on link "Next »" at bounding box center [580, 114] width 33 height 17
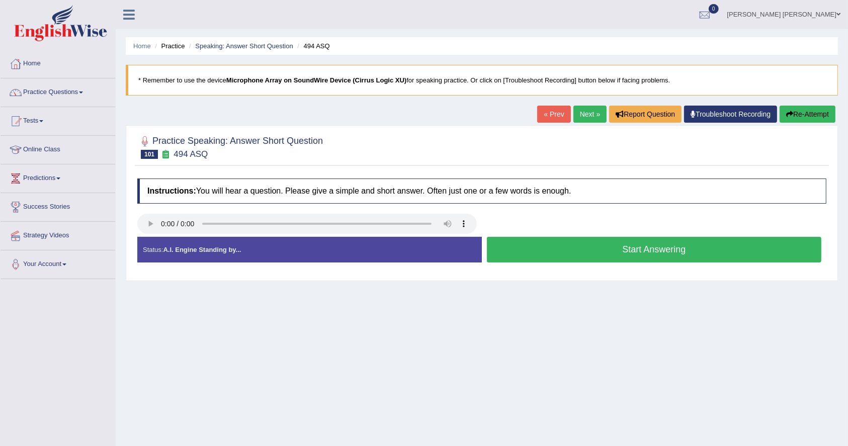
click at [663, 245] on button "Start Answering" at bounding box center [654, 250] width 335 height 26
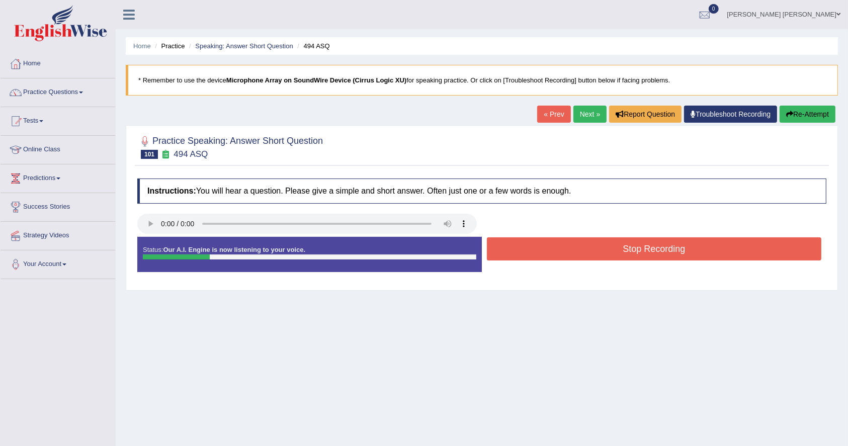
click at [663, 245] on button "Stop Recording" at bounding box center [654, 248] width 335 height 23
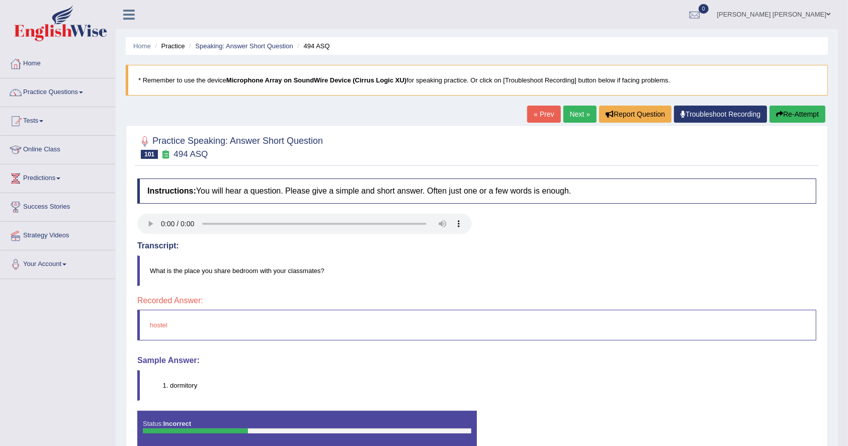
click at [576, 119] on link "Next »" at bounding box center [580, 114] width 33 height 17
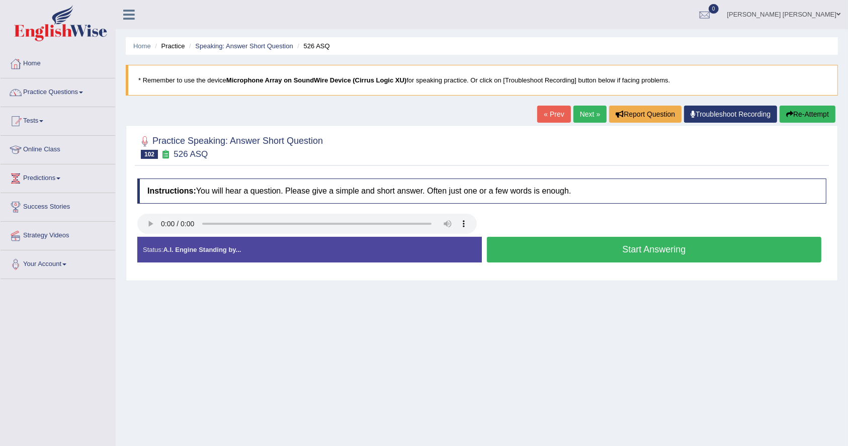
click at [606, 257] on button "Start Answering" at bounding box center [654, 250] width 335 height 26
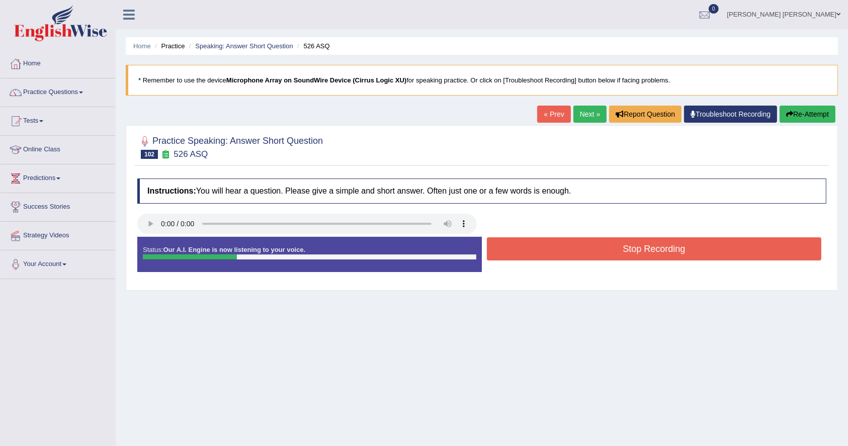
click at [606, 257] on button "Stop Recording" at bounding box center [654, 248] width 335 height 23
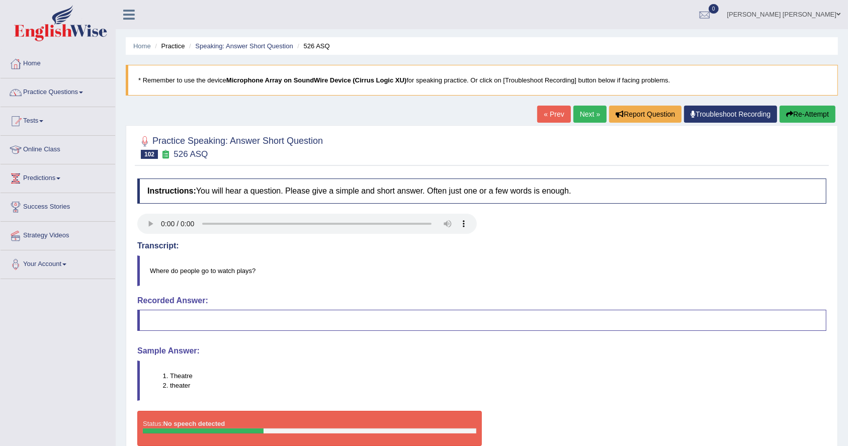
click at [586, 116] on link "Next »" at bounding box center [590, 114] width 33 height 17
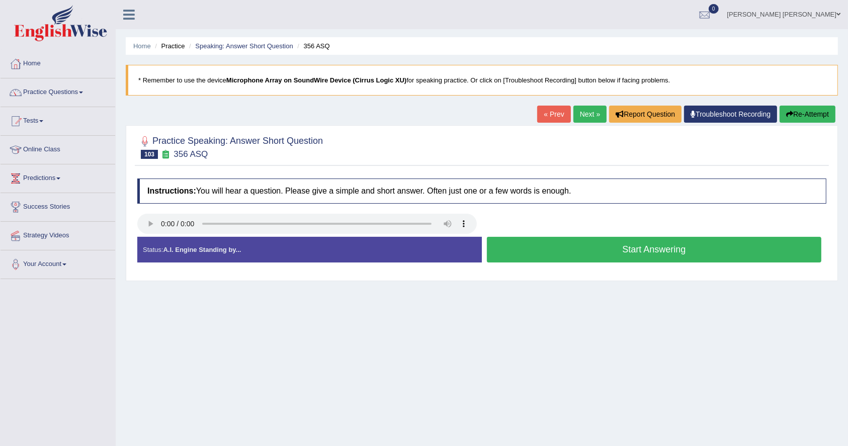
click at [629, 251] on button "Start Answering" at bounding box center [654, 250] width 335 height 26
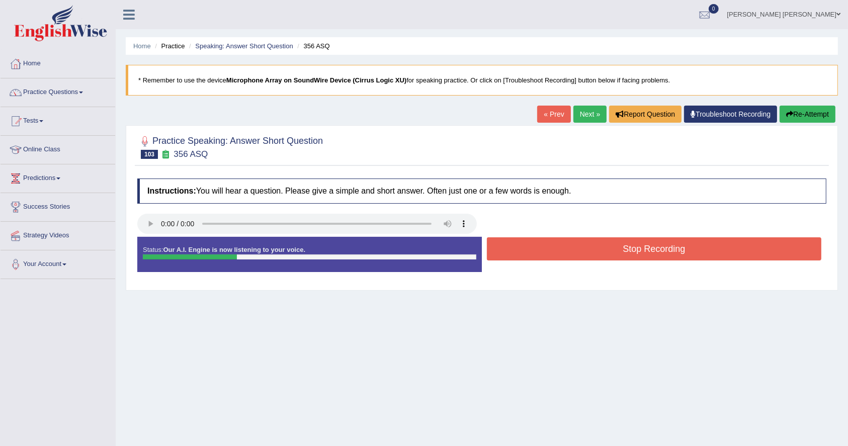
click at [629, 252] on button "Stop Recording" at bounding box center [654, 248] width 335 height 23
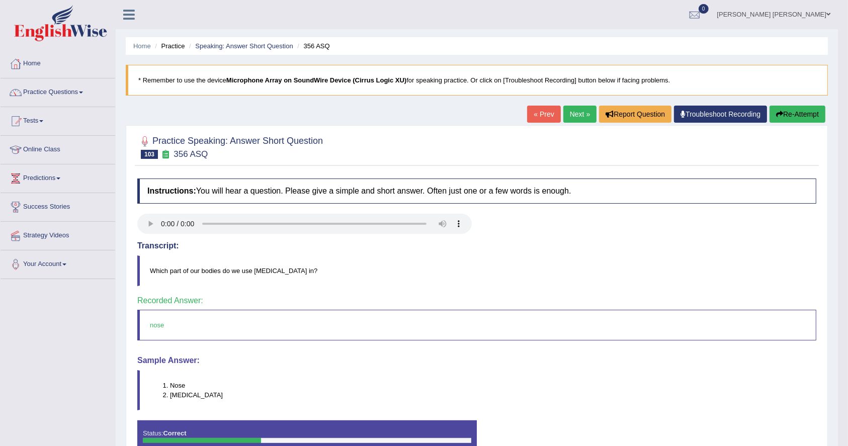
click at [570, 112] on link "Next »" at bounding box center [580, 114] width 33 height 17
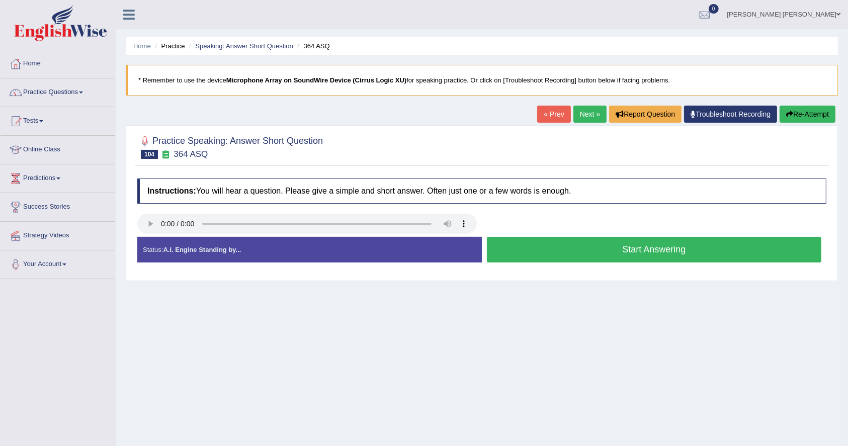
click at [318, 278] on div "Practice Speaking: Answer Short Question 104 364 ASQ Instructions: You will hea…" at bounding box center [482, 203] width 712 height 156
click at [587, 243] on button "Start Answering" at bounding box center [654, 250] width 335 height 26
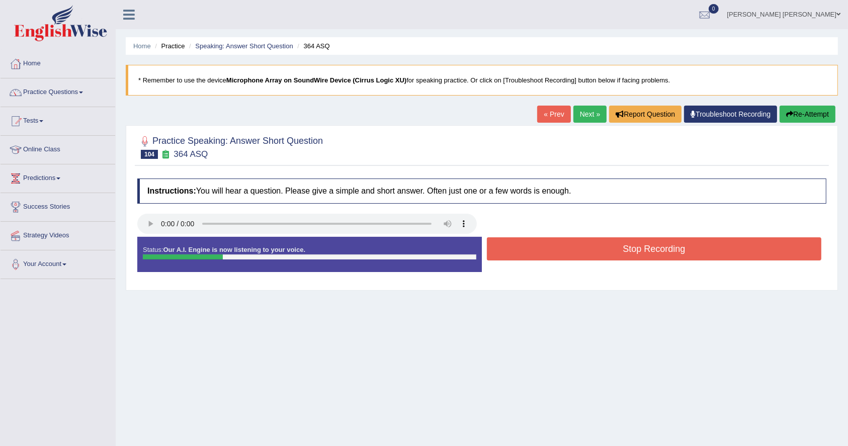
click at [587, 243] on button "Stop Recording" at bounding box center [654, 248] width 335 height 23
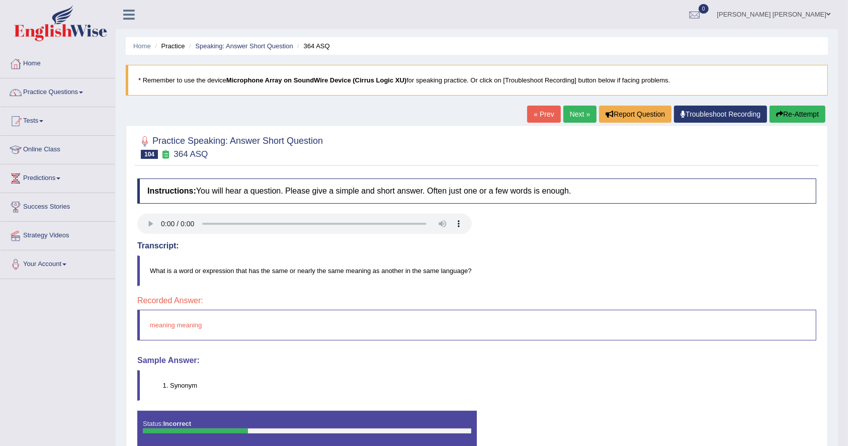
click at [578, 117] on link "Next »" at bounding box center [580, 114] width 33 height 17
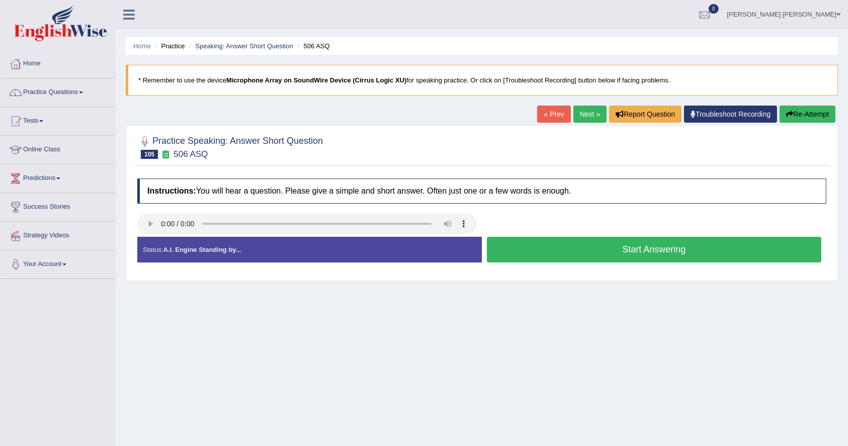
click at [667, 256] on button "Start Answering" at bounding box center [654, 250] width 335 height 26
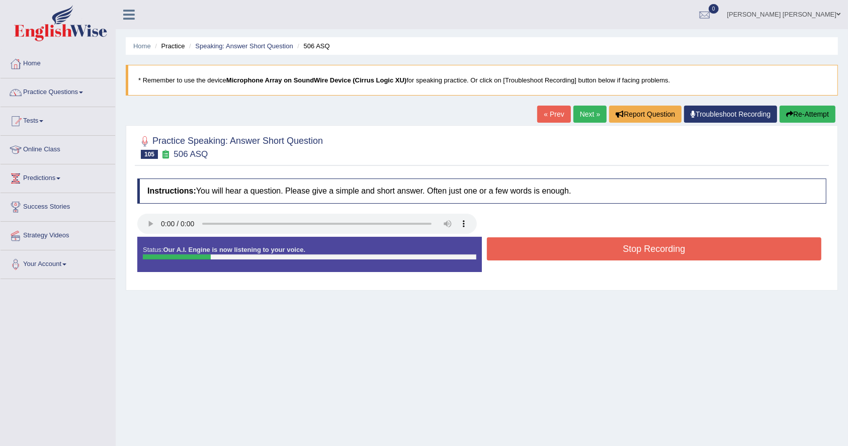
click at [667, 256] on button "Stop Recording" at bounding box center [654, 248] width 335 height 23
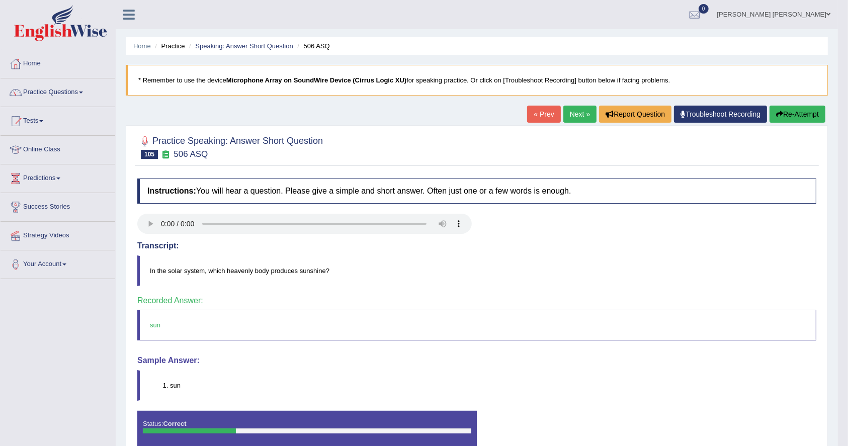
click at [571, 107] on link "Next »" at bounding box center [580, 114] width 33 height 17
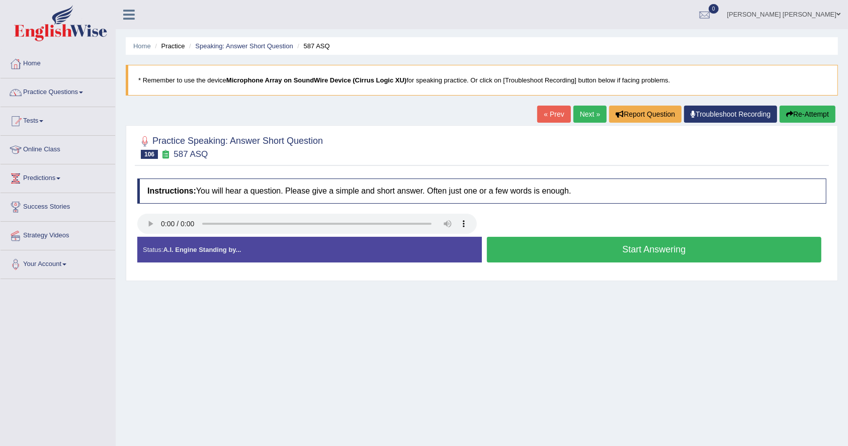
click at [652, 249] on button "Start Answering" at bounding box center [654, 250] width 335 height 26
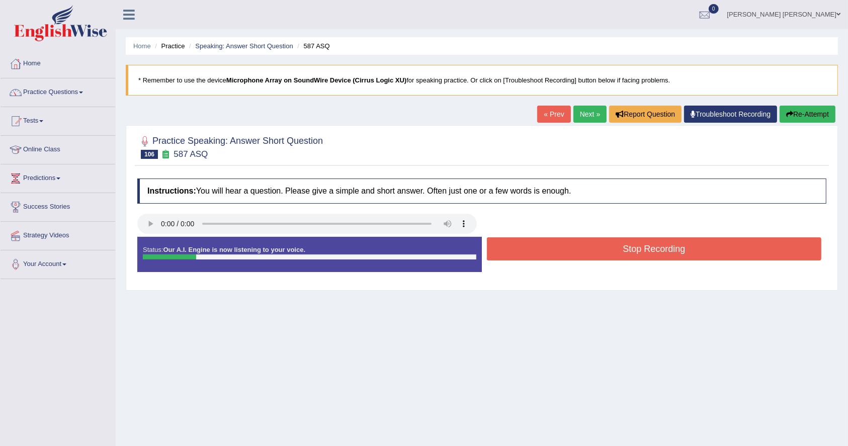
click at [652, 249] on button "Stop Recording" at bounding box center [654, 248] width 335 height 23
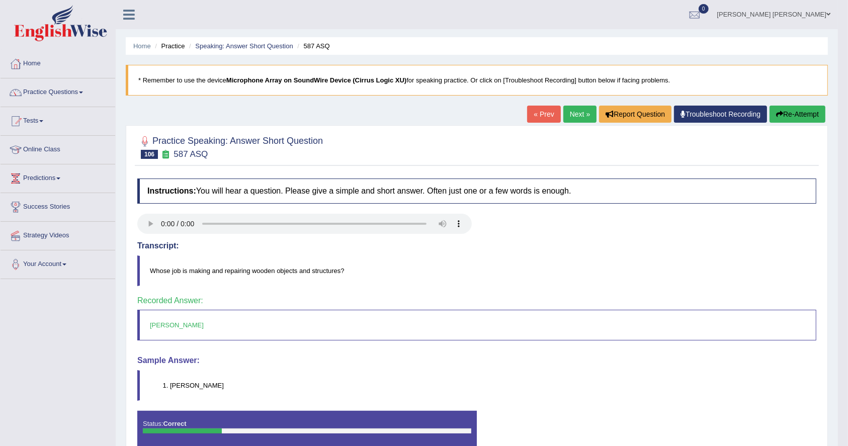
click at [574, 111] on link "Next »" at bounding box center [580, 114] width 33 height 17
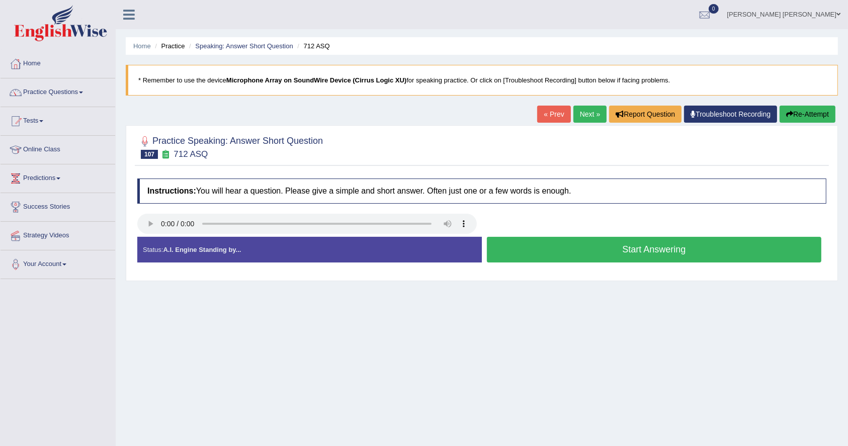
click at [655, 256] on button "Start Answering" at bounding box center [654, 250] width 335 height 26
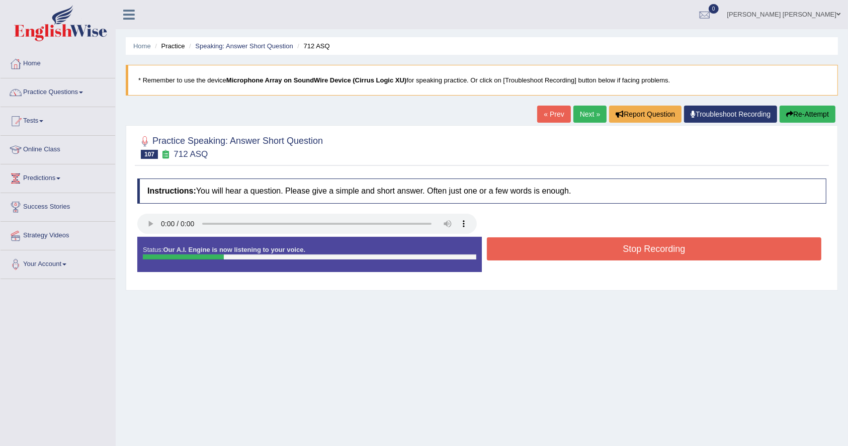
click at [655, 256] on button "Stop Recording" at bounding box center [654, 248] width 335 height 23
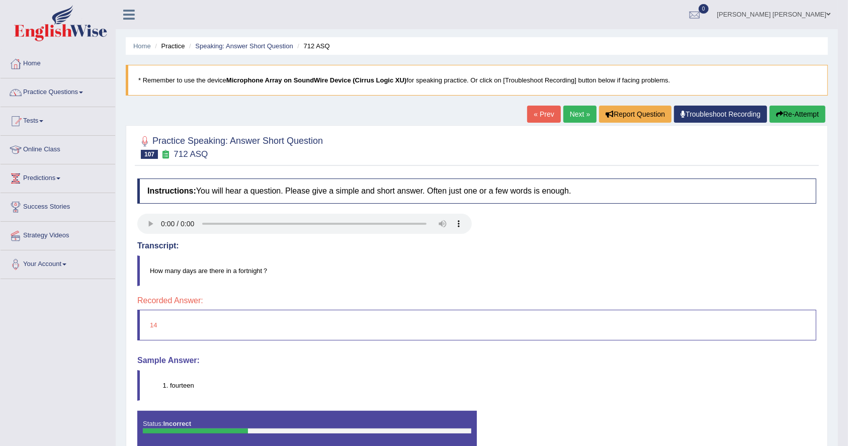
click at [568, 115] on link "Next »" at bounding box center [580, 114] width 33 height 17
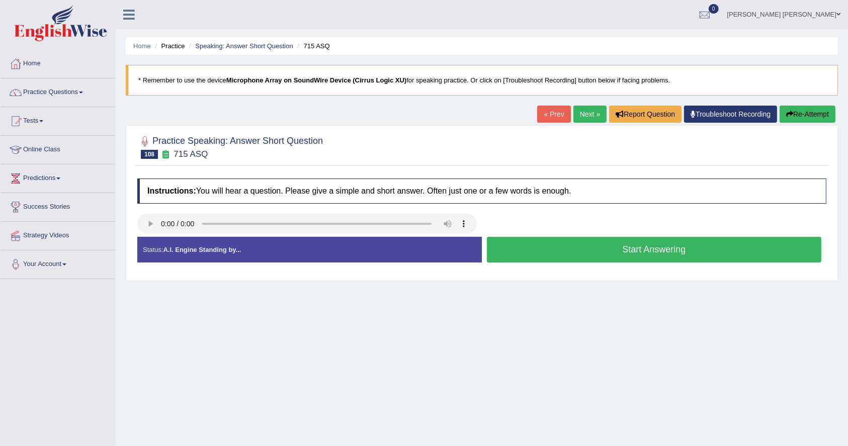
click at [737, 244] on button "Start Answering" at bounding box center [654, 250] width 335 height 26
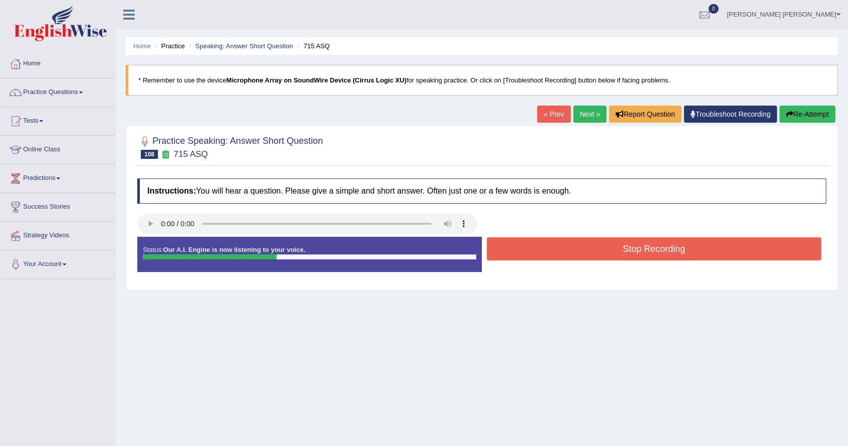
click at [737, 244] on button "Stop Recording" at bounding box center [654, 248] width 335 height 23
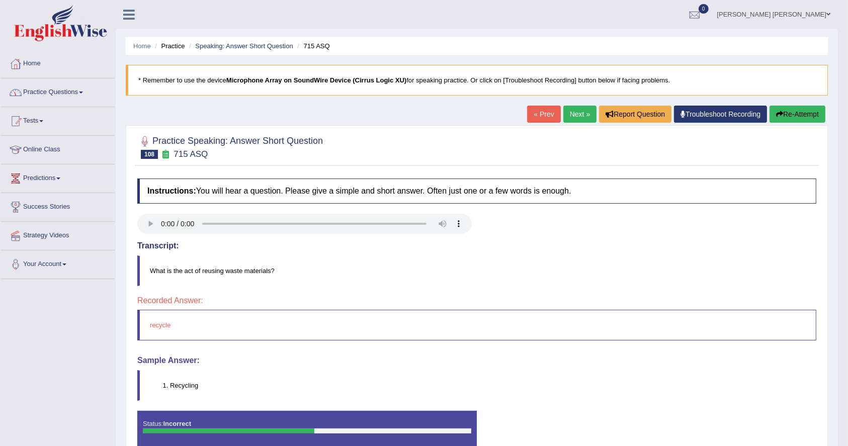
click at [581, 113] on link "Next »" at bounding box center [580, 114] width 33 height 17
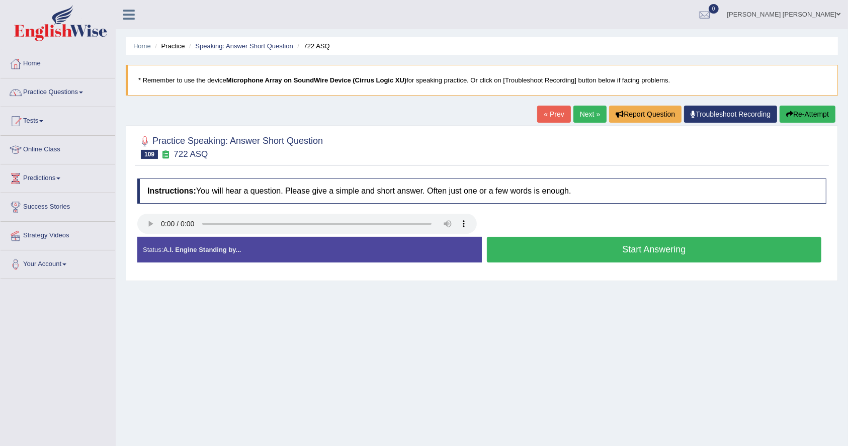
click at [678, 261] on button "Start Answering" at bounding box center [654, 250] width 335 height 26
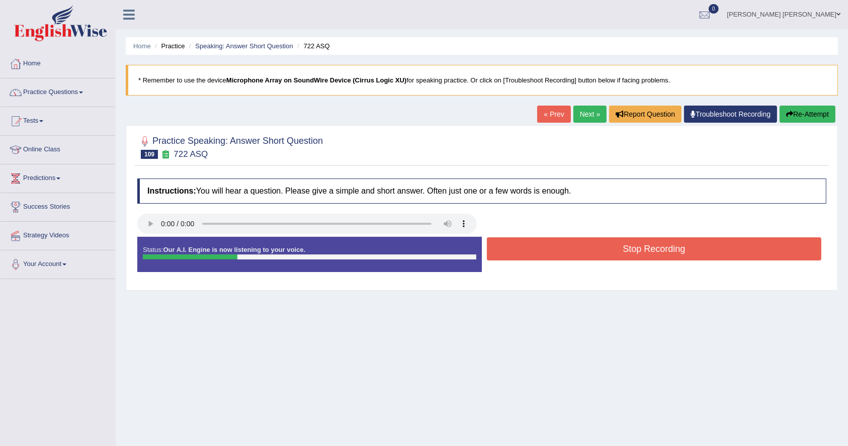
click at [679, 256] on button "Stop Recording" at bounding box center [654, 248] width 335 height 23
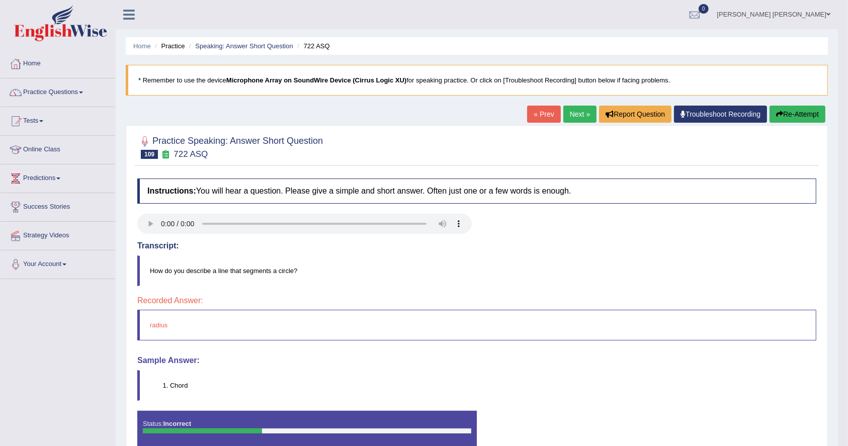
click at [580, 119] on link "Next »" at bounding box center [580, 114] width 33 height 17
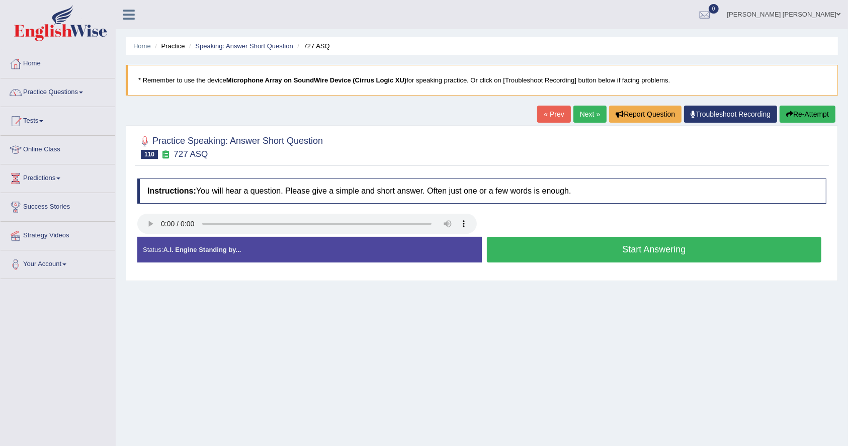
click at [728, 256] on button "Start Answering" at bounding box center [654, 250] width 335 height 26
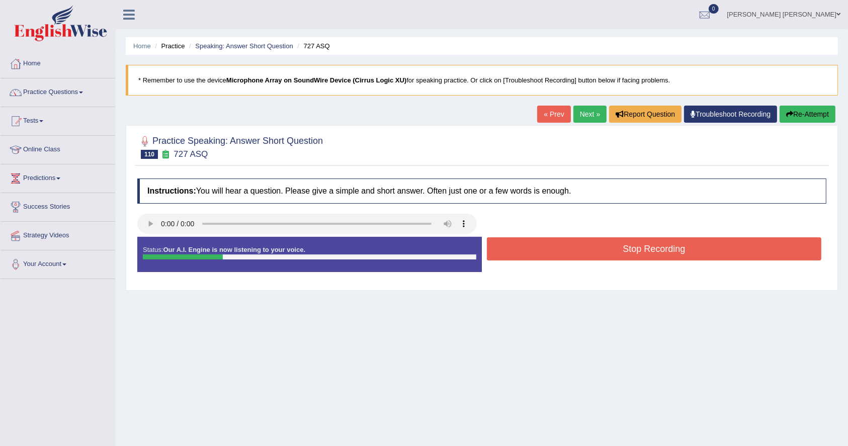
click at [719, 254] on button "Stop Recording" at bounding box center [654, 248] width 335 height 23
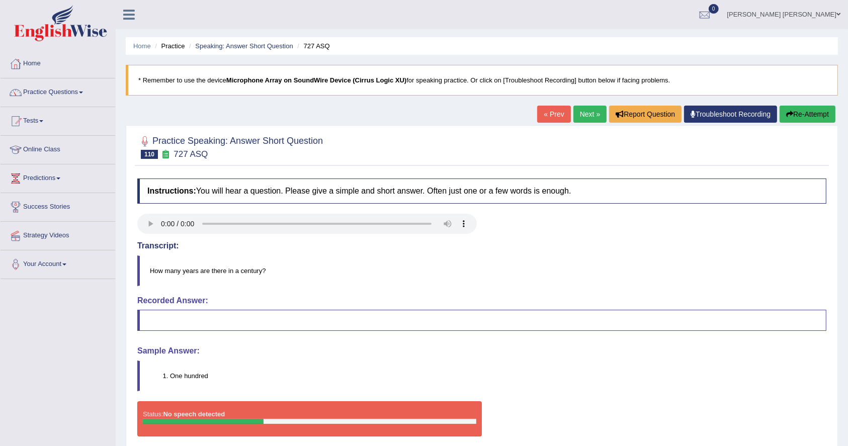
click at [587, 120] on link "Next »" at bounding box center [590, 114] width 33 height 17
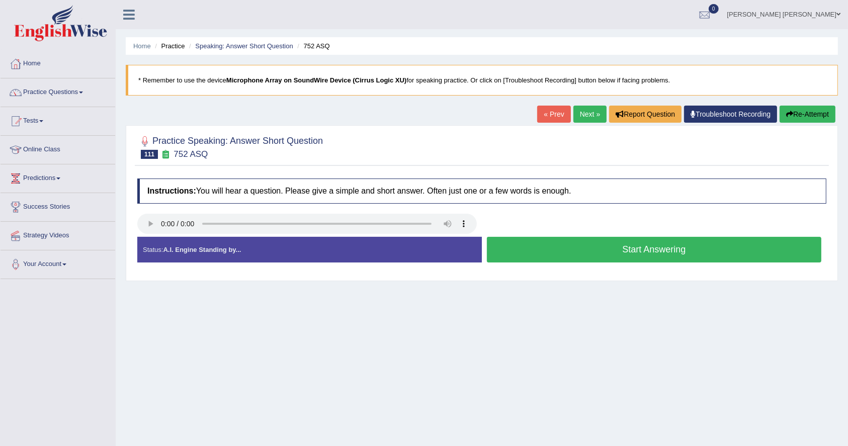
click at [692, 244] on button "Start Answering" at bounding box center [654, 250] width 335 height 26
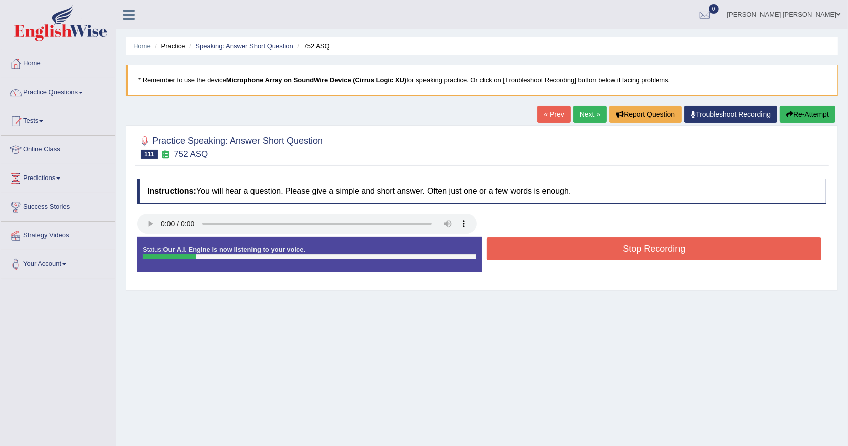
click at [692, 244] on button "Stop Recording" at bounding box center [654, 248] width 335 height 23
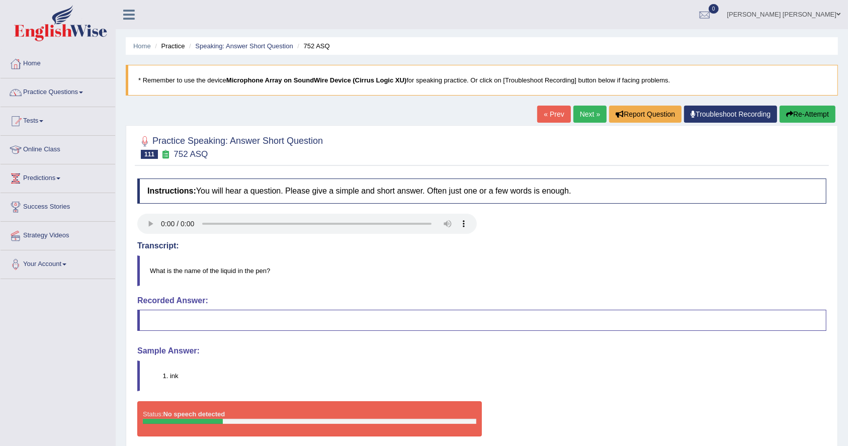
click at [592, 114] on link "Next »" at bounding box center [590, 114] width 33 height 17
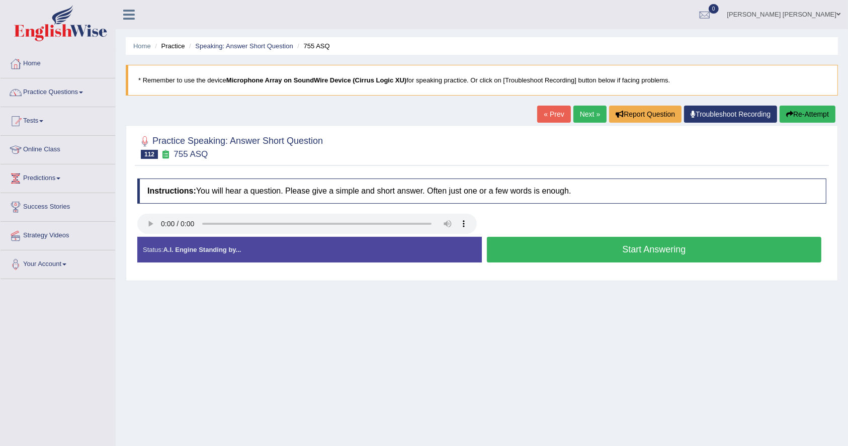
click at [607, 261] on button "Start Answering" at bounding box center [654, 250] width 335 height 26
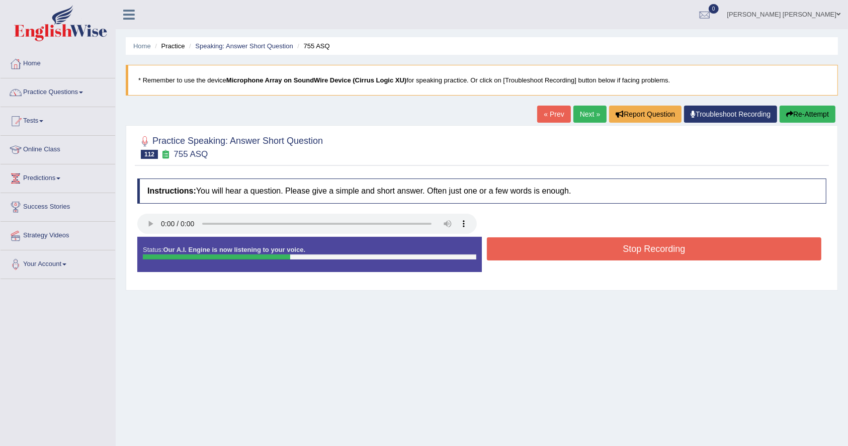
click at [666, 247] on button "Stop Recording" at bounding box center [654, 248] width 335 height 23
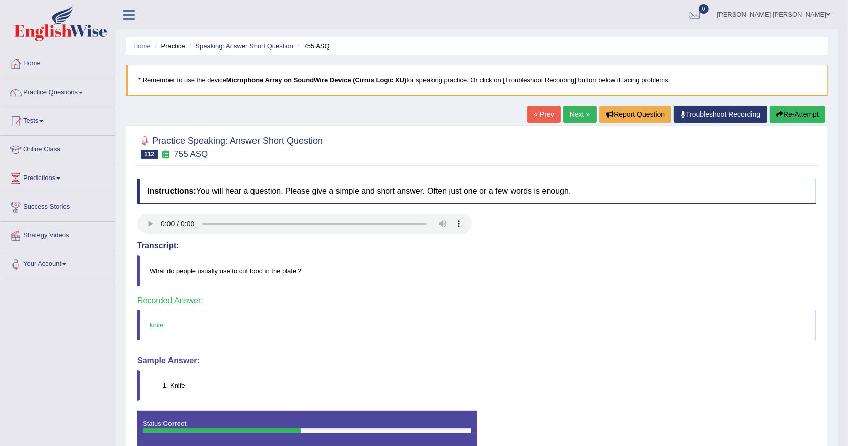
click at [586, 110] on link "Next »" at bounding box center [580, 114] width 33 height 17
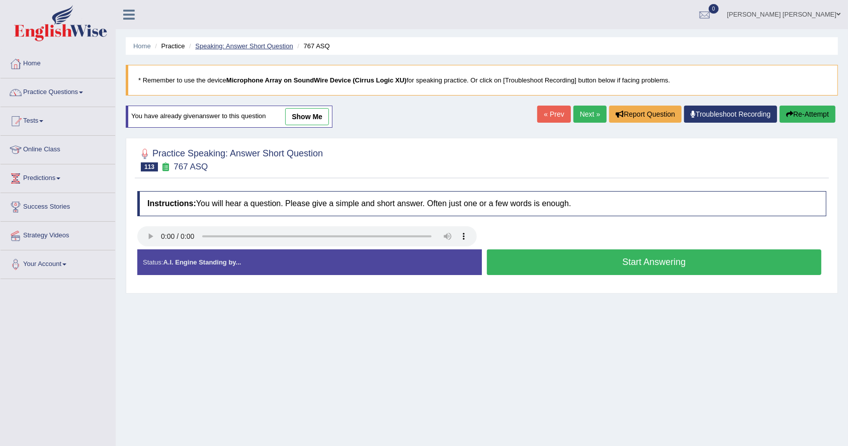
click at [277, 42] on link "Speaking: Answer Short Question" at bounding box center [244, 46] width 98 height 8
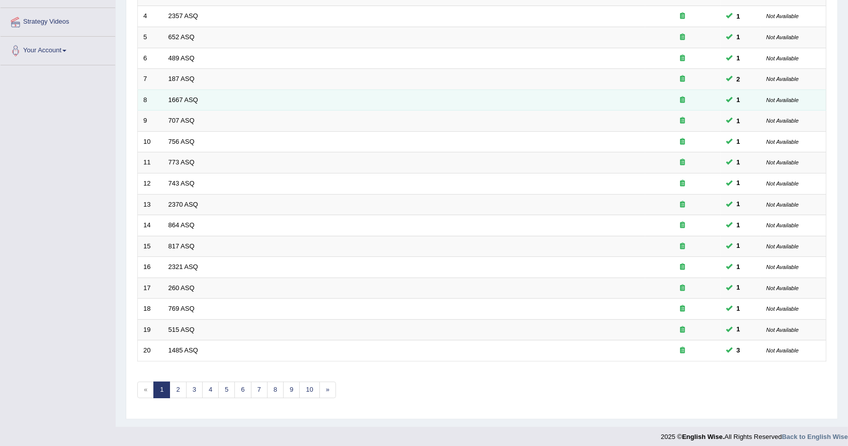
scroll to position [217, 0]
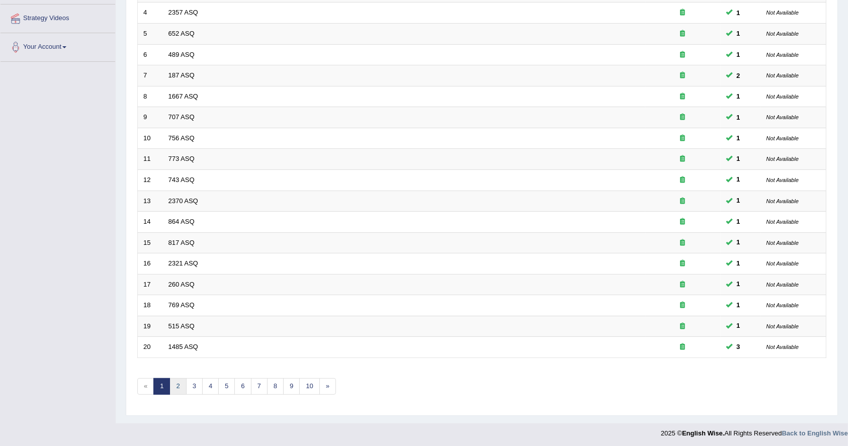
click at [184, 385] on link "2" at bounding box center [178, 386] width 17 height 17
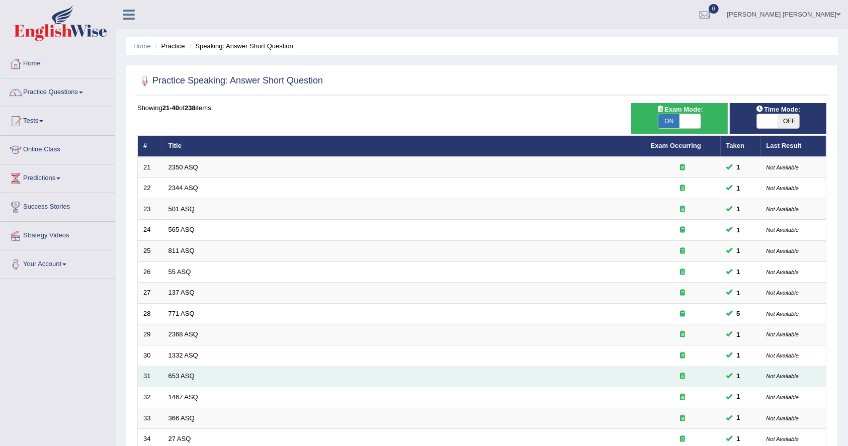
scroll to position [217, 0]
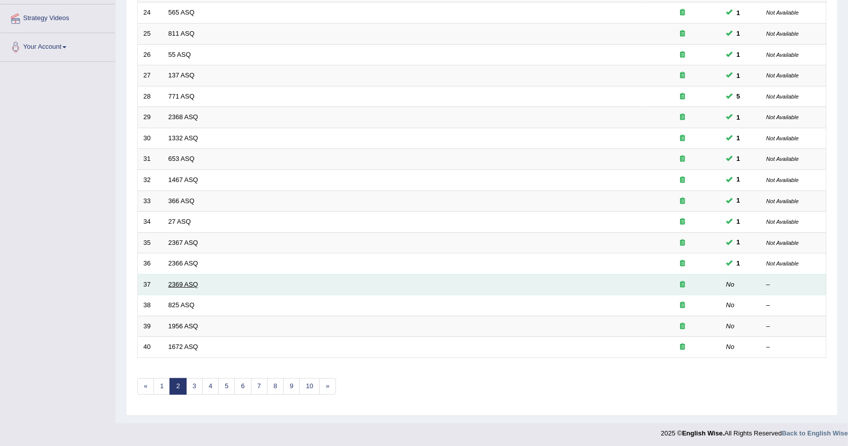
click at [183, 284] on link "2369 ASQ" at bounding box center [184, 285] width 30 height 8
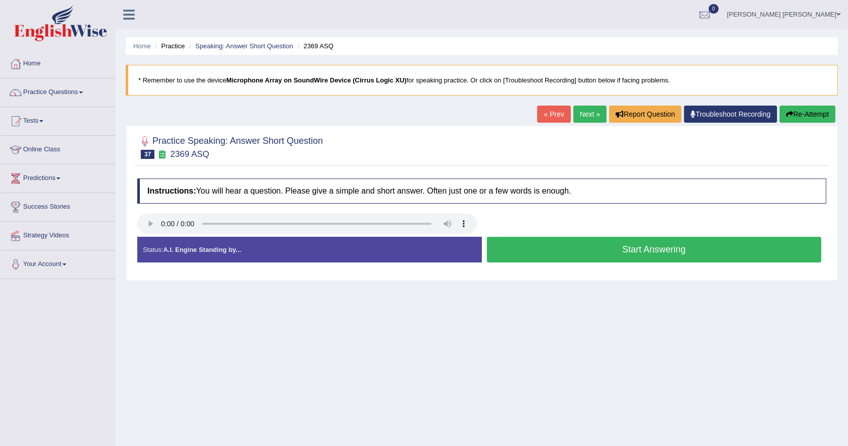
click at [690, 252] on button "Start Answering" at bounding box center [654, 250] width 335 height 26
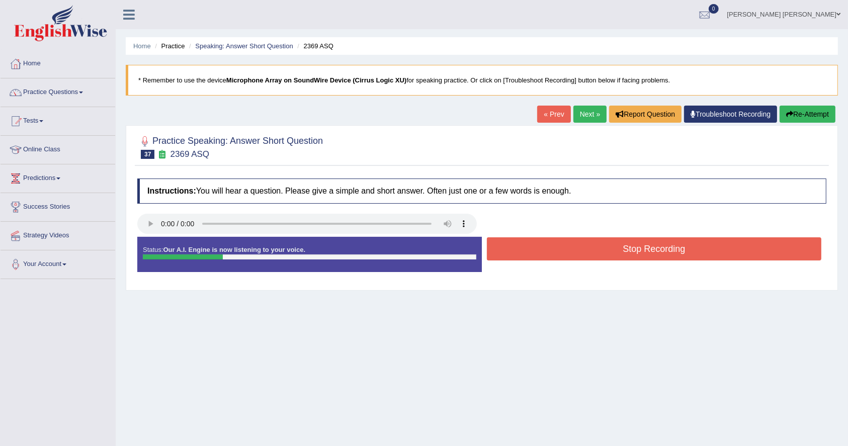
click at [690, 252] on button "Stop Recording" at bounding box center [654, 248] width 335 height 23
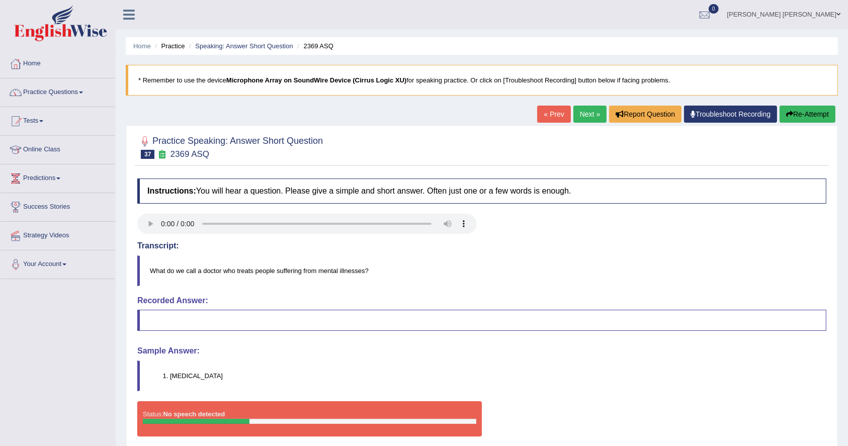
click at [588, 120] on link "Next »" at bounding box center [590, 114] width 33 height 17
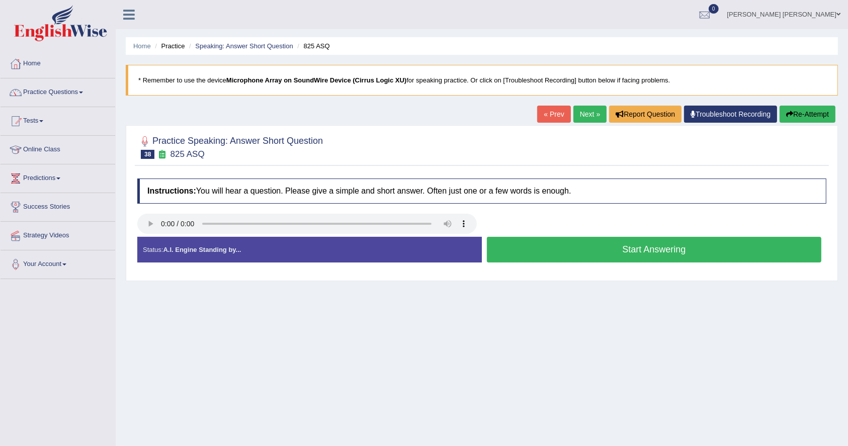
click at [655, 247] on button "Start Answering" at bounding box center [654, 250] width 335 height 26
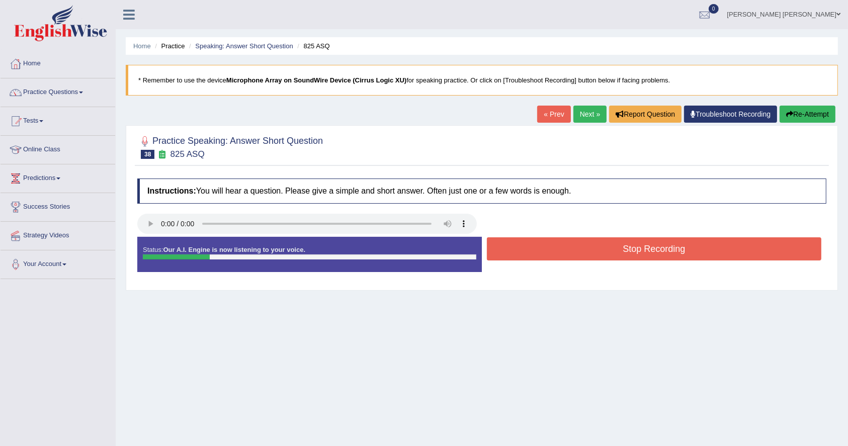
click at [655, 247] on button "Stop Recording" at bounding box center [654, 248] width 335 height 23
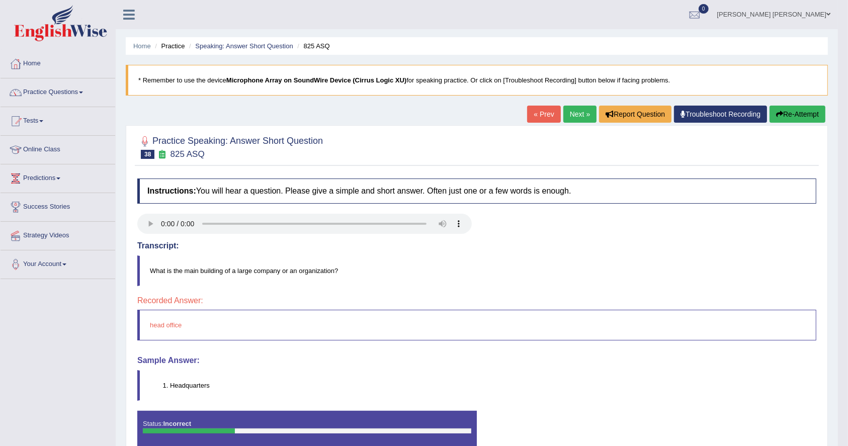
click at [568, 114] on link "Next »" at bounding box center [580, 114] width 33 height 17
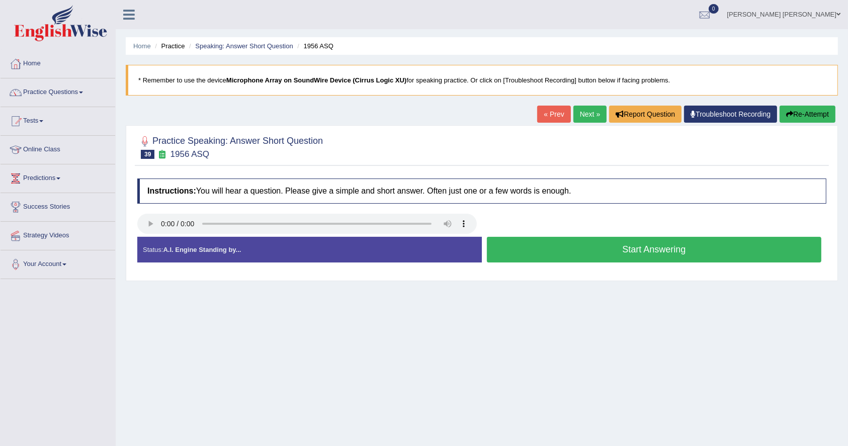
click at [557, 258] on button "Start Answering" at bounding box center [654, 250] width 335 height 26
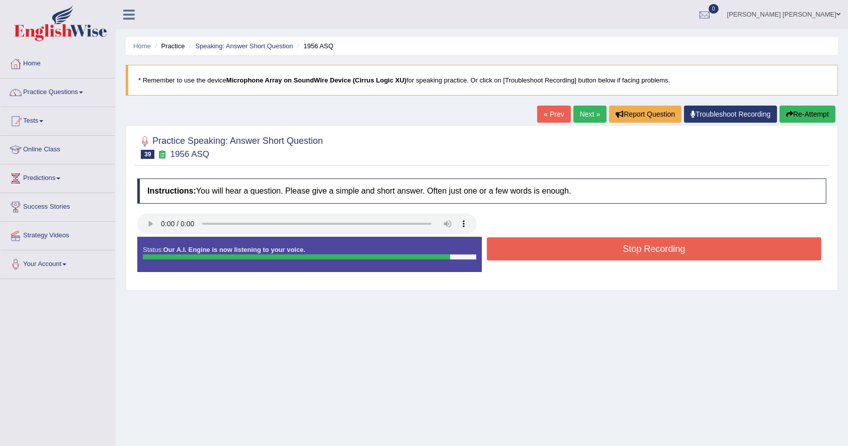
click at [678, 250] on button "Stop Recording" at bounding box center [654, 248] width 335 height 23
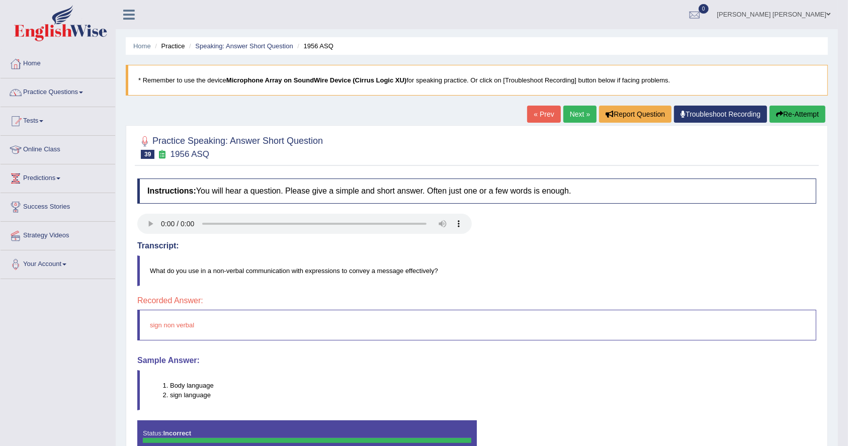
click at [566, 107] on link "Next »" at bounding box center [580, 114] width 33 height 17
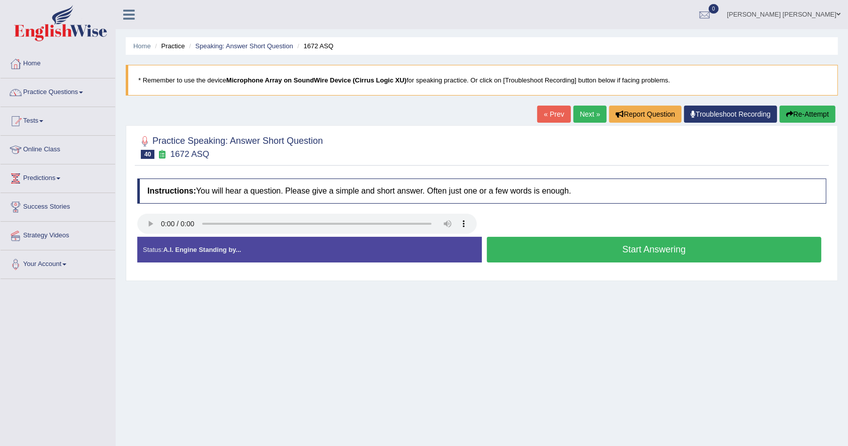
click at [675, 242] on button "Start Answering" at bounding box center [654, 250] width 335 height 26
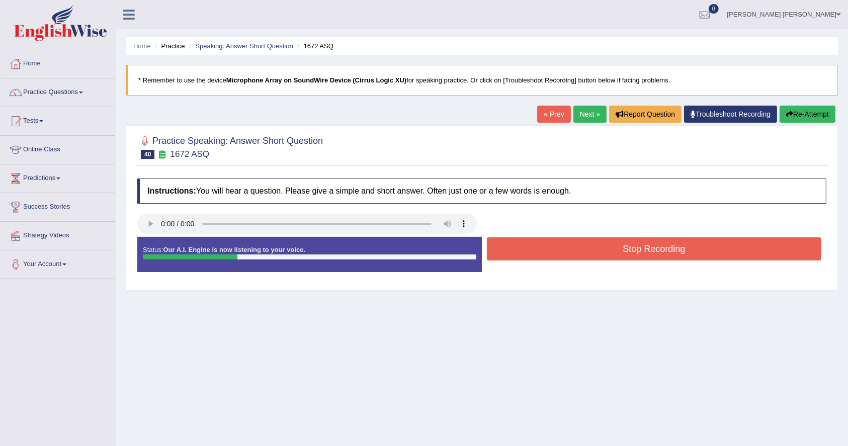
click at [675, 242] on button "Stop Recording" at bounding box center [654, 248] width 335 height 23
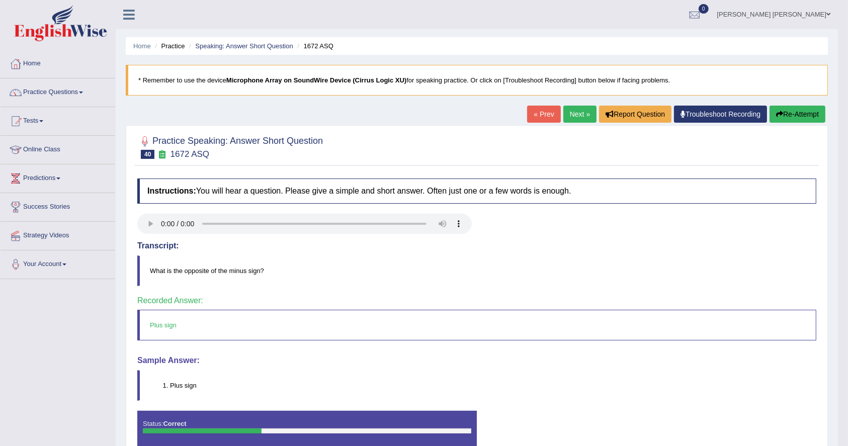
click at [577, 109] on link "Next »" at bounding box center [580, 114] width 33 height 17
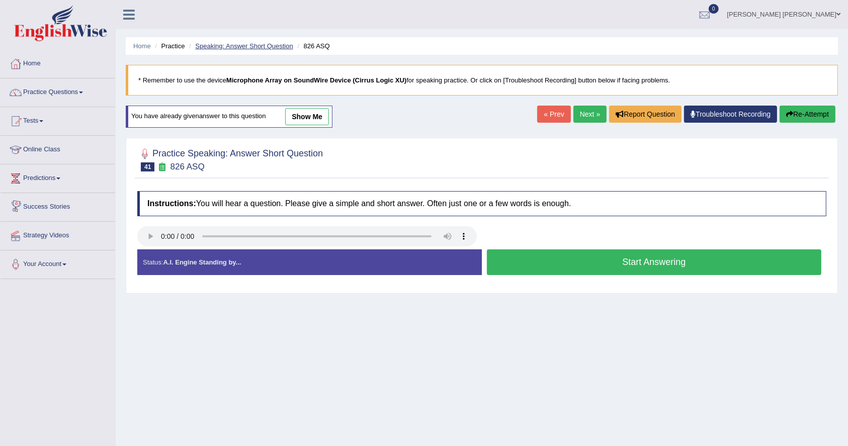
click at [257, 42] on link "Speaking: Answer Short Question" at bounding box center [244, 46] width 98 height 8
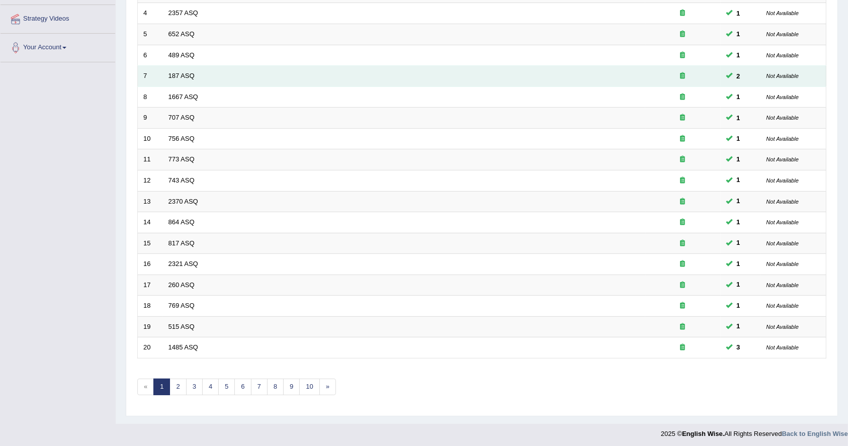
scroll to position [217, 0]
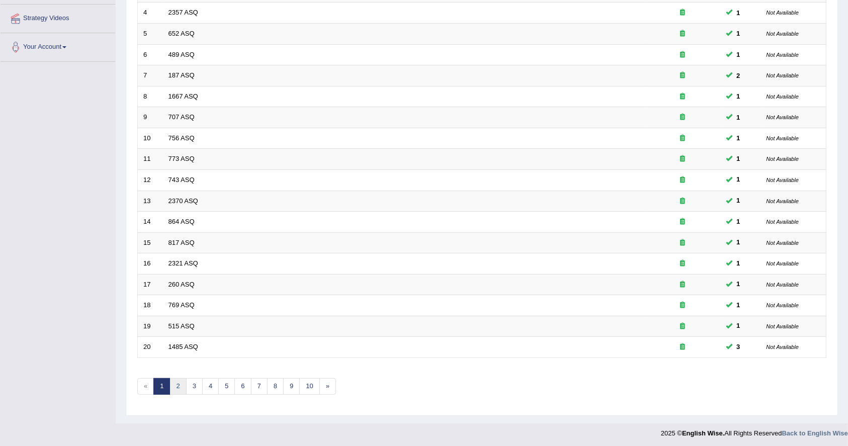
click at [173, 389] on link "2" at bounding box center [178, 386] width 17 height 17
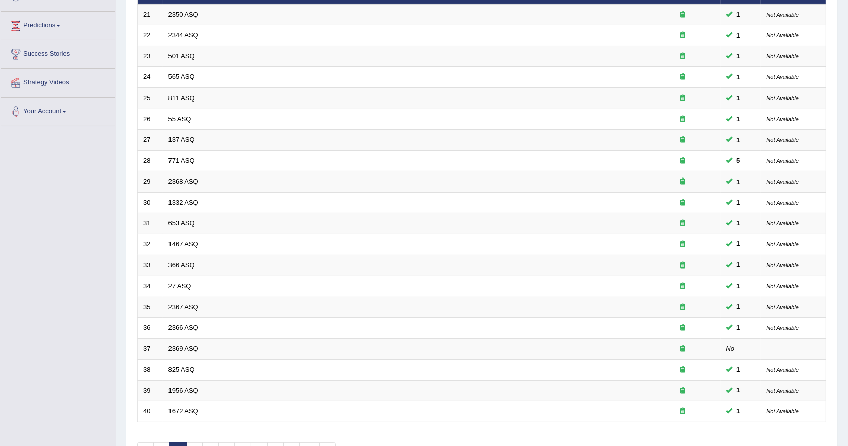
scroll to position [217, 0]
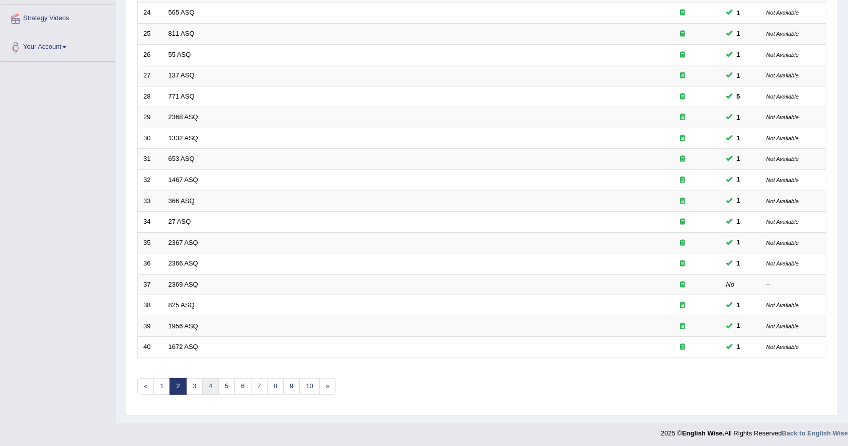
click at [210, 388] on link "4" at bounding box center [210, 386] width 17 height 17
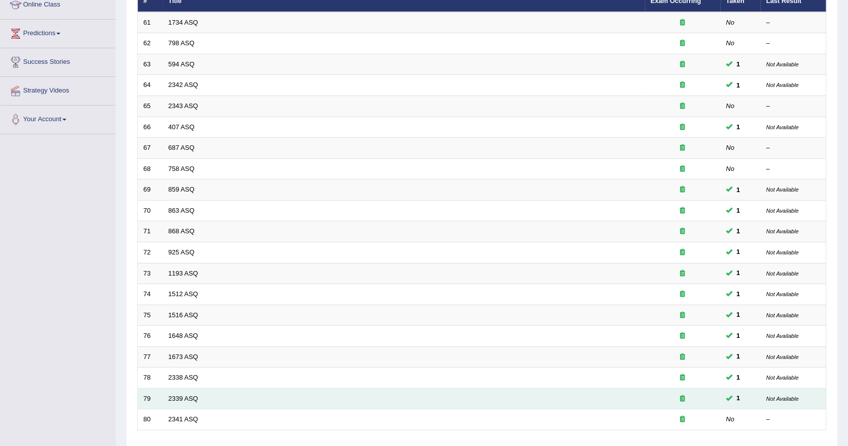
scroll to position [217, 0]
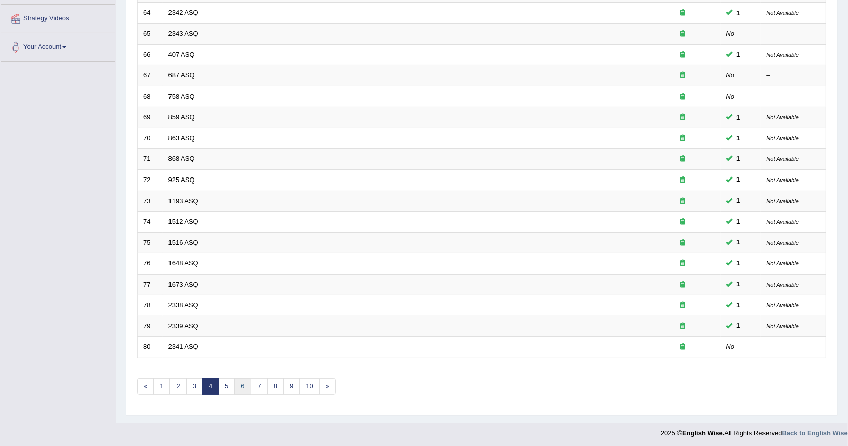
click at [240, 382] on link "6" at bounding box center [242, 386] width 17 height 17
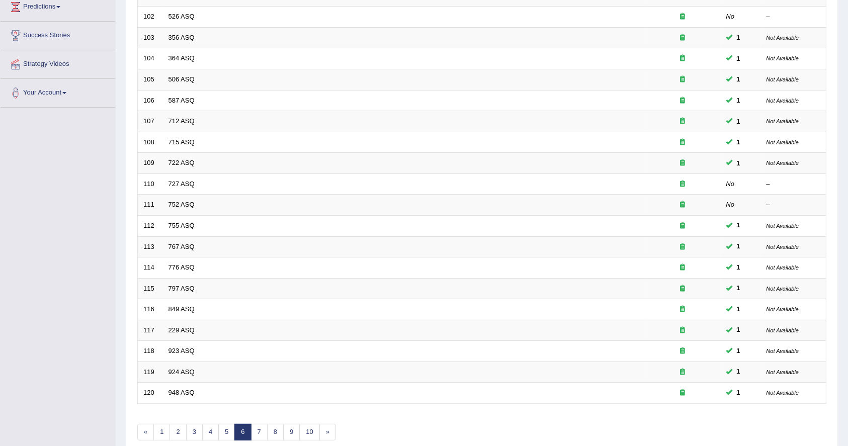
scroll to position [150, 0]
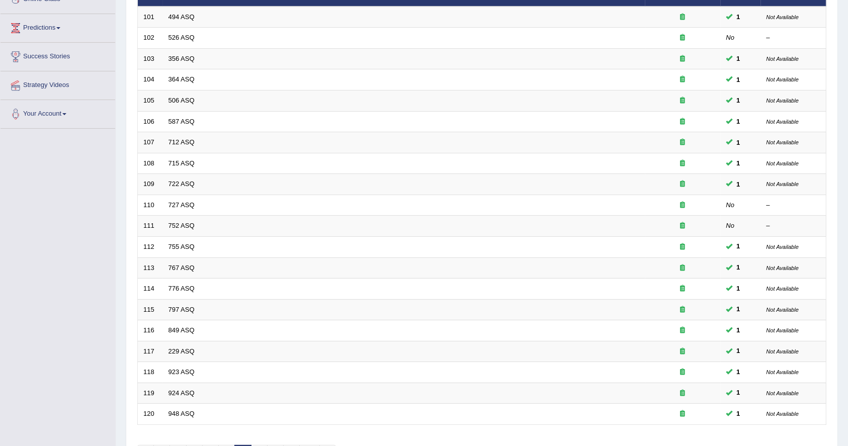
click at [41, 275] on div "Toggle navigation Home Practice Questions Speaking Practice Read Aloud Repeat S…" at bounding box center [424, 180] width 848 height 661
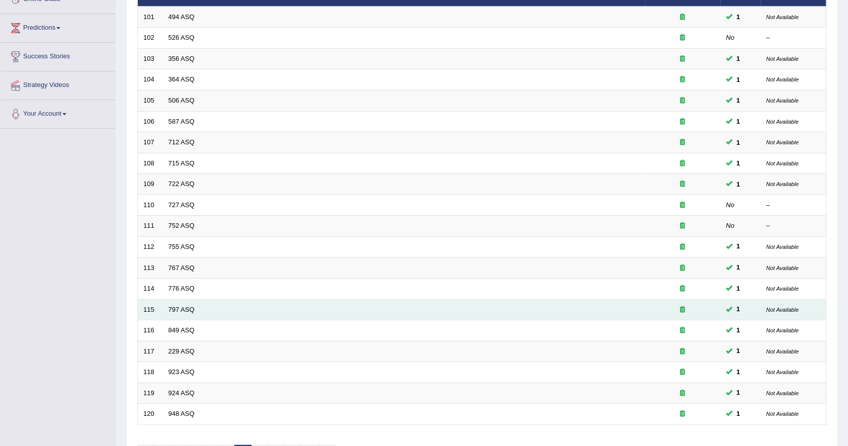
scroll to position [217, 0]
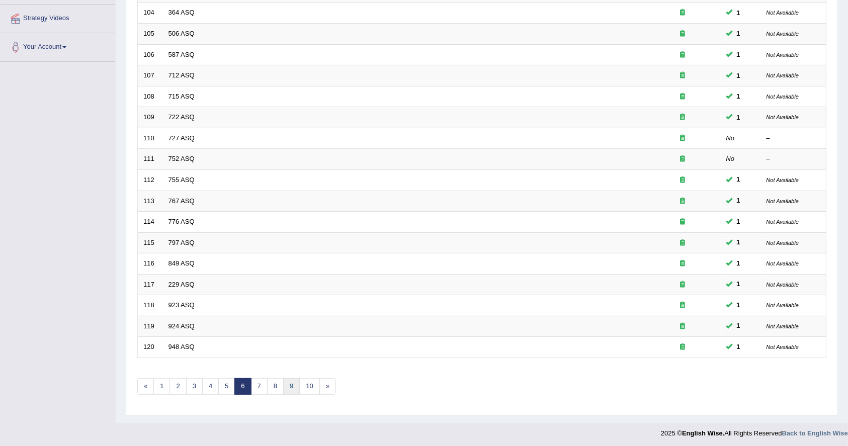
click at [290, 378] on link "9" at bounding box center [291, 386] width 17 height 17
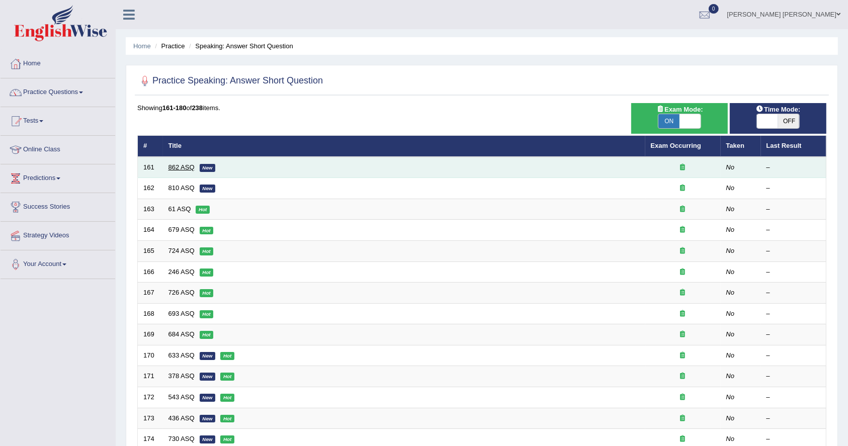
click at [184, 164] on link "862 ASQ" at bounding box center [182, 168] width 26 height 8
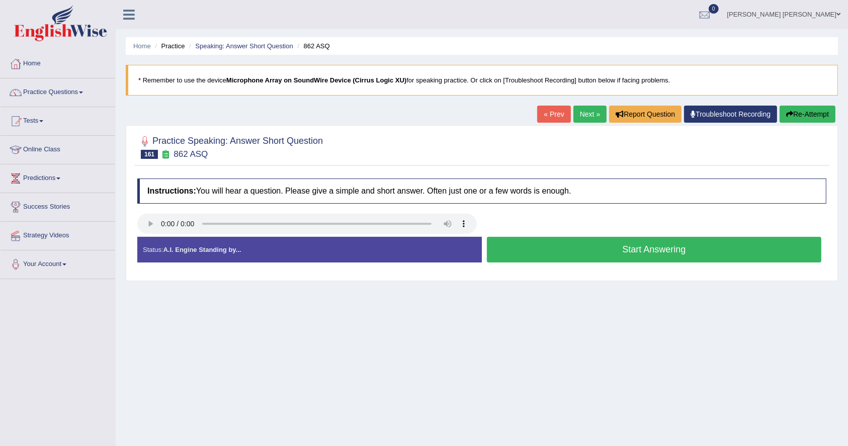
click at [653, 256] on button "Start Answering" at bounding box center [654, 250] width 335 height 26
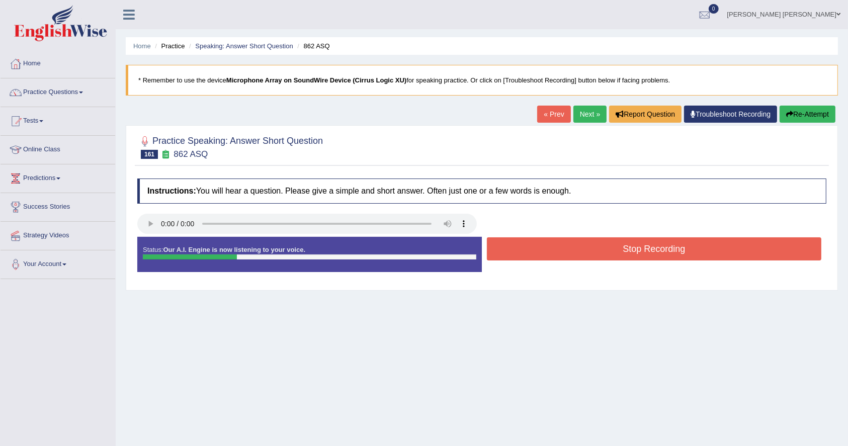
click at [653, 256] on button "Stop Recording" at bounding box center [654, 248] width 335 height 23
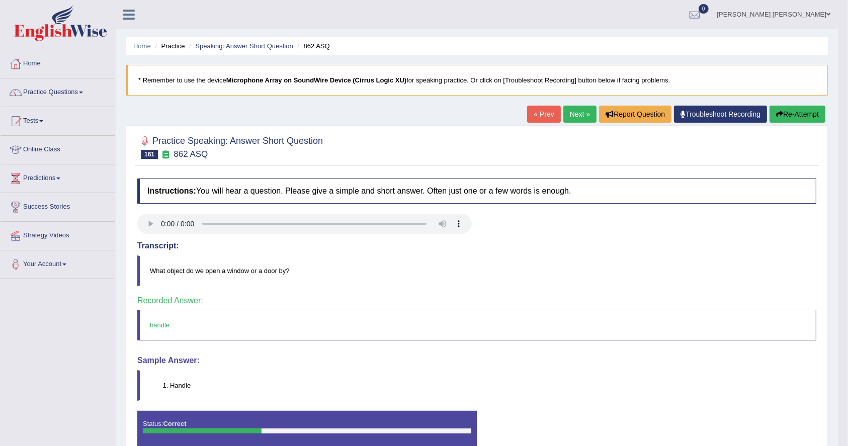
click at [568, 108] on link "Next »" at bounding box center [580, 114] width 33 height 17
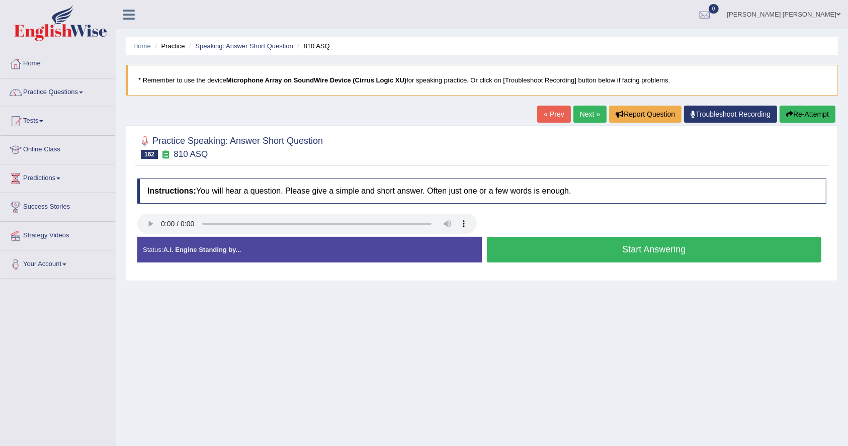
click at [662, 254] on button "Start Answering" at bounding box center [654, 250] width 335 height 26
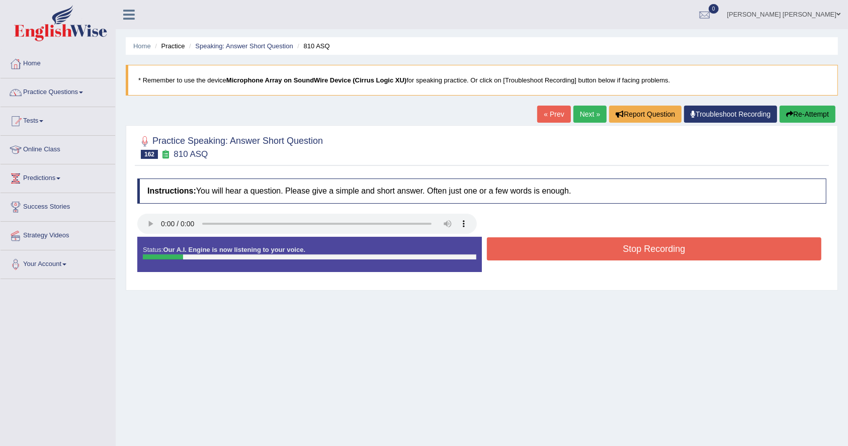
click at [662, 254] on button "Stop Recording" at bounding box center [654, 248] width 335 height 23
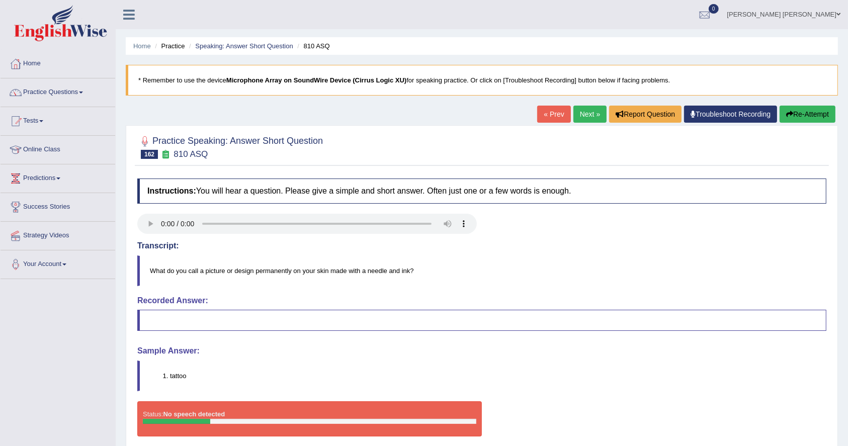
click at [597, 113] on link "Next »" at bounding box center [590, 114] width 33 height 17
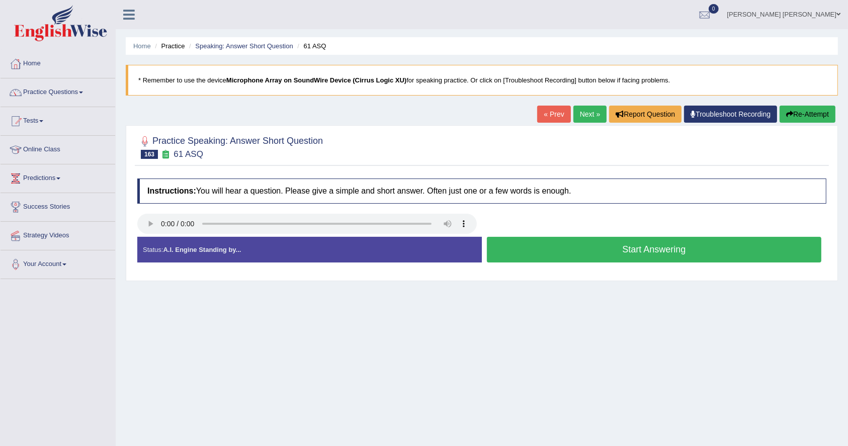
click at [628, 244] on button "Start Answering" at bounding box center [654, 250] width 335 height 26
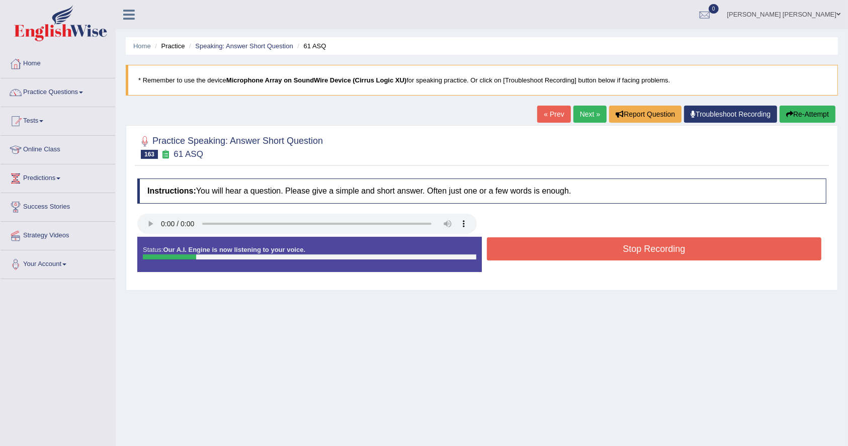
click at [628, 244] on button "Stop Recording" at bounding box center [654, 248] width 335 height 23
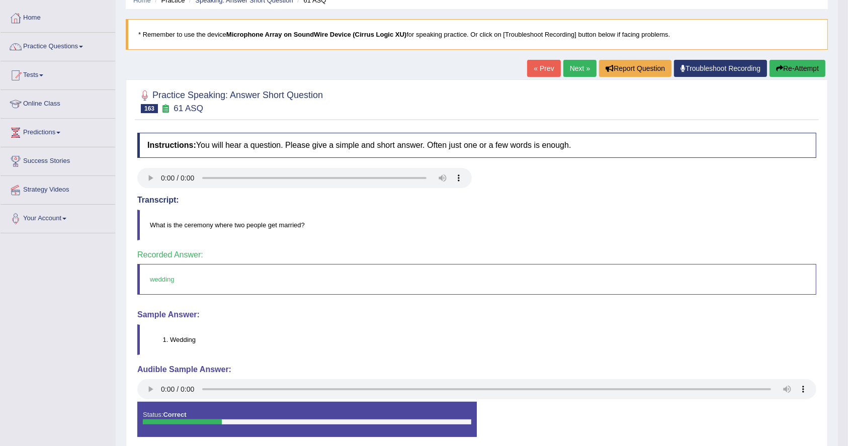
scroll to position [67, 0]
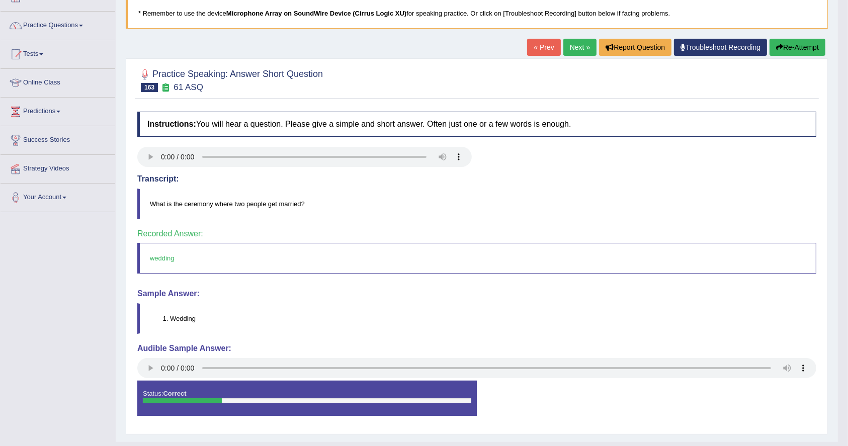
click at [566, 53] on link "Next »" at bounding box center [580, 47] width 33 height 17
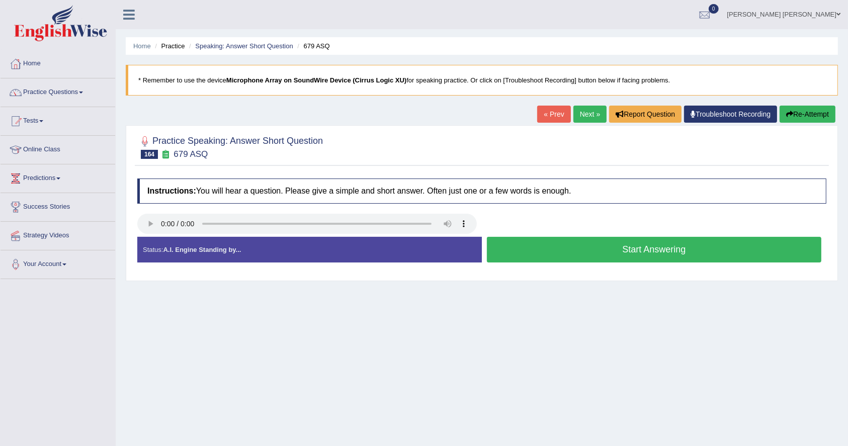
click at [657, 250] on button "Start Answering" at bounding box center [654, 250] width 335 height 26
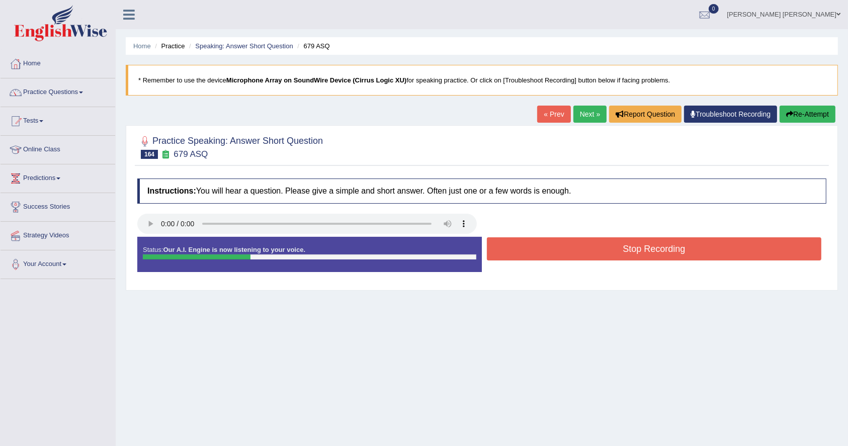
click at [643, 249] on button "Stop Recording" at bounding box center [654, 248] width 335 height 23
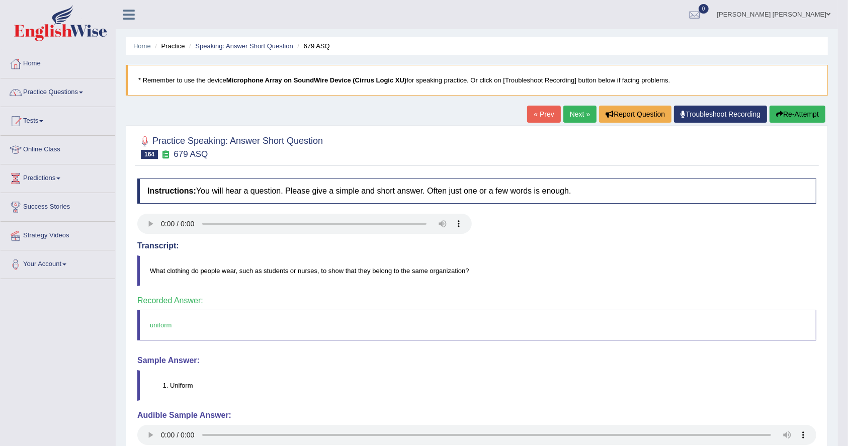
click at [576, 108] on link "Next »" at bounding box center [580, 114] width 33 height 17
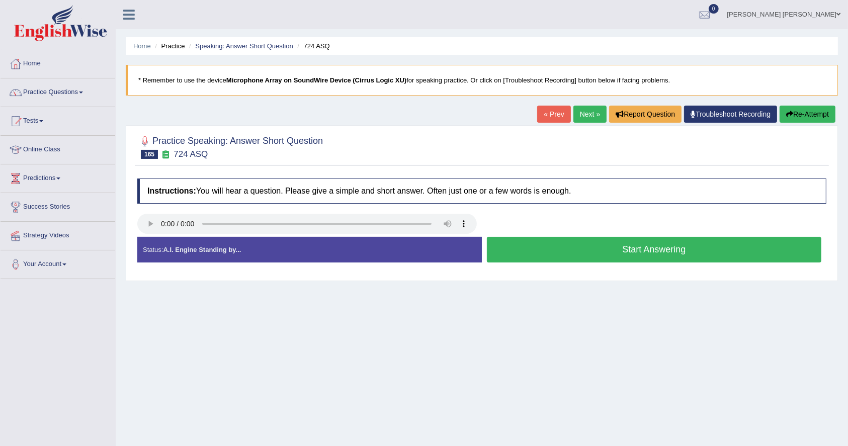
click at [659, 253] on button "Start Answering" at bounding box center [654, 250] width 335 height 26
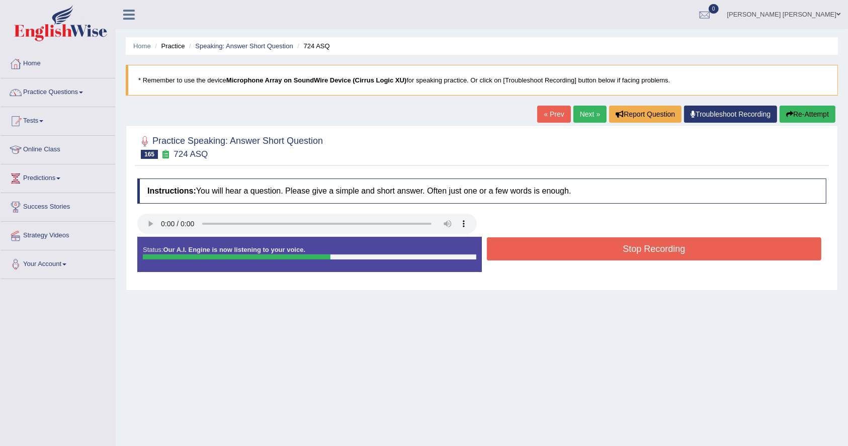
click at [659, 253] on button "Stop Recording" at bounding box center [654, 248] width 335 height 23
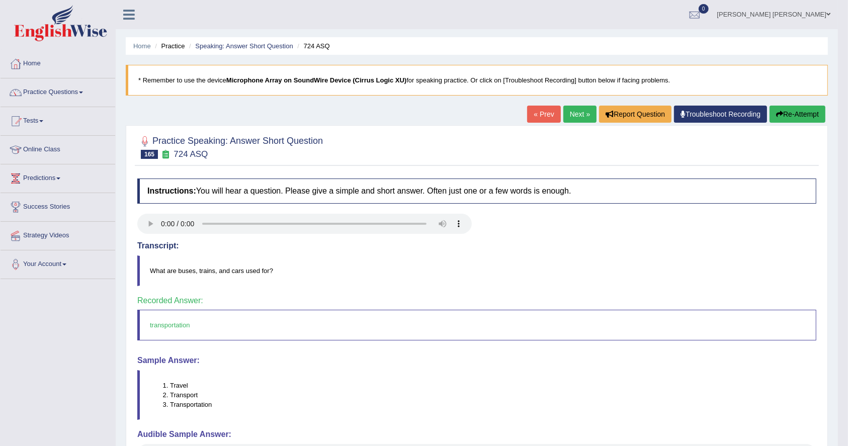
click at [569, 108] on link "Next »" at bounding box center [580, 114] width 33 height 17
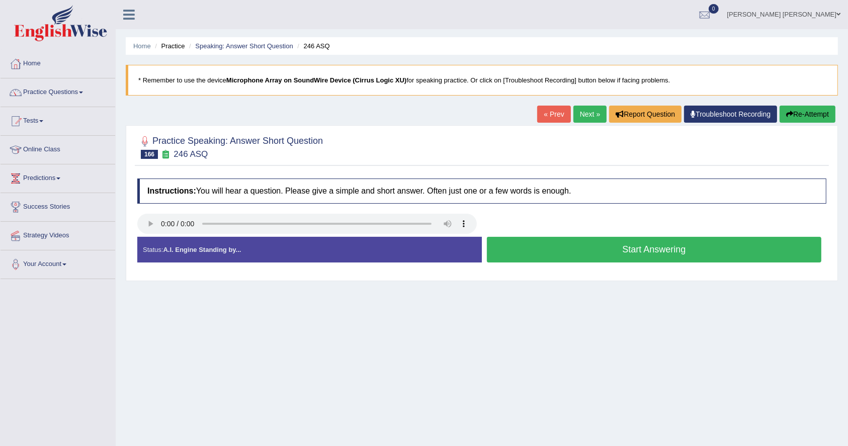
click at [662, 251] on button "Start Answering" at bounding box center [654, 250] width 335 height 26
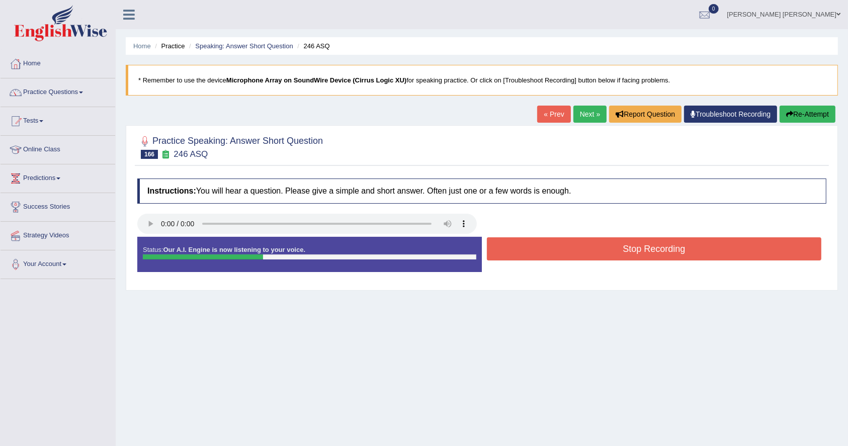
click at [662, 251] on button "Stop Recording" at bounding box center [654, 248] width 335 height 23
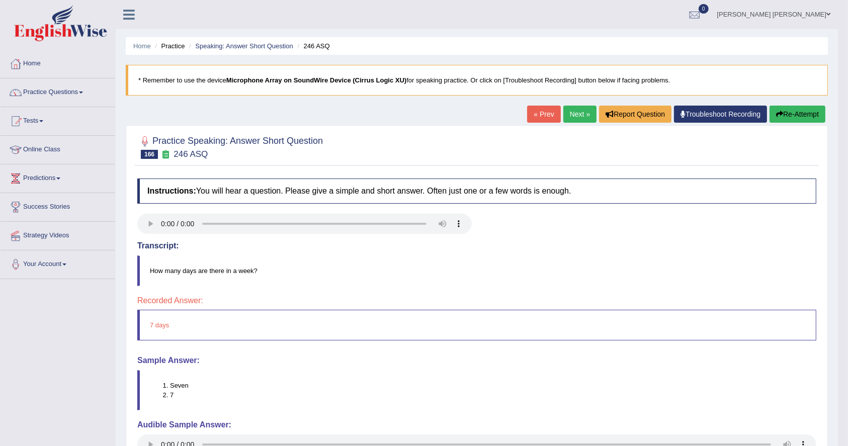
click at [579, 111] on link "Next »" at bounding box center [580, 114] width 33 height 17
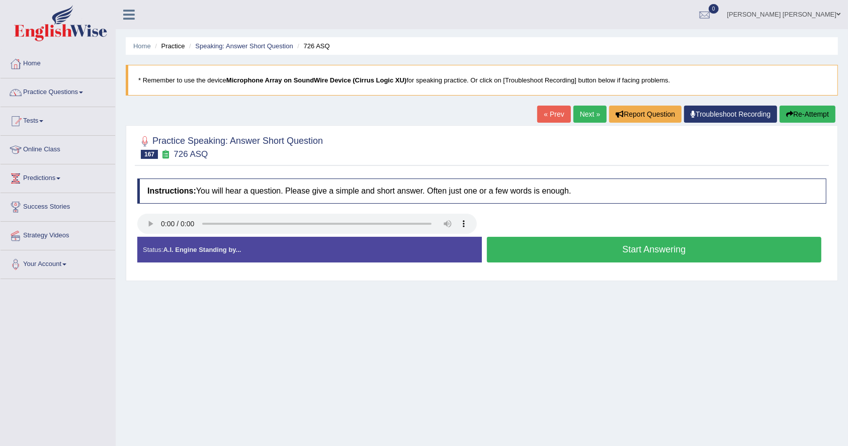
click at [648, 252] on button "Start Answering" at bounding box center [654, 250] width 335 height 26
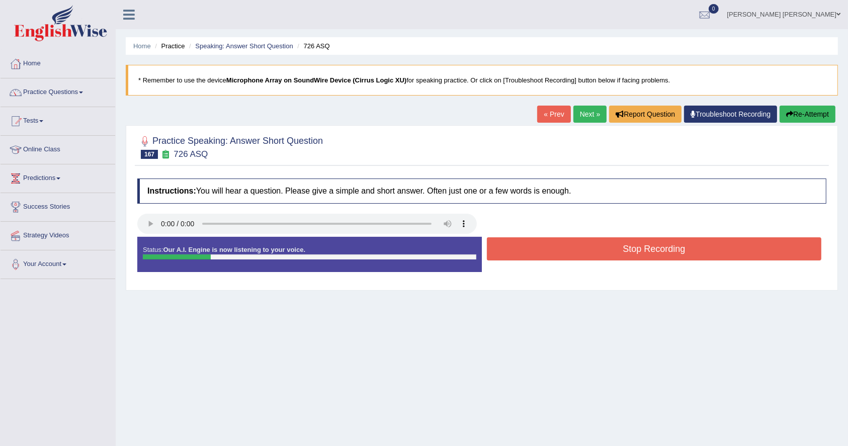
click at [648, 252] on button "Stop Recording" at bounding box center [654, 248] width 335 height 23
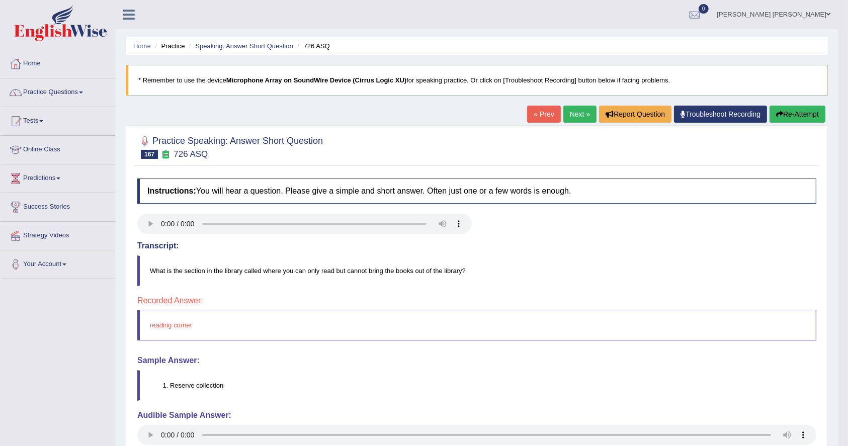
click at [582, 112] on link "Next »" at bounding box center [580, 114] width 33 height 17
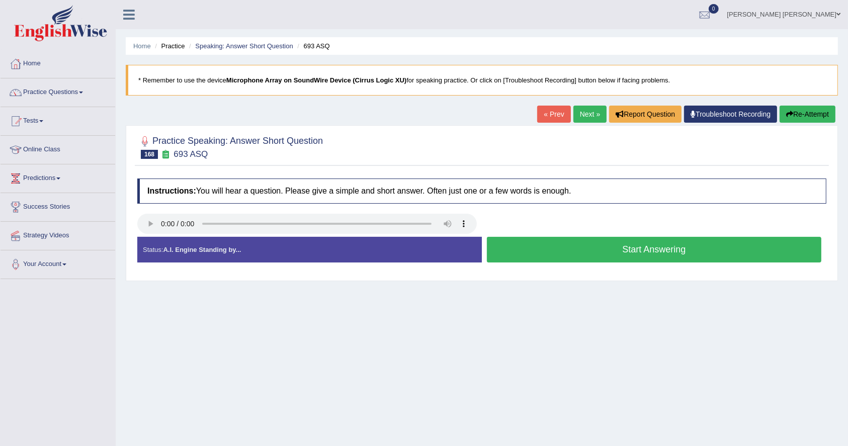
click at [705, 244] on button "Start Answering" at bounding box center [654, 250] width 335 height 26
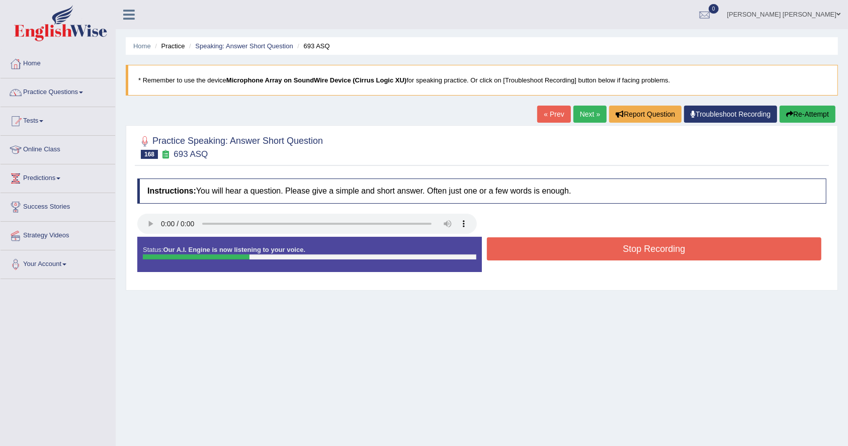
click at [705, 244] on button "Stop Recording" at bounding box center [654, 248] width 335 height 23
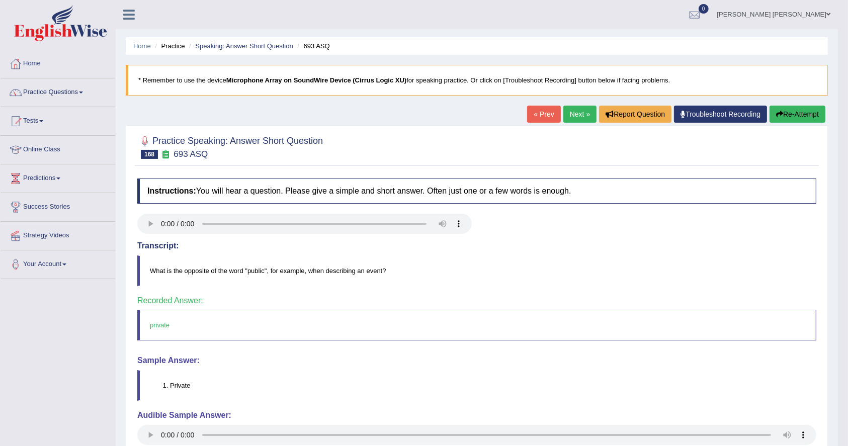
click at [569, 116] on link "Next »" at bounding box center [580, 114] width 33 height 17
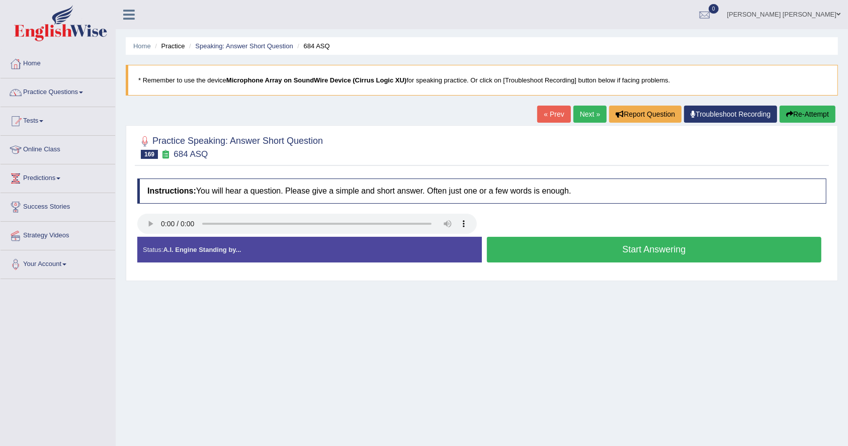
click at [659, 254] on button "Start Answering" at bounding box center [654, 250] width 335 height 26
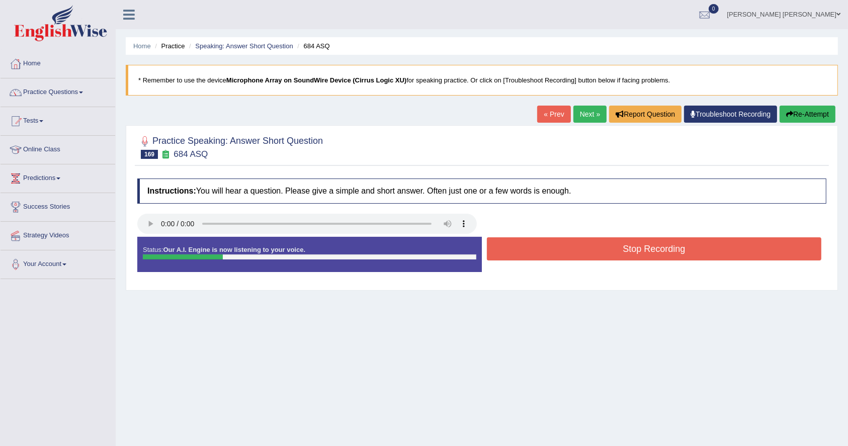
click at [659, 254] on button "Stop Recording" at bounding box center [654, 248] width 335 height 23
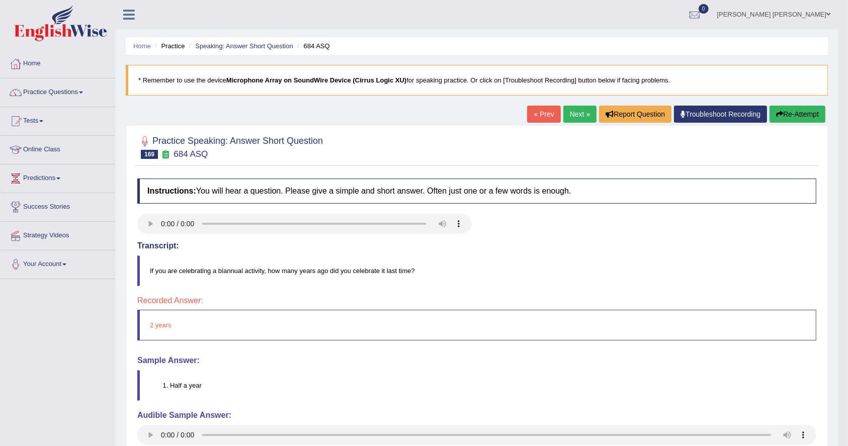
click at [564, 115] on link "Next »" at bounding box center [580, 114] width 33 height 17
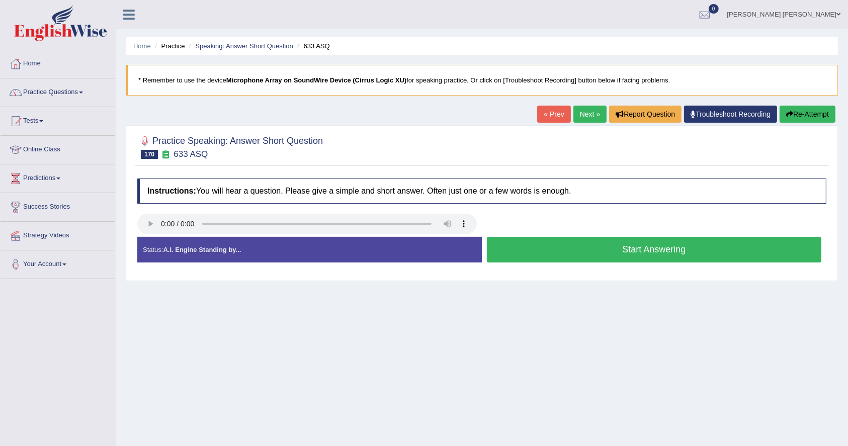
click at [728, 252] on button "Start Answering" at bounding box center [654, 250] width 335 height 26
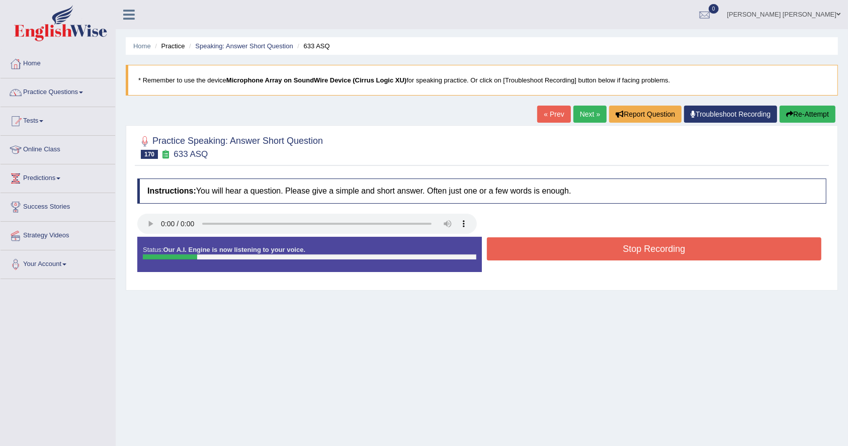
click at [728, 252] on button "Stop Recording" at bounding box center [654, 248] width 335 height 23
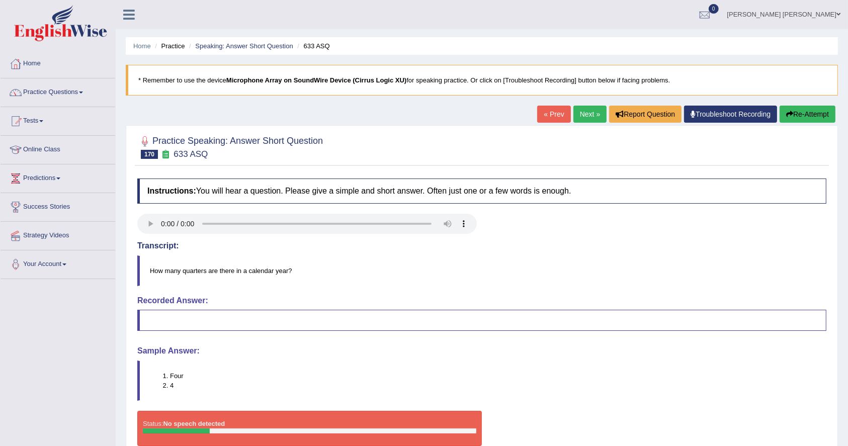
click at [582, 108] on link "Next »" at bounding box center [590, 114] width 33 height 17
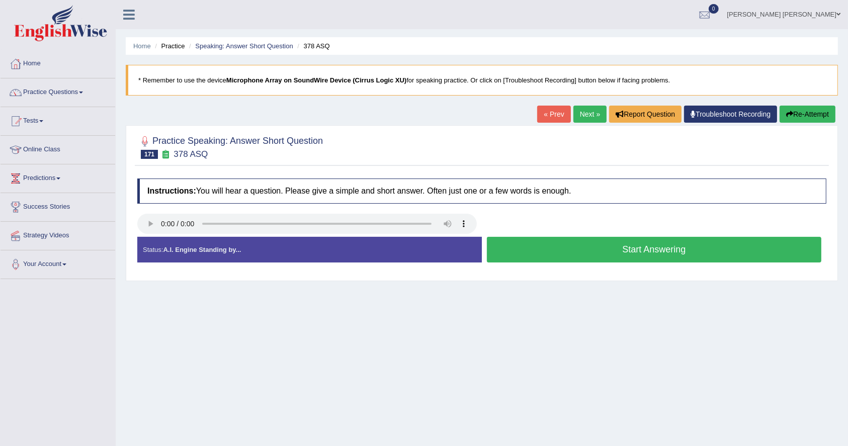
click at [692, 252] on button "Start Answering" at bounding box center [654, 250] width 335 height 26
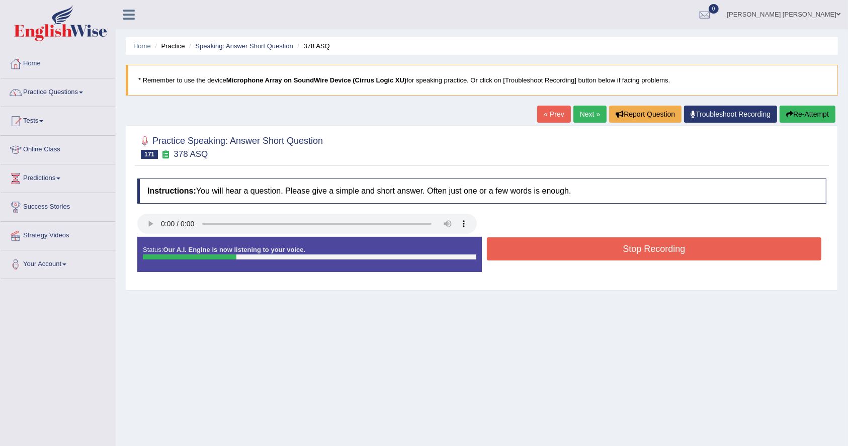
click at [692, 252] on button "Stop Recording" at bounding box center [654, 248] width 335 height 23
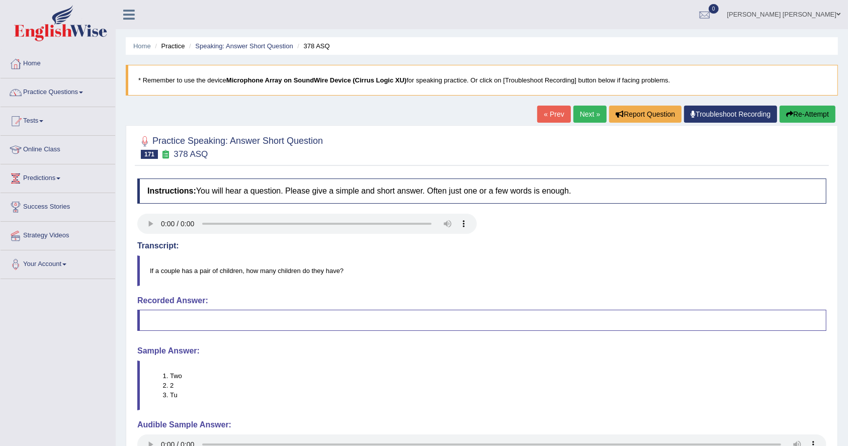
click at [591, 112] on link "Next »" at bounding box center [590, 114] width 33 height 17
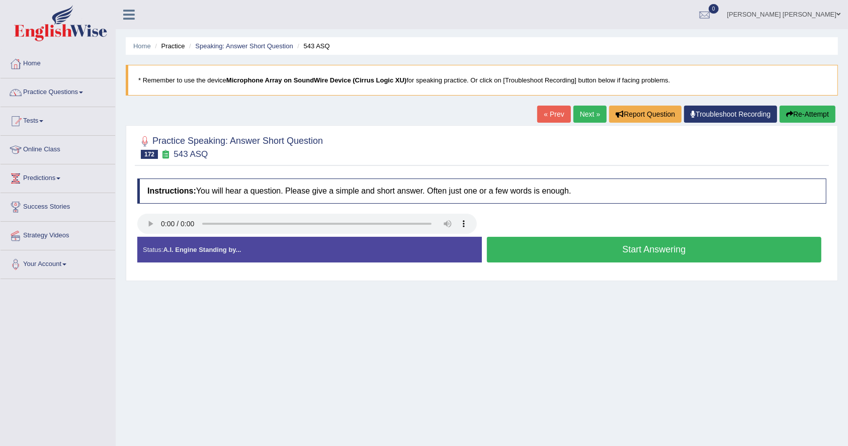
click at [632, 250] on button "Start Answering" at bounding box center [654, 250] width 335 height 26
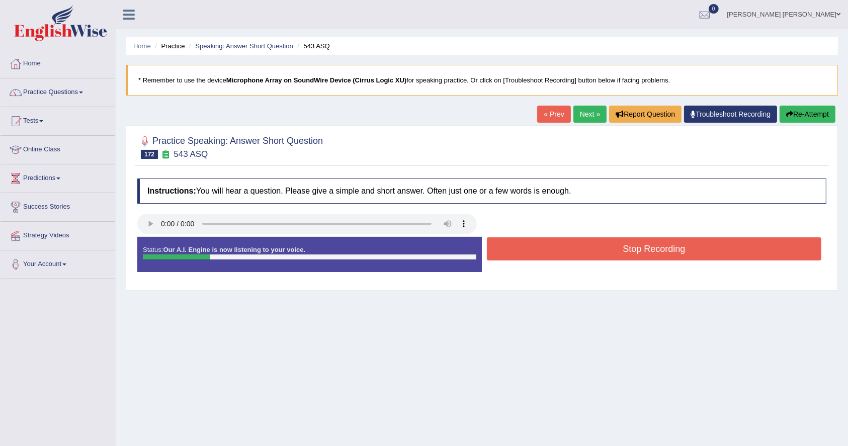
click at [632, 250] on button "Stop Recording" at bounding box center [654, 248] width 335 height 23
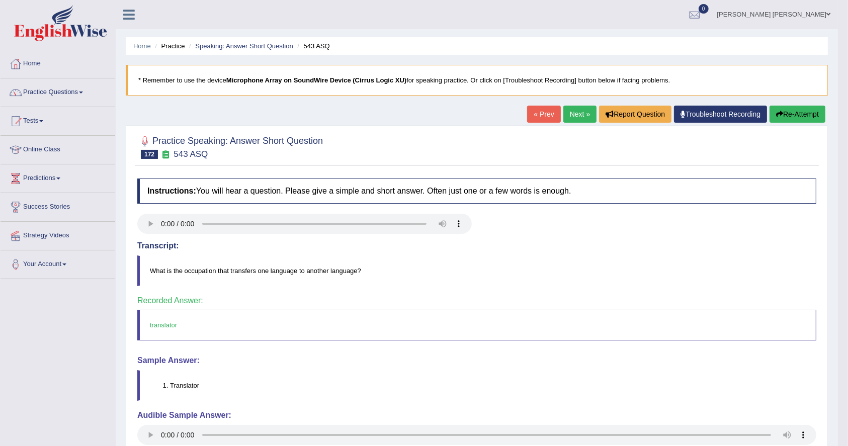
click at [582, 115] on link "Next »" at bounding box center [580, 114] width 33 height 17
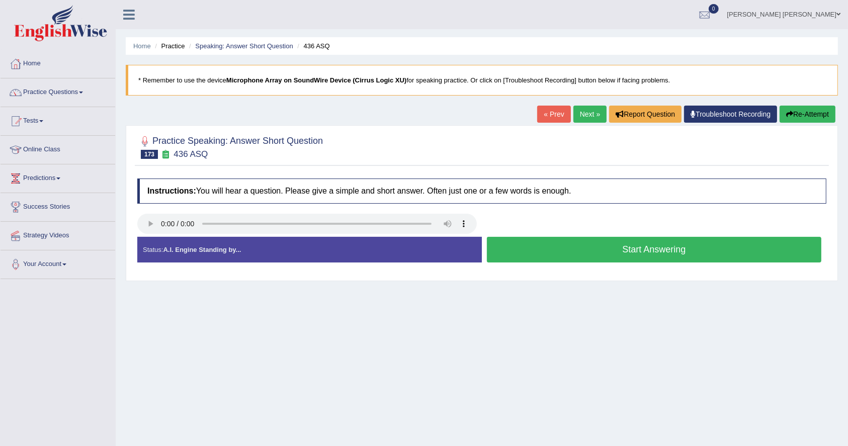
click at [676, 257] on button "Start Answering" at bounding box center [654, 250] width 335 height 26
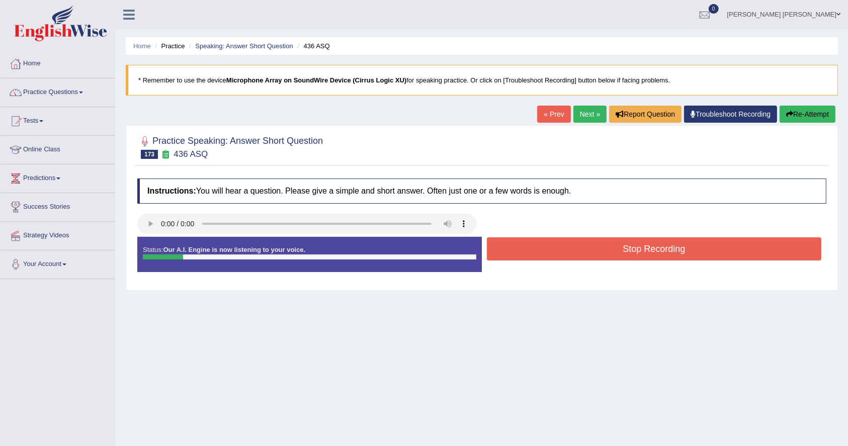
click at [676, 257] on button "Stop Recording" at bounding box center [654, 248] width 335 height 23
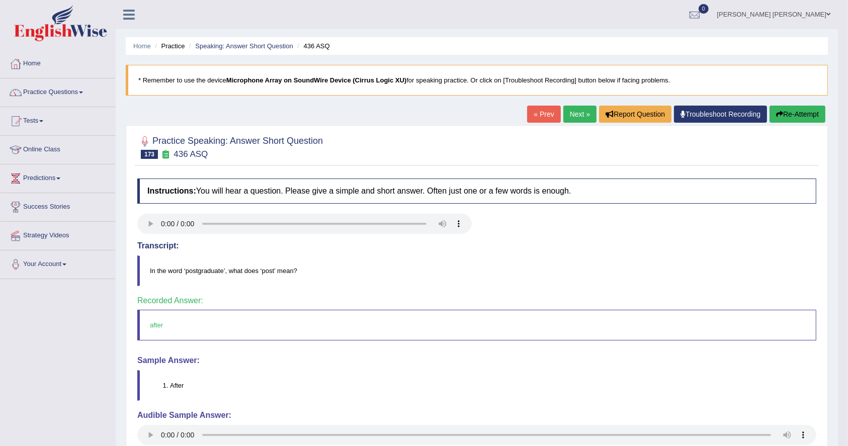
click at [564, 112] on link "Next »" at bounding box center [580, 114] width 33 height 17
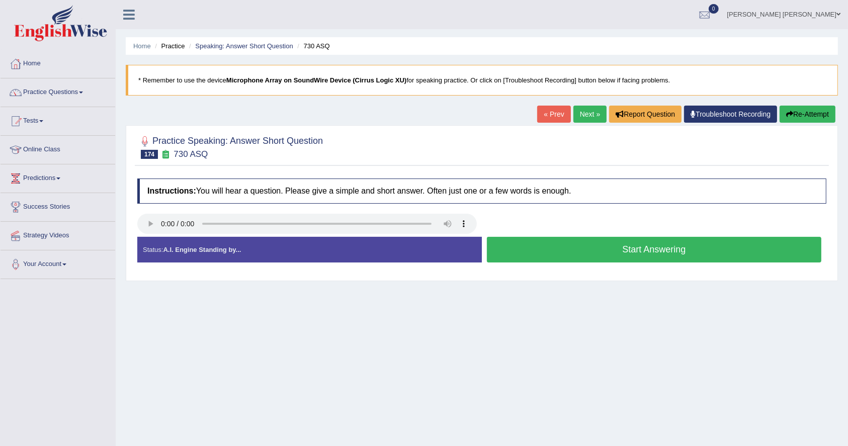
click at [712, 248] on button "Start Answering" at bounding box center [654, 250] width 335 height 26
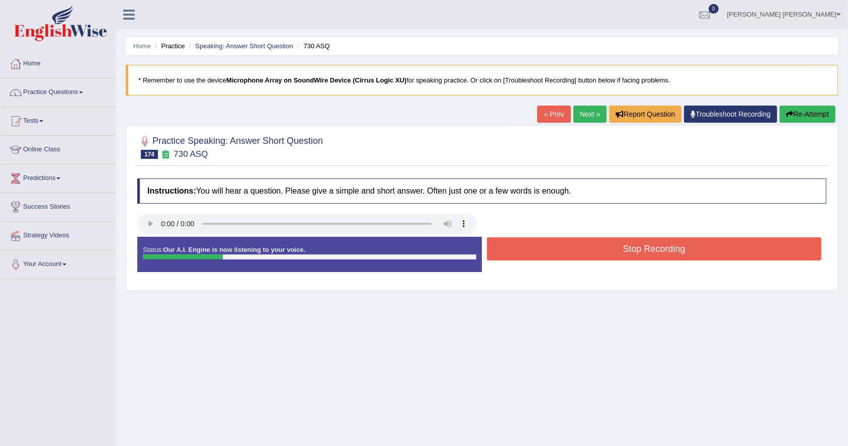
click at [712, 248] on button "Stop Recording" at bounding box center [654, 248] width 335 height 23
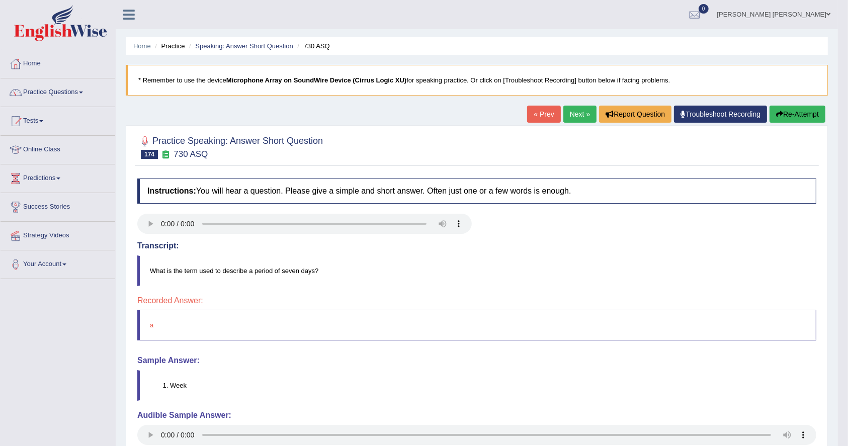
click at [583, 113] on link "Next »" at bounding box center [580, 114] width 33 height 17
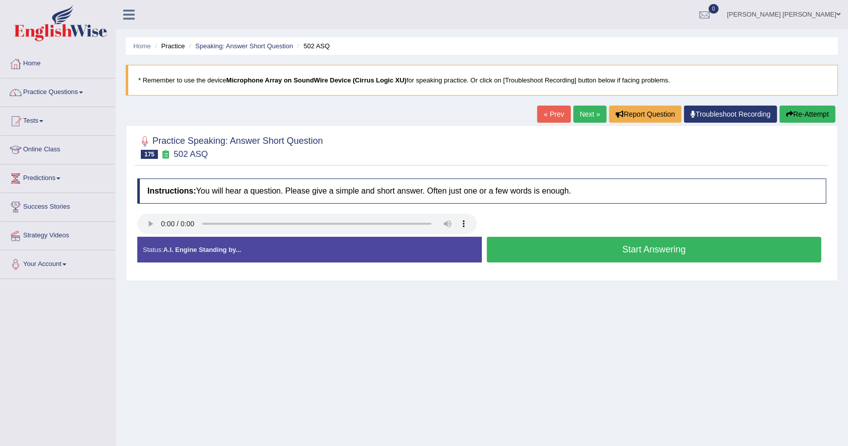
click at [645, 245] on button "Start Answering" at bounding box center [654, 250] width 335 height 26
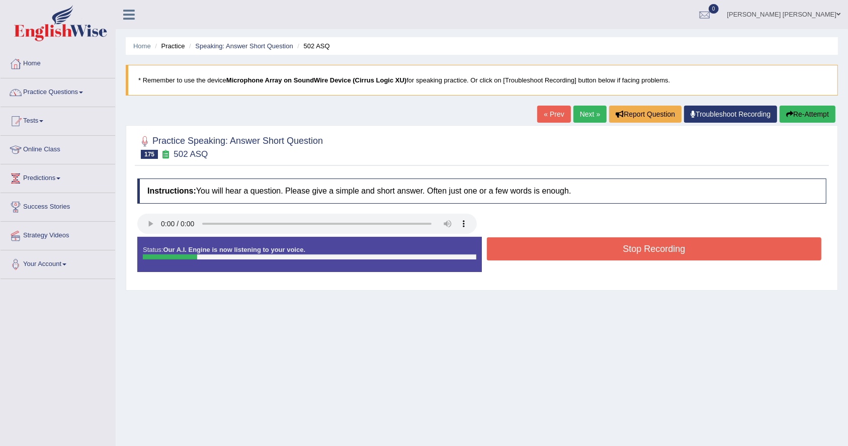
click at [645, 245] on button "Stop Recording" at bounding box center [654, 248] width 335 height 23
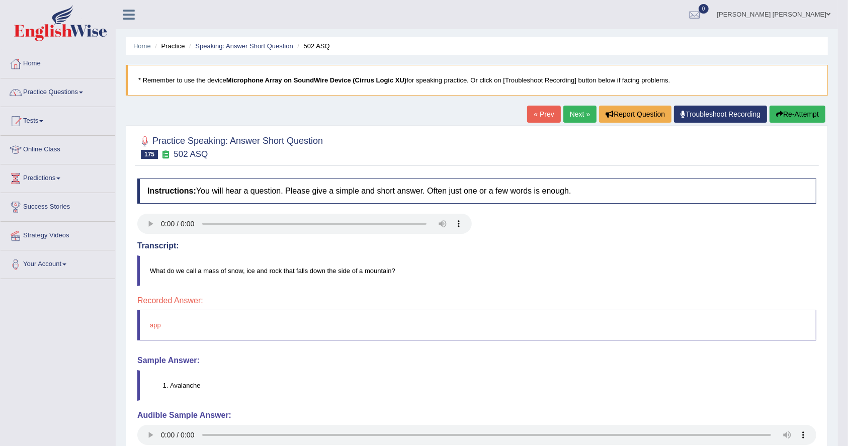
click at [571, 107] on link "Next »" at bounding box center [580, 114] width 33 height 17
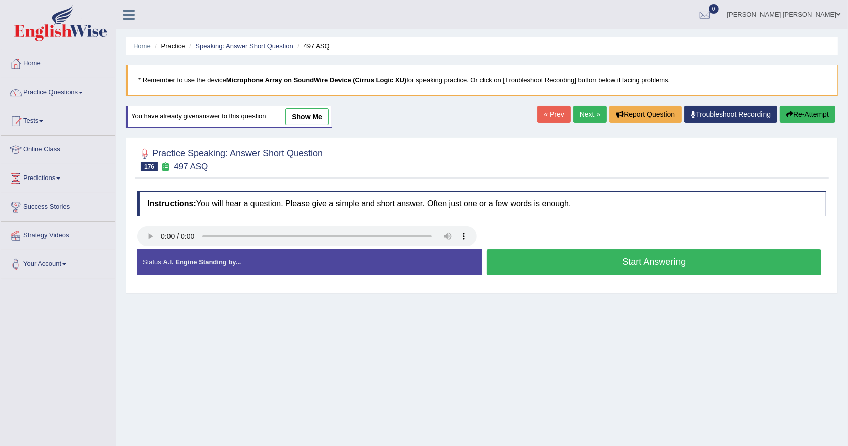
click at [247, 38] on ul "Home Practice Speaking: Answer Short Question 497 ASQ" at bounding box center [482, 46] width 712 height 18
click at [247, 44] on link "Speaking: Answer Short Question" at bounding box center [244, 46] width 98 height 8
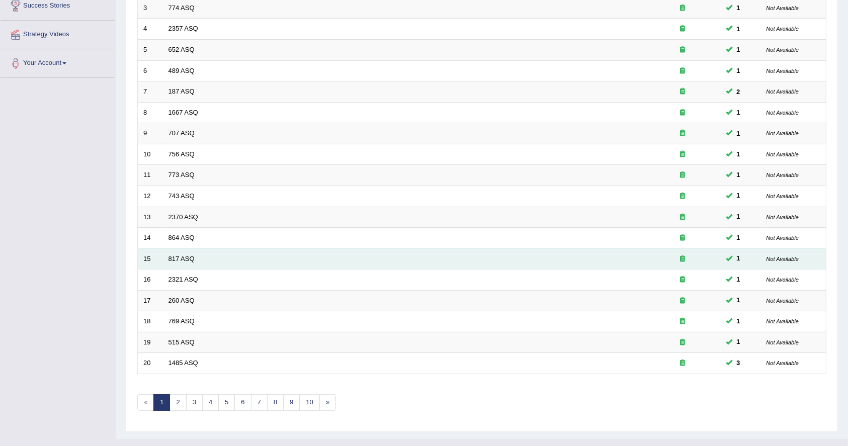
scroll to position [217, 0]
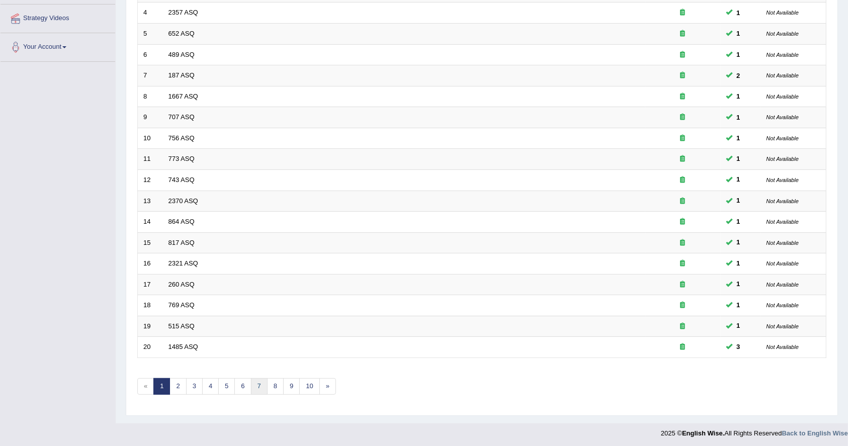
click at [253, 386] on link "7" at bounding box center [259, 386] width 17 height 17
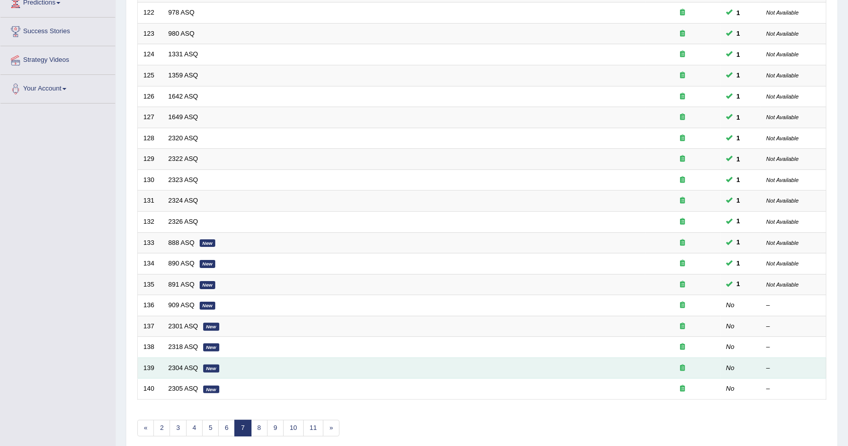
scroll to position [217, 0]
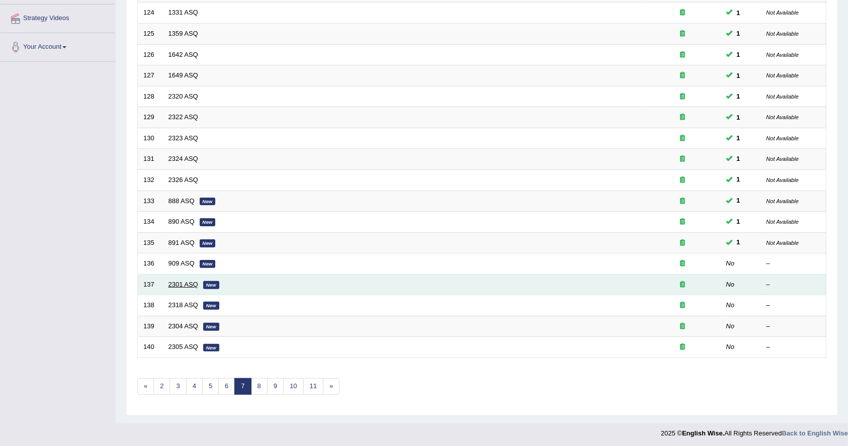
click at [195, 281] on link "2301 ASQ" at bounding box center [184, 285] width 30 height 8
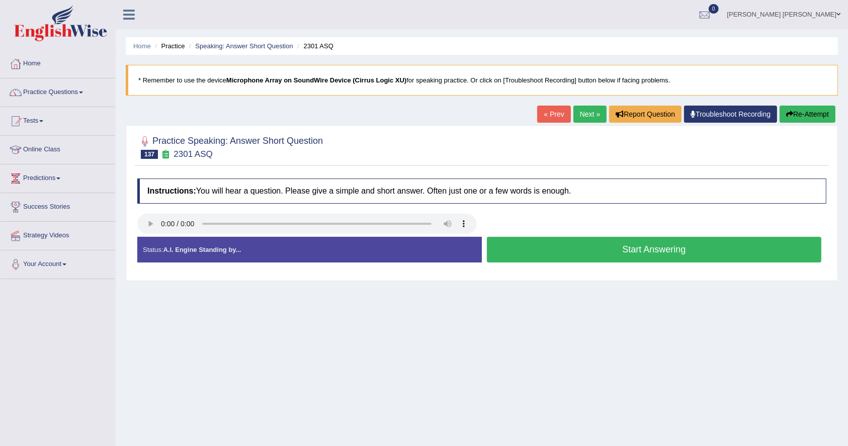
click at [689, 257] on button "Start Answering" at bounding box center [654, 250] width 335 height 26
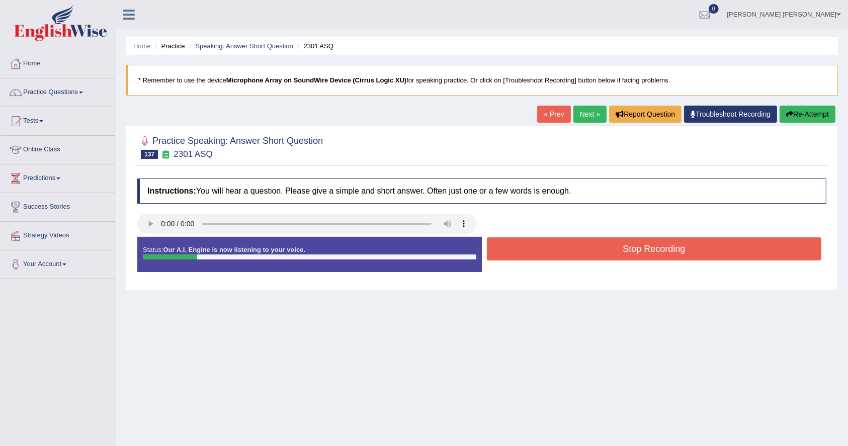
click at [689, 257] on button "Stop Recording" at bounding box center [654, 248] width 335 height 23
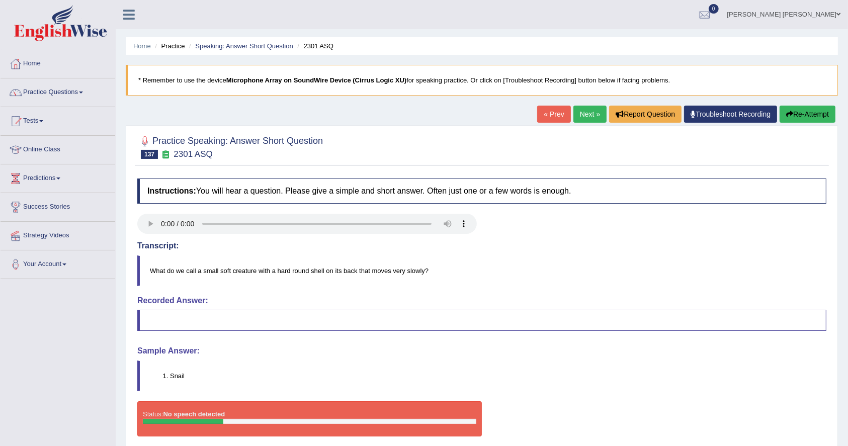
click at [583, 115] on link "Next »" at bounding box center [590, 114] width 33 height 17
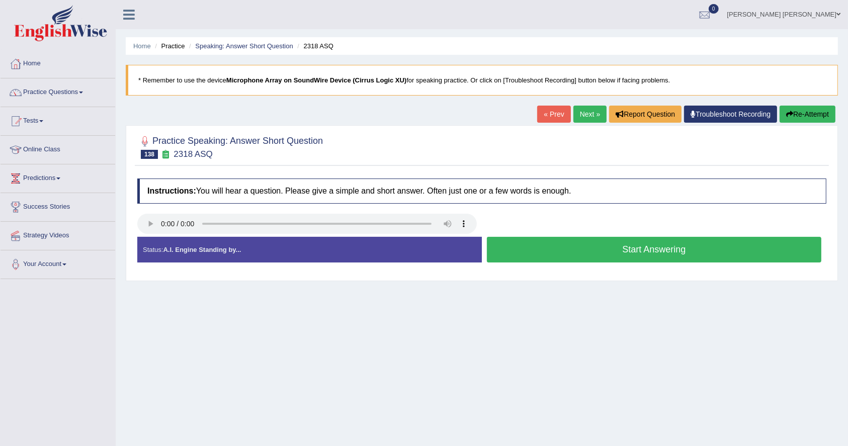
click at [731, 250] on button "Start Answering" at bounding box center [654, 250] width 335 height 26
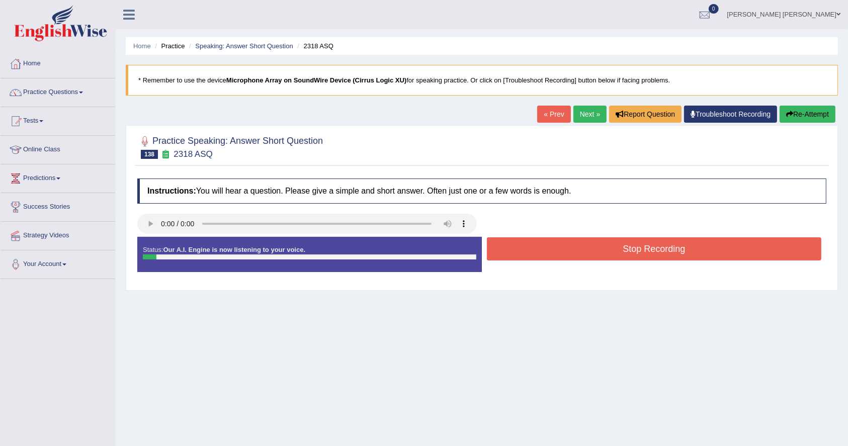
click at [732, 248] on button "Stop Recording" at bounding box center [654, 248] width 335 height 23
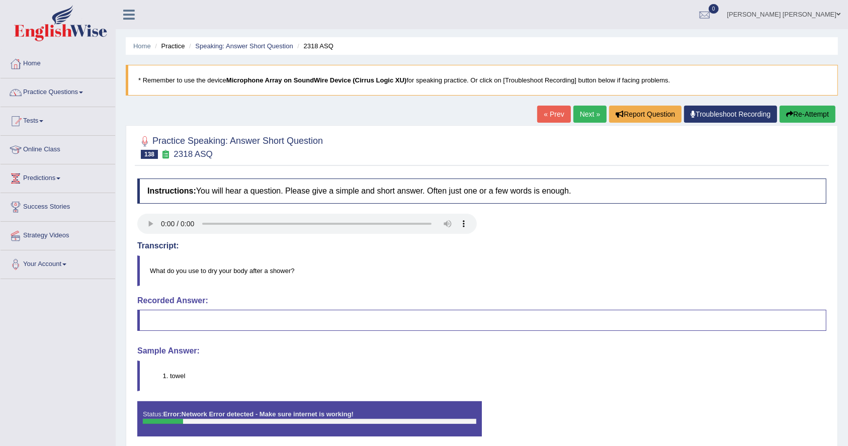
click at [558, 109] on link "« Prev" at bounding box center [553, 114] width 33 height 17
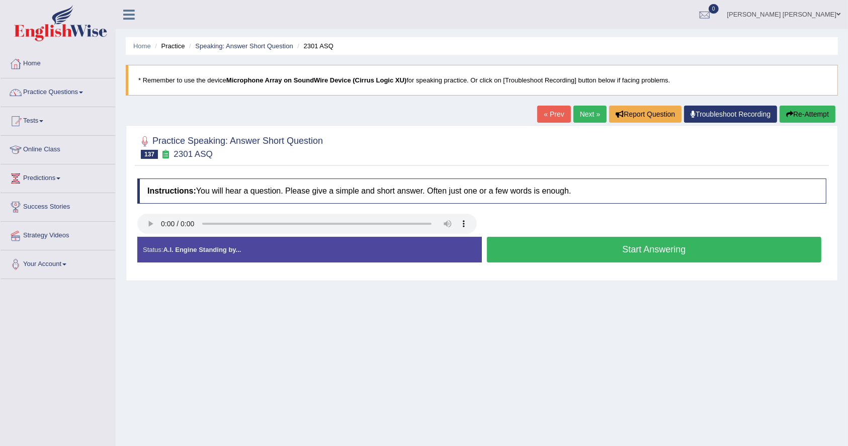
click at [588, 113] on link "Next »" at bounding box center [590, 114] width 33 height 17
click at [590, 112] on link "Next »" at bounding box center [590, 114] width 33 height 17
click at [587, 116] on link "Next »" at bounding box center [590, 114] width 33 height 17
click at [739, 255] on button "Start Answering" at bounding box center [654, 250] width 335 height 26
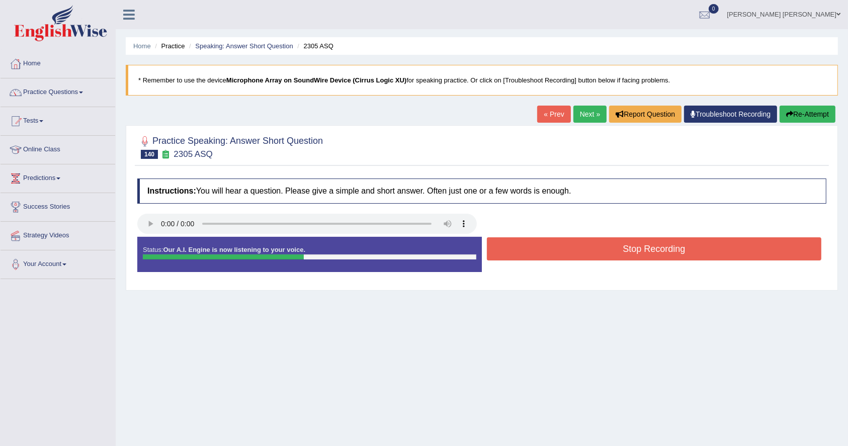
click at [739, 255] on button "Stop Recording" at bounding box center [654, 248] width 335 height 23
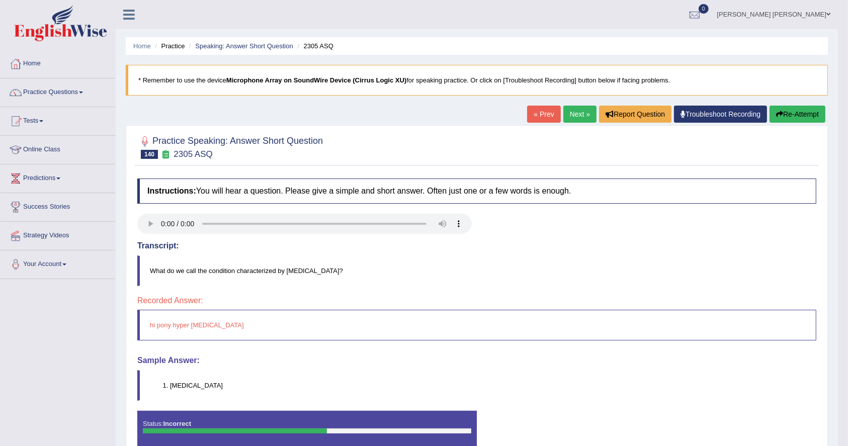
click at [577, 119] on link "Next »" at bounding box center [580, 114] width 33 height 17
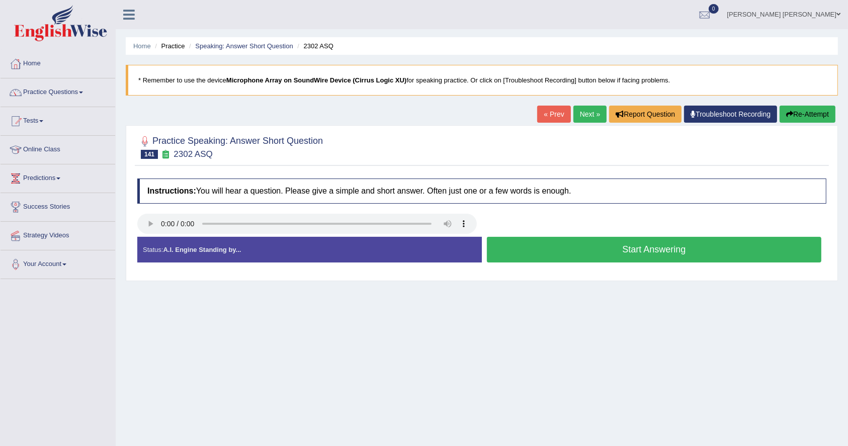
drag, startPoint x: 573, startPoint y: 222, endPoint x: 600, endPoint y: 242, distance: 33.5
click at [599, 239] on div "Instructions: You will hear a question. Please give a simple and short answer. …" at bounding box center [482, 225] width 694 height 102
click at [616, 244] on button "Start Answering" at bounding box center [654, 250] width 335 height 26
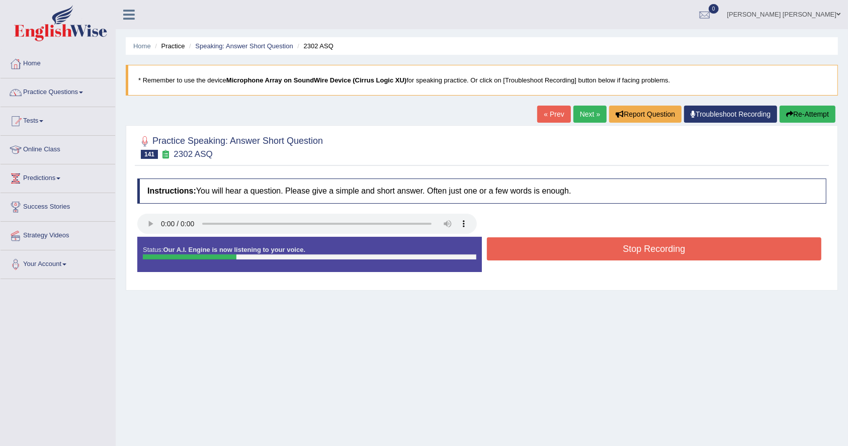
click at [616, 244] on button "Stop Recording" at bounding box center [654, 248] width 335 height 23
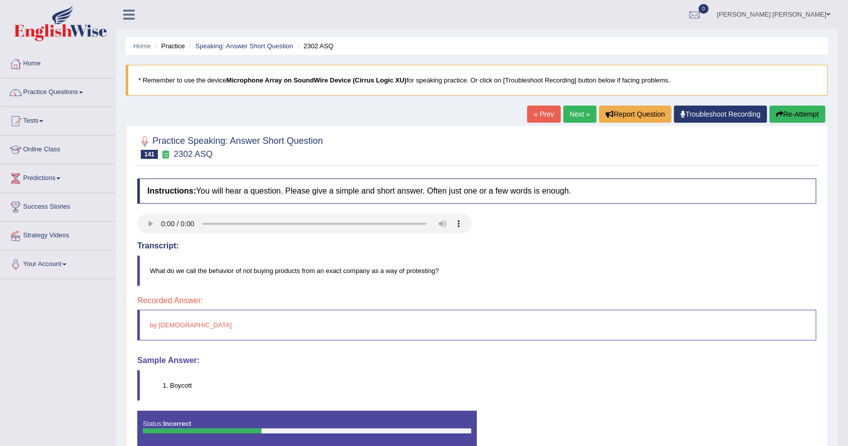
click at [568, 106] on link "Next »" at bounding box center [580, 114] width 33 height 17
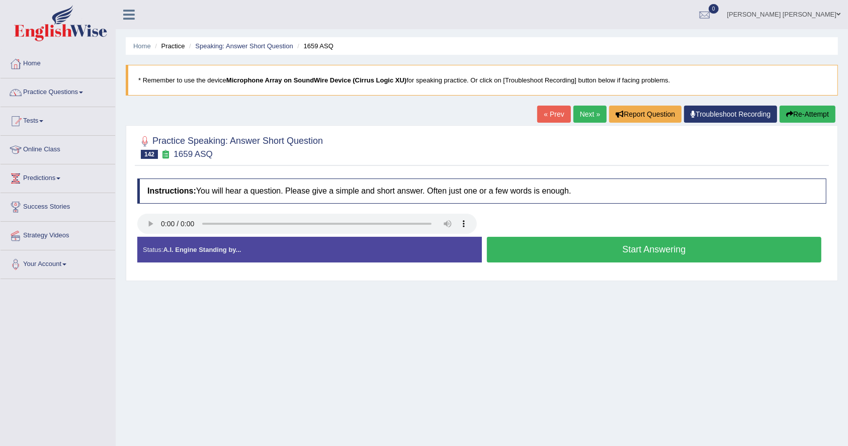
click at [541, 244] on button "Start Answering" at bounding box center [654, 250] width 335 height 26
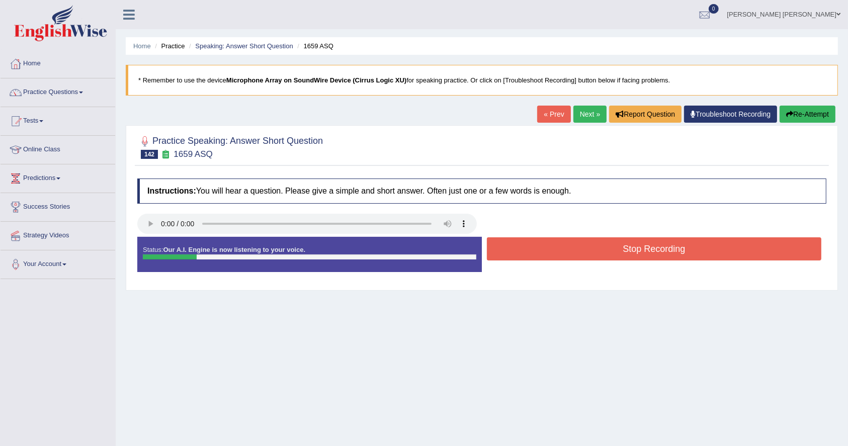
click at [541, 244] on button "Stop Recording" at bounding box center [654, 248] width 335 height 23
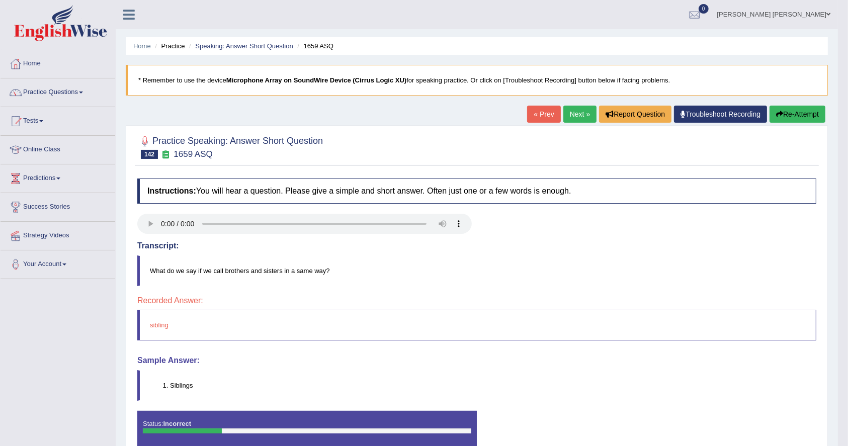
click at [564, 111] on link "Next »" at bounding box center [580, 114] width 33 height 17
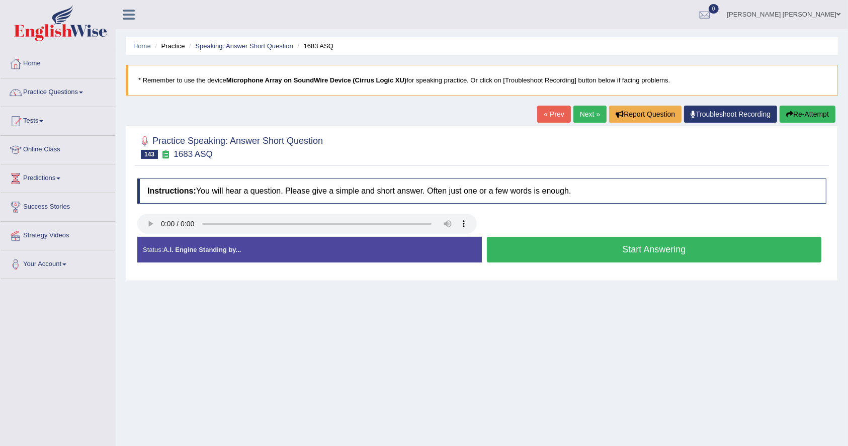
click at [696, 256] on button "Start Answering" at bounding box center [654, 250] width 335 height 26
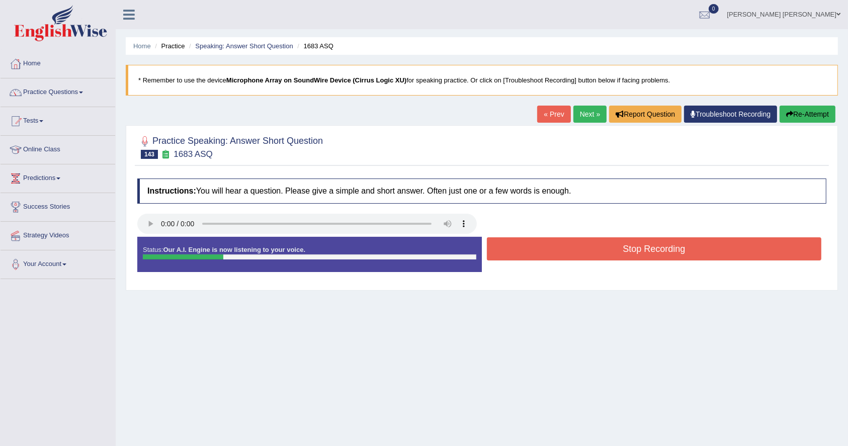
click at [696, 256] on button "Stop Recording" at bounding box center [654, 248] width 335 height 23
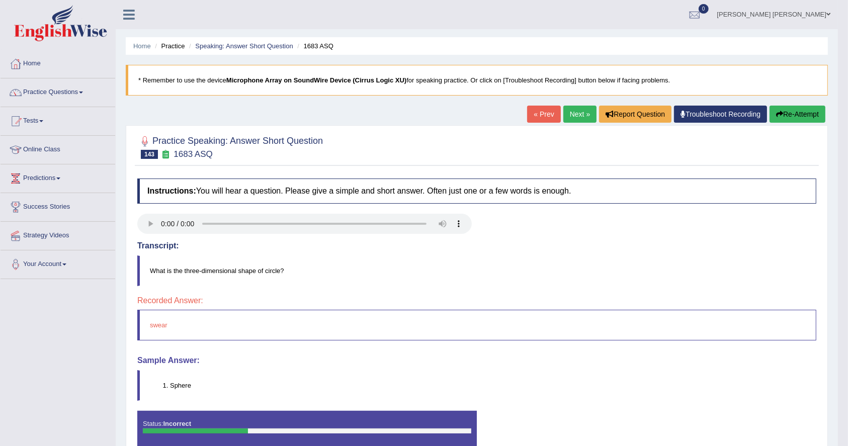
click at [576, 117] on link "Next »" at bounding box center [580, 114] width 33 height 17
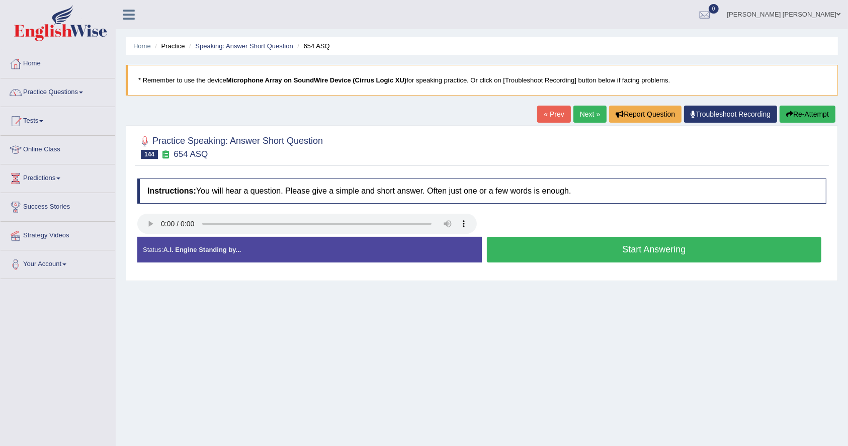
click at [643, 245] on button "Start Answering" at bounding box center [654, 250] width 335 height 26
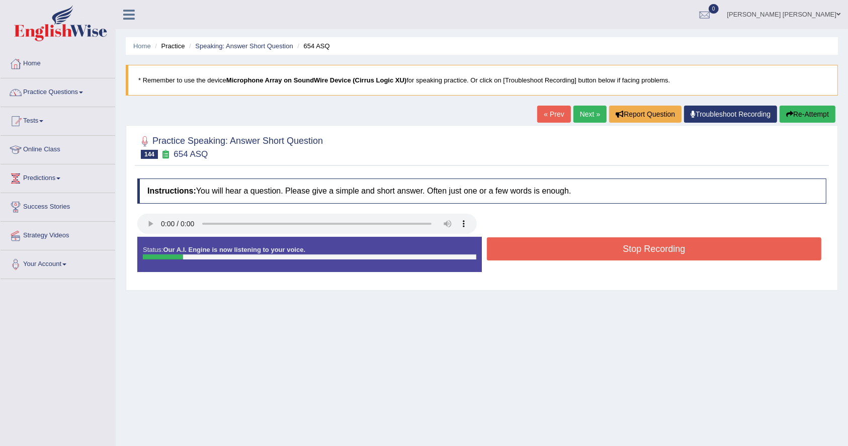
click at [643, 245] on button "Stop Recording" at bounding box center [654, 248] width 335 height 23
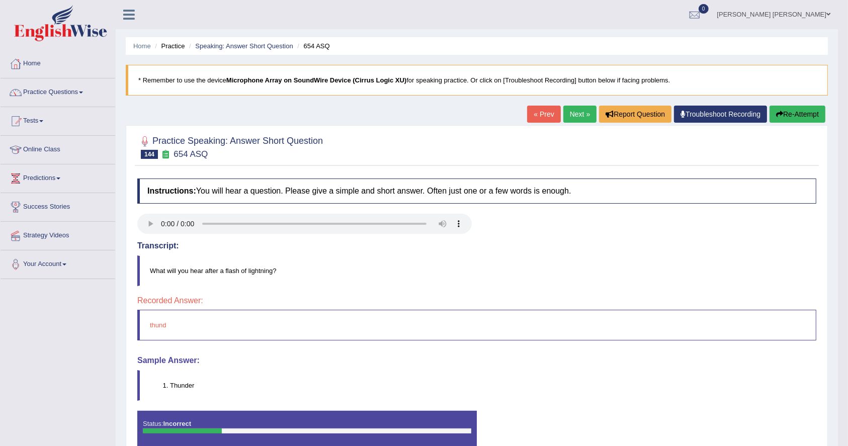
click at [564, 120] on link "Next »" at bounding box center [580, 114] width 33 height 17
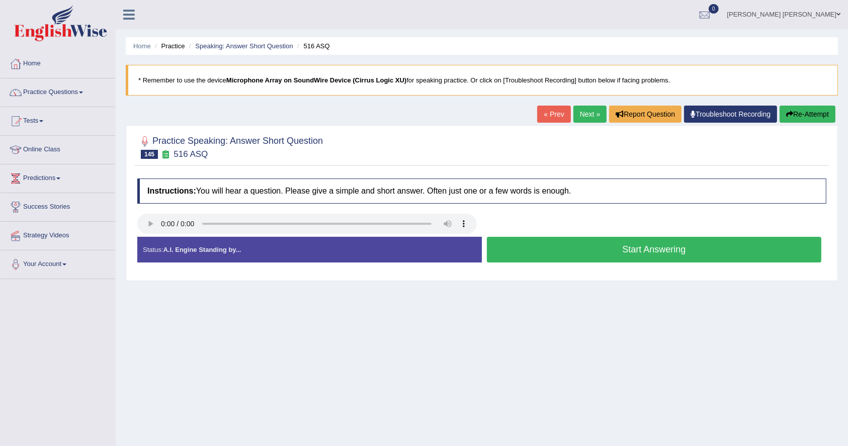
click at [632, 253] on button "Start Answering" at bounding box center [654, 250] width 335 height 26
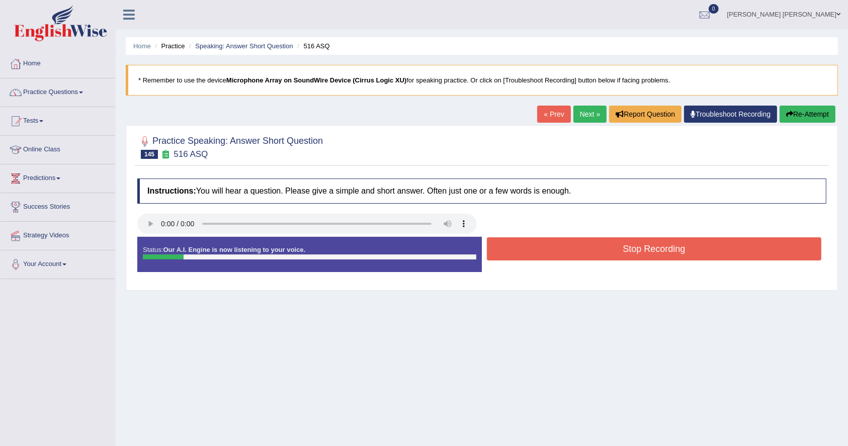
click at [632, 253] on button "Stop Recording" at bounding box center [654, 248] width 335 height 23
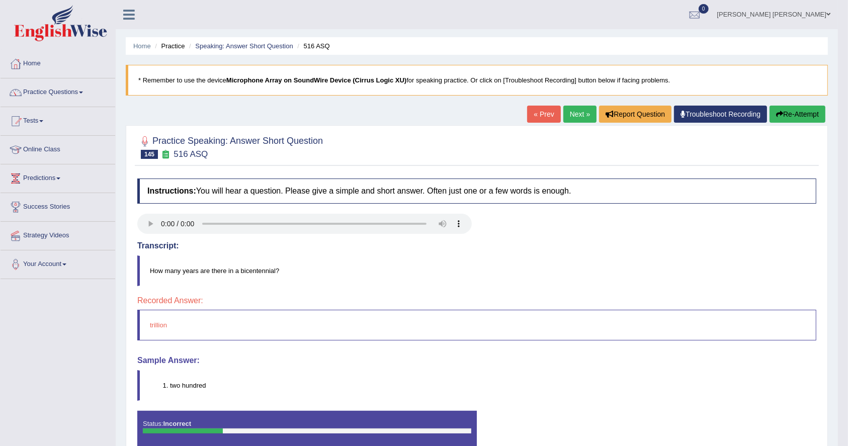
click at [580, 109] on link "Next »" at bounding box center [580, 114] width 33 height 17
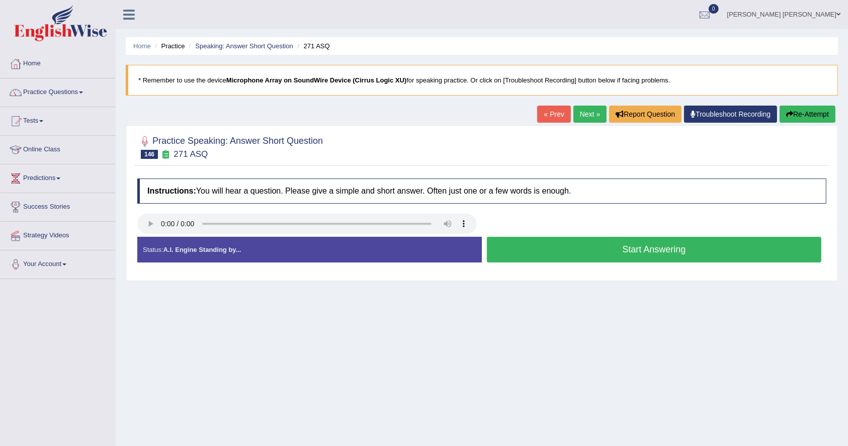
click at [672, 248] on button "Start Answering" at bounding box center [654, 250] width 335 height 26
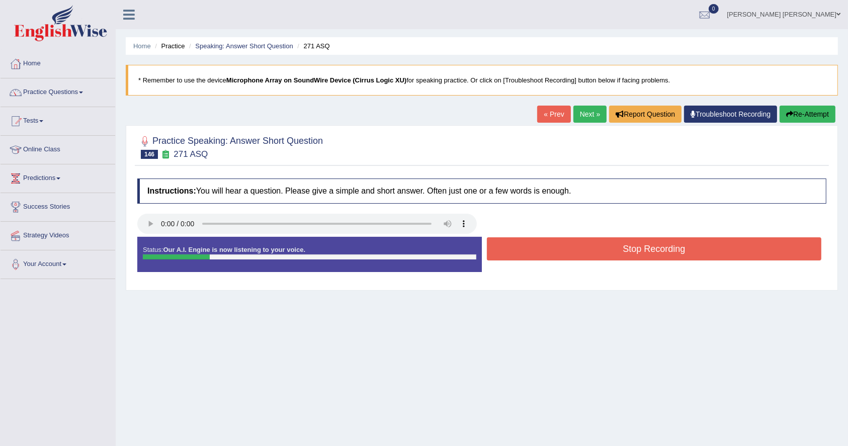
click at [672, 248] on button "Stop Recording" at bounding box center [654, 248] width 335 height 23
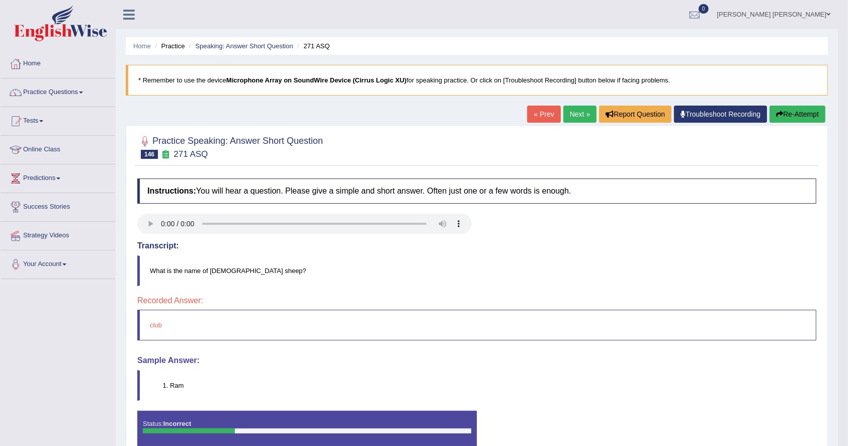
click at [568, 114] on link "Next »" at bounding box center [580, 114] width 33 height 17
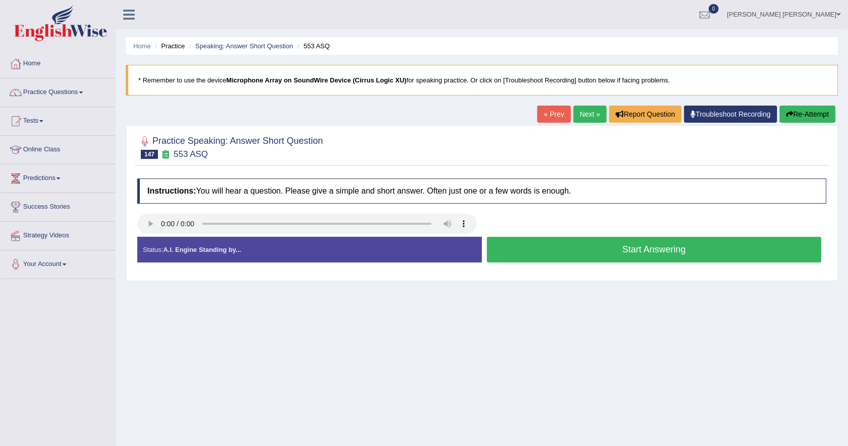
click at [511, 264] on div "Start Answering" at bounding box center [654, 251] width 345 height 28
click at [522, 252] on button "Start Answering" at bounding box center [654, 250] width 335 height 26
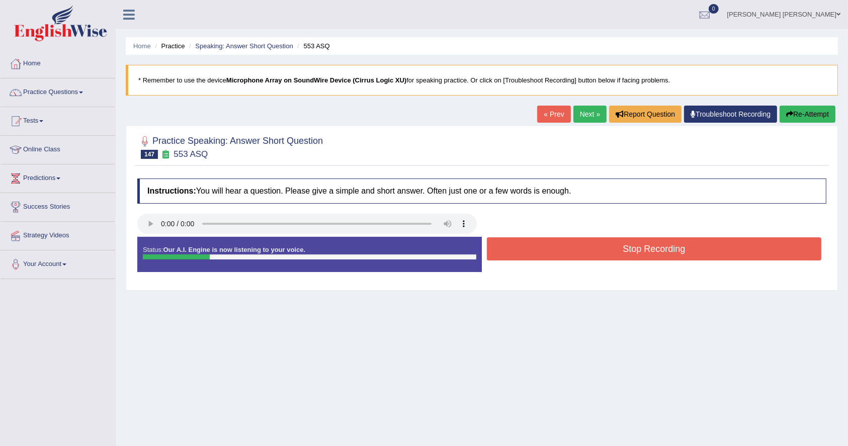
click at [522, 252] on button "Stop Recording" at bounding box center [654, 248] width 335 height 23
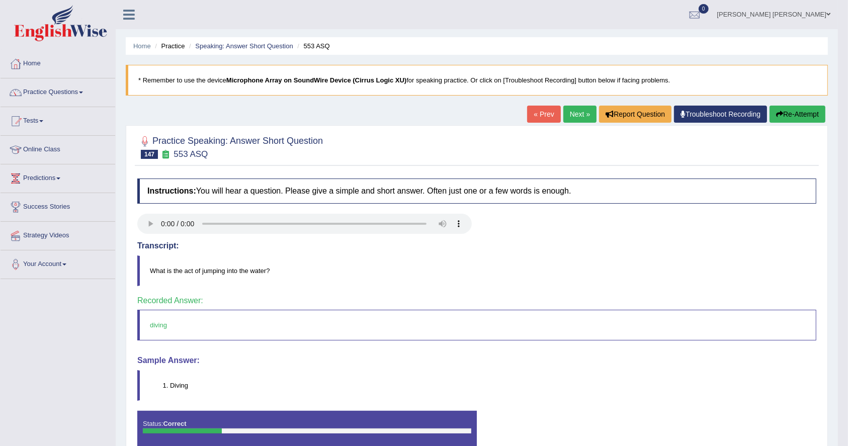
click at [568, 111] on link "Next »" at bounding box center [580, 114] width 33 height 17
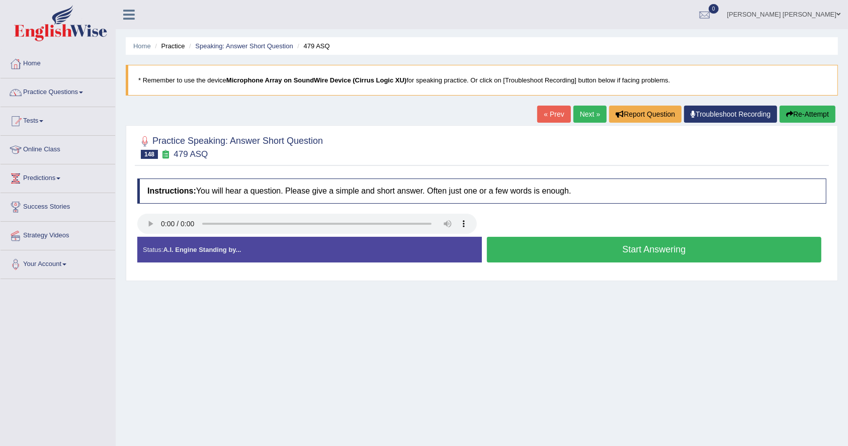
click at [628, 256] on button "Start Answering" at bounding box center [654, 250] width 335 height 26
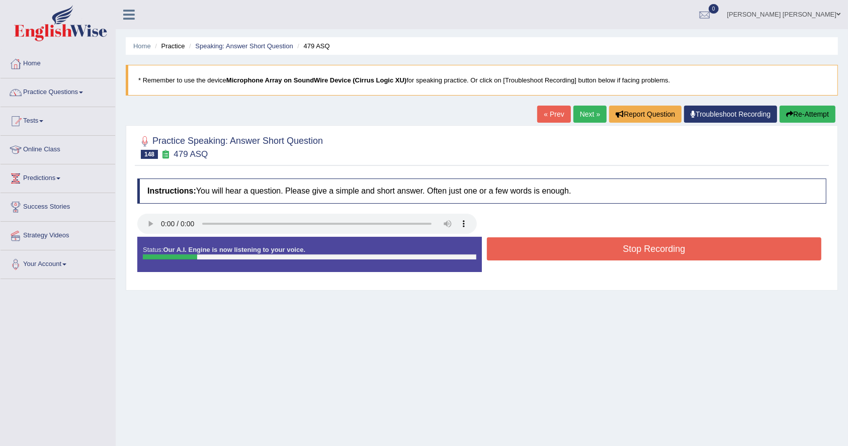
click at [628, 256] on button "Stop Recording" at bounding box center [654, 248] width 335 height 23
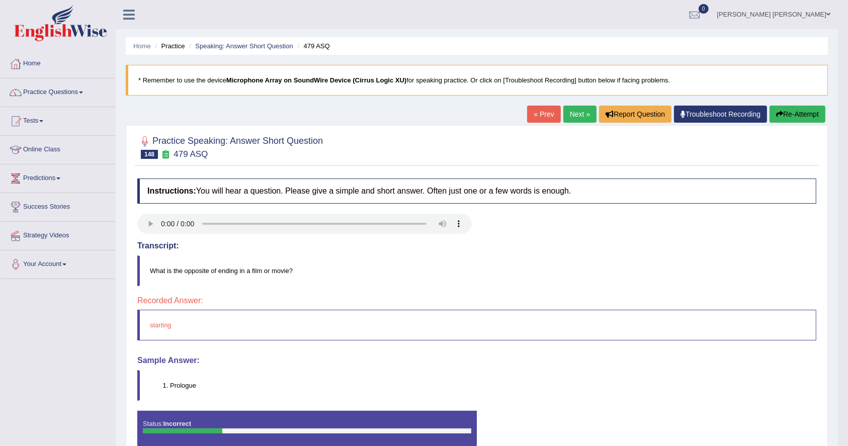
drag, startPoint x: 618, startPoint y: 248, endPoint x: 612, endPoint y: 251, distance: 6.8
click at [578, 116] on link "Next »" at bounding box center [580, 114] width 33 height 17
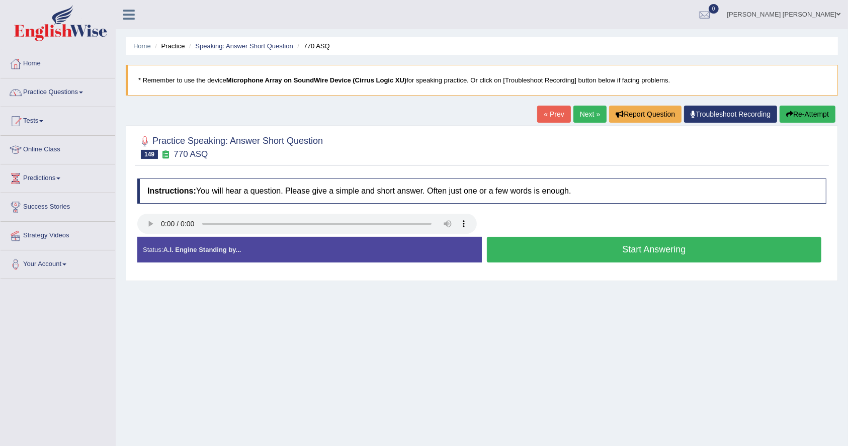
click at [744, 245] on button "Start Answering" at bounding box center [654, 250] width 335 height 26
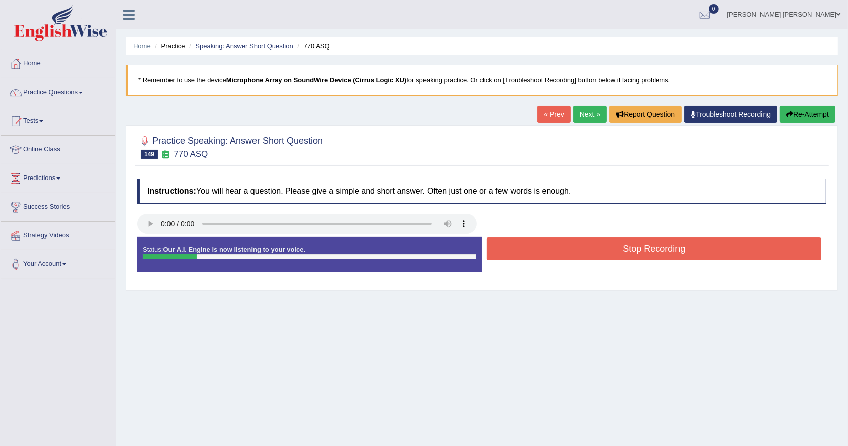
click at [744, 245] on button "Stop Recording" at bounding box center [654, 248] width 335 height 23
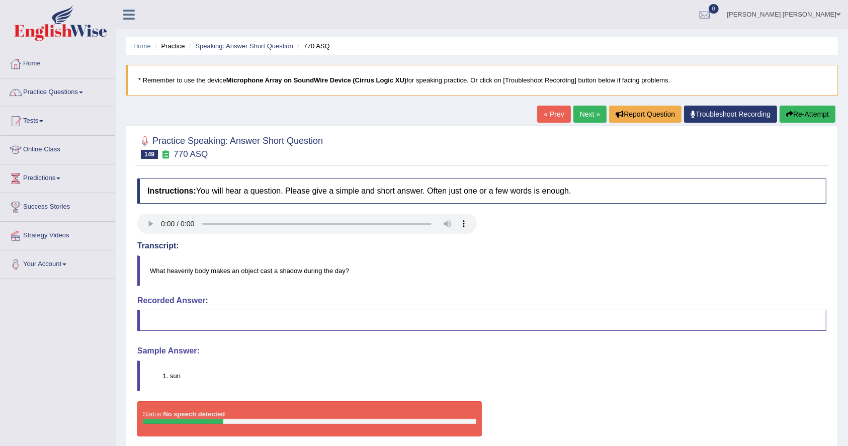
click at [593, 110] on link "Next »" at bounding box center [590, 114] width 33 height 17
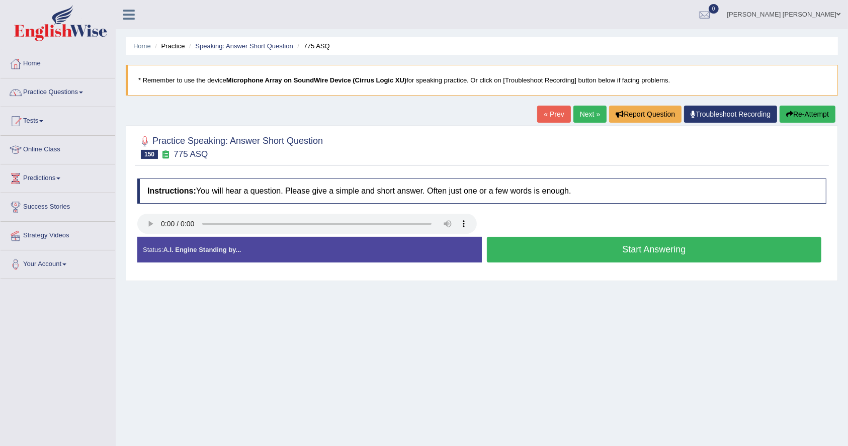
click at [632, 249] on button "Start Answering" at bounding box center [654, 250] width 335 height 26
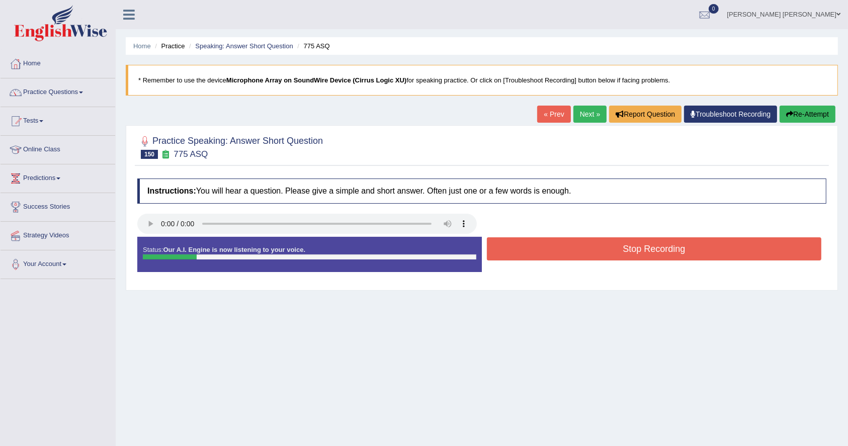
click at [632, 247] on button "Stop Recording" at bounding box center [654, 248] width 335 height 23
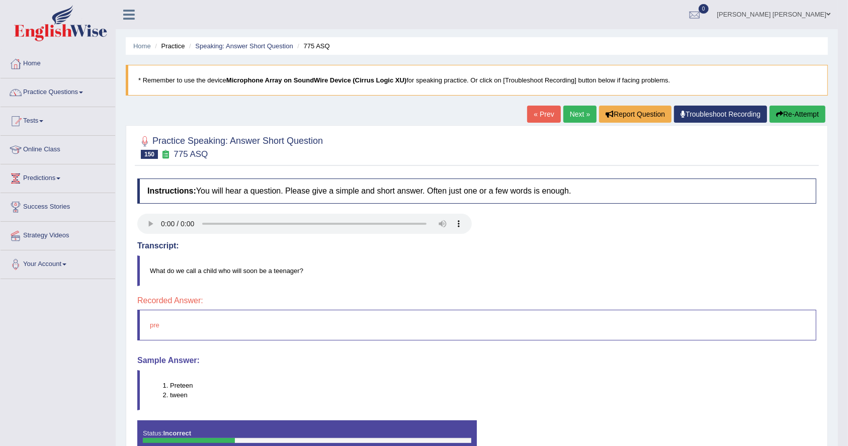
click at [568, 111] on link "Next »" at bounding box center [580, 114] width 33 height 17
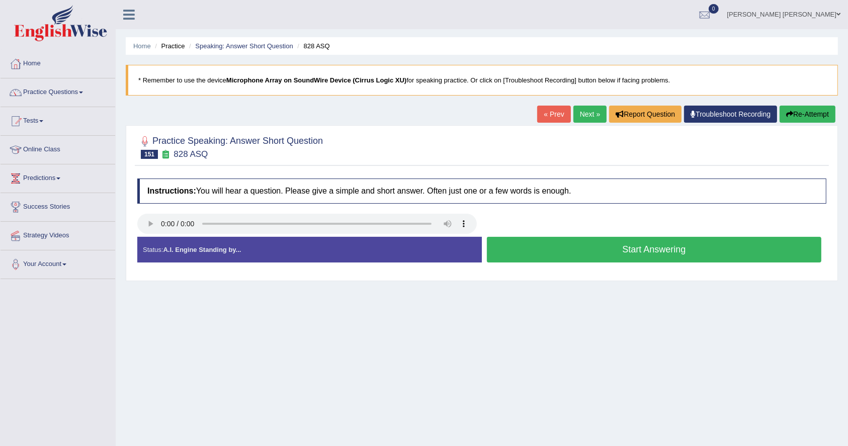
click at [715, 245] on button "Start Answering" at bounding box center [654, 250] width 335 height 26
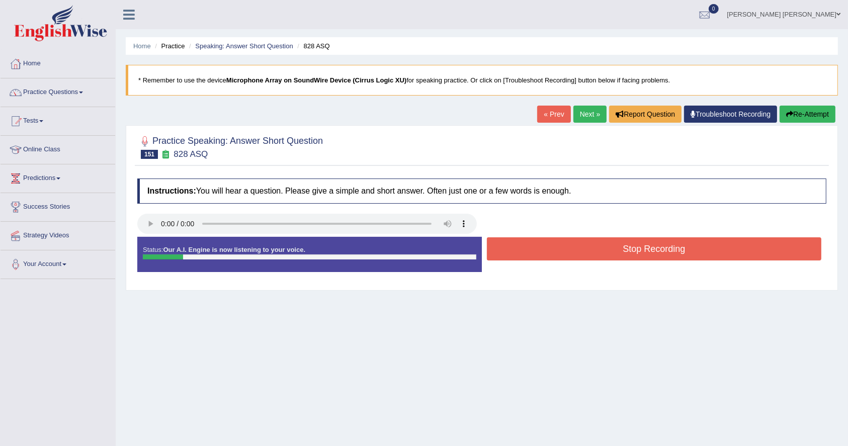
click at [715, 245] on button "Stop Recording" at bounding box center [654, 248] width 335 height 23
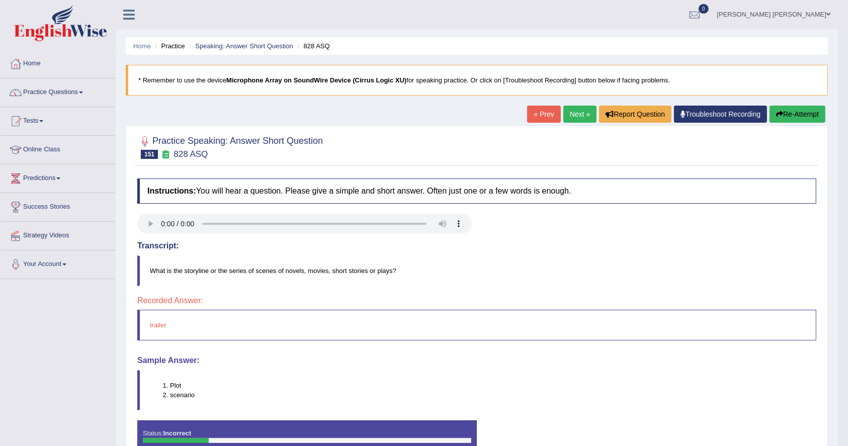
click at [577, 112] on link "Next »" at bounding box center [580, 114] width 33 height 17
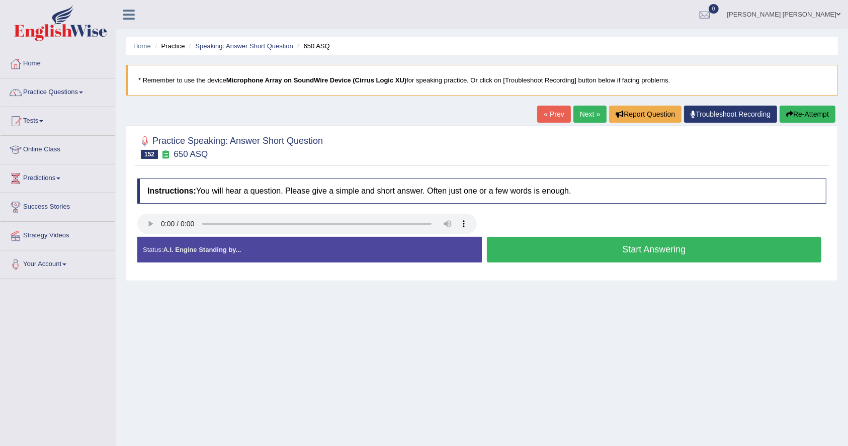
click at [723, 250] on button "Start Answering" at bounding box center [654, 250] width 335 height 26
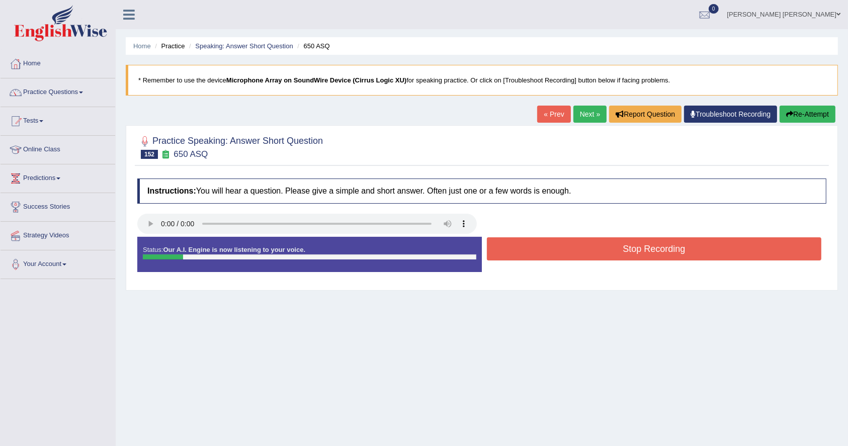
click at [723, 250] on button "Stop Recording" at bounding box center [654, 248] width 335 height 23
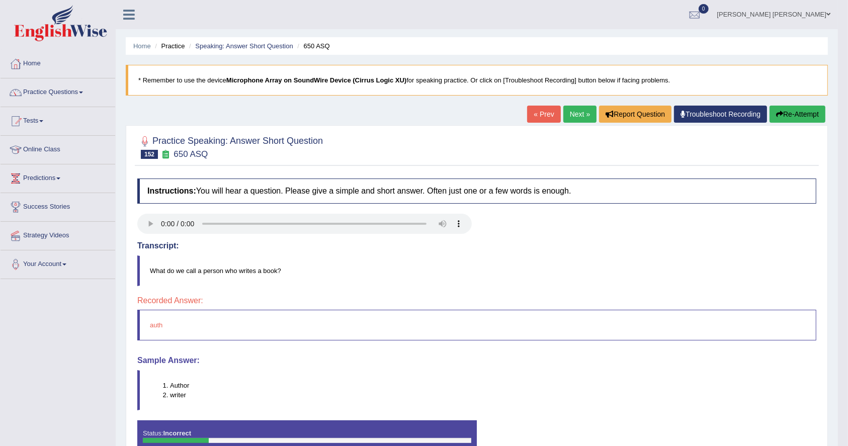
click at [576, 107] on link "Next »" at bounding box center [580, 114] width 33 height 17
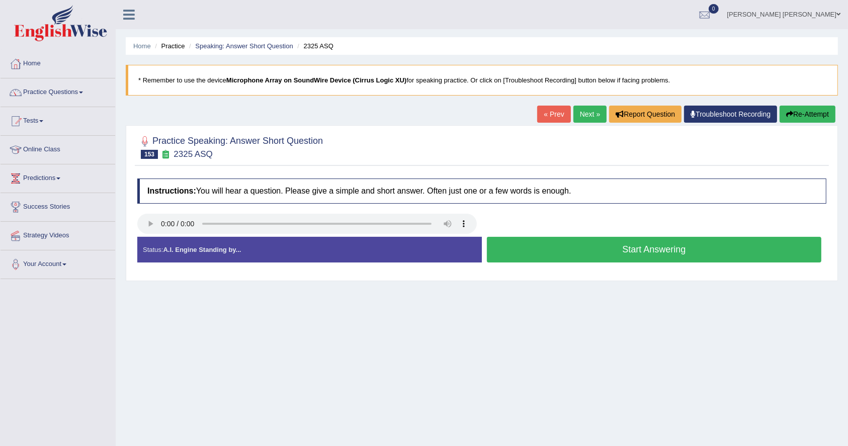
click at [660, 251] on button "Start Answering" at bounding box center [654, 250] width 335 height 26
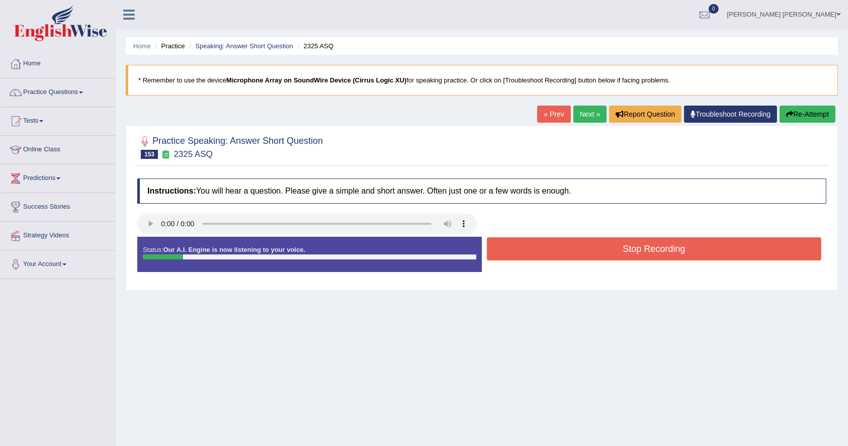
click at [660, 251] on button "Stop Recording" at bounding box center [654, 248] width 335 height 23
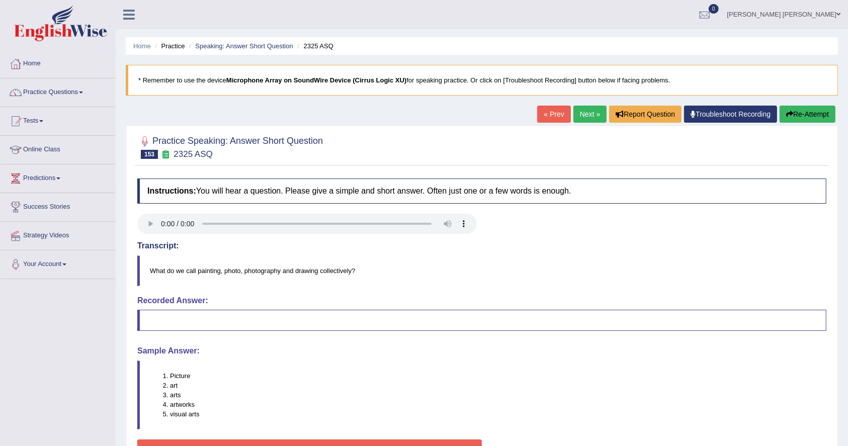
click at [578, 113] on link "Next »" at bounding box center [590, 114] width 33 height 17
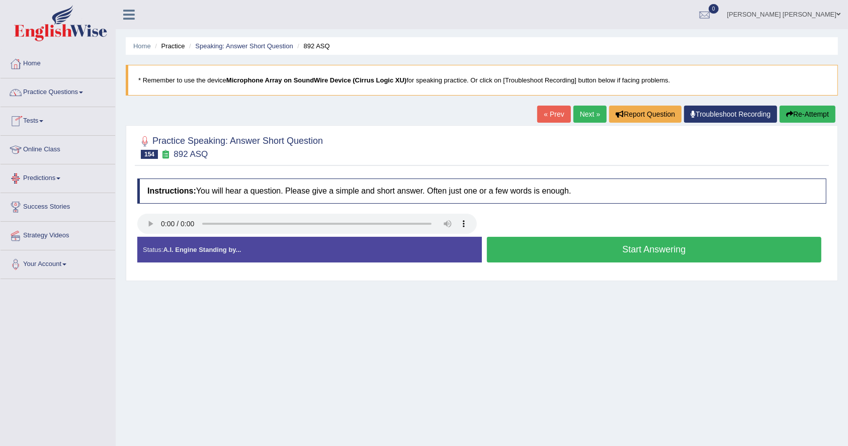
click at [555, 251] on button "Start Answering" at bounding box center [654, 250] width 335 height 26
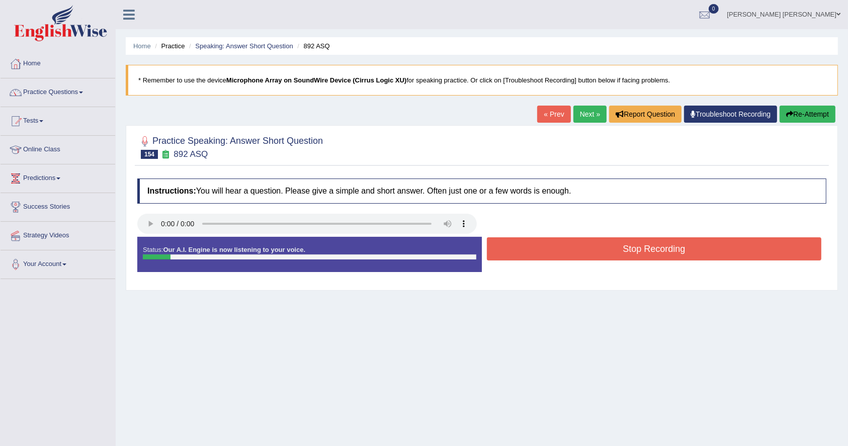
click at [555, 251] on button "Stop Recording" at bounding box center [654, 248] width 335 height 23
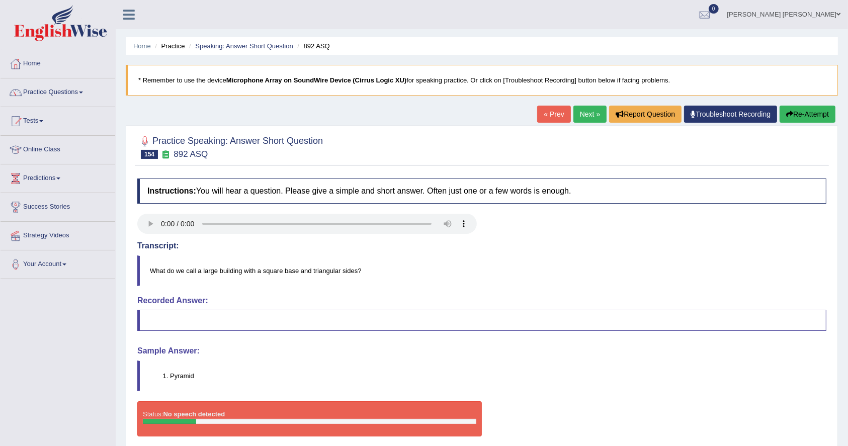
click at [576, 110] on link "Next »" at bounding box center [590, 114] width 33 height 17
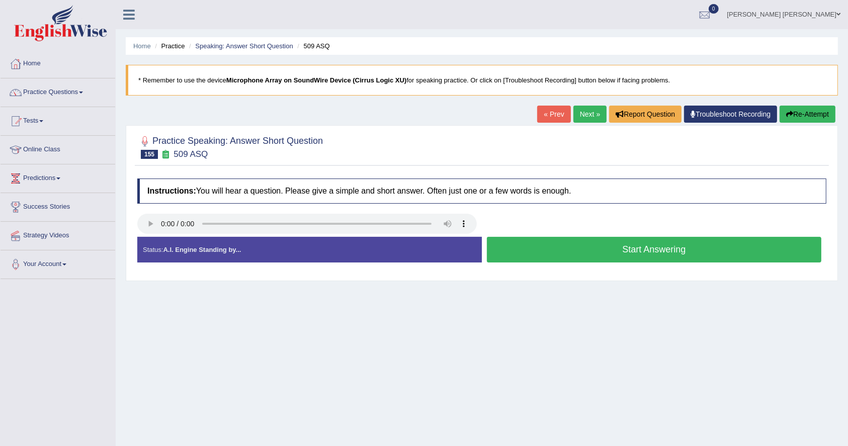
click at [650, 253] on button "Start Answering" at bounding box center [654, 250] width 335 height 26
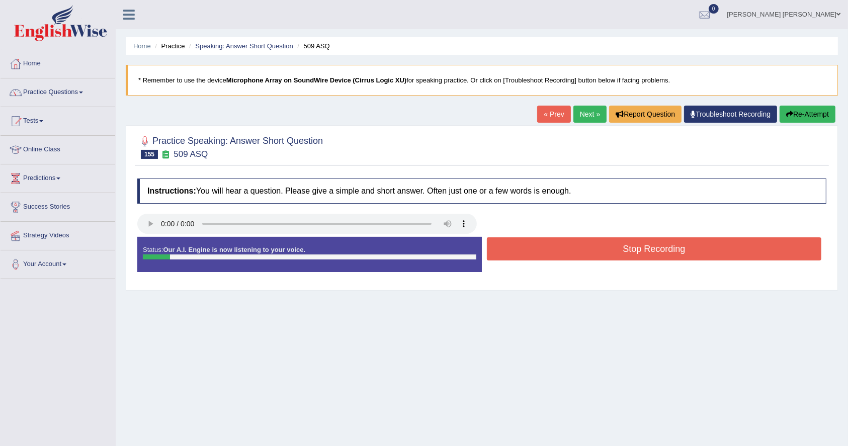
click at [650, 253] on button "Stop Recording" at bounding box center [654, 248] width 335 height 23
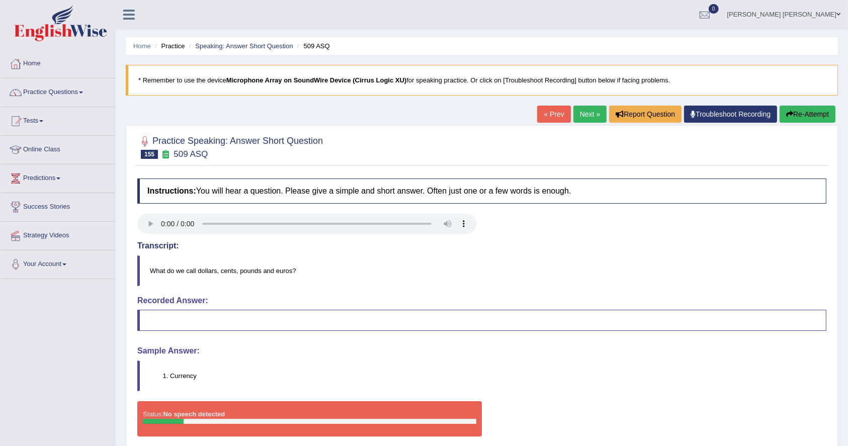
drag, startPoint x: 650, startPoint y: 253, endPoint x: 648, endPoint y: 263, distance: 9.8
click at [578, 115] on link "Next »" at bounding box center [590, 114] width 33 height 17
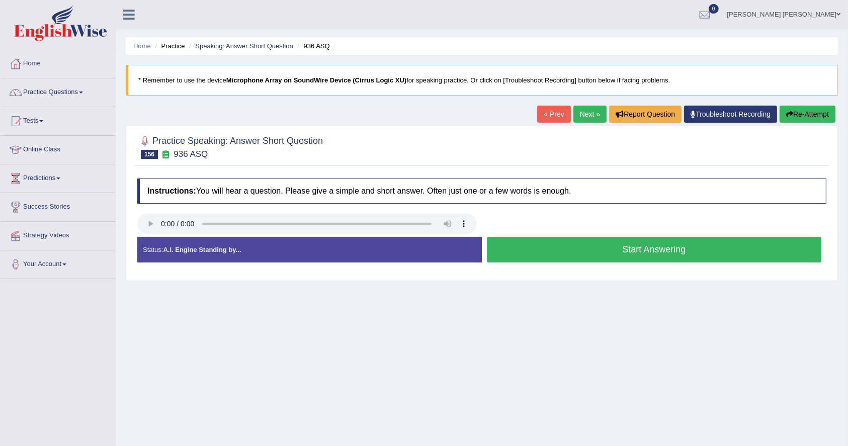
click at [715, 254] on button "Start Answering" at bounding box center [654, 250] width 335 height 26
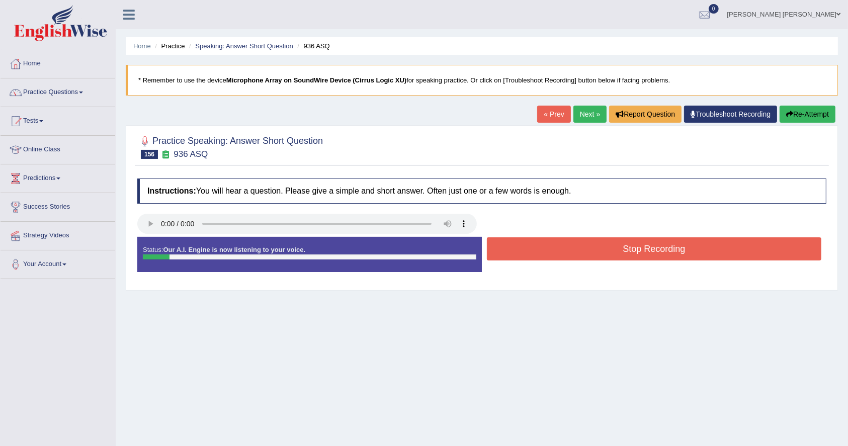
click at [714, 250] on button "Stop Recording" at bounding box center [654, 248] width 335 height 23
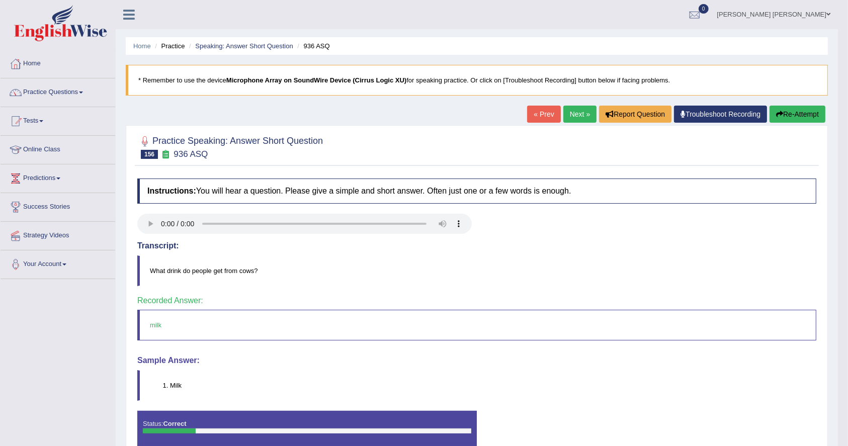
click at [581, 114] on link "Next »" at bounding box center [580, 114] width 33 height 17
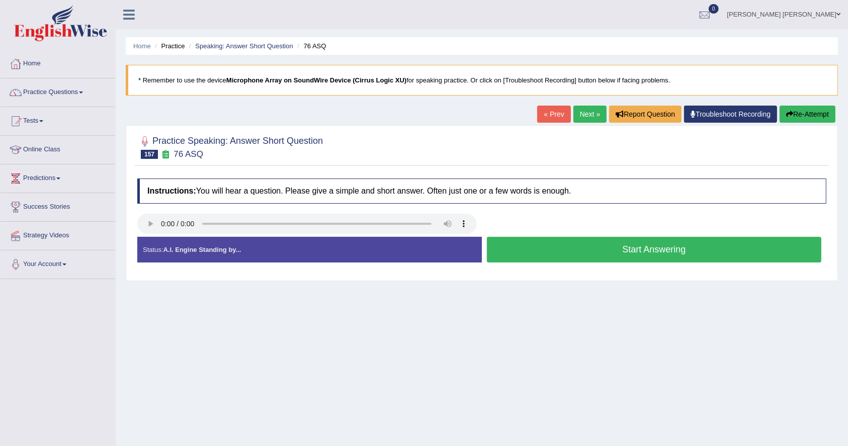
click at [698, 238] on button "Start Answering" at bounding box center [654, 250] width 335 height 26
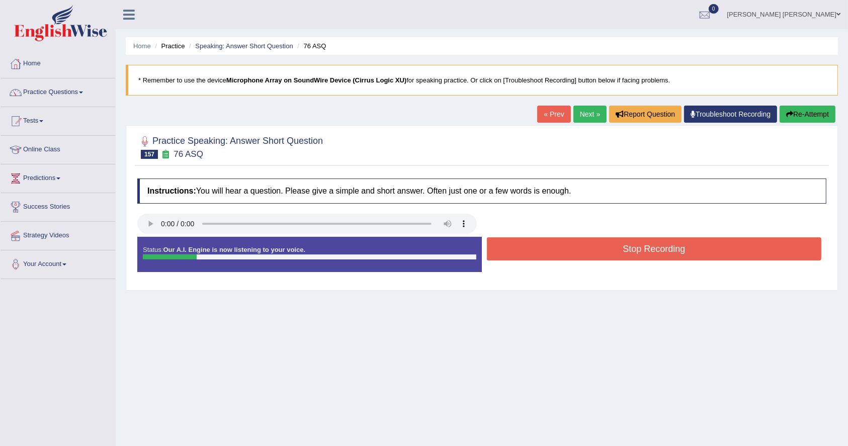
click at [685, 253] on button "Stop Recording" at bounding box center [654, 248] width 335 height 23
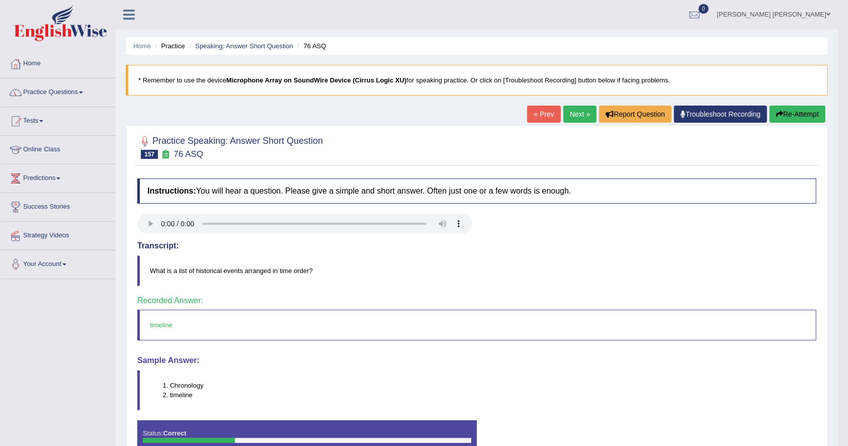
click at [577, 111] on link "Next »" at bounding box center [580, 114] width 33 height 17
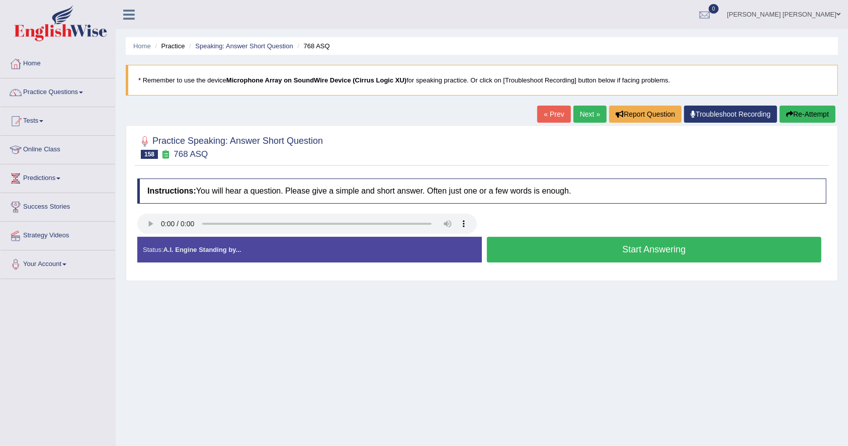
click at [664, 252] on button "Start Answering" at bounding box center [654, 250] width 335 height 26
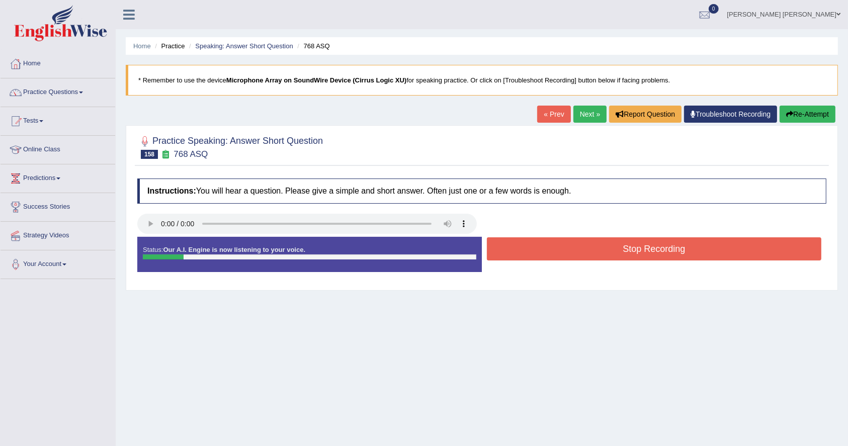
click at [664, 252] on button "Stop Recording" at bounding box center [654, 248] width 335 height 23
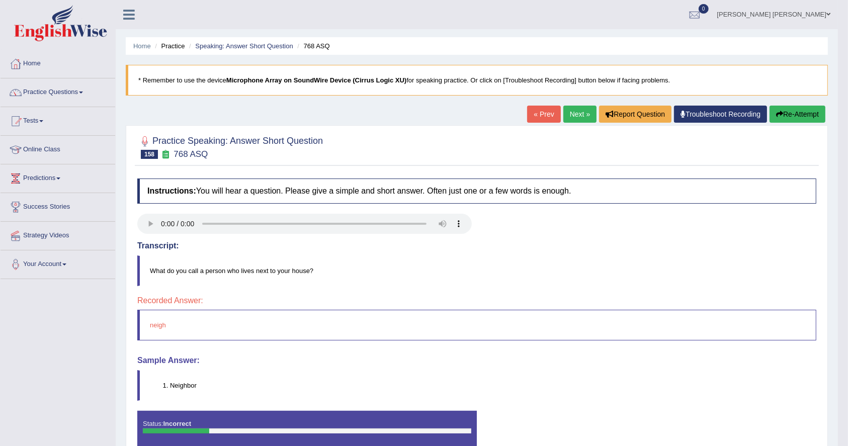
click at [564, 110] on link "Next »" at bounding box center [580, 114] width 33 height 17
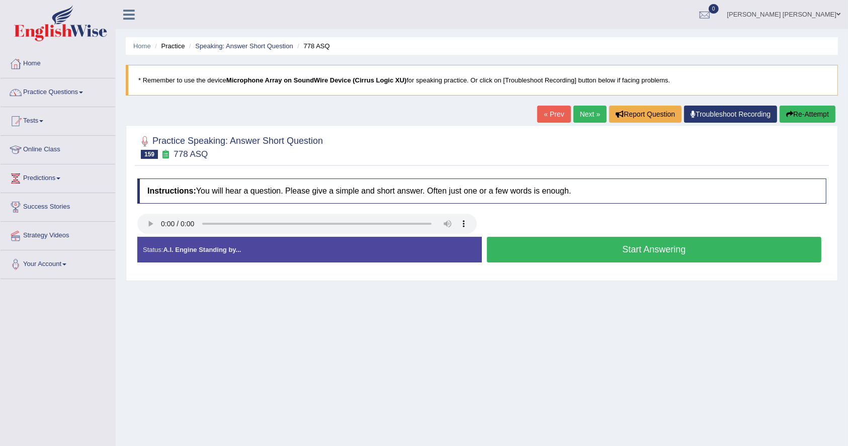
click at [672, 254] on button "Start Answering" at bounding box center [654, 250] width 335 height 26
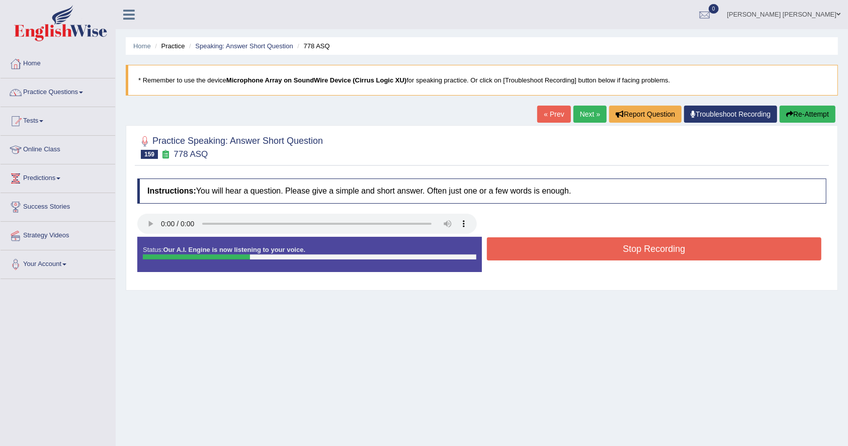
click at [672, 254] on button "Stop Recording" at bounding box center [654, 248] width 335 height 23
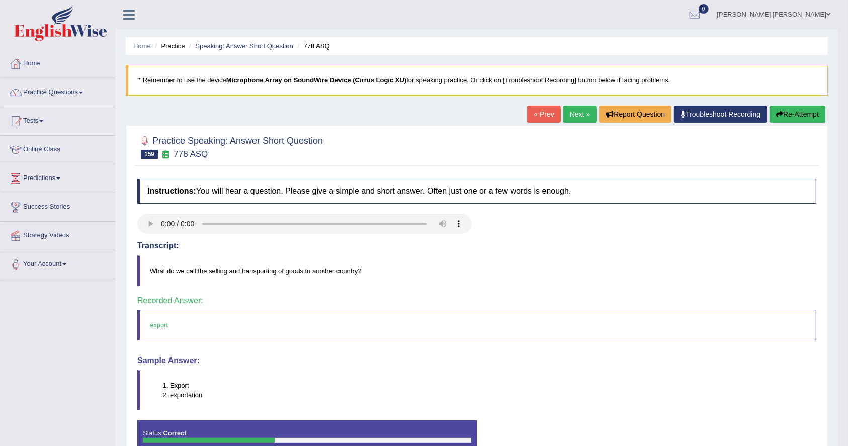
click at [585, 106] on link "Next »" at bounding box center [580, 114] width 33 height 17
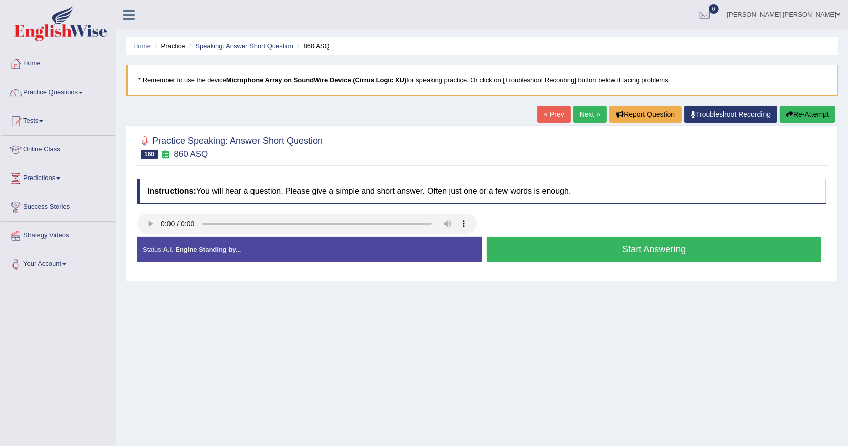
click at [655, 246] on button "Start Answering" at bounding box center [654, 250] width 335 height 26
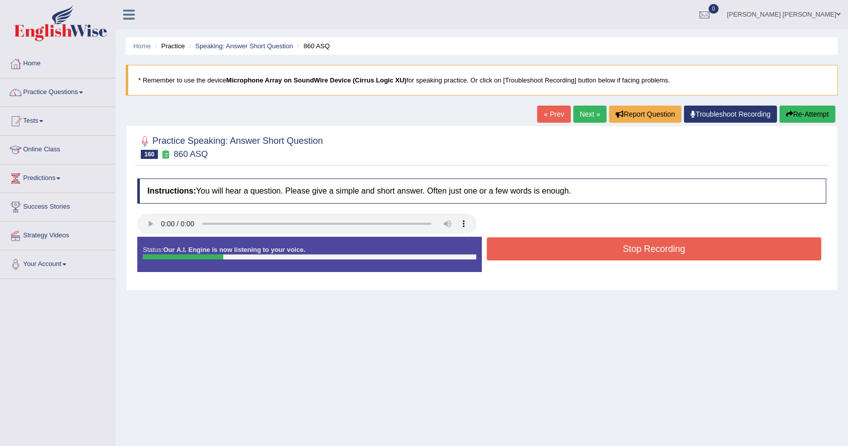
click at [655, 246] on button "Stop Recording" at bounding box center [654, 248] width 335 height 23
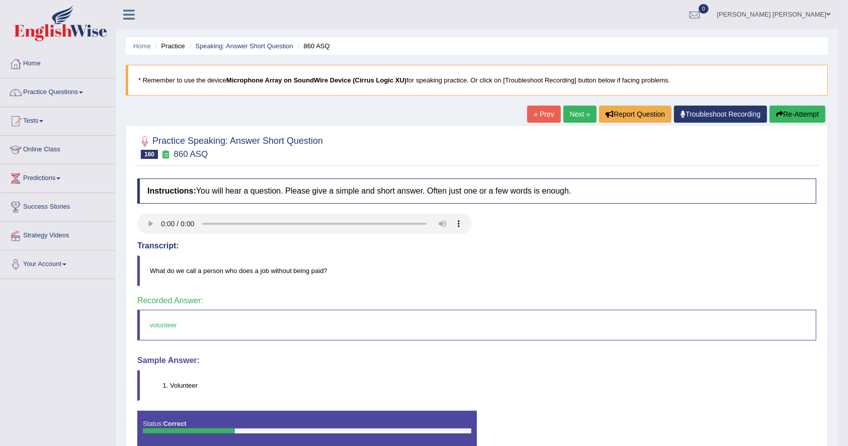
click at [565, 114] on link "Next »" at bounding box center [580, 114] width 33 height 17
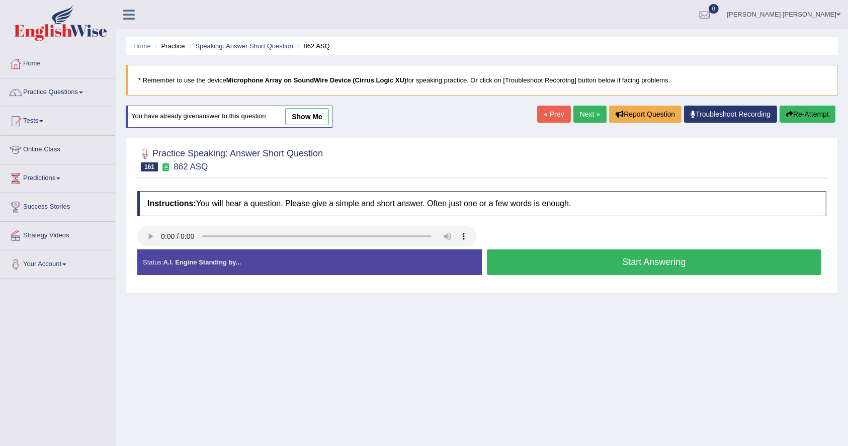
click at [283, 46] on link "Speaking: Answer Short Question" at bounding box center [244, 46] width 98 height 8
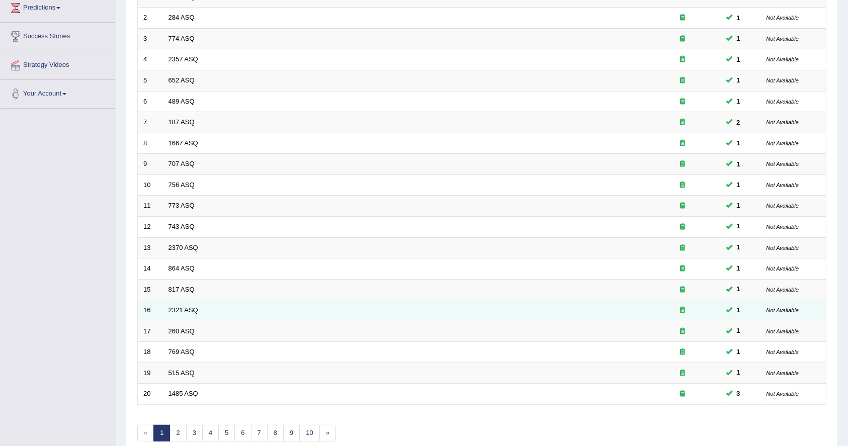
scroll to position [217, 0]
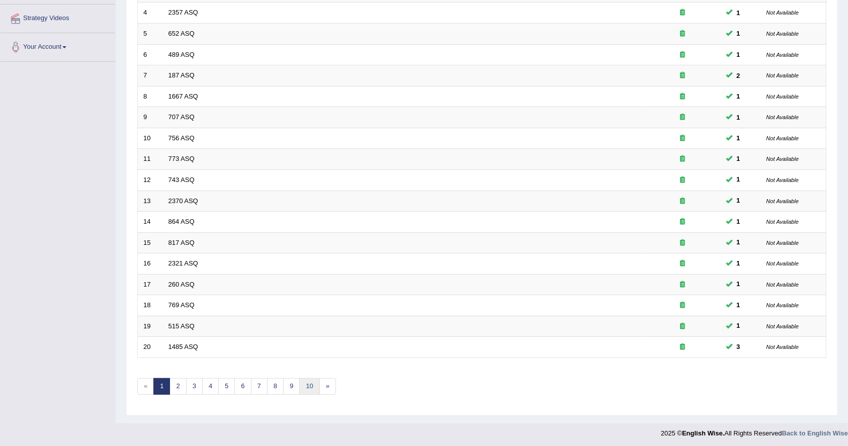
click at [299, 385] on link "10" at bounding box center [309, 386] width 20 height 17
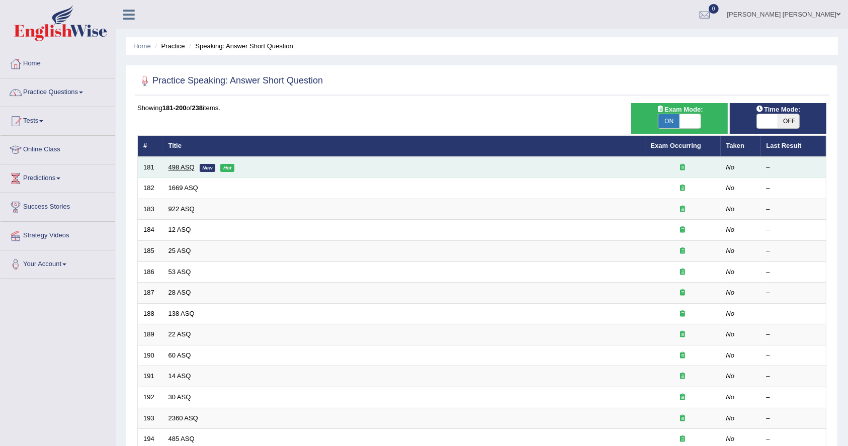
click at [184, 164] on link "498 ASQ" at bounding box center [182, 168] width 26 height 8
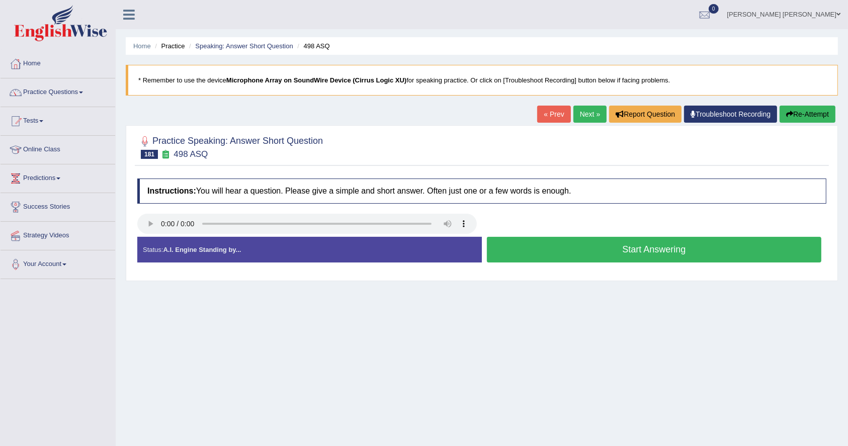
click at [682, 248] on button "Start Answering" at bounding box center [654, 250] width 335 height 26
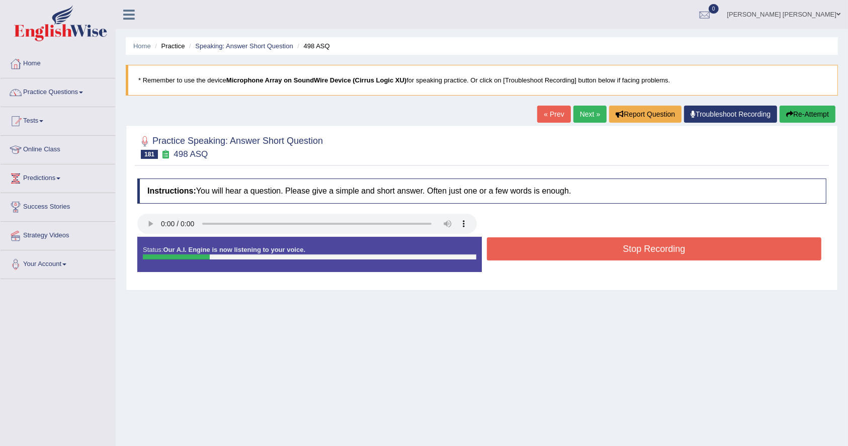
click at [682, 248] on button "Stop Recording" at bounding box center [654, 248] width 335 height 23
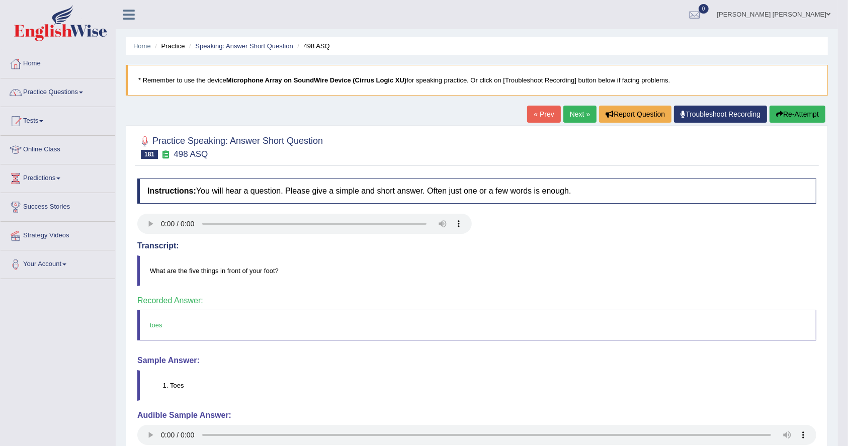
click at [569, 114] on link "Next »" at bounding box center [580, 114] width 33 height 17
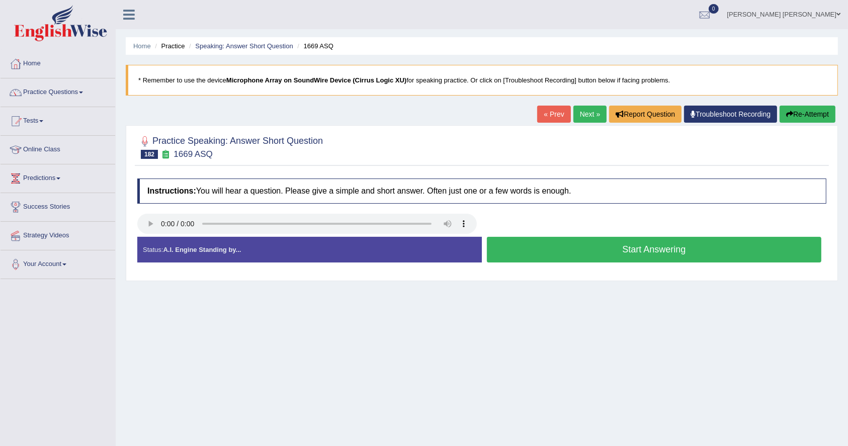
click at [668, 250] on button "Start Answering" at bounding box center [654, 250] width 335 height 26
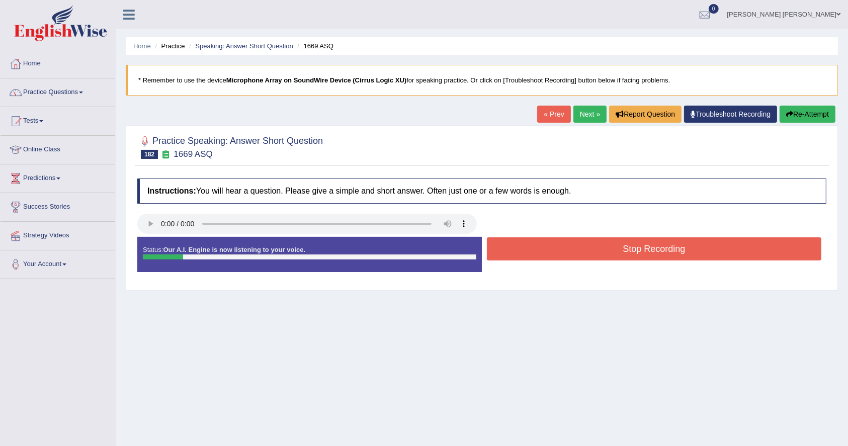
click at [668, 250] on button "Stop Recording" at bounding box center [654, 248] width 335 height 23
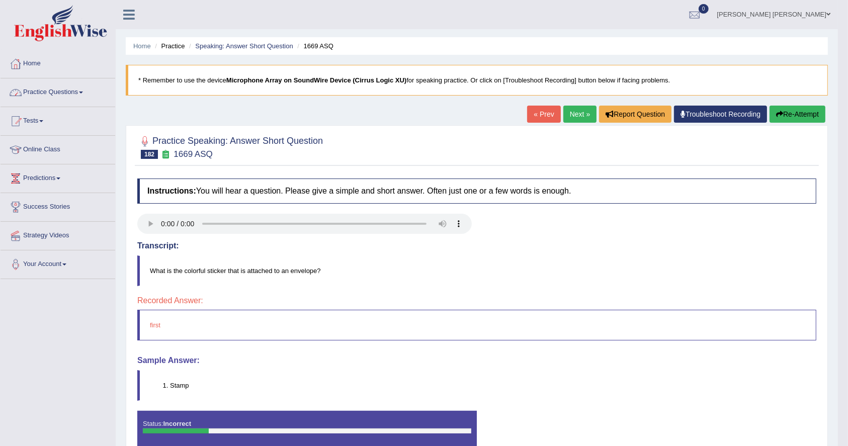
click at [578, 114] on link "Next »" at bounding box center [580, 114] width 33 height 17
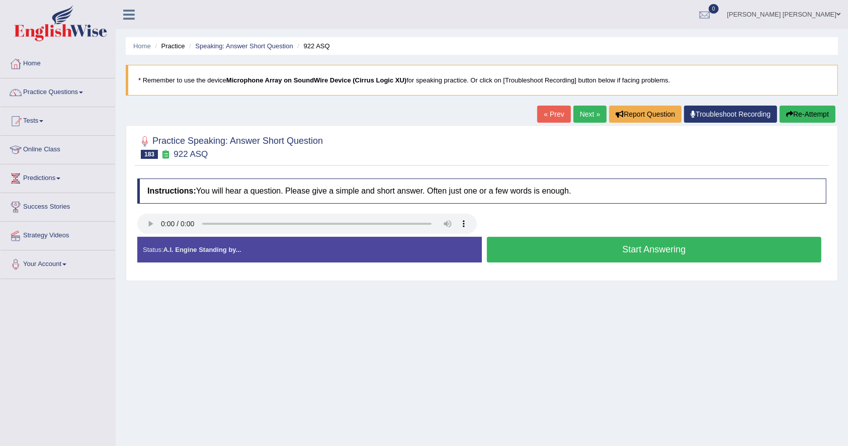
click at [682, 256] on button "Start Answering" at bounding box center [654, 250] width 335 height 26
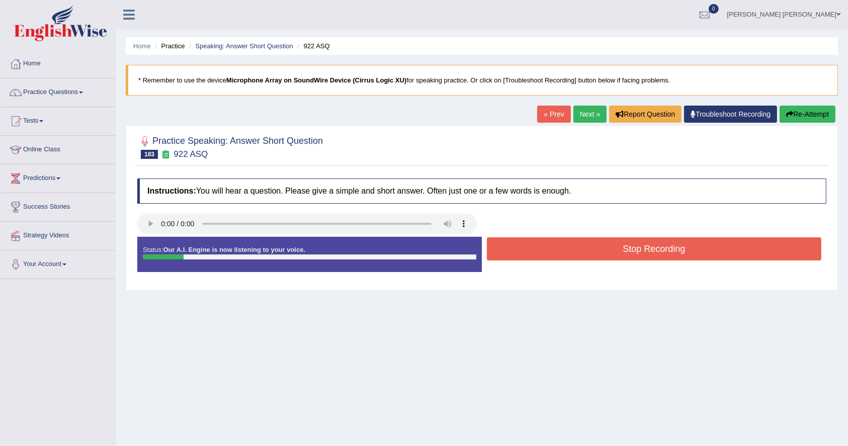
click at [682, 256] on button "Stop Recording" at bounding box center [654, 248] width 335 height 23
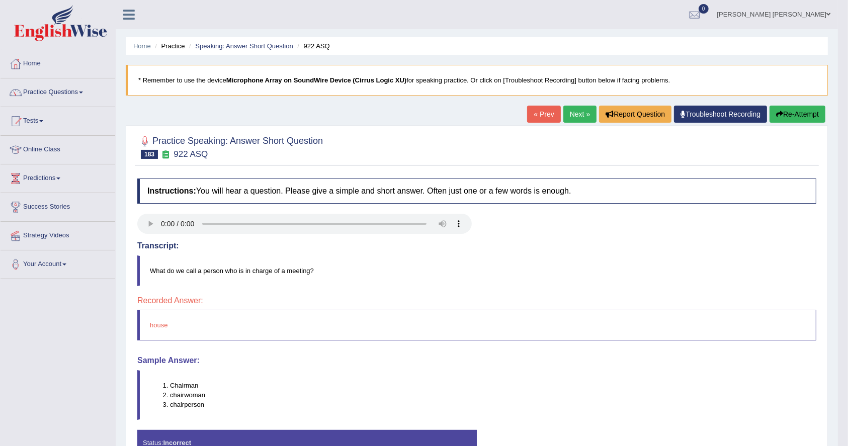
click at [572, 117] on link "Next »" at bounding box center [580, 114] width 33 height 17
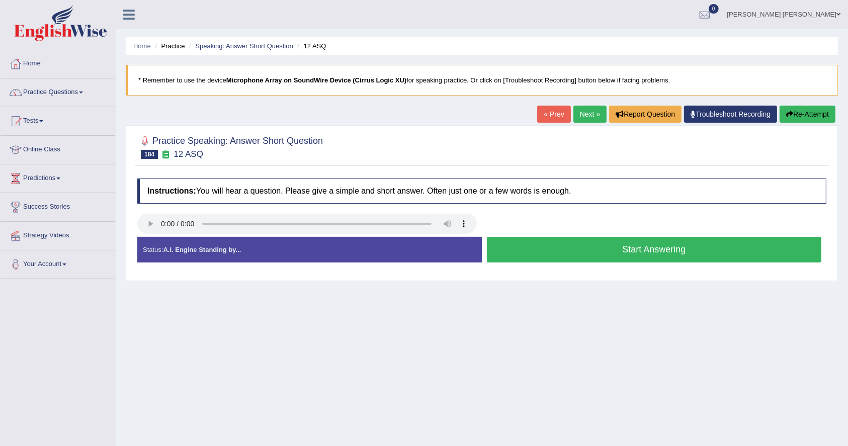
click at [622, 257] on button "Start Answering" at bounding box center [654, 250] width 335 height 26
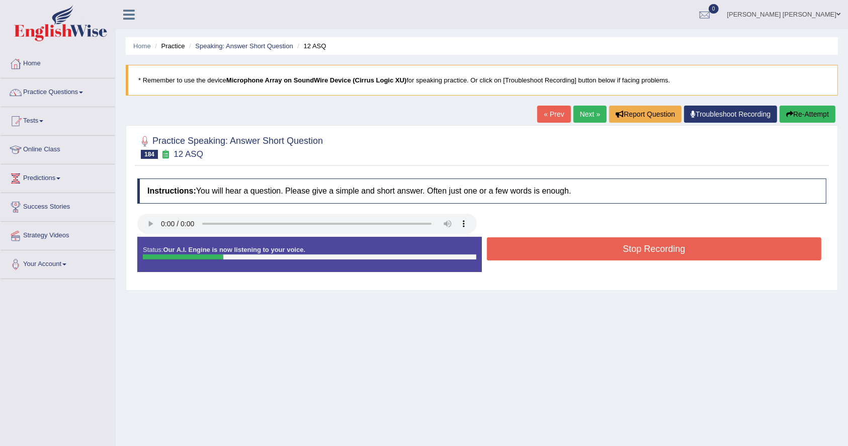
click at [622, 257] on button "Stop Recording" at bounding box center [654, 248] width 335 height 23
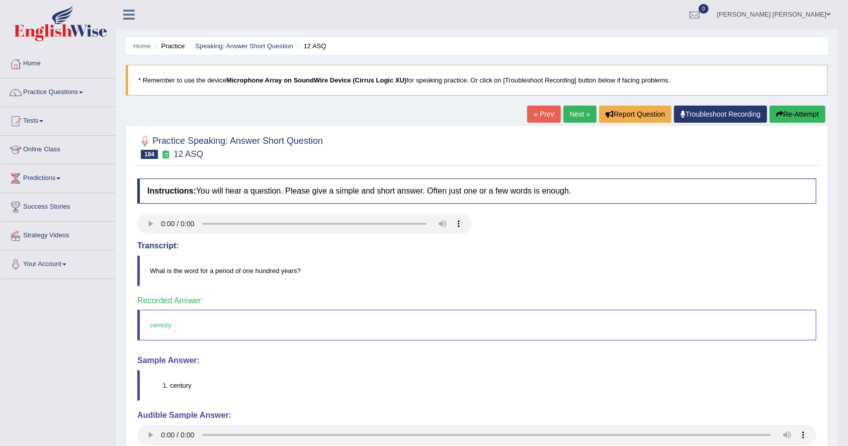
click at [575, 122] on link "Next »" at bounding box center [580, 114] width 33 height 17
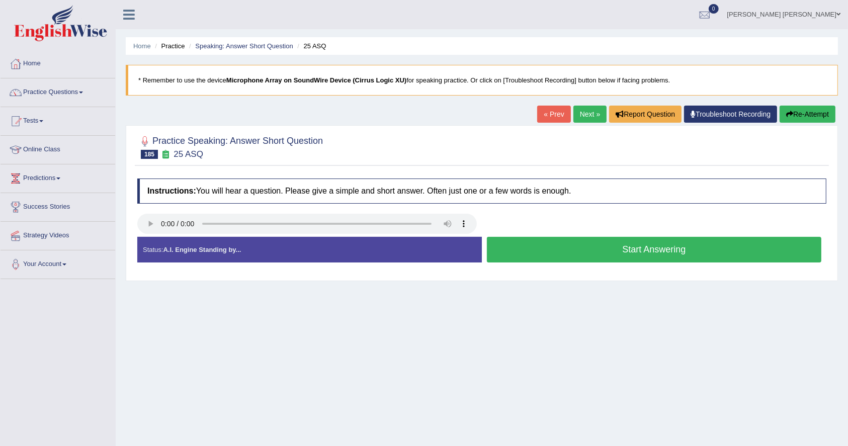
click at [696, 249] on button "Start Answering" at bounding box center [654, 250] width 335 height 26
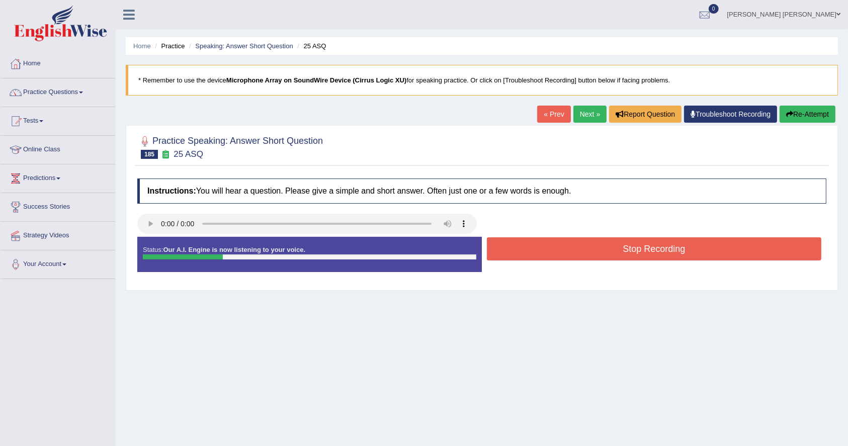
click at [696, 248] on button "Stop Recording" at bounding box center [654, 248] width 335 height 23
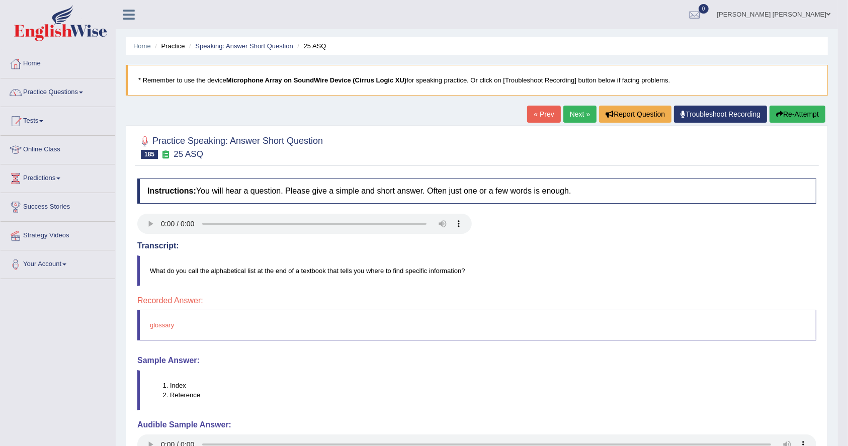
click at [568, 108] on link "Next »" at bounding box center [580, 114] width 33 height 17
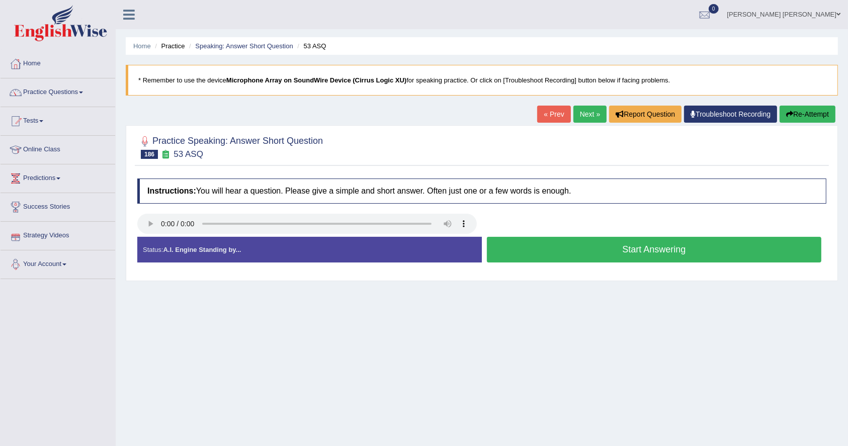
click at [608, 255] on button "Start Answering" at bounding box center [654, 250] width 335 height 26
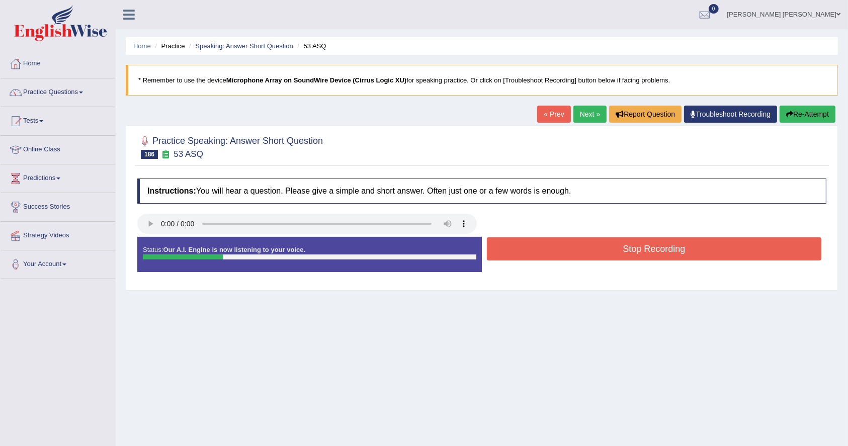
click at [608, 255] on button "Stop Recording" at bounding box center [654, 248] width 335 height 23
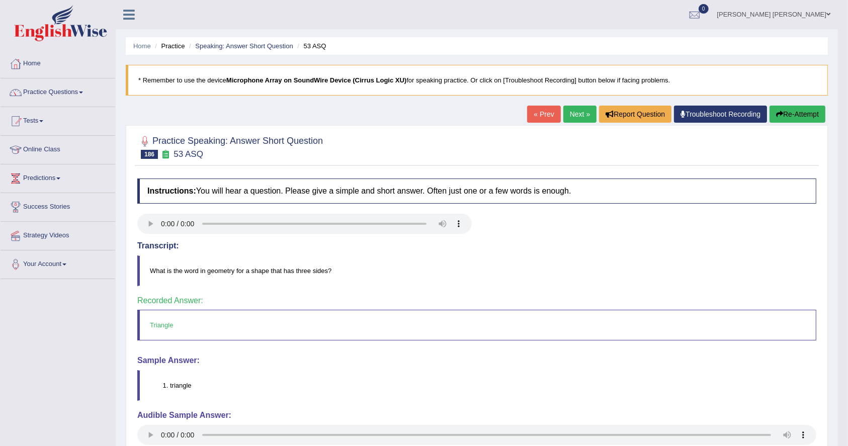
click at [571, 120] on link "Next »" at bounding box center [580, 114] width 33 height 17
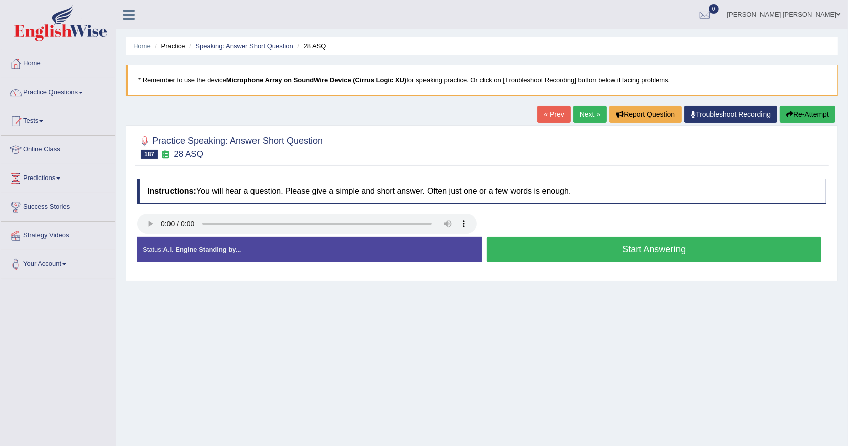
click at [629, 256] on button "Start Answering" at bounding box center [654, 250] width 335 height 26
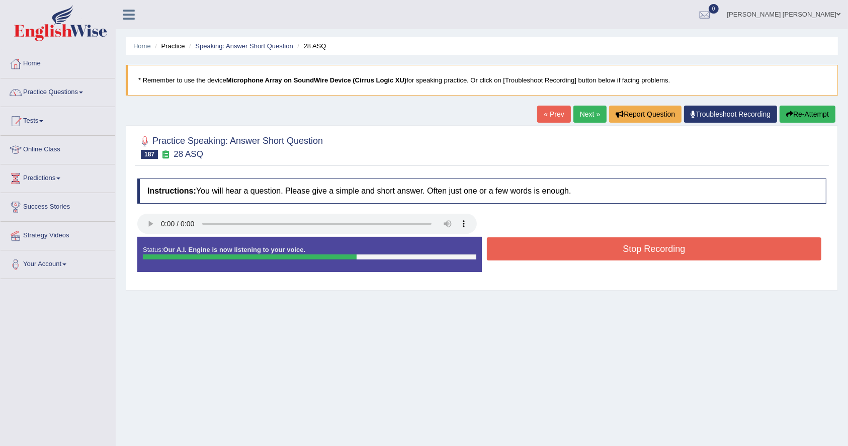
click at [629, 256] on button "Stop Recording" at bounding box center [654, 248] width 335 height 23
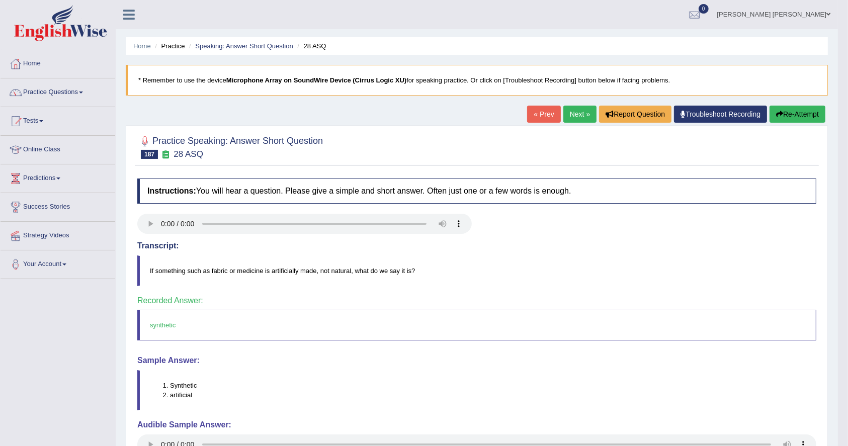
click at [576, 116] on link "Next »" at bounding box center [580, 114] width 33 height 17
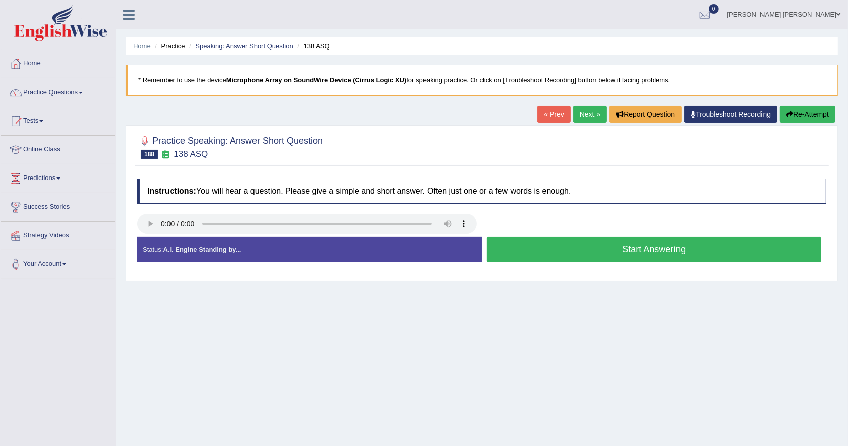
click at [726, 249] on button "Start Answering" at bounding box center [654, 250] width 335 height 26
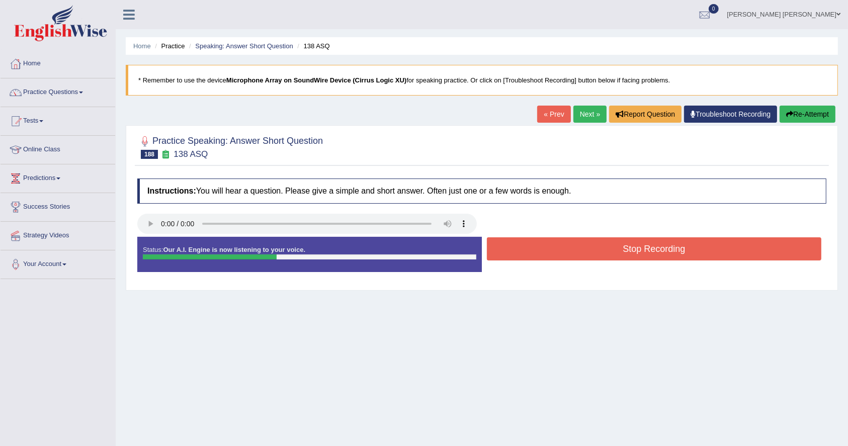
click at [726, 249] on button "Stop Recording" at bounding box center [654, 248] width 335 height 23
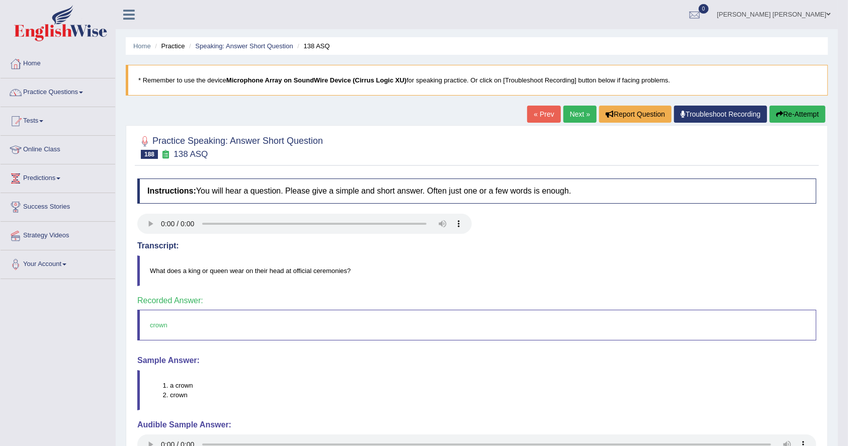
click at [566, 115] on link "Next »" at bounding box center [580, 114] width 33 height 17
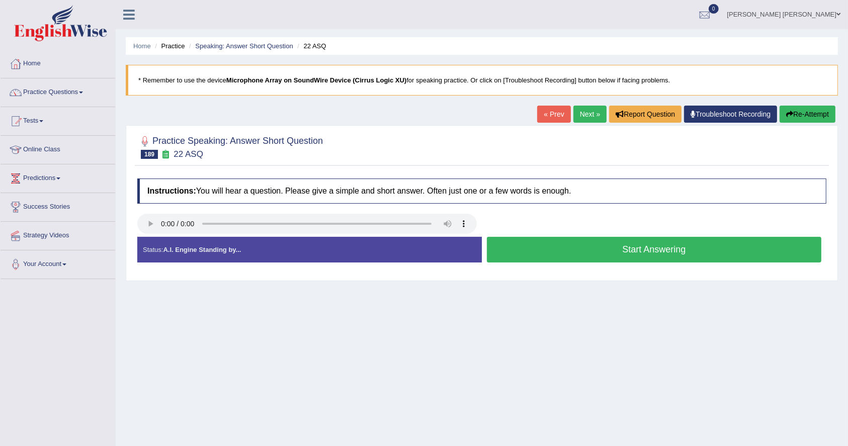
click at [668, 245] on button "Start Answering" at bounding box center [654, 250] width 335 height 26
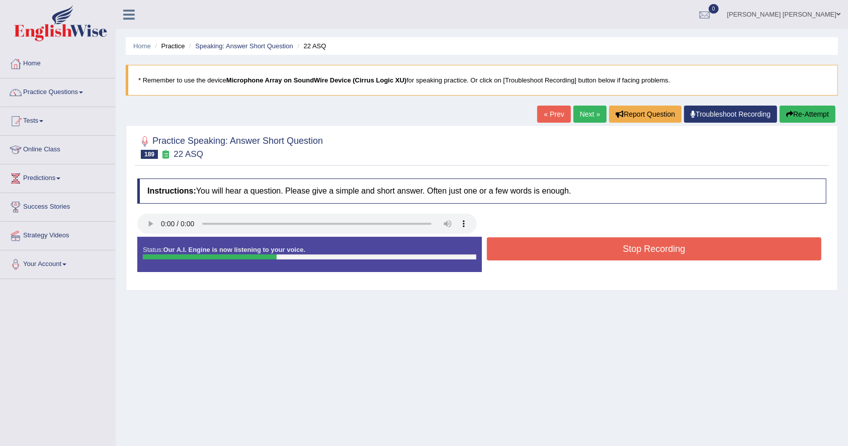
click at [668, 245] on button "Stop Recording" at bounding box center [654, 248] width 335 height 23
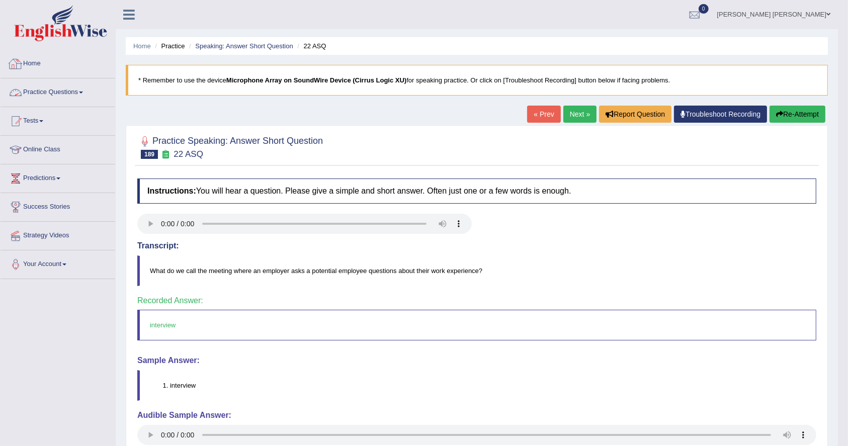
click at [58, 96] on link "Practice Questions" at bounding box center [58, 90] width 115 height 25
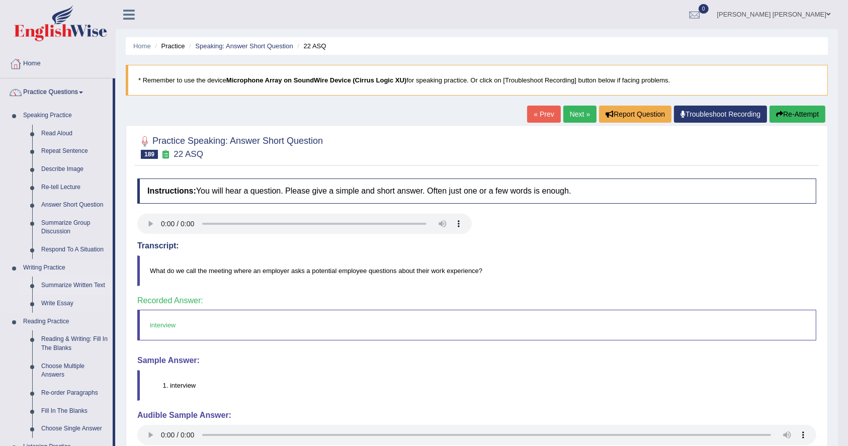
click at [89, 280] on link "Summarize Written Text" at bounding box center [75, 286] width 76 height 18
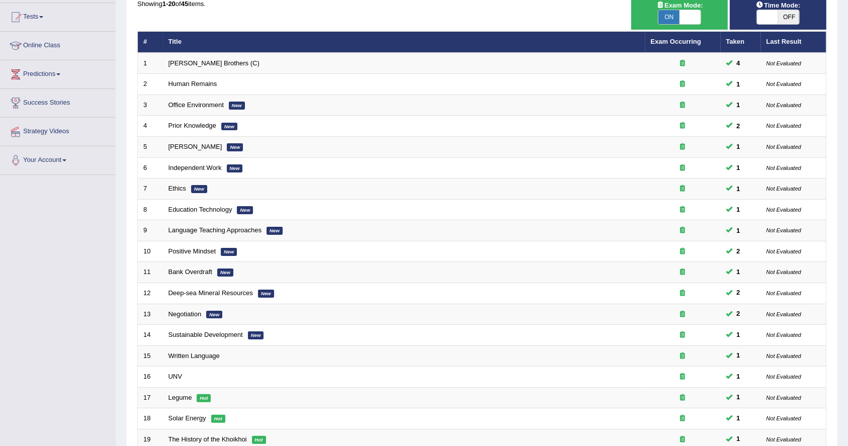
scroll to position [217, 0]
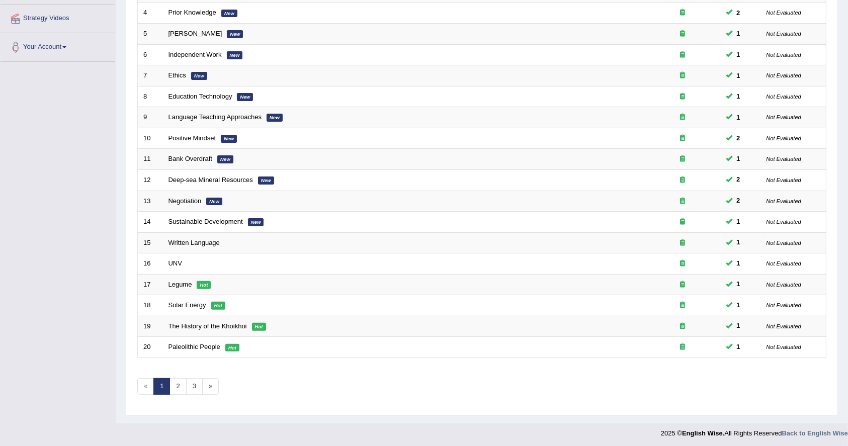
click at [847, 361] on div "Home Practice Writing: Summarize Written Text Practice Writing: Summarize Writt…" at bounding box center [482, 103] width 733 height 641
drag, startPoint x: 847, startPoint y: 361, endPoint x: 858, endPoint y: 101, distance: 260.3
click at [848, 101] on html "Toggle navigation Home Practice Questions Speaking Practice Read Aloud Repeat S…" at bounding box center [424, 6] width 848 height 446
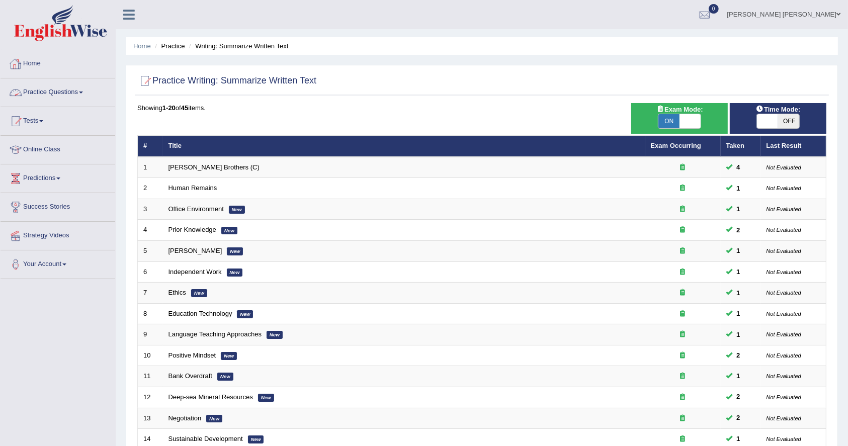
click at [27, 93] on link "Practice Questions" at bounding box center [58, 90] width 115 height 25
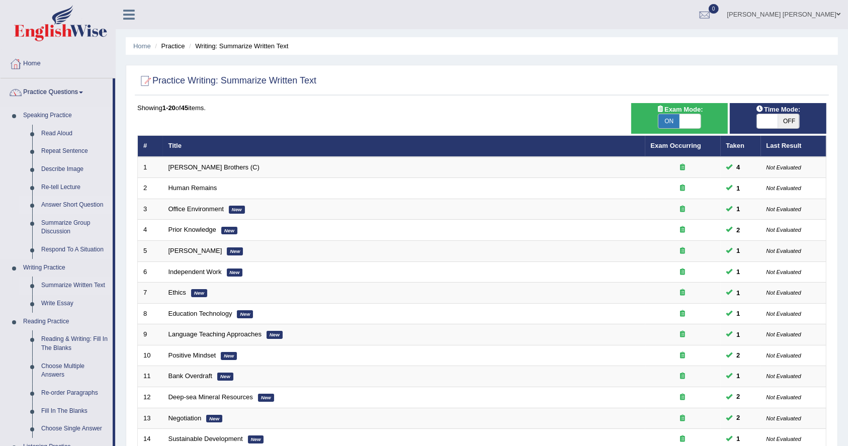
click at [83, 205] on link "Answer Short Question" at bounding box center [75, 205] width 76 height 18
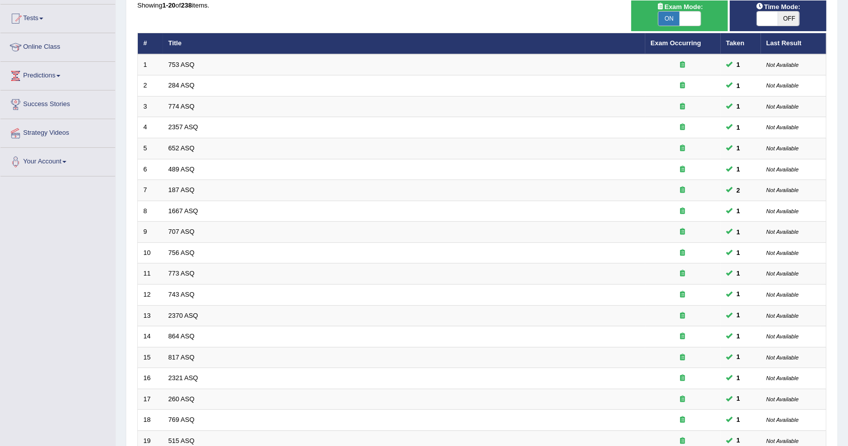
scroll to position [217, 0]
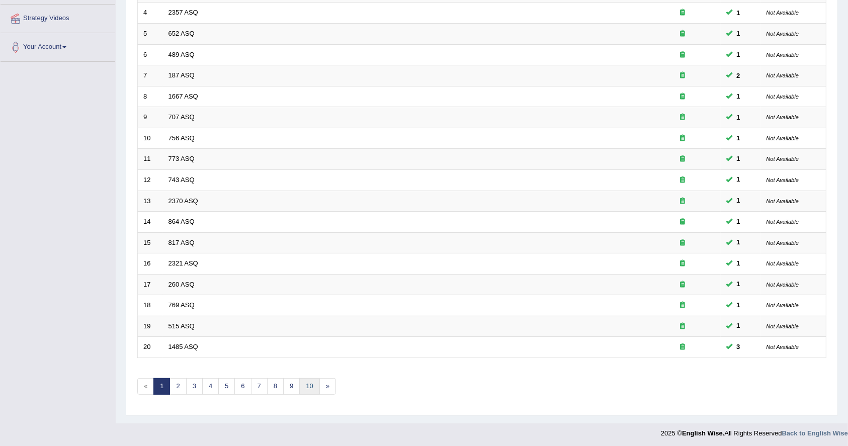
click at [310, 380] on link "10" at bounding box center [309, 386] width 20 height 17
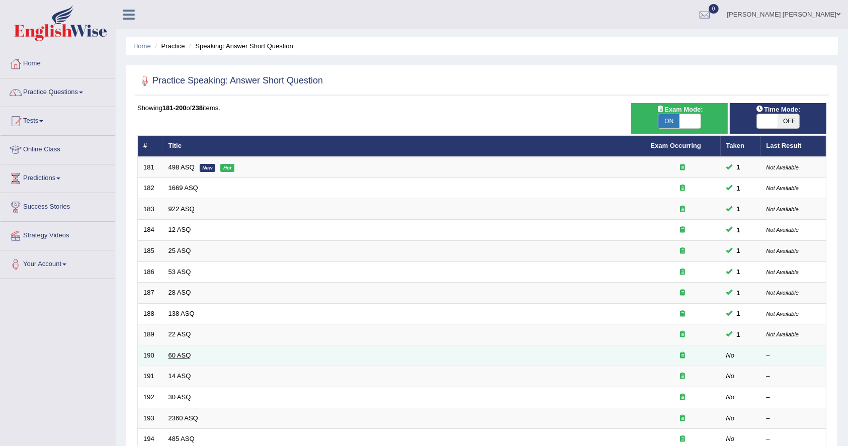
click at [181, 352] on link "60 ASQ" at bounding box center [180, 356] width 23 height 8
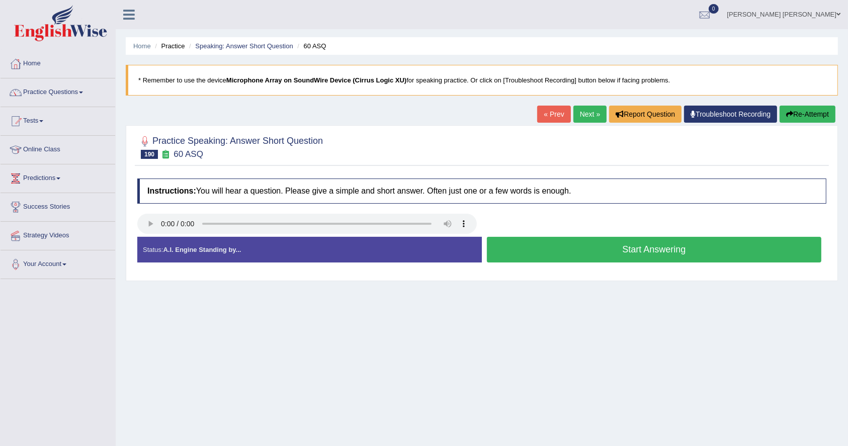
click at [687, 248] on button "Start Answering" at bounding box center [654, 250] width 335 height 26
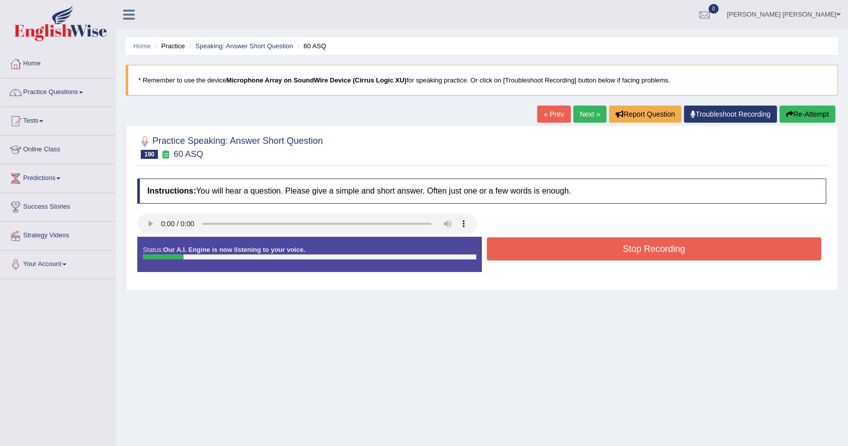
click at [687, 248] on button "Stop Recording" at bounding box center [654, 248] width 335 height 23
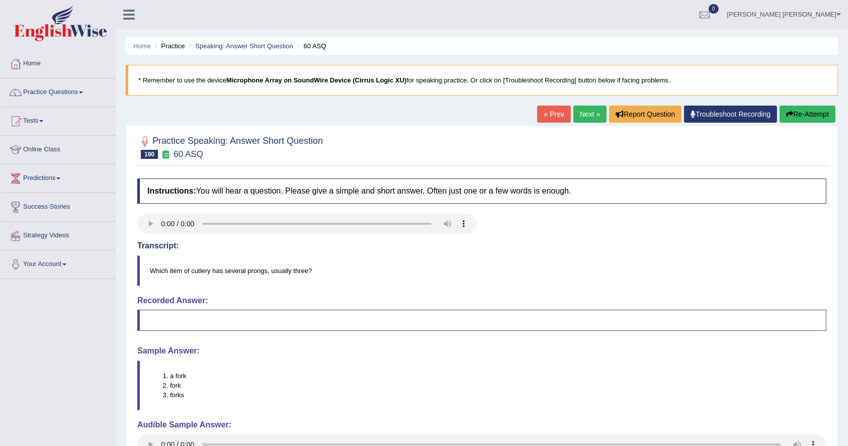
click at [585, 114] on link "Next »" at bounding box center [590, 114] width 33 height 17
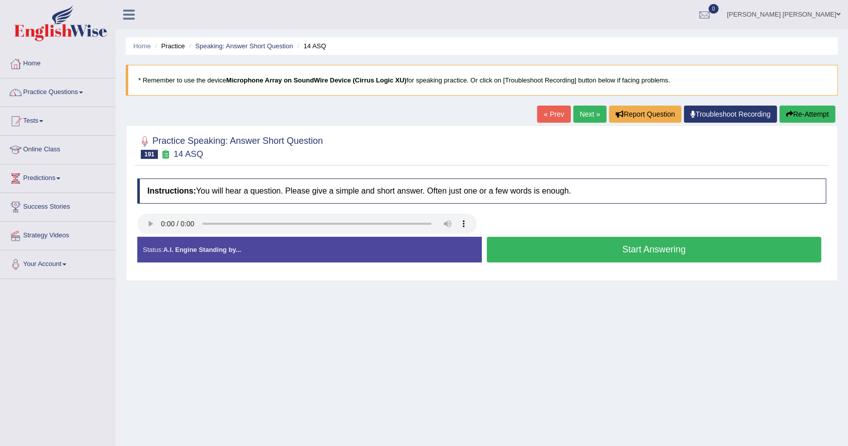
click at [709, 250] on button "Start Answering" at bounding box center [654, 250] width 335 height 26
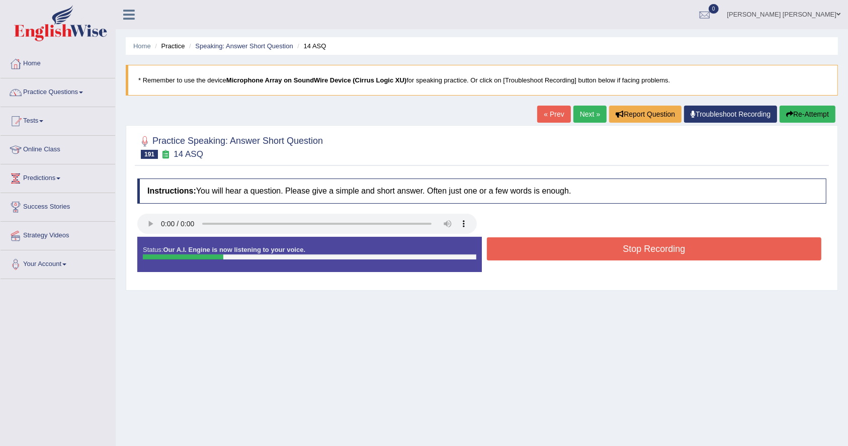
click at [712, 252] on button "Stop Recording" at bounding box center [654, 248] width 335 height 23
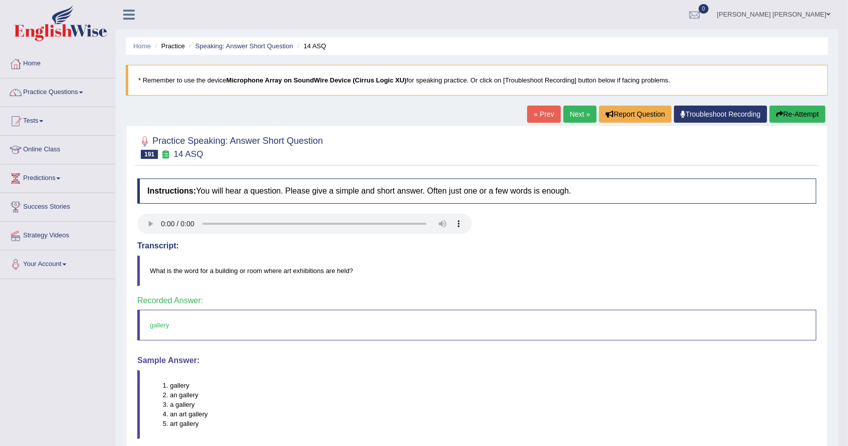
click at [582, 108] on link "Next »" at bounding box center [580, 114] width 33 height 17
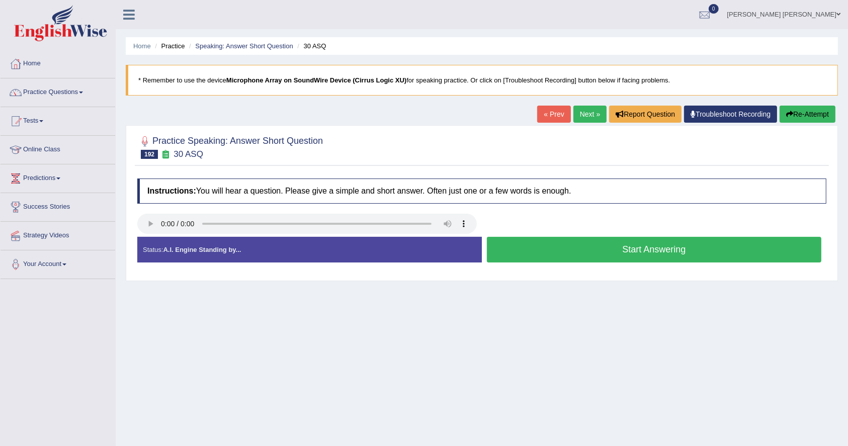
click at [601, 255] on button "Start Answering" at bounding box center [654, 250] width 335 height 26
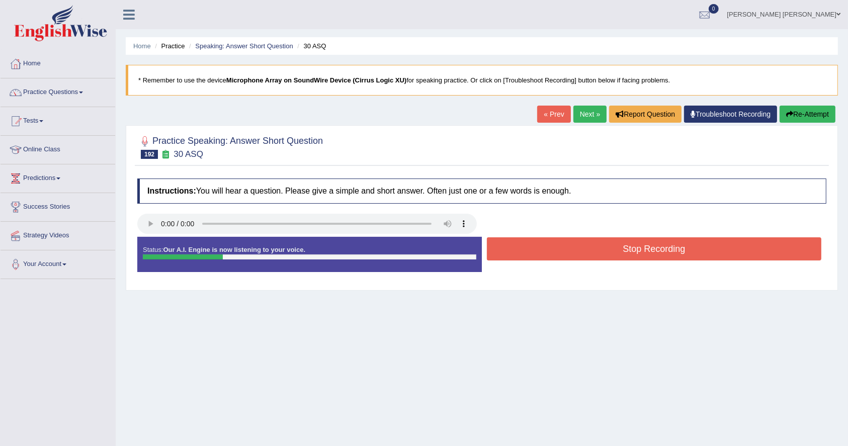
click at [601, 255] on button "Stop Recording" at bounding box center [654, 248] width 335 height 23
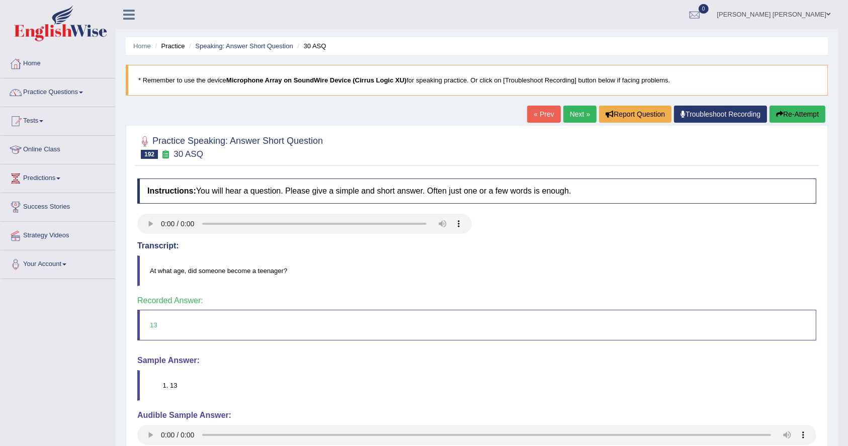
click at [568, 111] on link "Next »" at bounding box center [580, 114] width 33 height 17
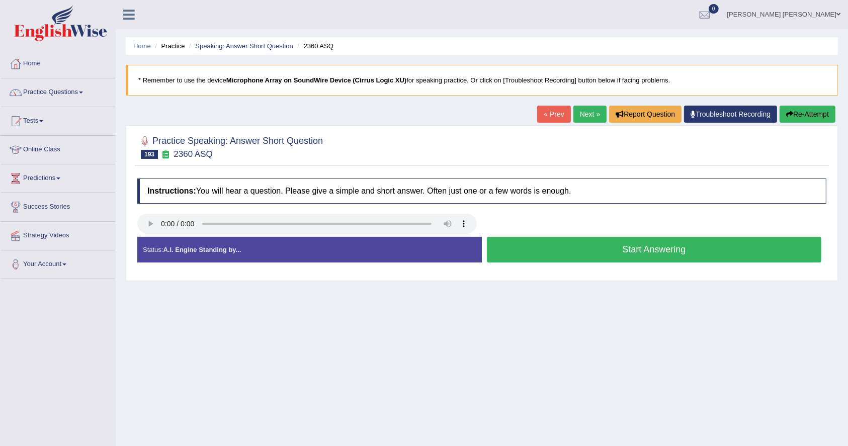
click at [646, 250] on button "Start Answering" at bounding box center [654, 250] width 335 height 26
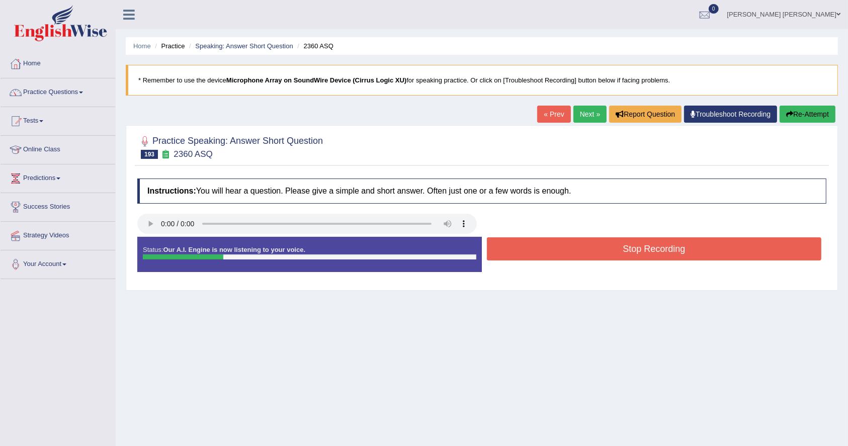
click at [646, 250] on button "Stop Recording" at bounding box center [654, 248] width 335 height 23
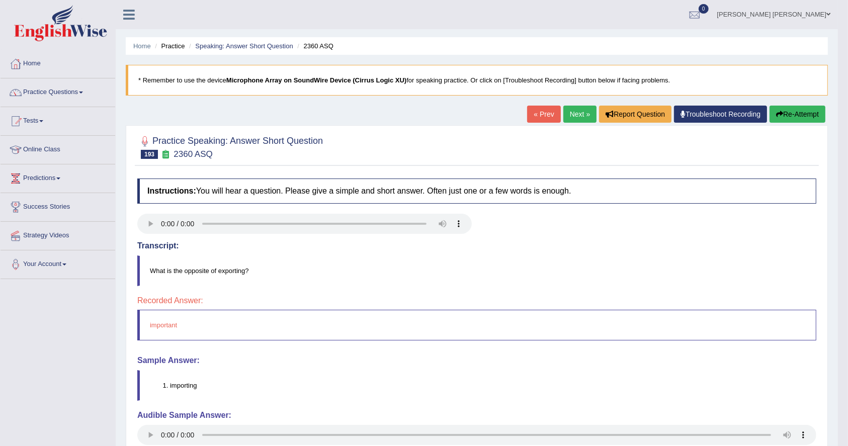
click at [578, 110] on link "Next »" at bounding box center [580, 114] width 33 height 17
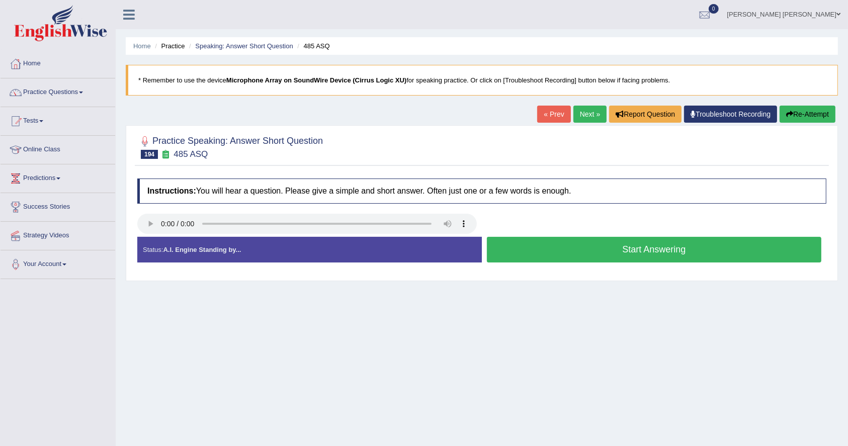
click at [648, 244] on button "Start Answering" at bounding box center [654, 250] width 335 height 26
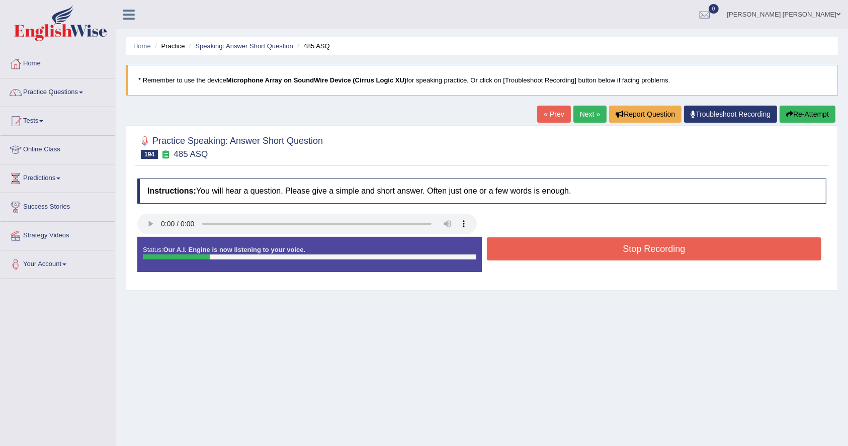
click at [648, 244] on button "Stop Recording" at bounding box center [654, 248] width 335 height 23
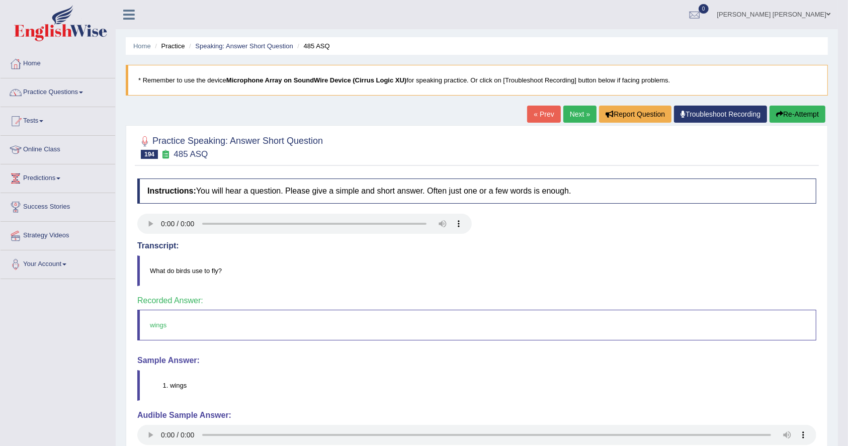
click at [586, 109] on link "Next »" at bounding box center [580, 114] width 33 height 17
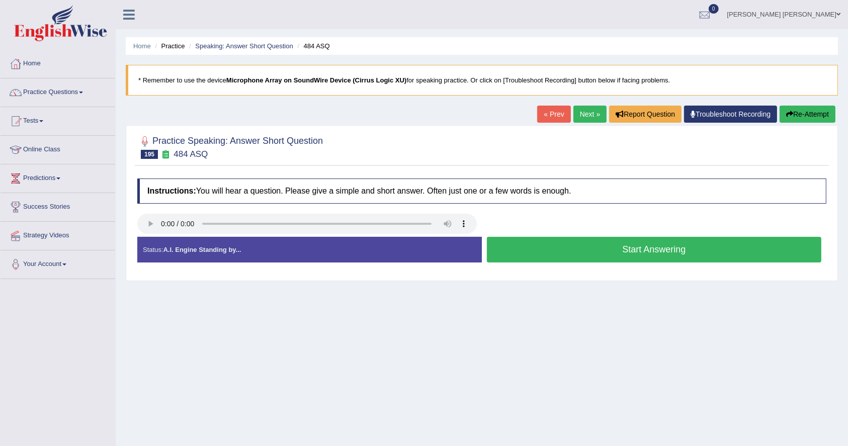
click at [692, 258] on button "Start Answering" at bounding box center [654, 250] width 335 height 26
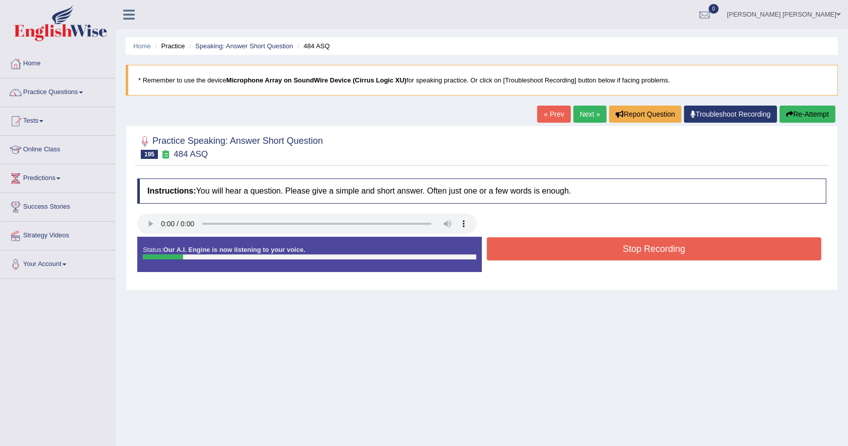
click at [692, 258] on button "Stop Recording" at bounding box center [654, 248] width 335 height 23
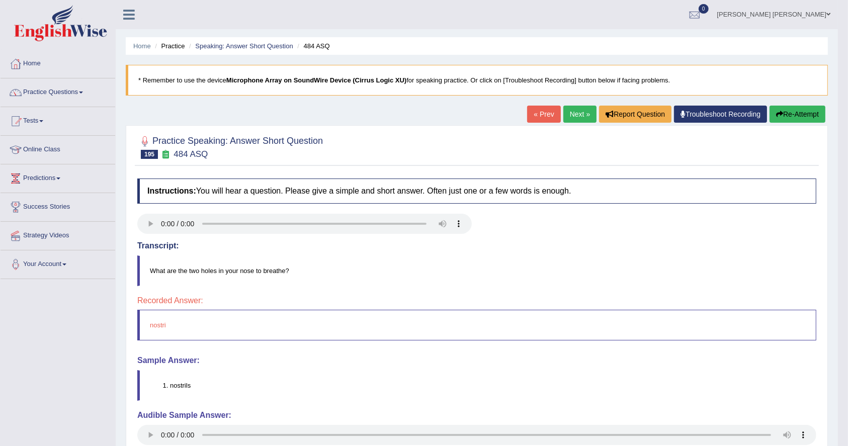
click at [804, 118] on button "Re-Attempt" at bounding box center [798, 114] width 56 height 17
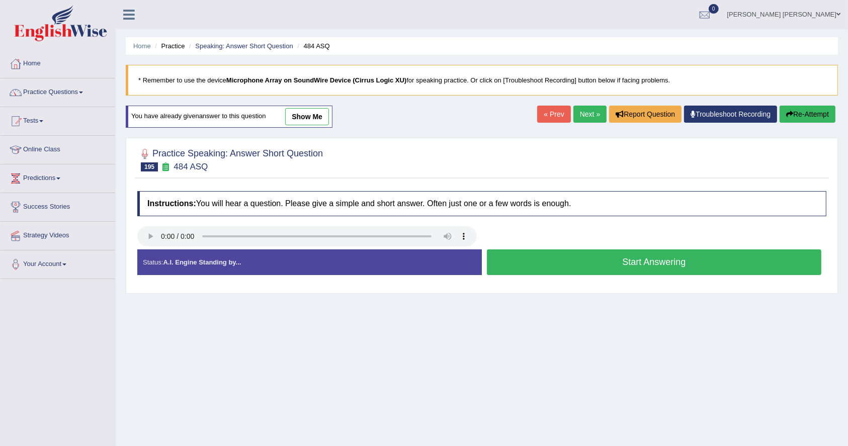
click at [616, 271] on button "Start Answering" at bounding box center [654, 263] width 335 height 26
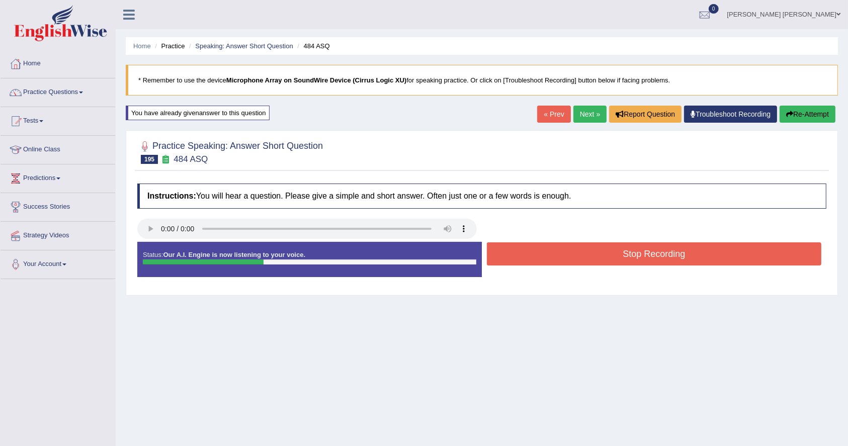
click at [624, 245] on button "Stop Recording" at bounding box center [654, 254] width 335 height 23
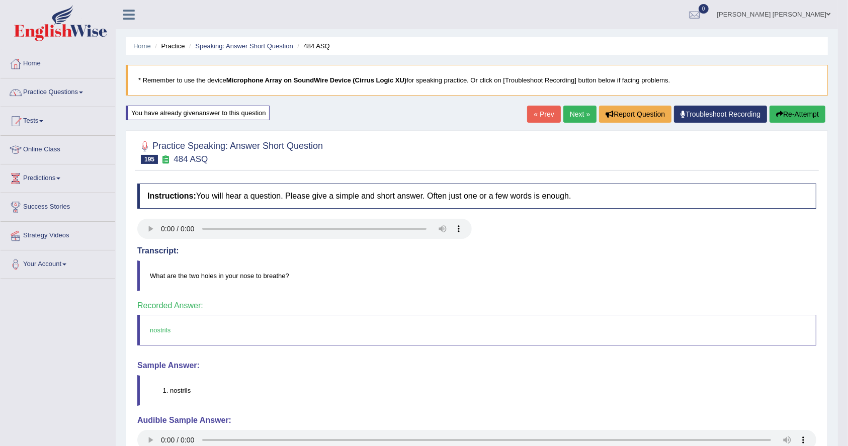
click at [568, 107] on link "Next »" at bounding box center [580, 114] width 33 height 17
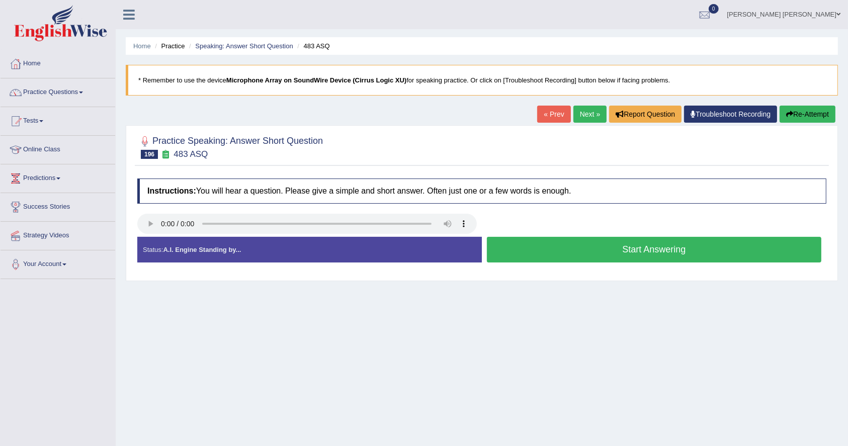
click at [630, 246] on button "Start Answering" at bounding box center [654, 250] width 335 height 26
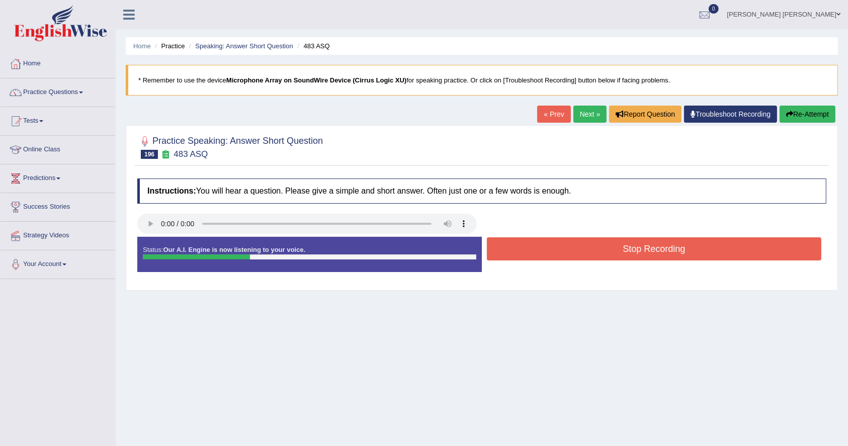
click at [630, 246] on button "Stop Recording" at bounding box center [654, 248] width 335 height 23
